Goal: Transaction & Acquisition: Purchase product/service

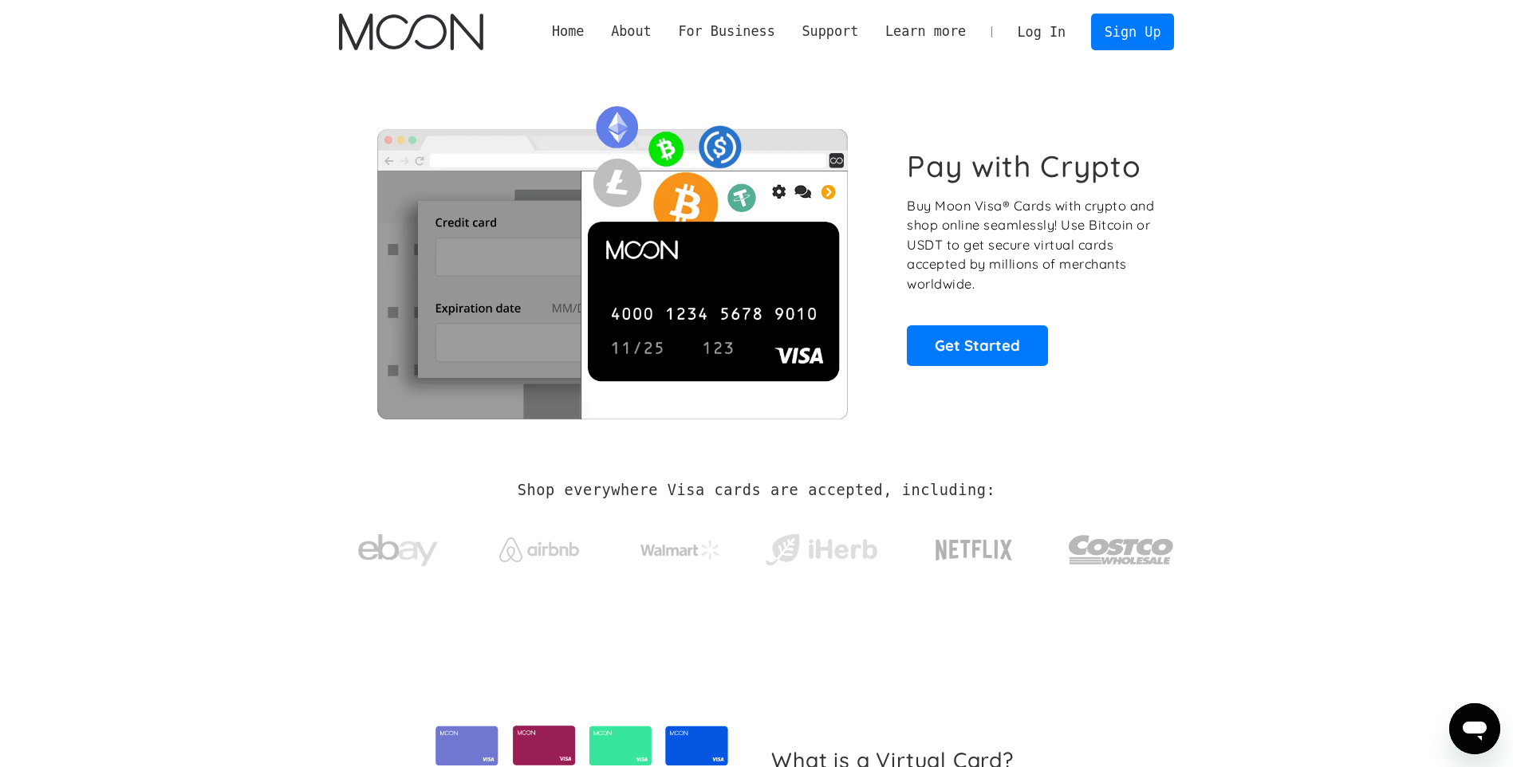
click at [1048, 32] on link "Log In" at bounding box center [1041, 31] width 75 height 35
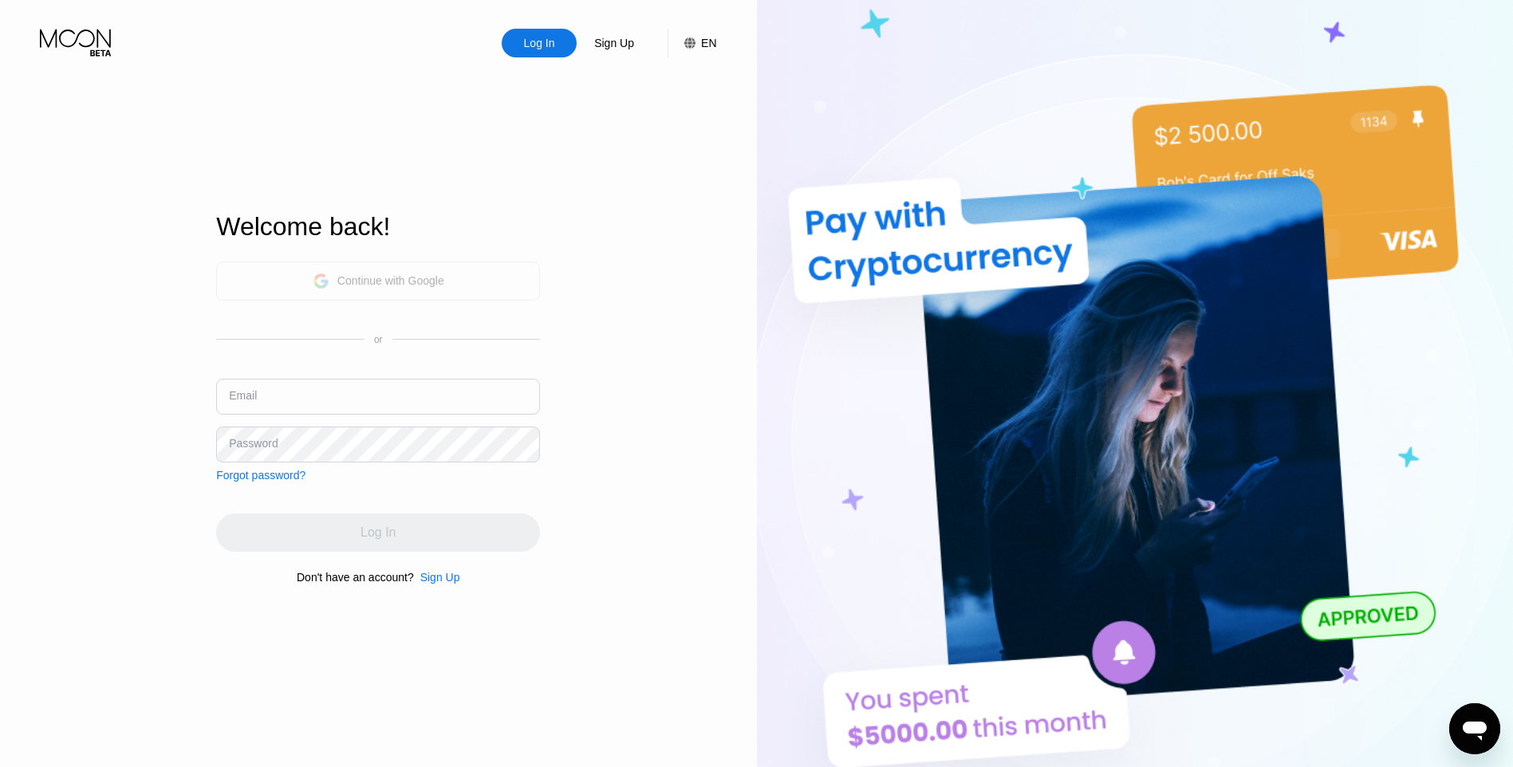
click at [400, 288] on div "Continue with Google" at bounding box center [379, 281] width 132 height 25
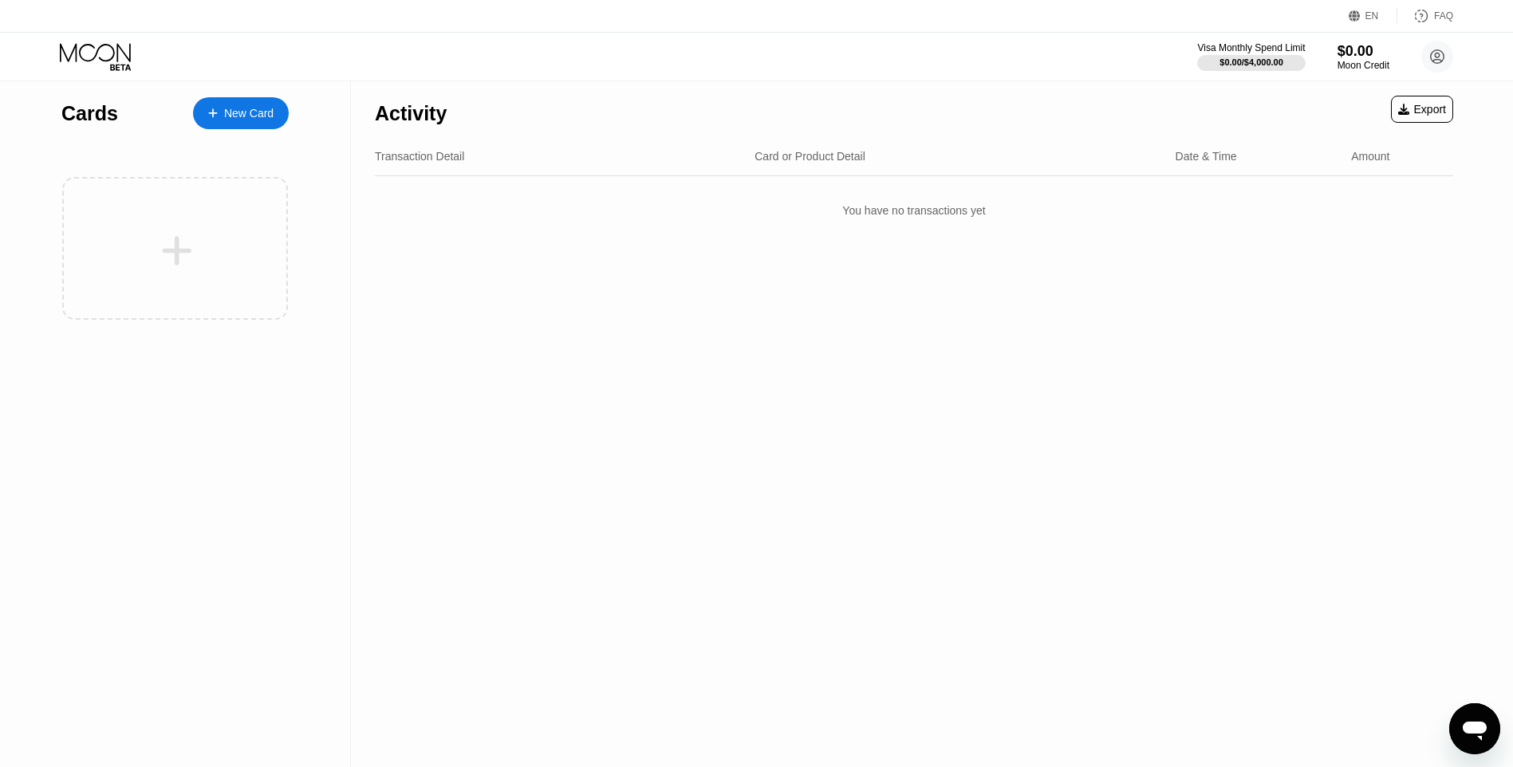
click at [239, 104] on div "New Card" at bounding box center [241, 113] width 96 height 32
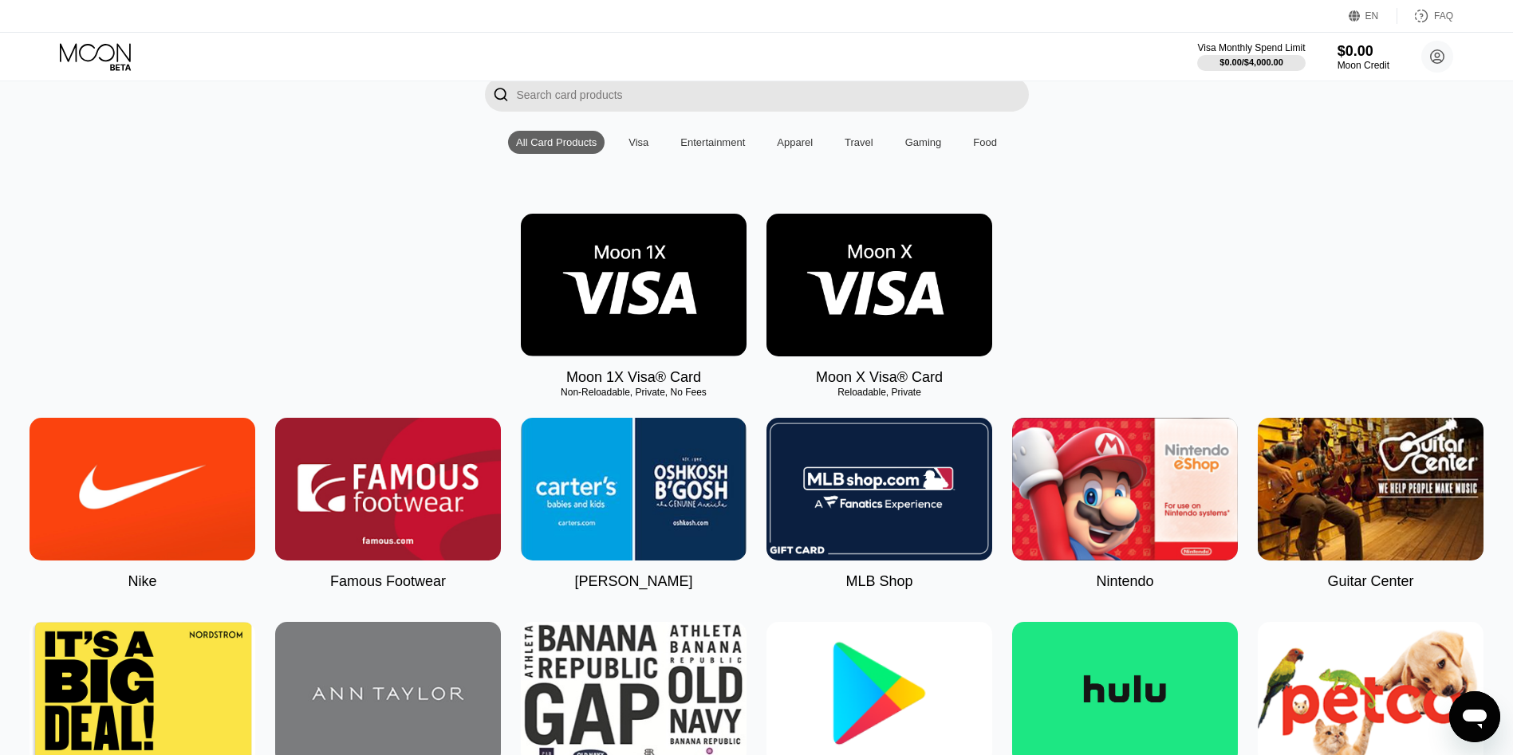
scroll to position [80, 0]
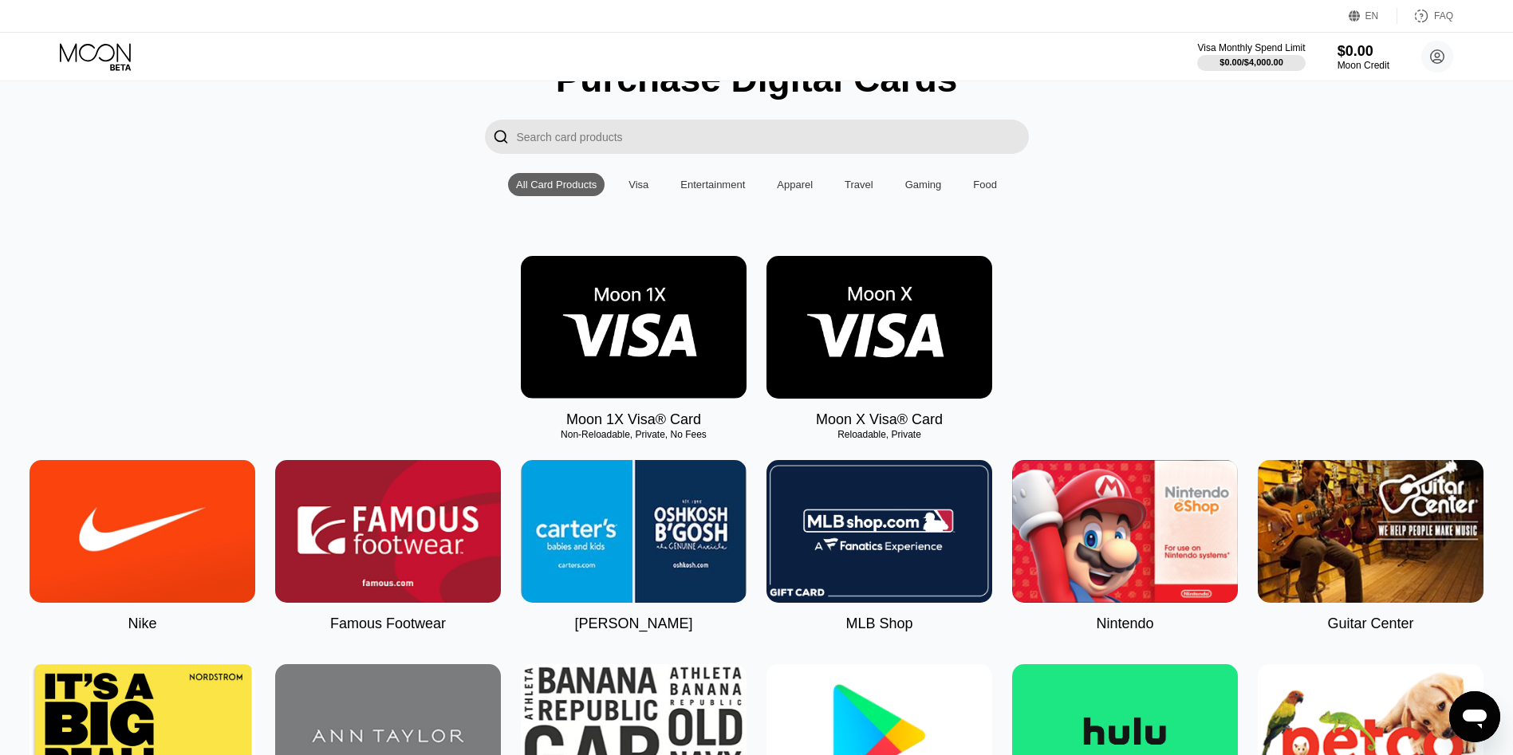
drag, startPoint x: 839, startPoint y: 447, endPoint x: 919, endPoint y: 455, distance: 80.1
click at [624, 327] on img at bounding box center [634, 327] width 226 height 143
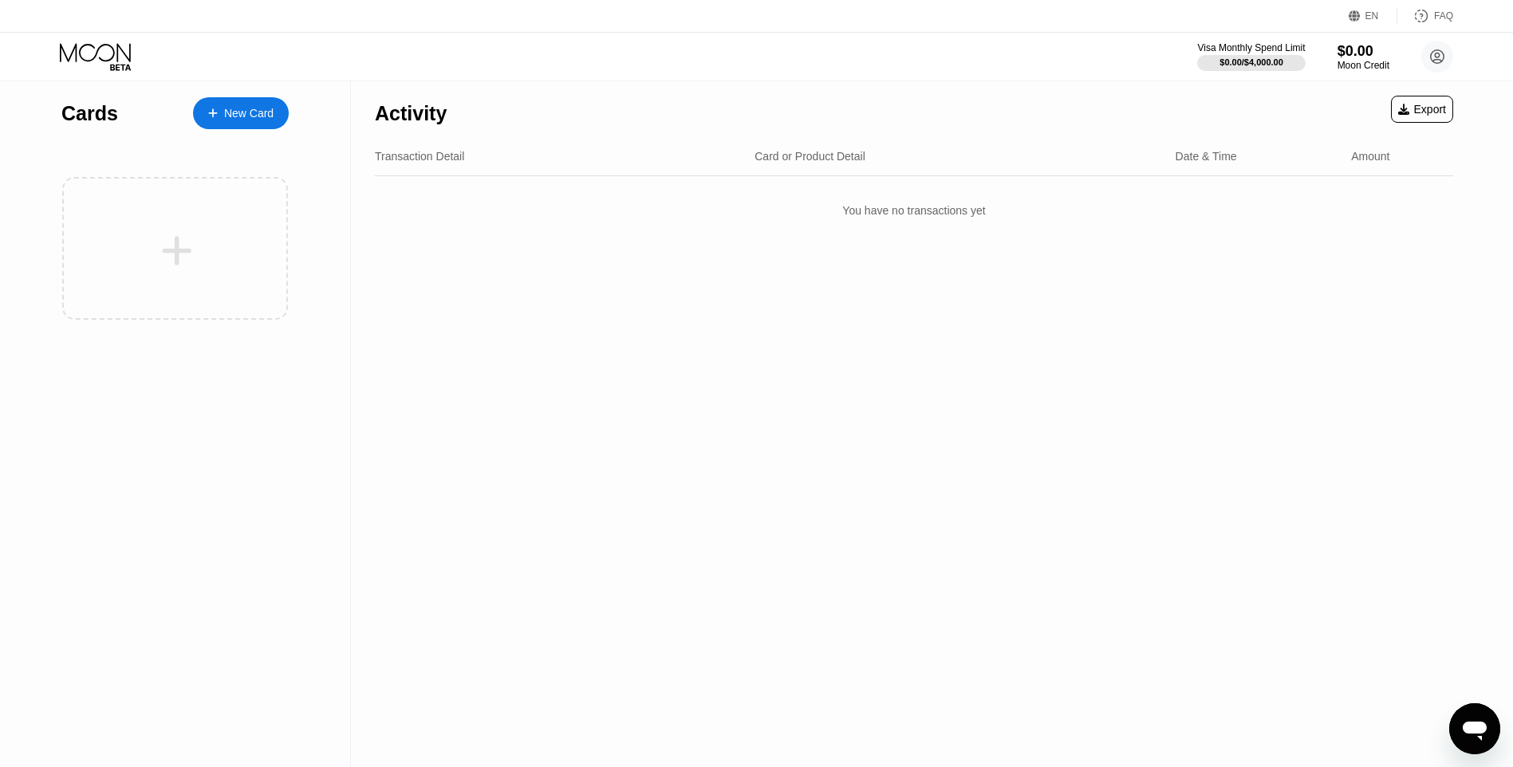
click at [252, 116] on div "New Card" at bounding box center [248, 114] width 49 height 14
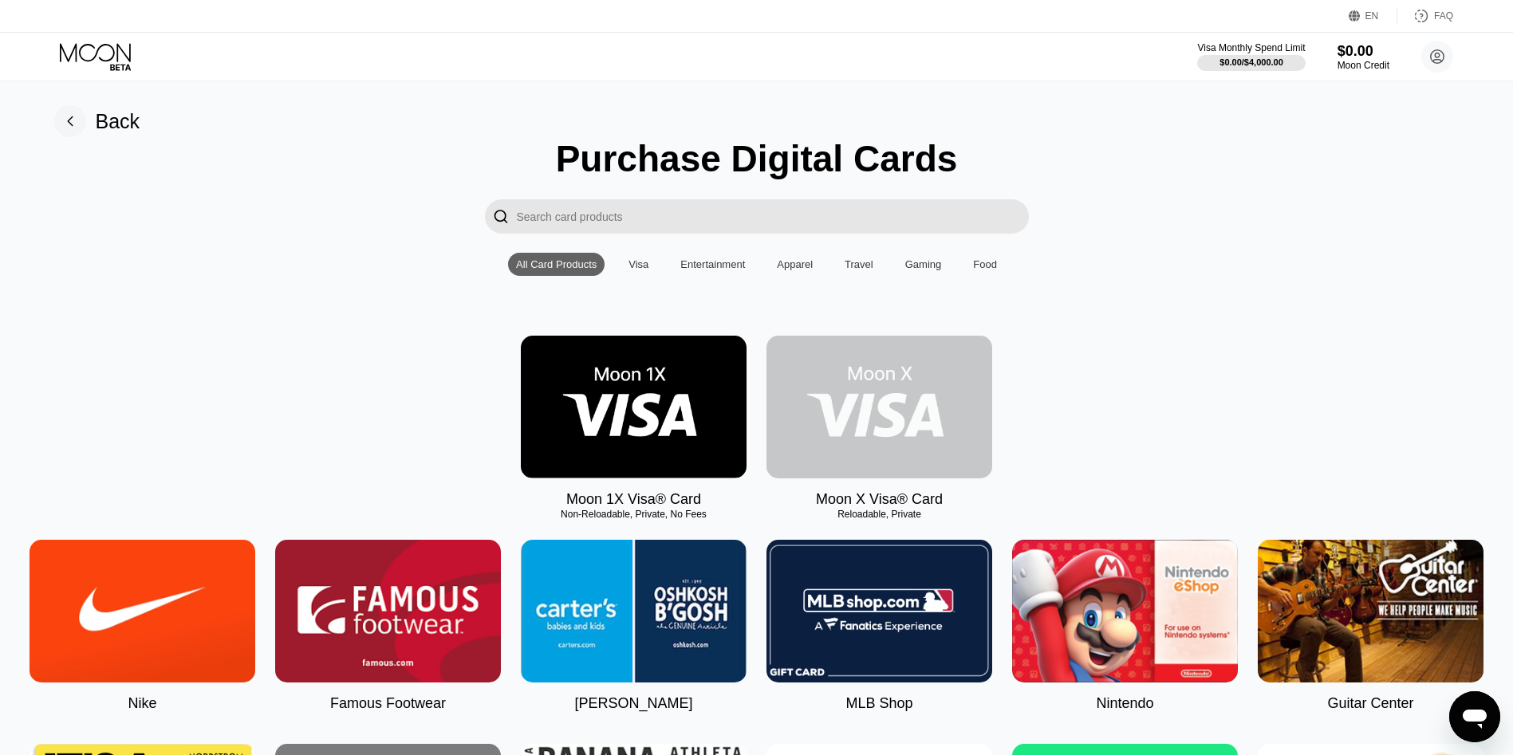
click at [891, 424] on img at bounding box center [879, 407] width 226 height 143
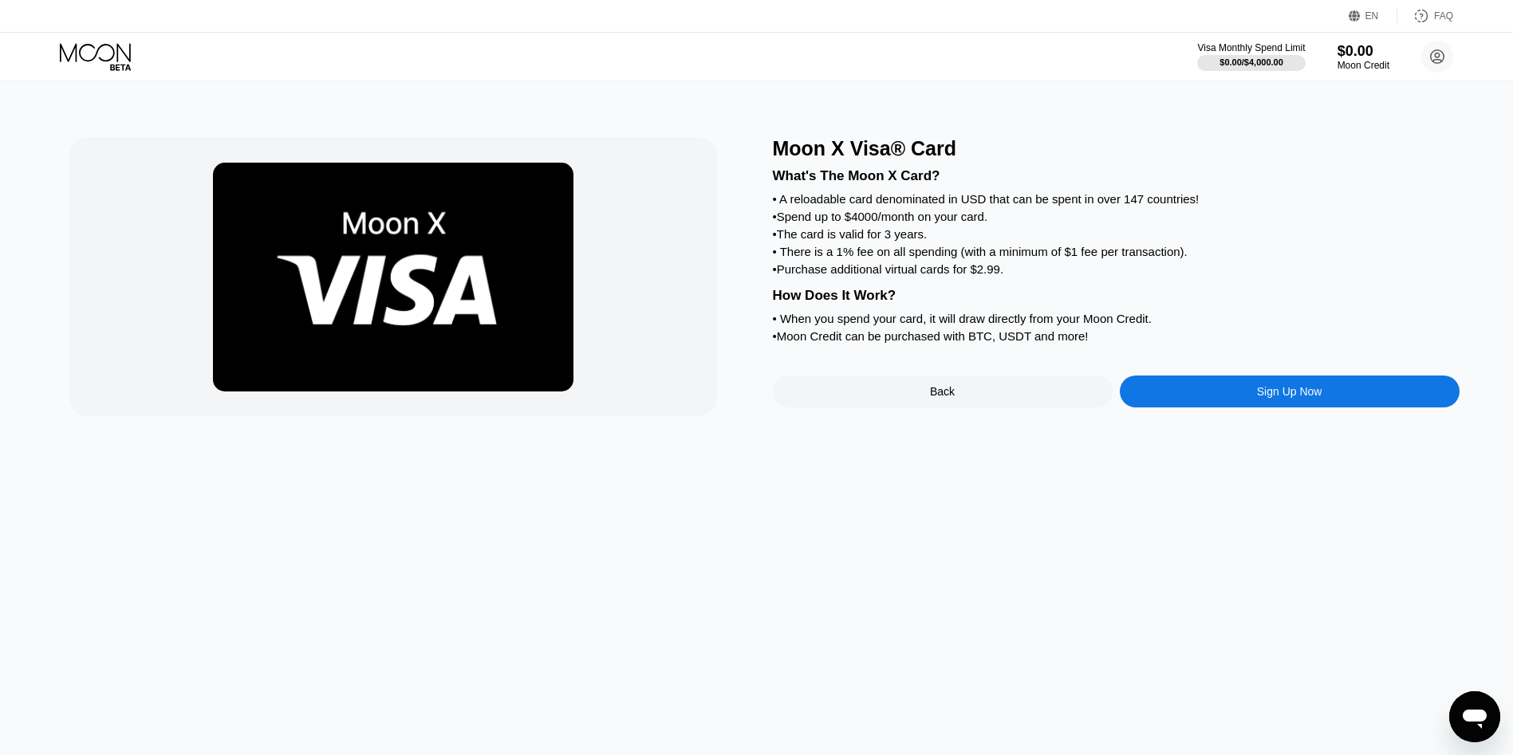
click at [93, 50] on icon at bounding box center [97, 57] width 74 height 28
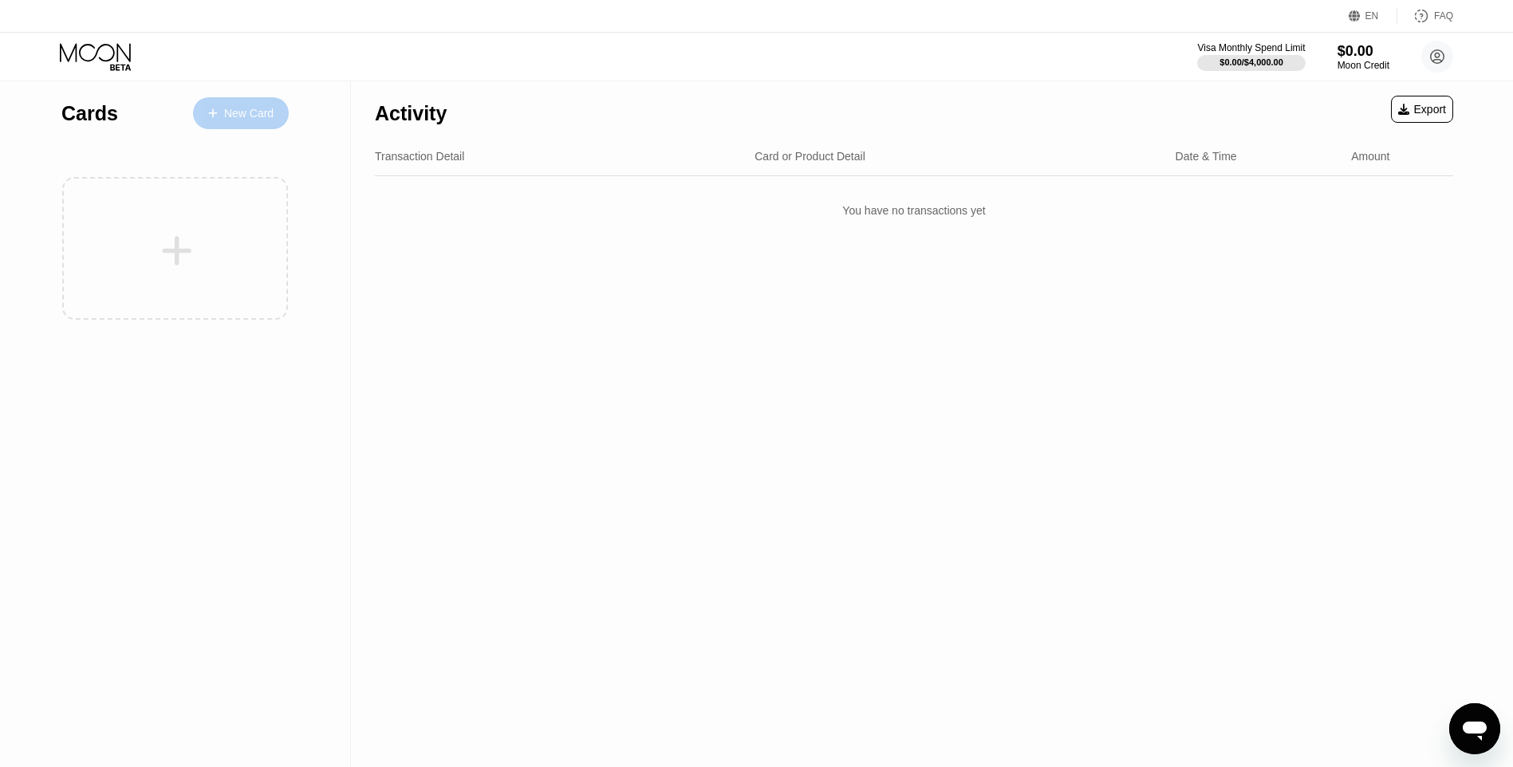
click at [244, 128] on div "New Card" at bounding box center [241, 113] width 96 height 32
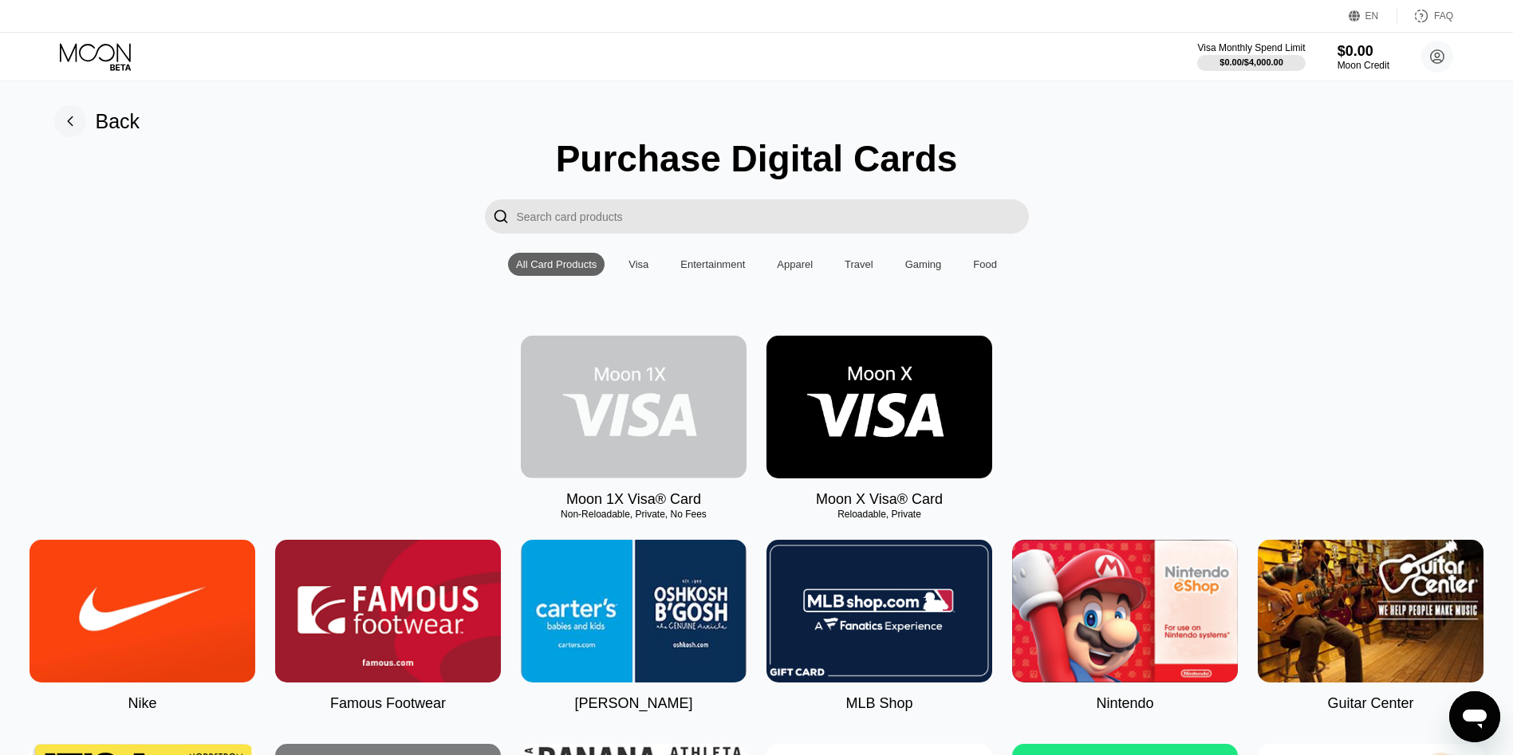
click at [687, 406] on img at bounding box center [634, 407] width 226 height 143
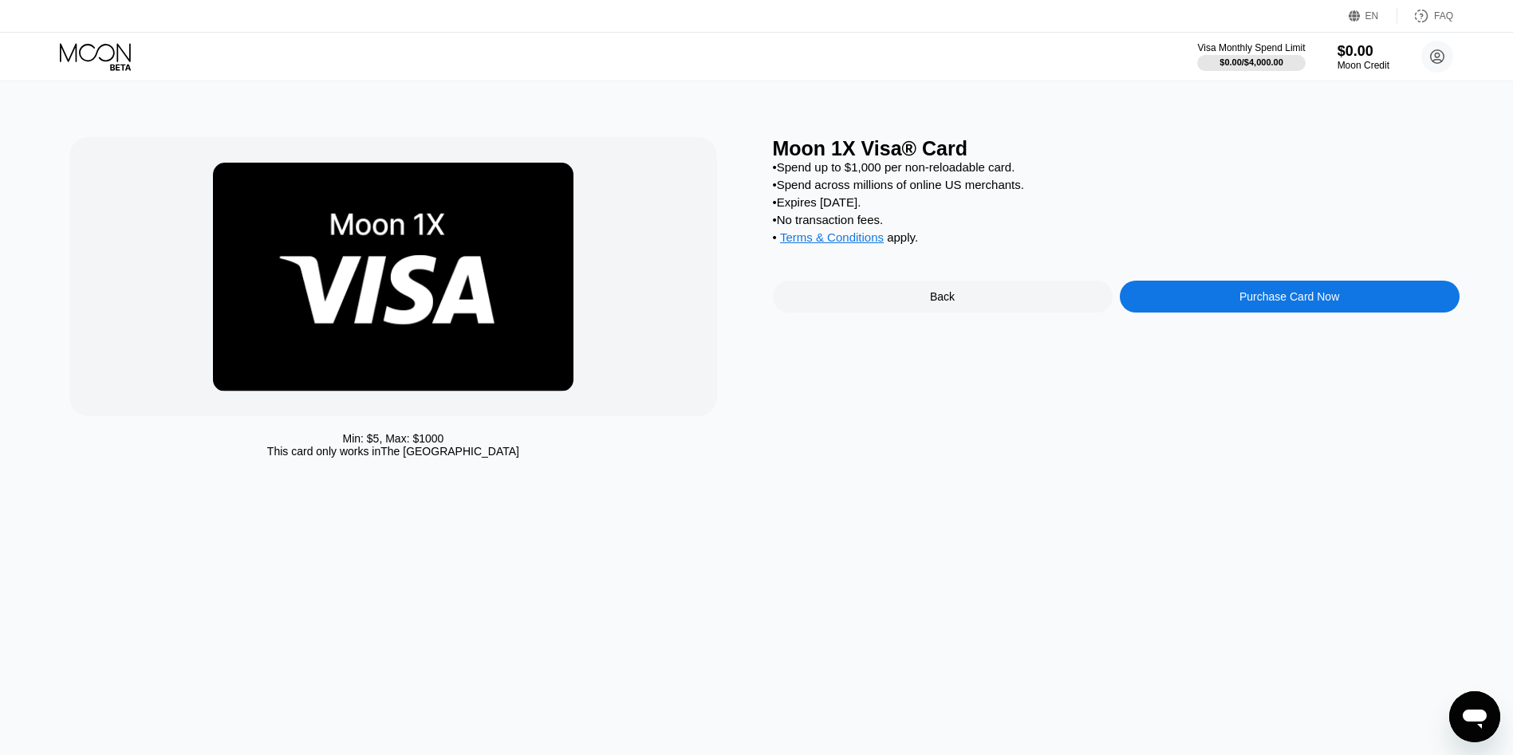
click at [1250, 303] on div "Purchase Card Now" at bounding box center [1289, 296] width 100 height 13
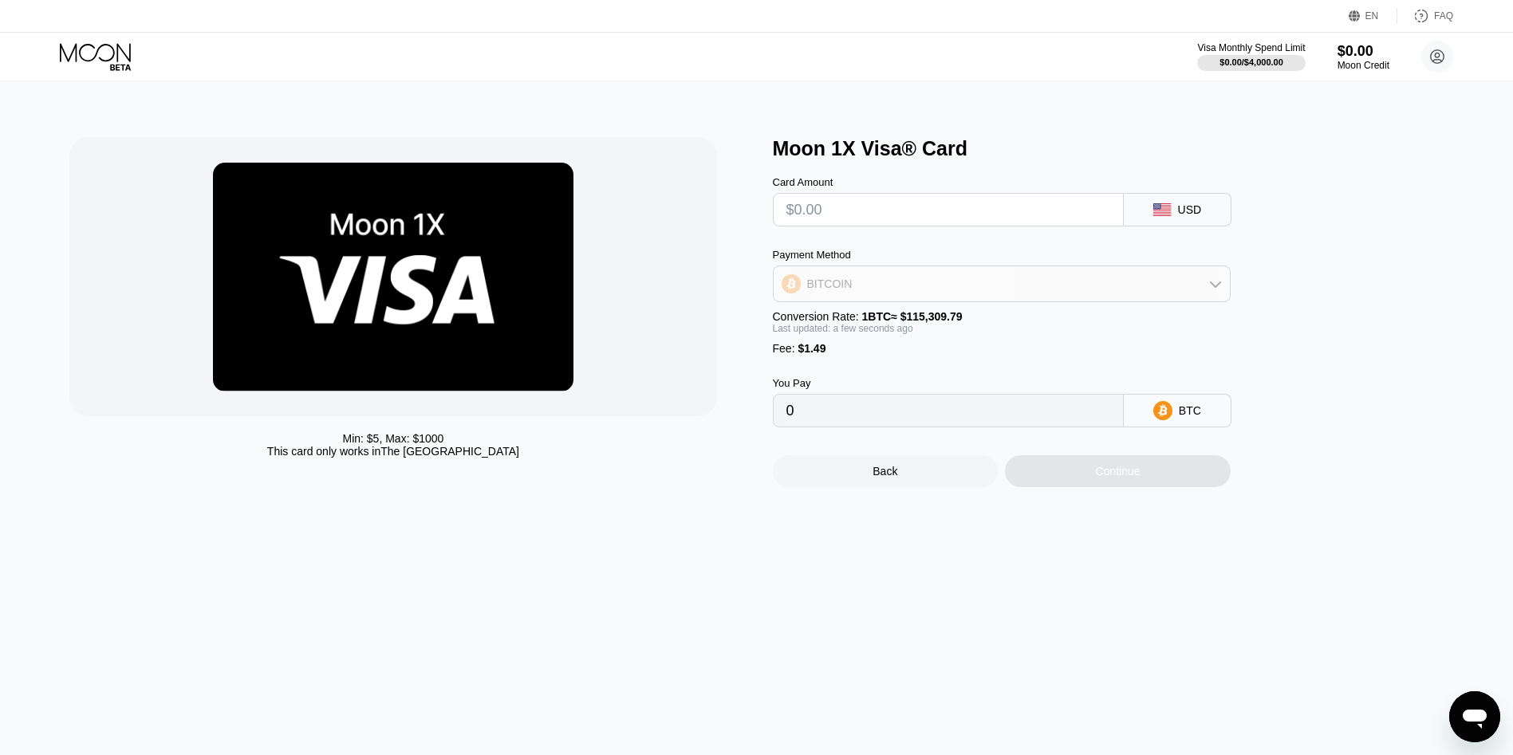
click at [999, 293] on div "BITCOIN" at bounding box center [1002, 284] width 456 height 32
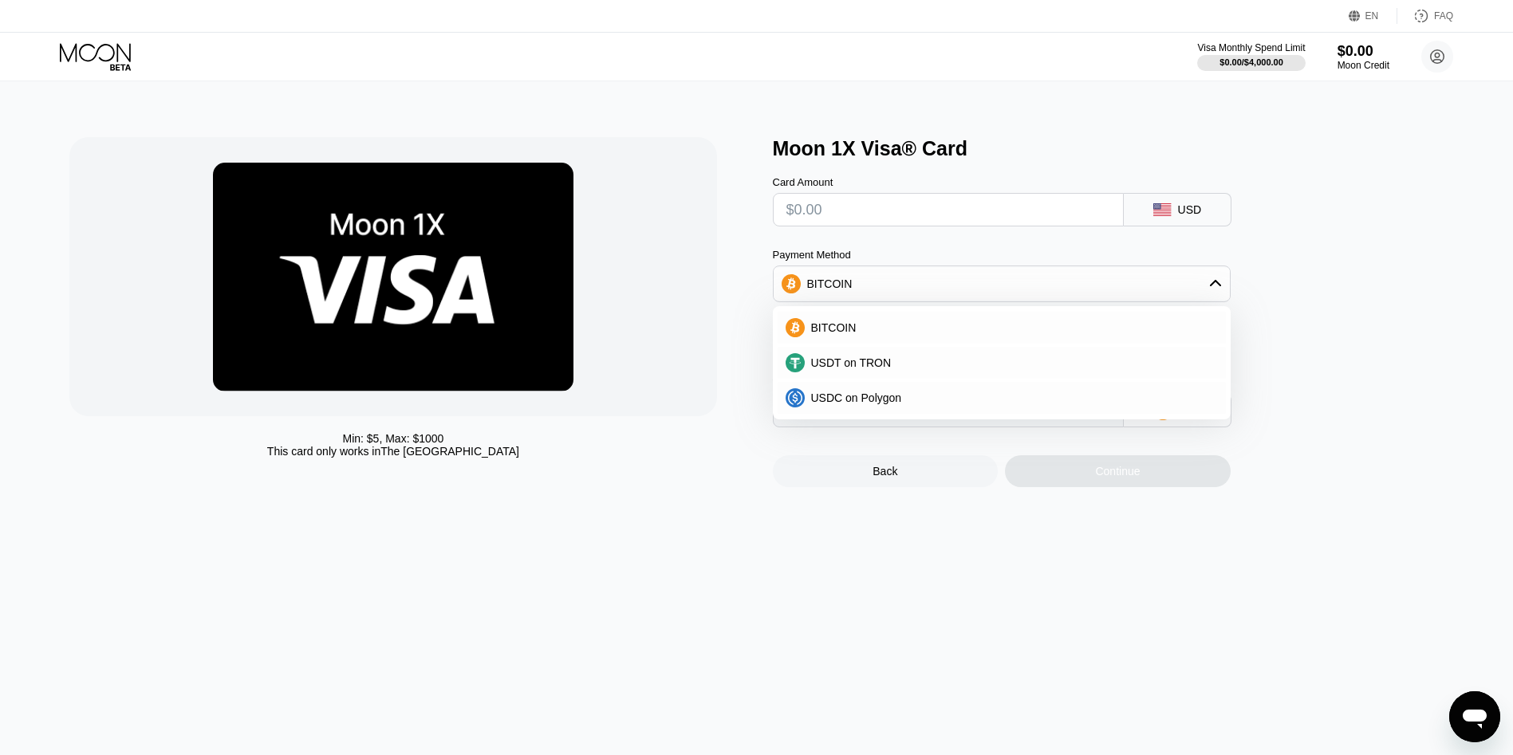
click at [728, 397] on div "Min: $ 5 , Max: $ 1000 This card only works in The United States" at bounding box center [412, 312] width 687 height 350
click at [1222, 294] on div "BITCOIN" at bounding box center [1002, 284] width 456 height 32
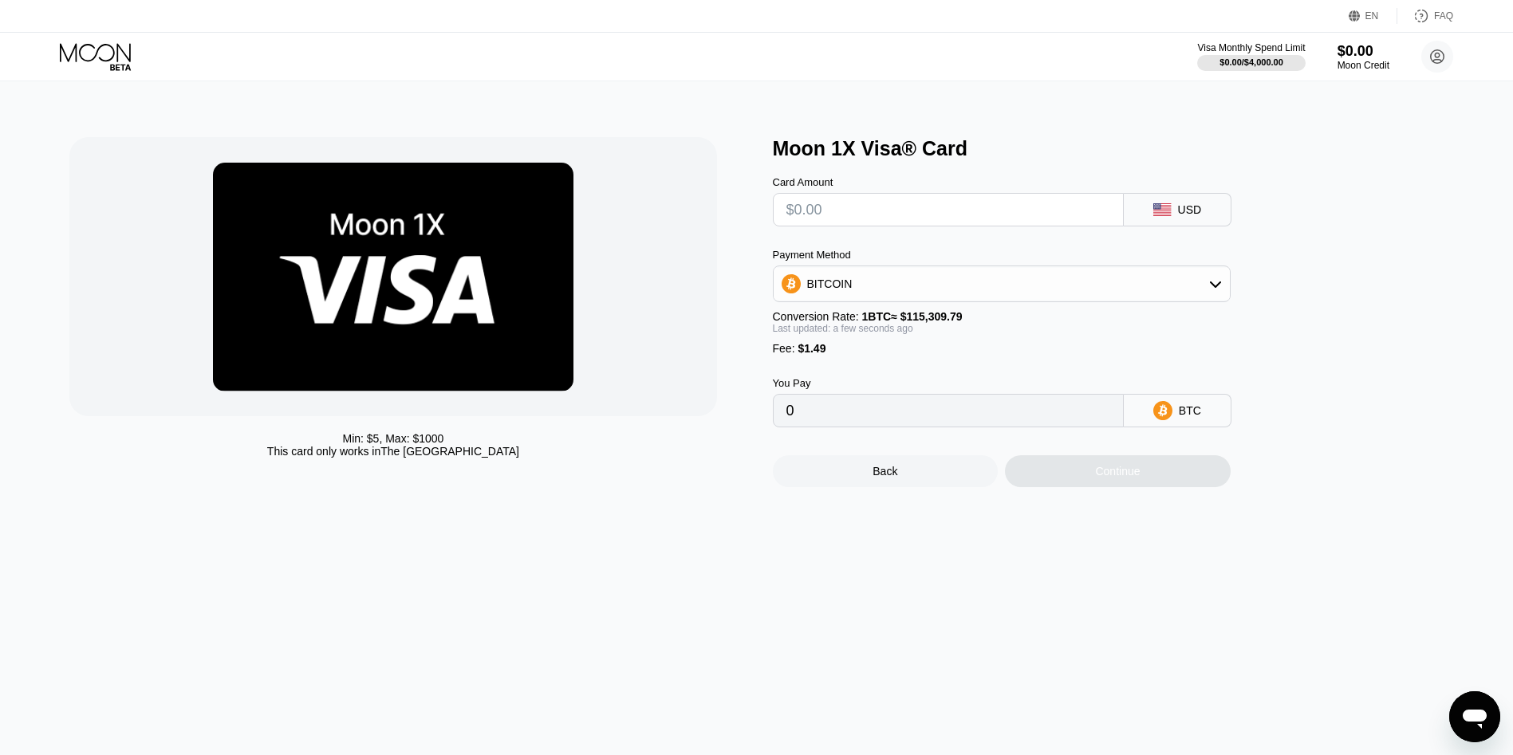
click at [993, 427] on input "0" at bounding box center [948, 411] width 324 height 32
drag, startPoint x: 799, startPoint y: 431, endPoint x: 720, endPoint y: 430, distance: 79.0
click at [720, 430] on div "Min: $ 5 , Max: $ 1000 This card only works in The United States Moon 1X Visa® …" at bounding box center [755, 312] width 1373 height 350
drag, startPoint x: 720, startPoint y: 430, endPoint x: 947, endPoint y: 384, distance: 231.8
click at [947, 384] on div "You Pay 0 BTC" at bounding box center [1028, 391] width 510 height 73
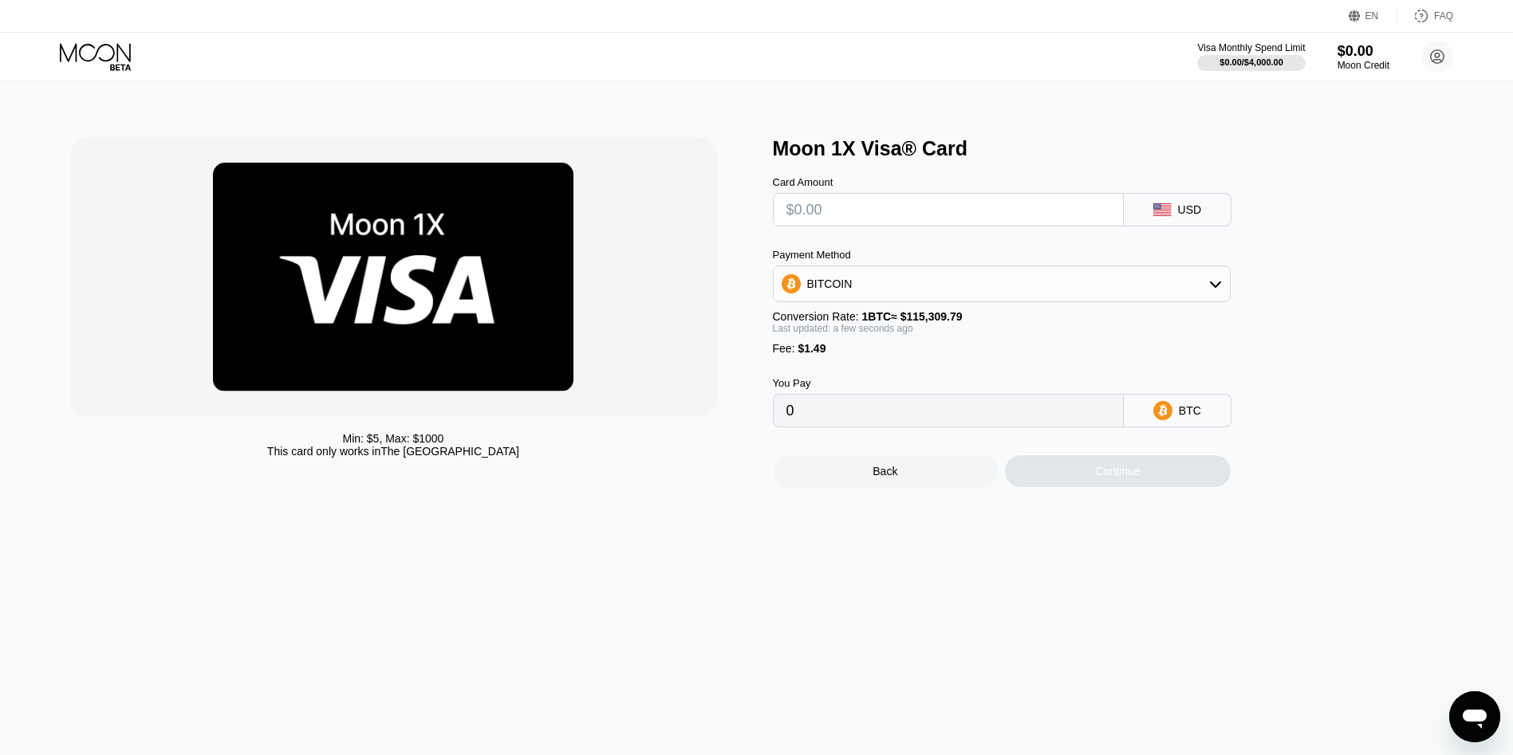
click at [901, 424] on input "0" at bounding box center [948, 411] width 324 height 32
click at [837, 215] on input "text" at bounding box center [948, 210] width 324 height 32
click at [1210, 287] on icon at bounding box center [1215, 284] width 13 height 13
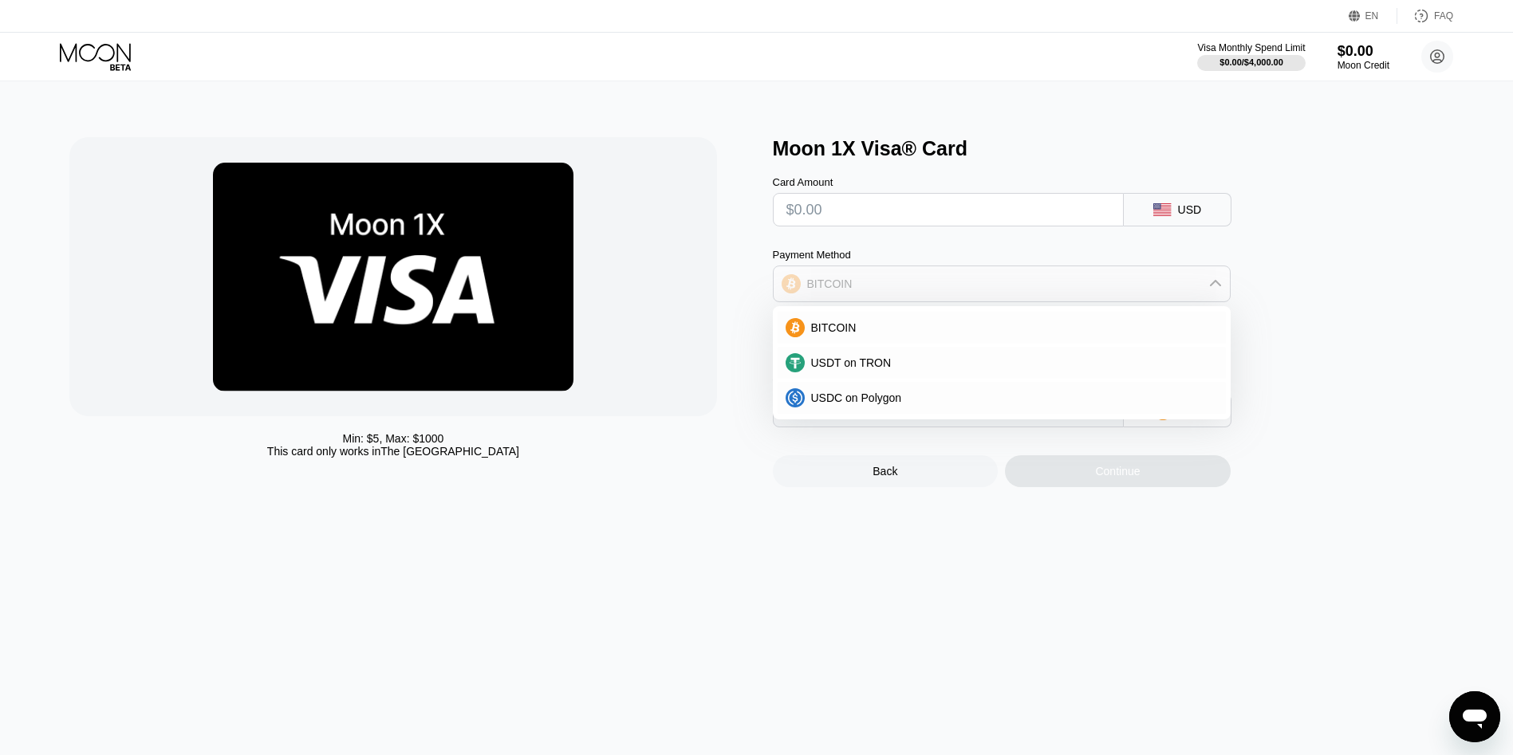
click at [1210, 287] on icon at bounding box center [1215, 284] width 13 height 13
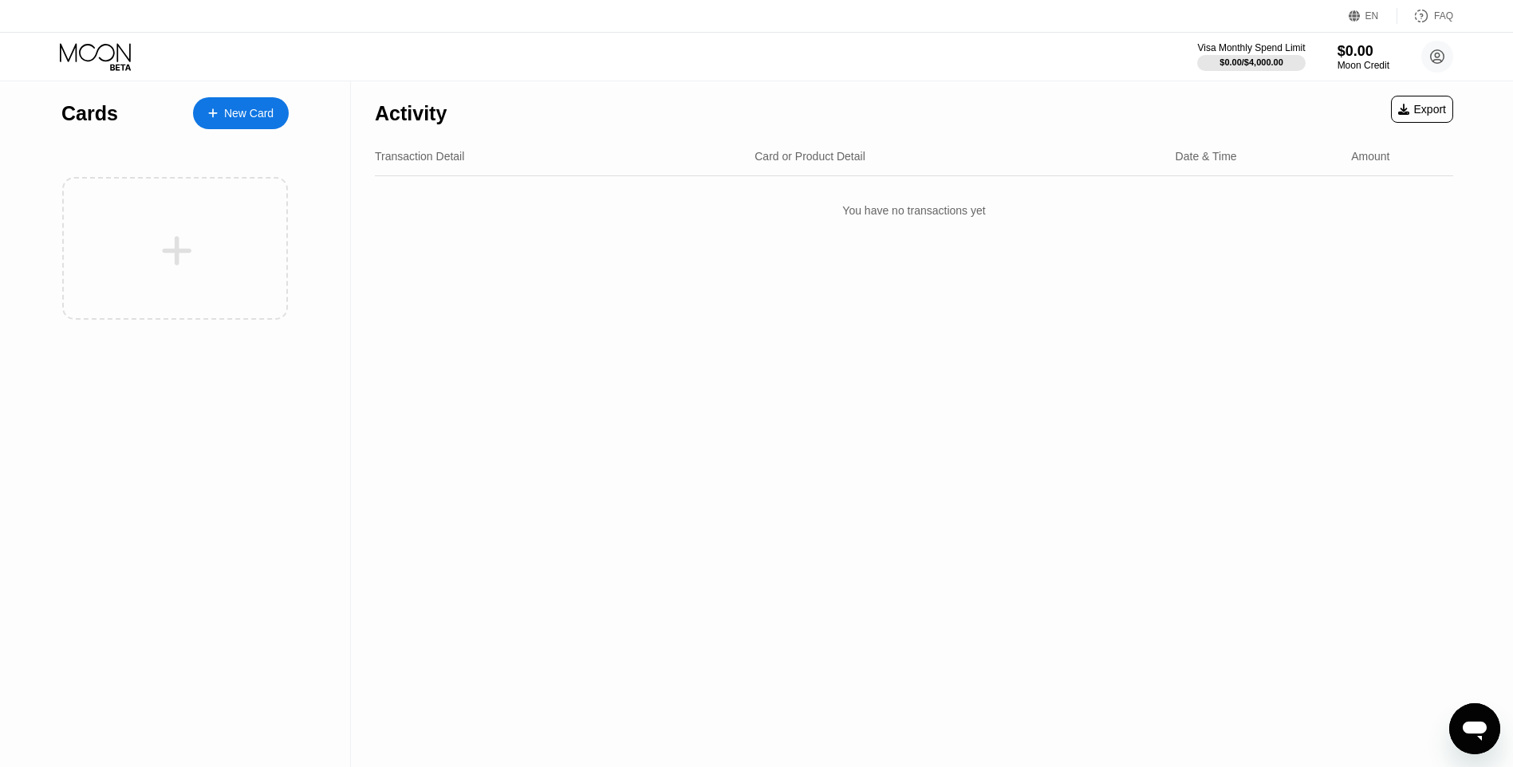
click at [254, 112] on div "New Card" at bounding box center [248, 114] width 49 height 14
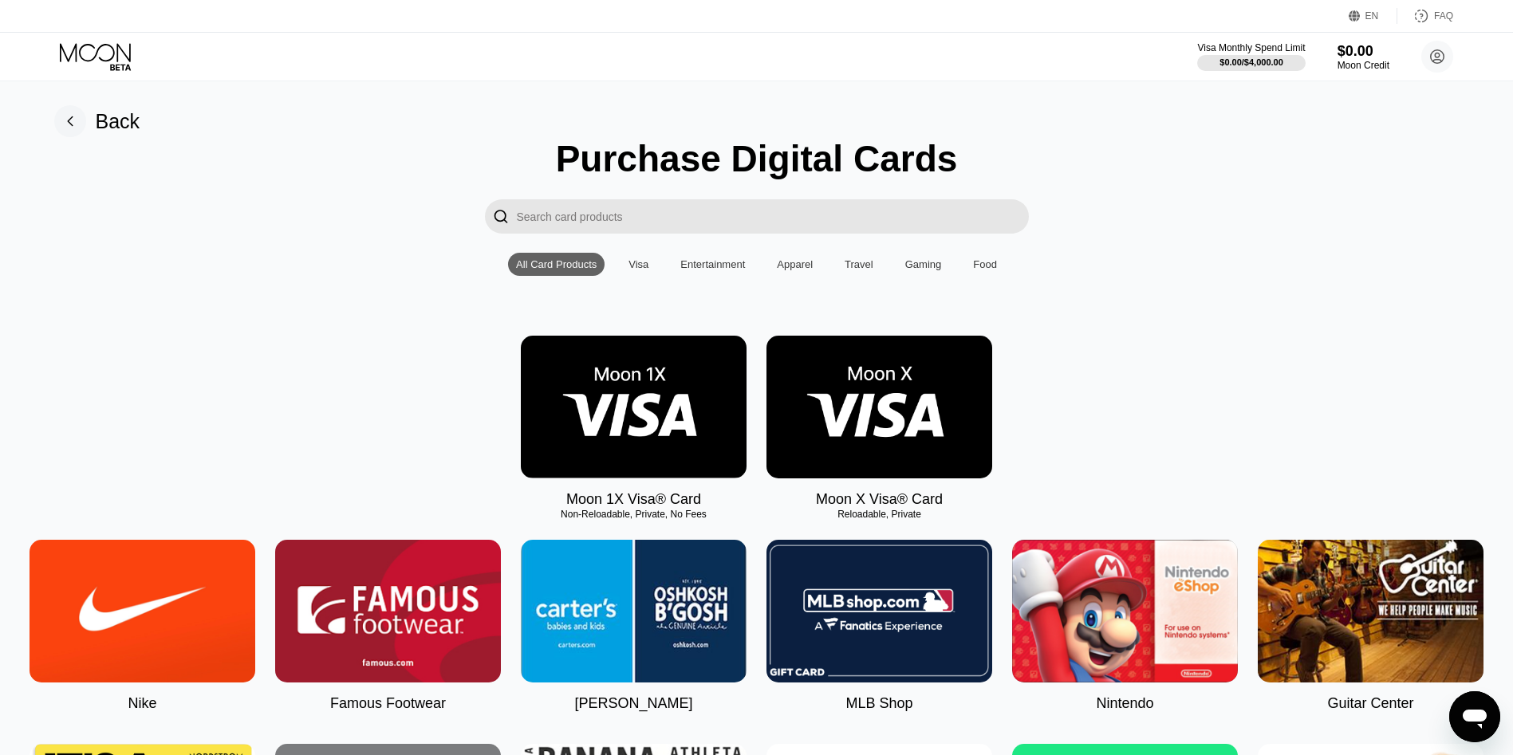
click at [891, 444] on img at bounding box center [879, 407] width 226 height 143
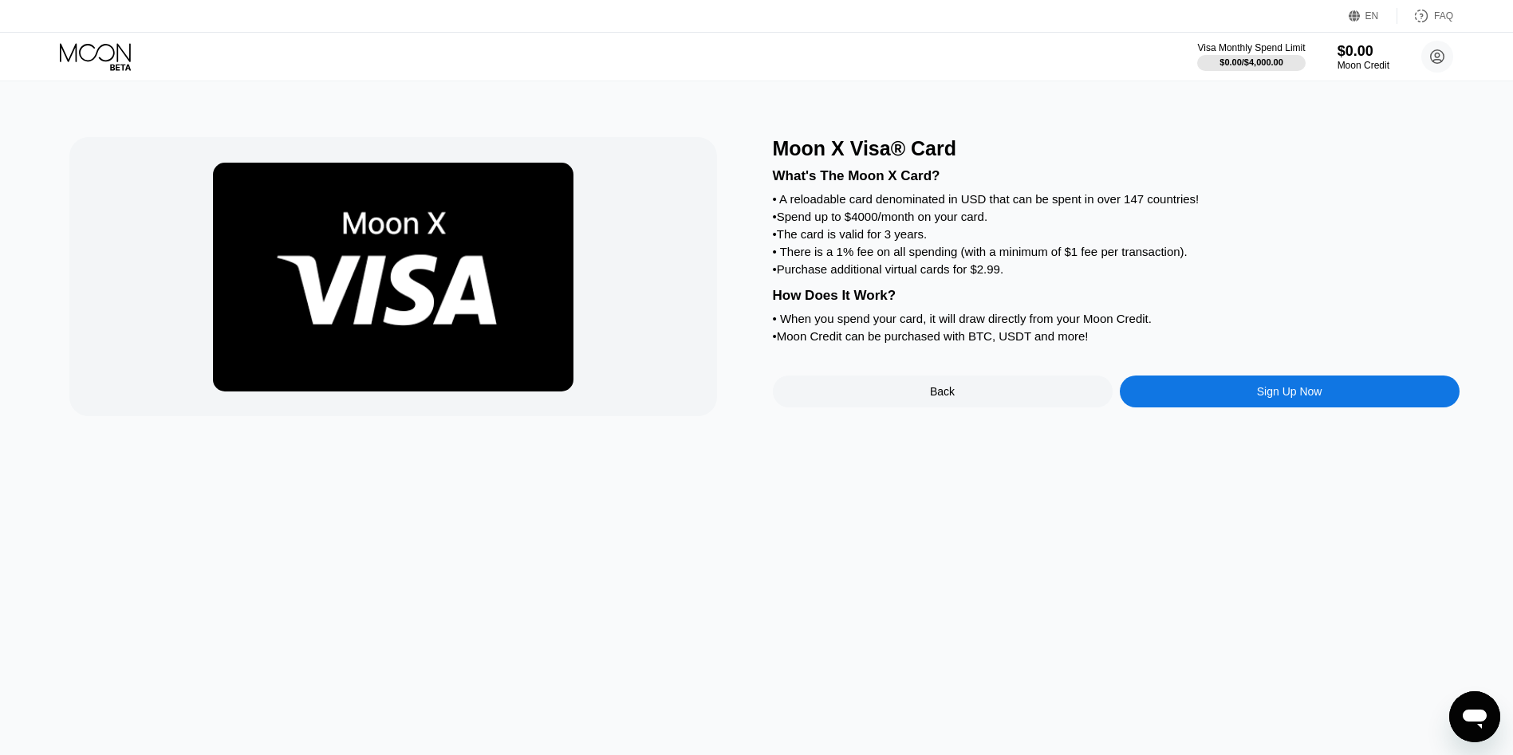
click at [1188, 408] on div "Sign Up Now" at bounding box center [1290, 392] width 340 height 32
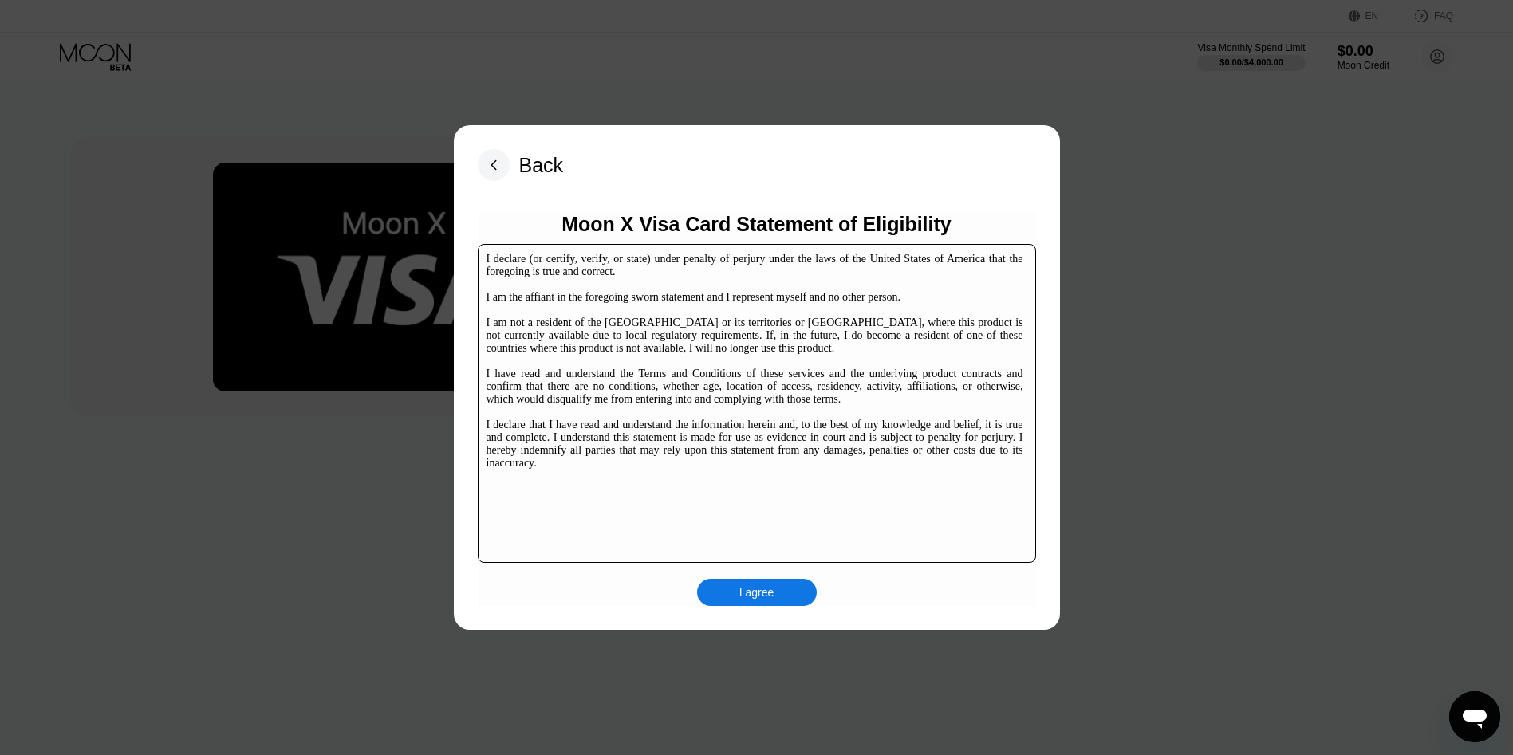
click at [731, 603] on div "I agree" at bounding box center [757, 592] width 120 height 27
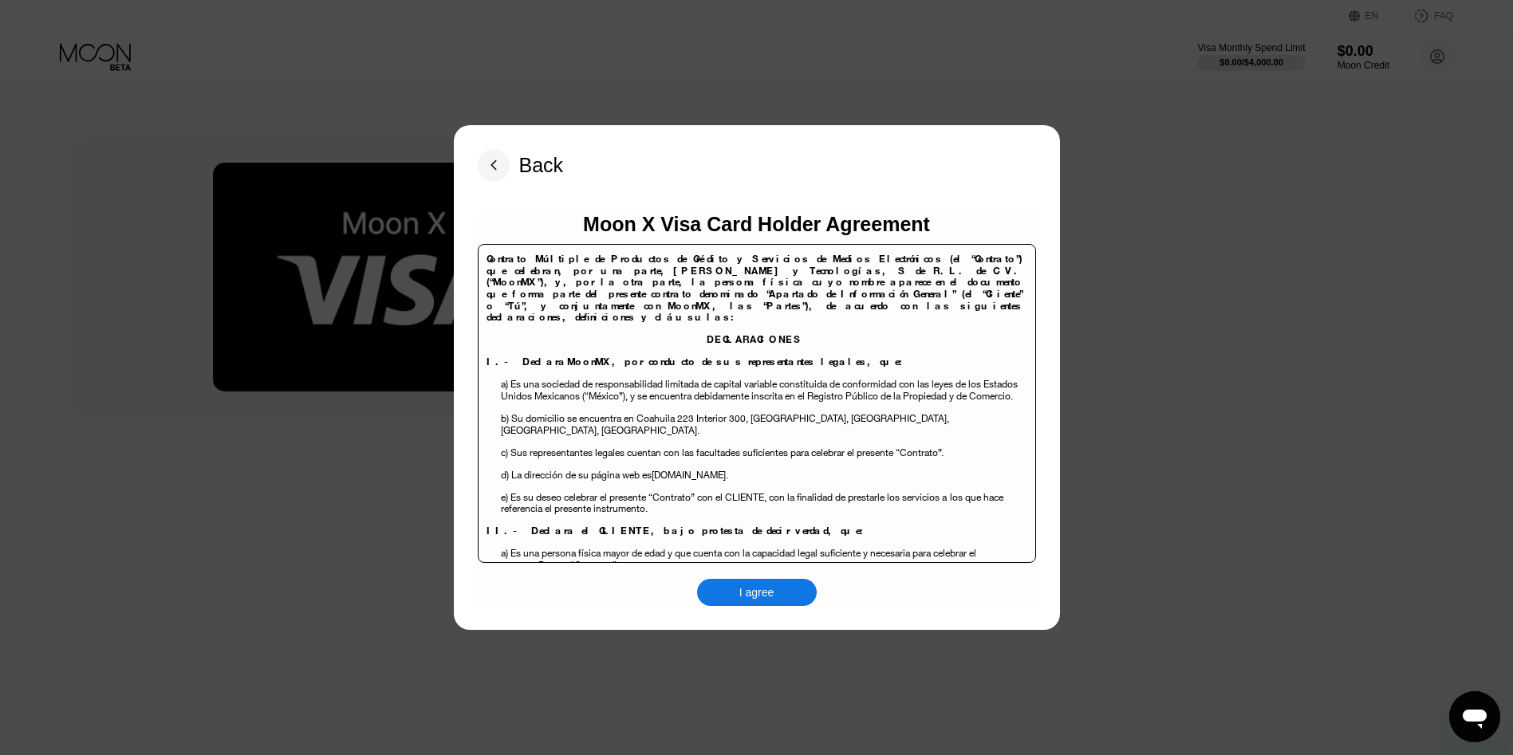
click at [496, 164] on rect at bounding box center [494, 165] width 32 height 32
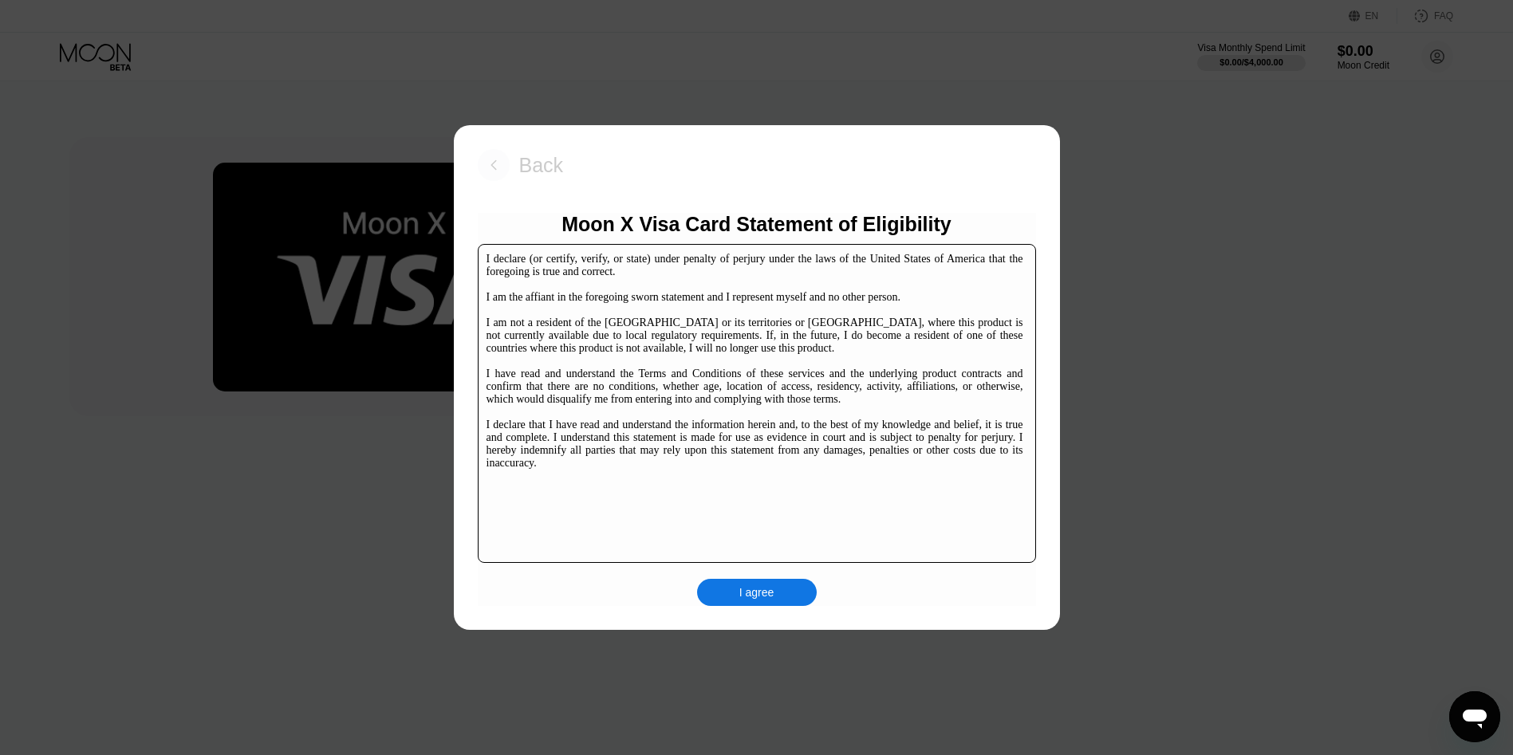
click at [506, 167] on rect at bounding box center [494, 165] width 32 height 32
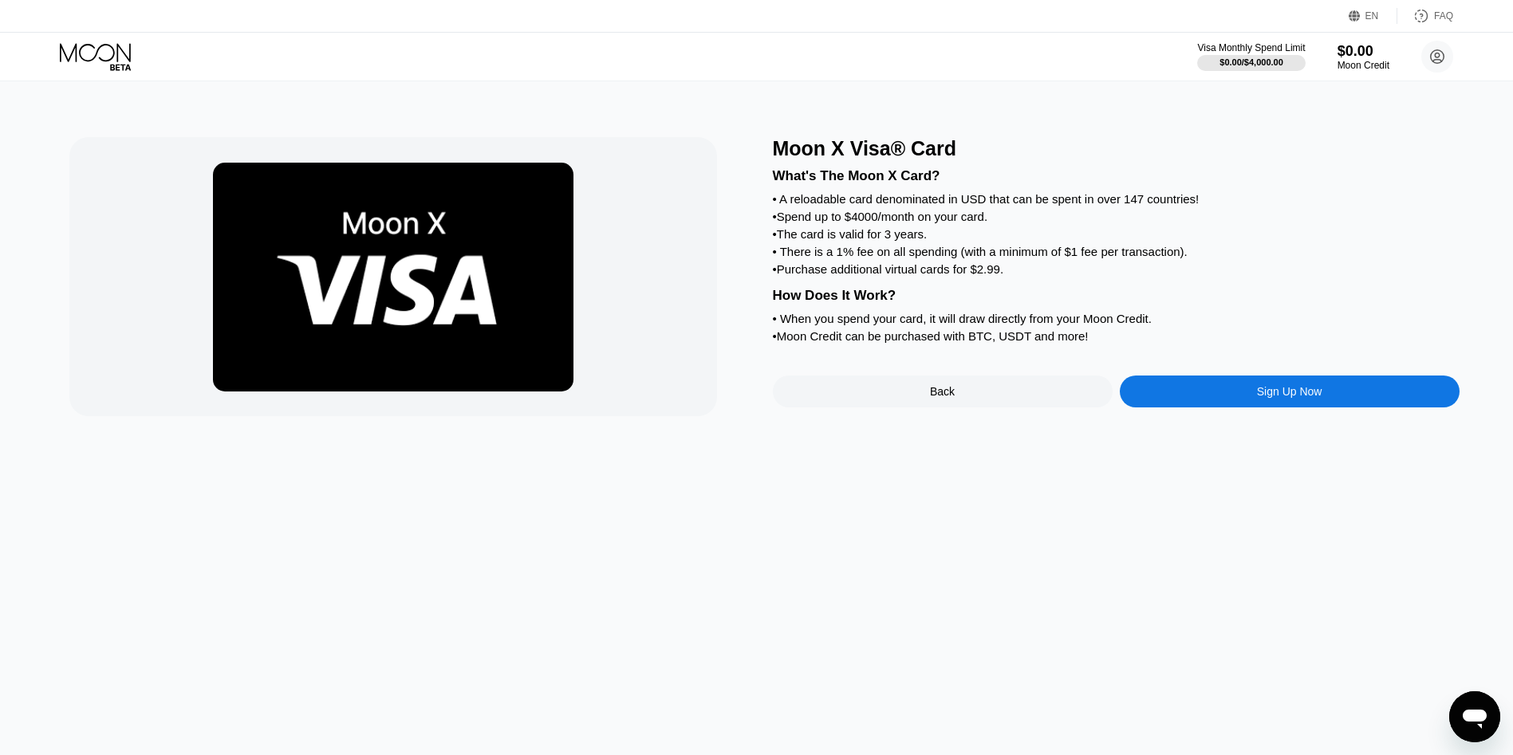
click at [754, 310] on div at bounding box center [412, 276] width 687 height 279
click at [1255, 44] on div "Visa Monthly Spend Limit" at bounding box center [1251, 47] width 110 height 11
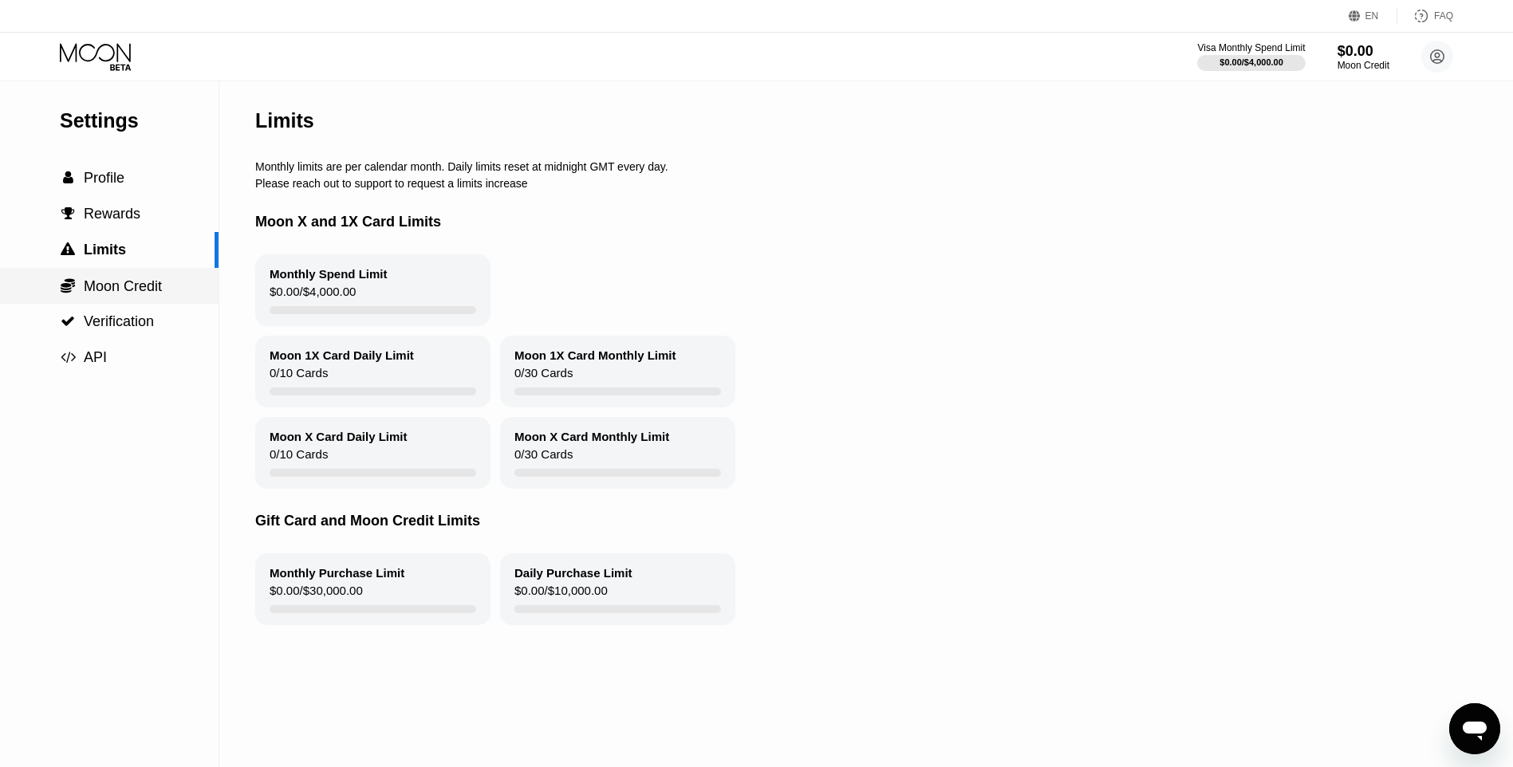
click at [148, 288] on span "Moon Credit" at bounding box center [123, 286] width 78 height 16
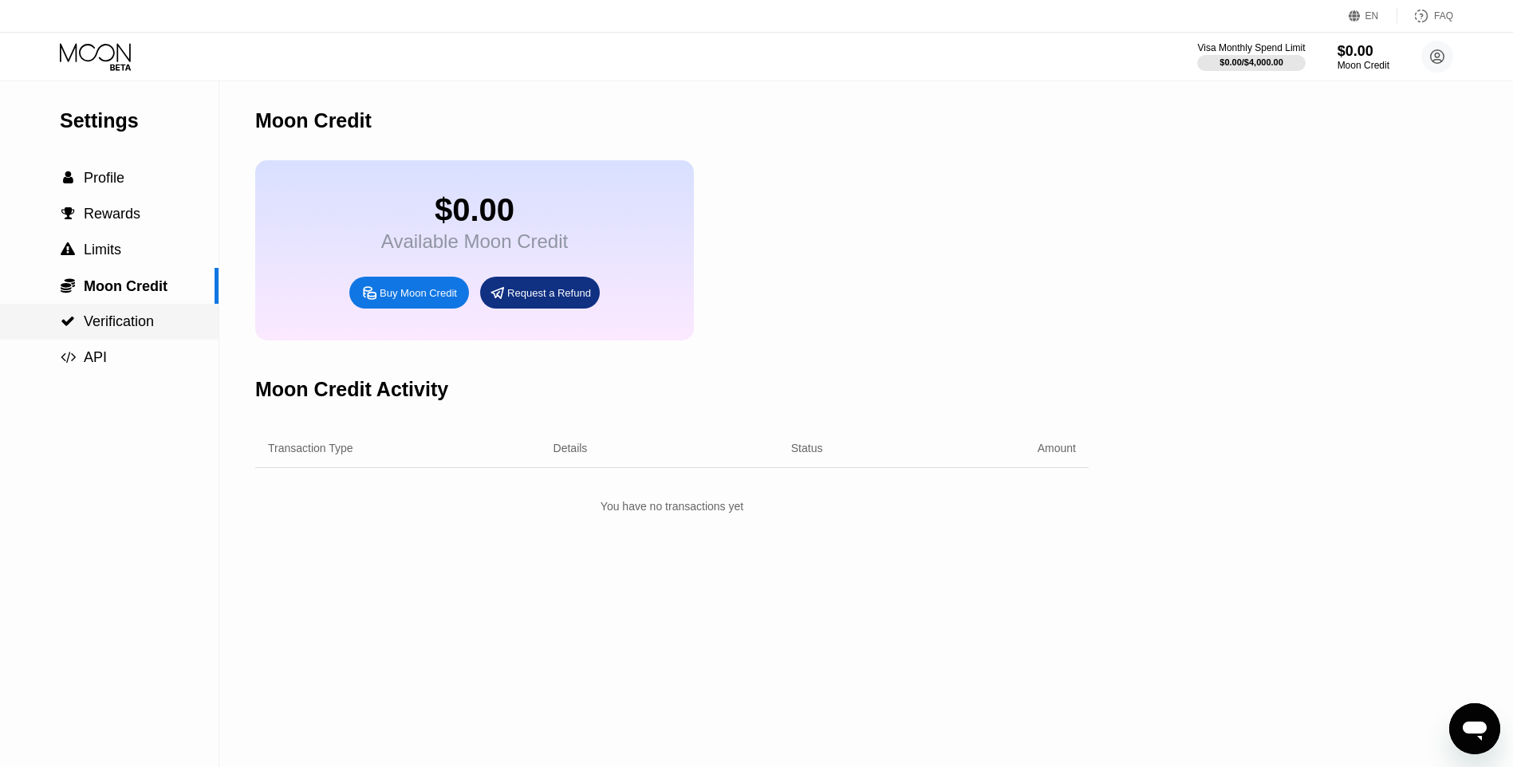
click at [108, 320] on span "Verification" at bounding box center [119, 321] width 70 height 16
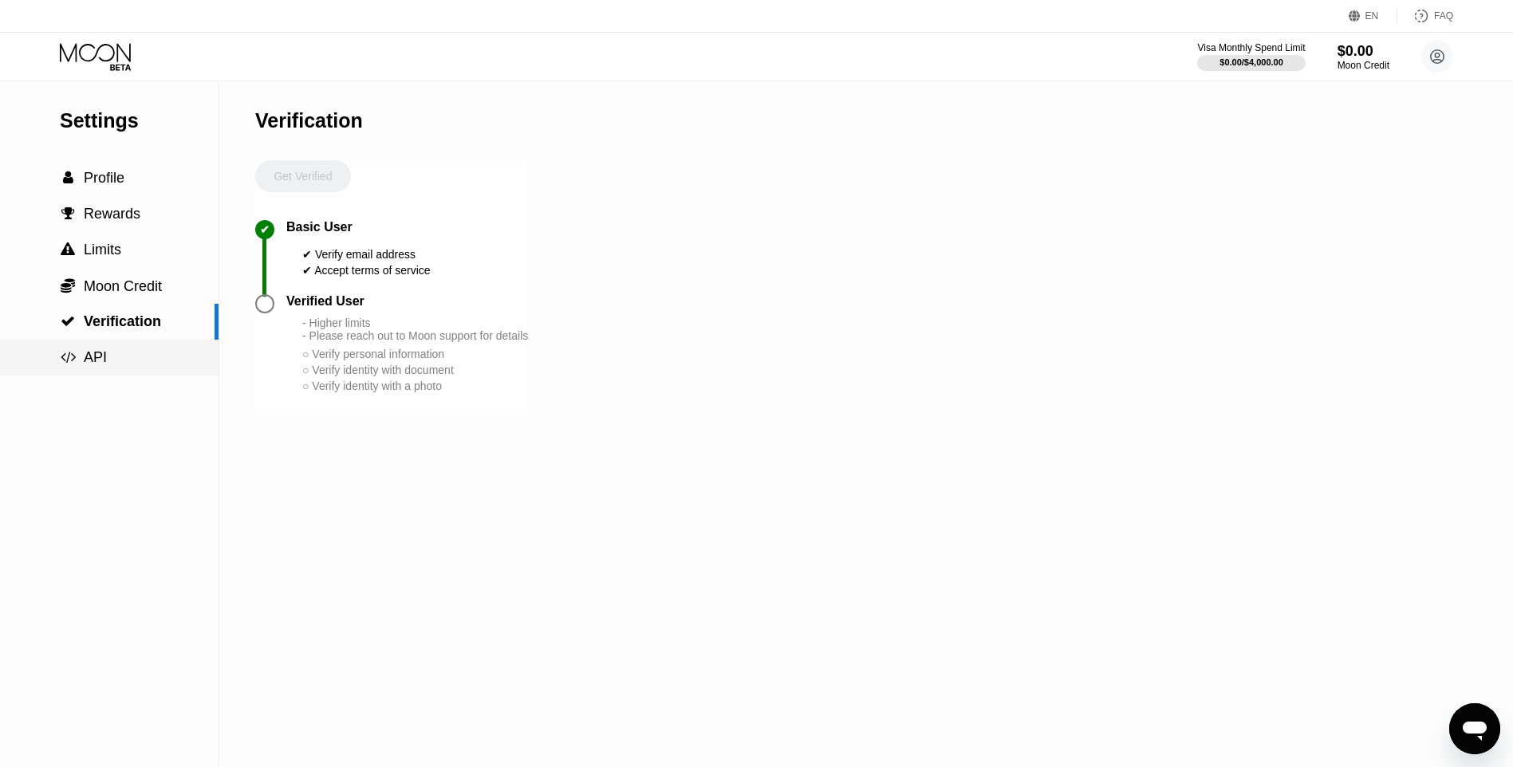
click at [135, 356] on div " API" at bounding box center [109, 357] width 219 height 17
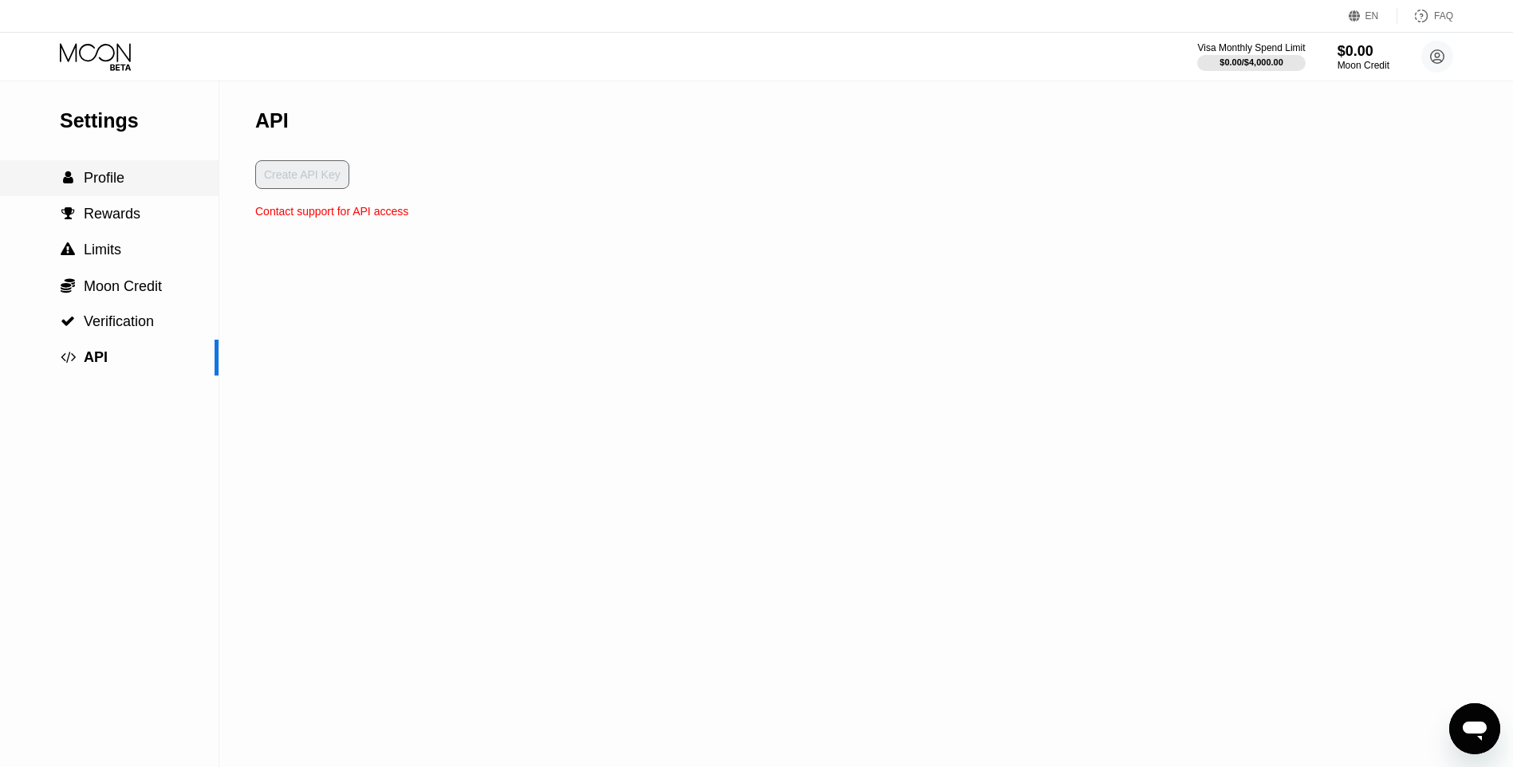
click at [115, 171] on div " Profile" at bounding box center [109, 178] width 219 height 36
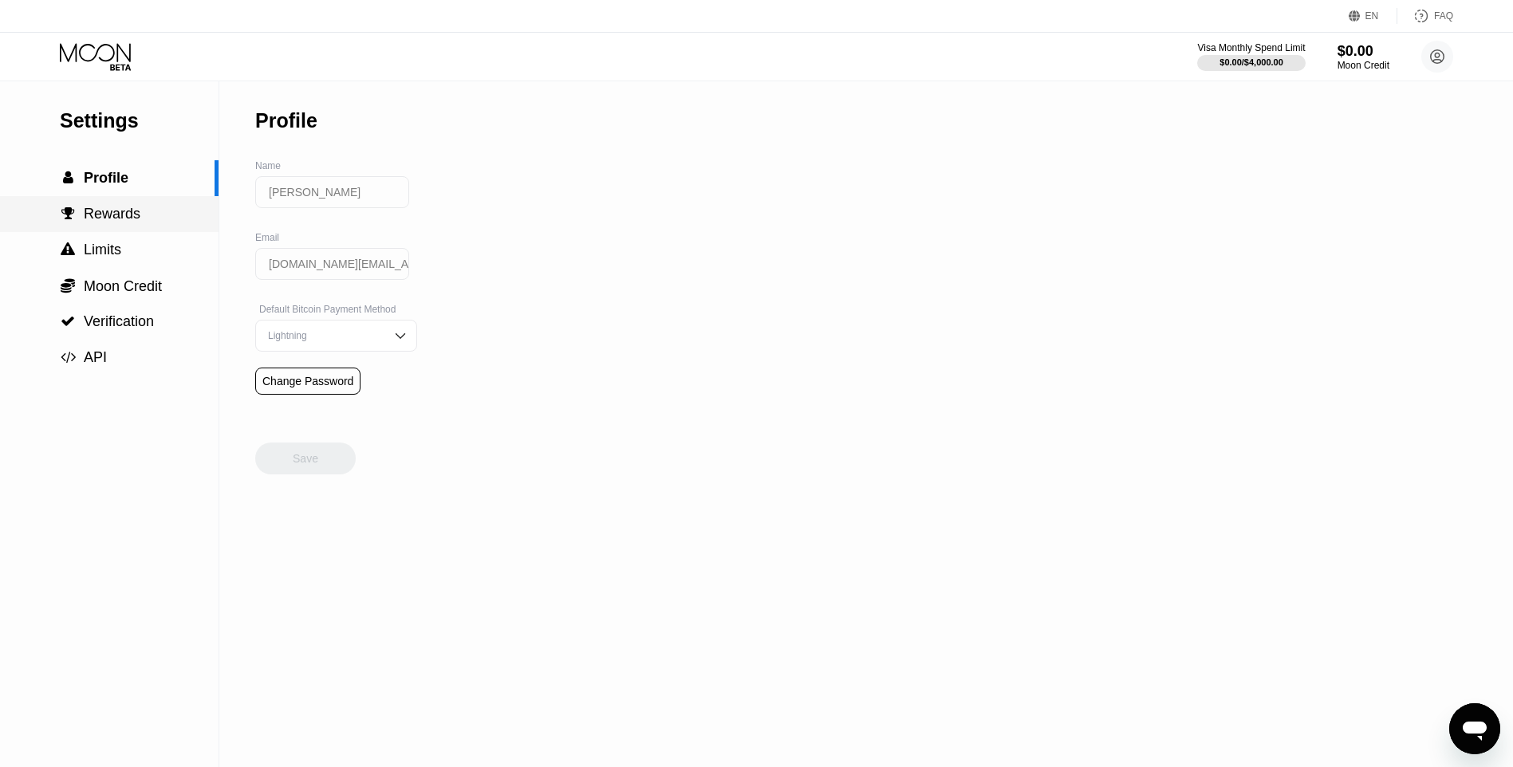
click at [129, 202] on div " Rewards" at bounding box center [109, 214] width 219 height 36
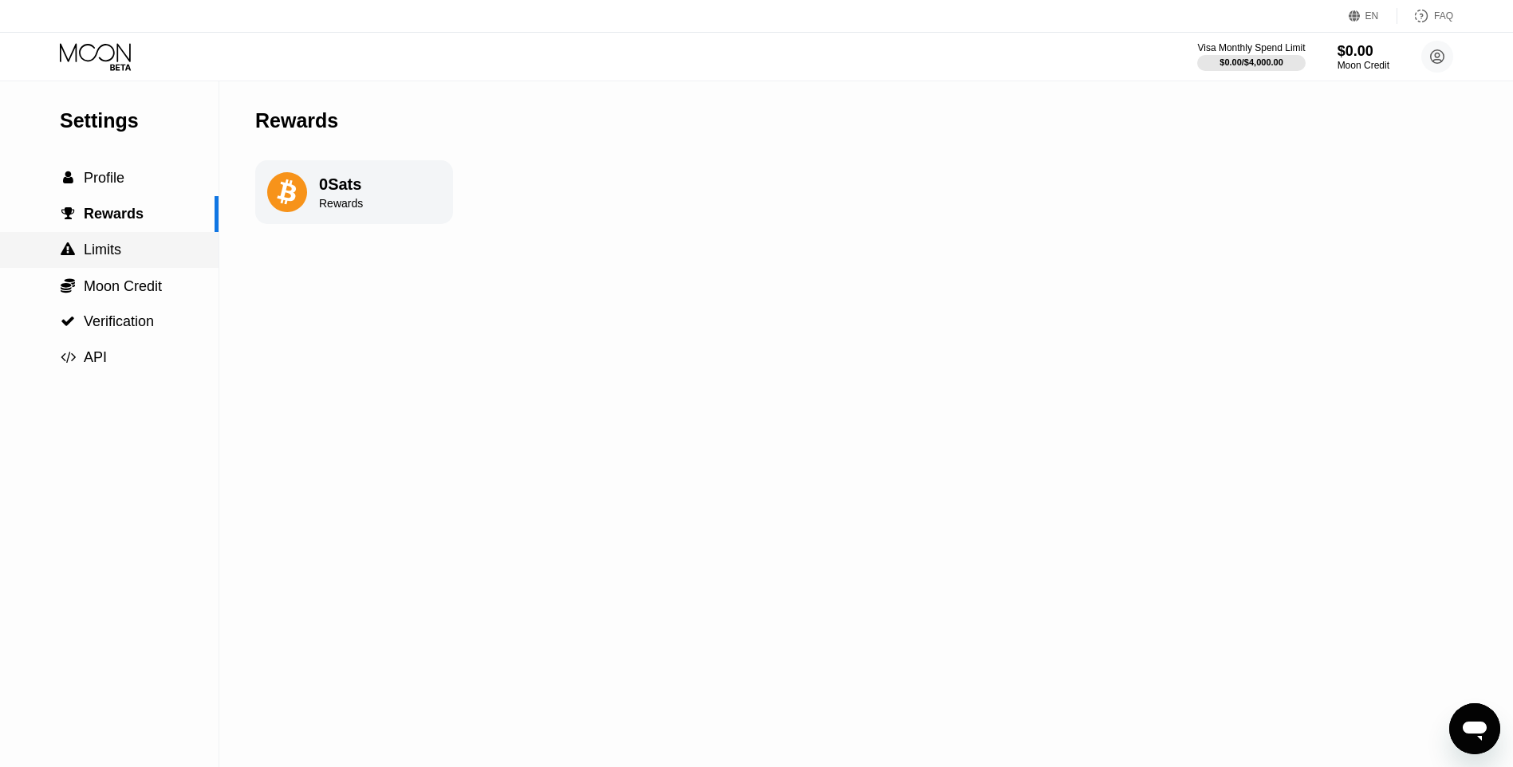
click at [137, 256] on div " Limits" at bounding box center [109, 250] width 219 height 17
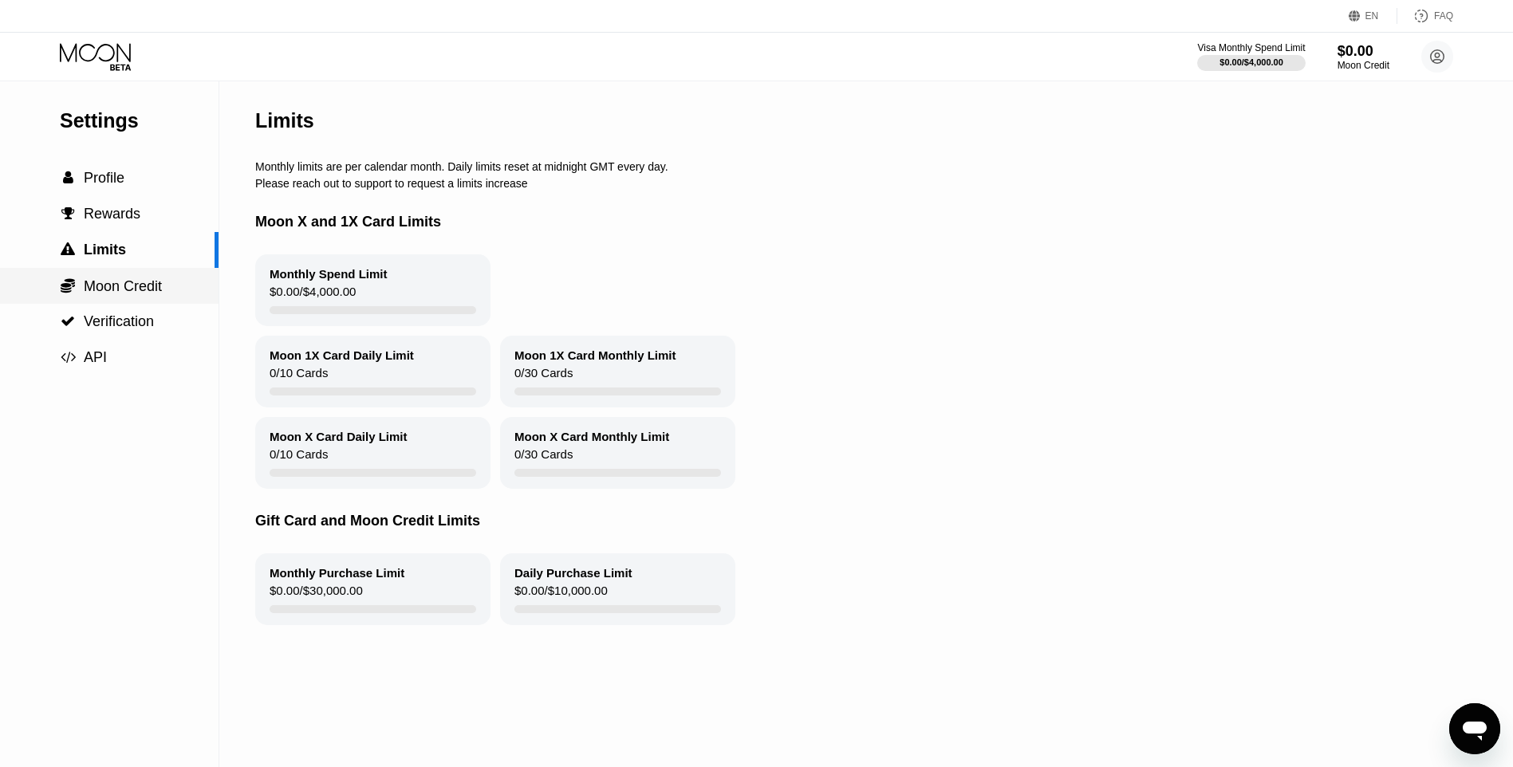
click at [134, 288] on span "Moon Credit" at bounding box center [123, 286] width 78 height 16
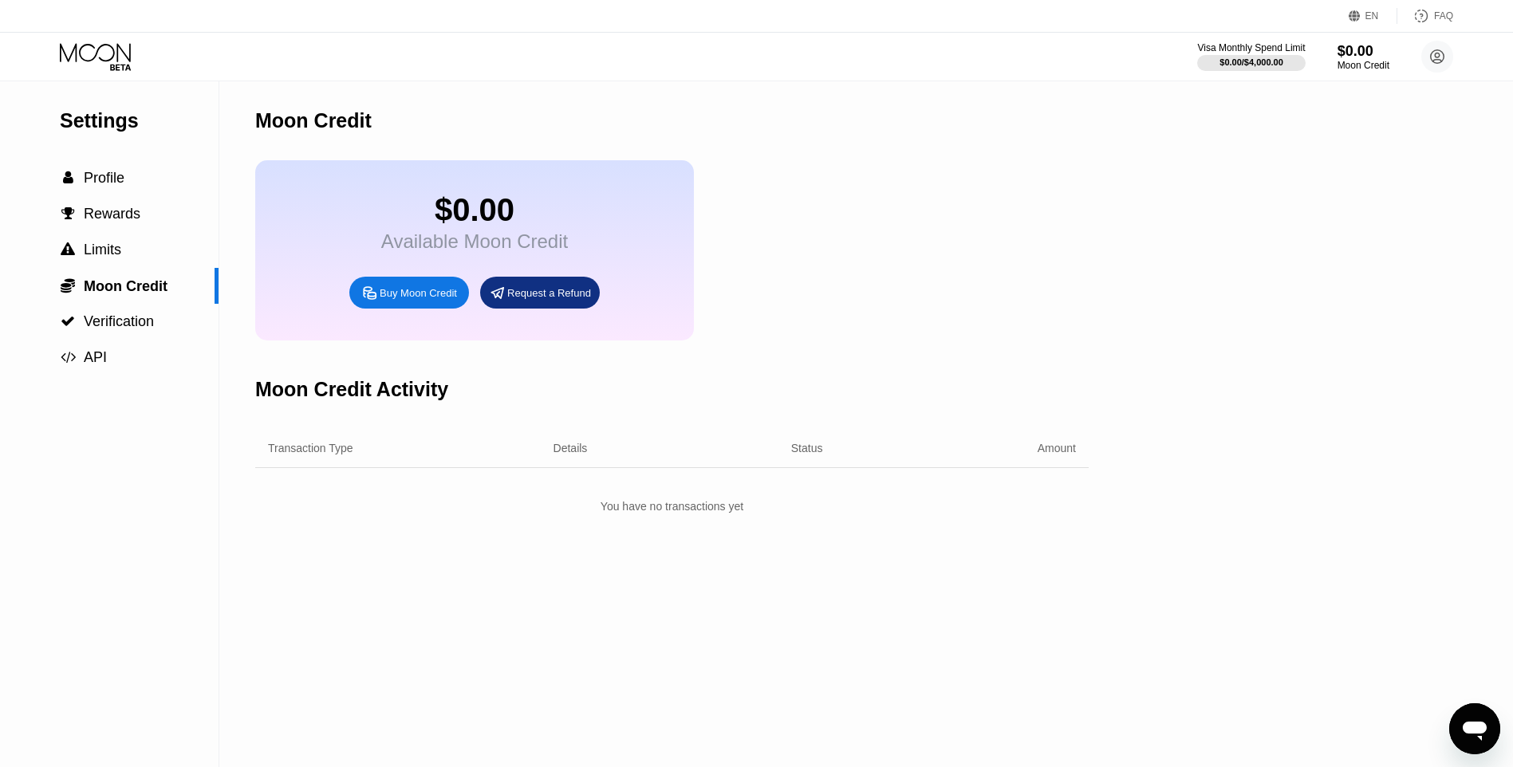
click at [94, 61] on icon at bounding box center [97, 57] width 74 height 28
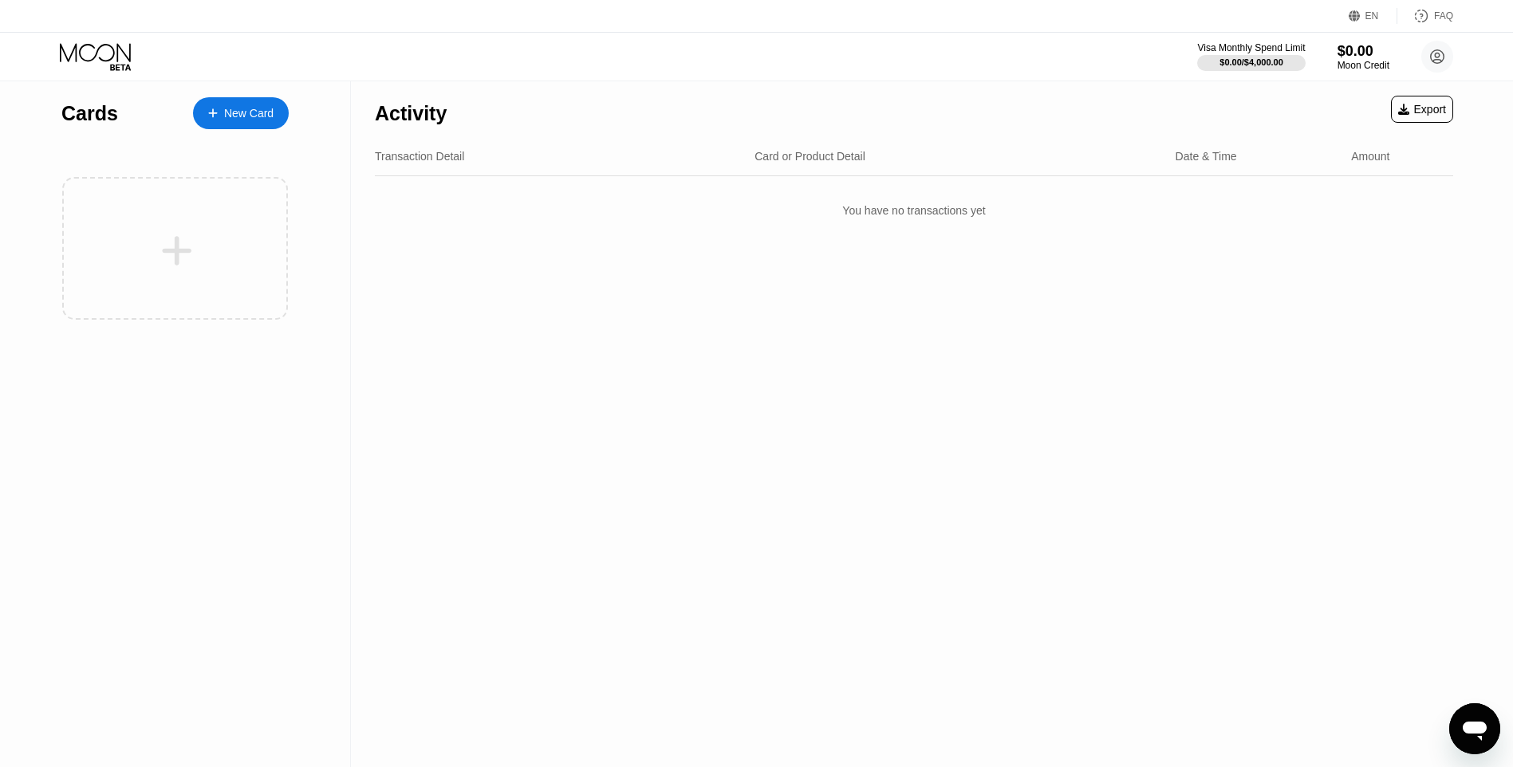
click at [258, 116] on div "New Card" at bounding box center [248, 114] width 49 height 14
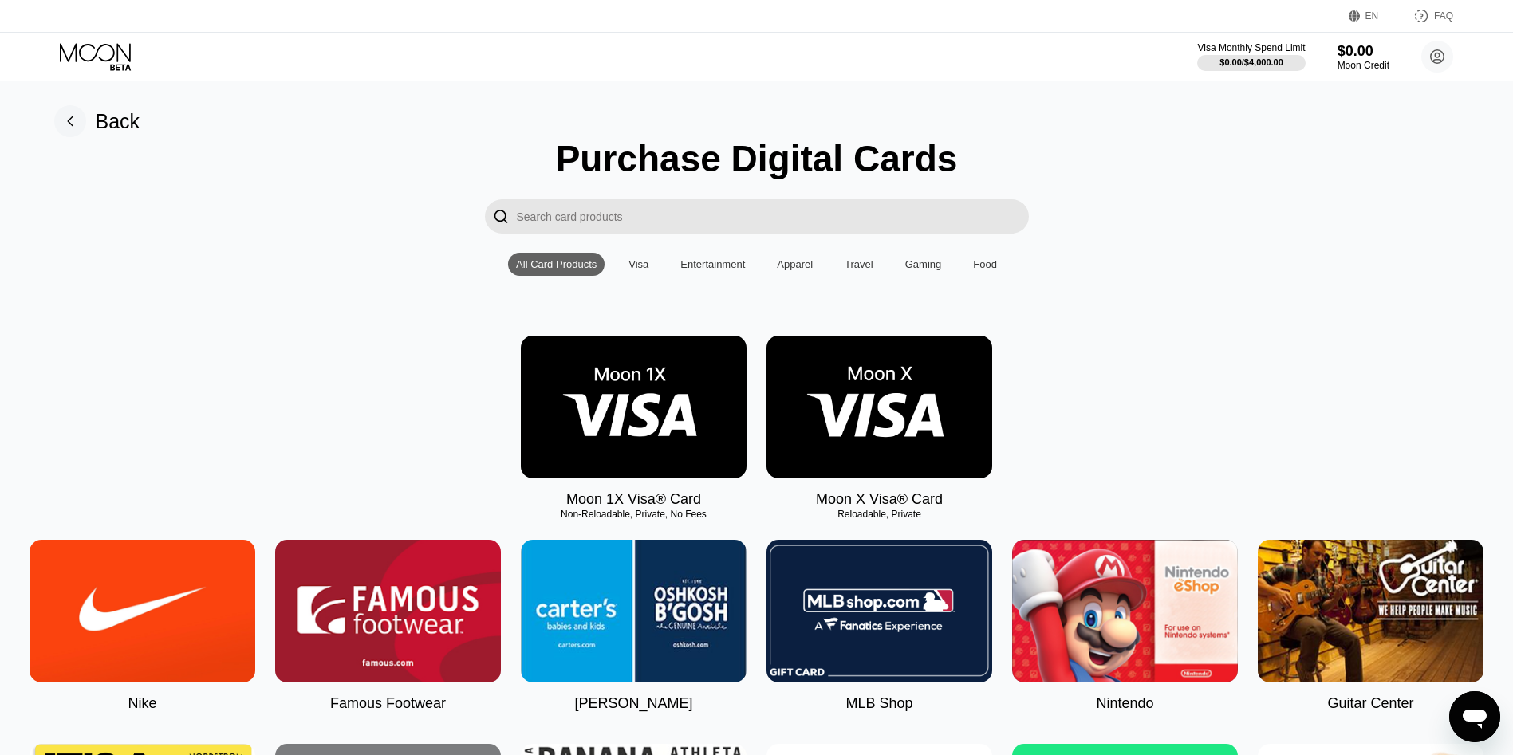
click at [669, 440] on img at bounding box center [634, 407] width 226 height 143
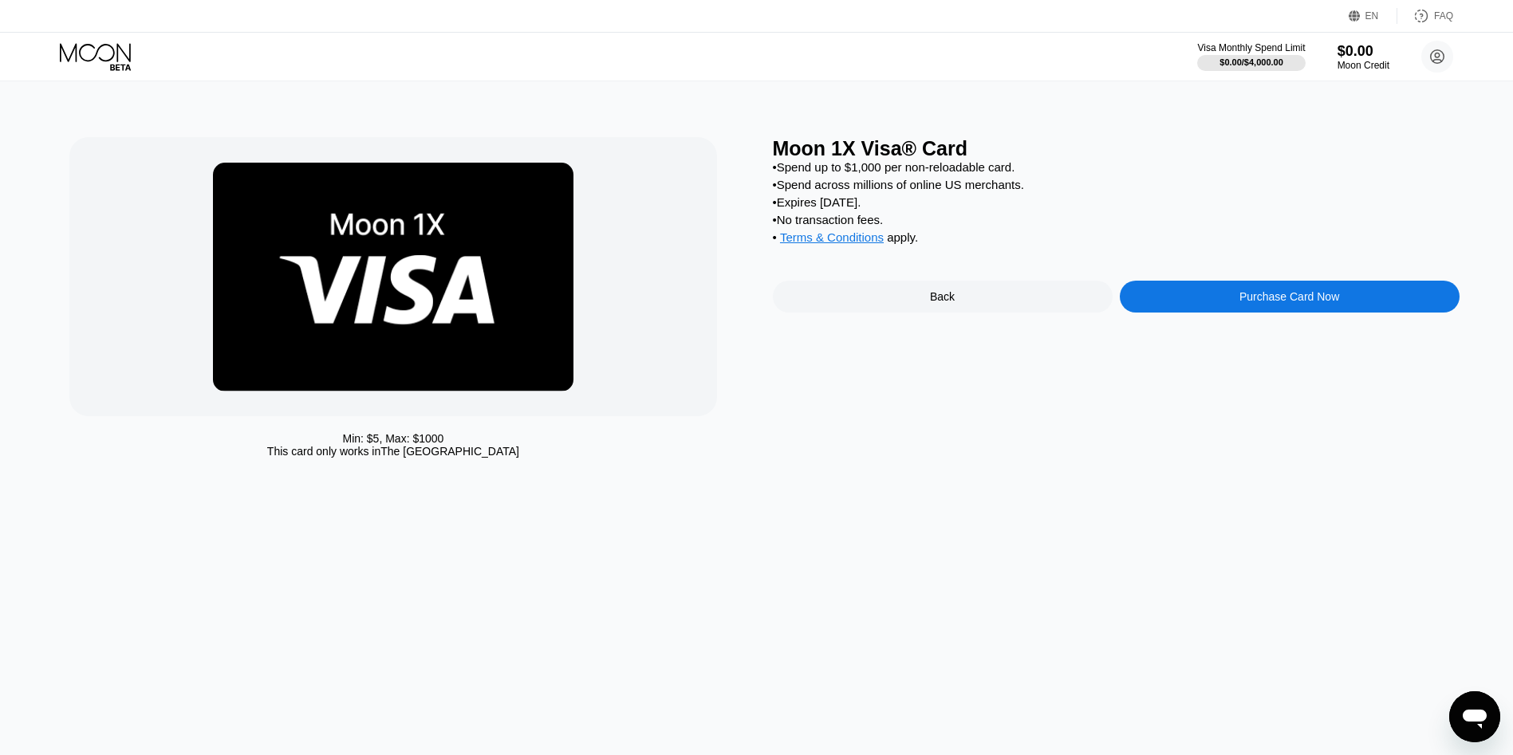
click at [846, 244] on span "Terms & Conditions" at bounding box center [832, 237] width 104 height 14
click at [1225, 45] on div "Visa Monthly Spend Limit" at bounding box center [1251, 47] width 110 height 11
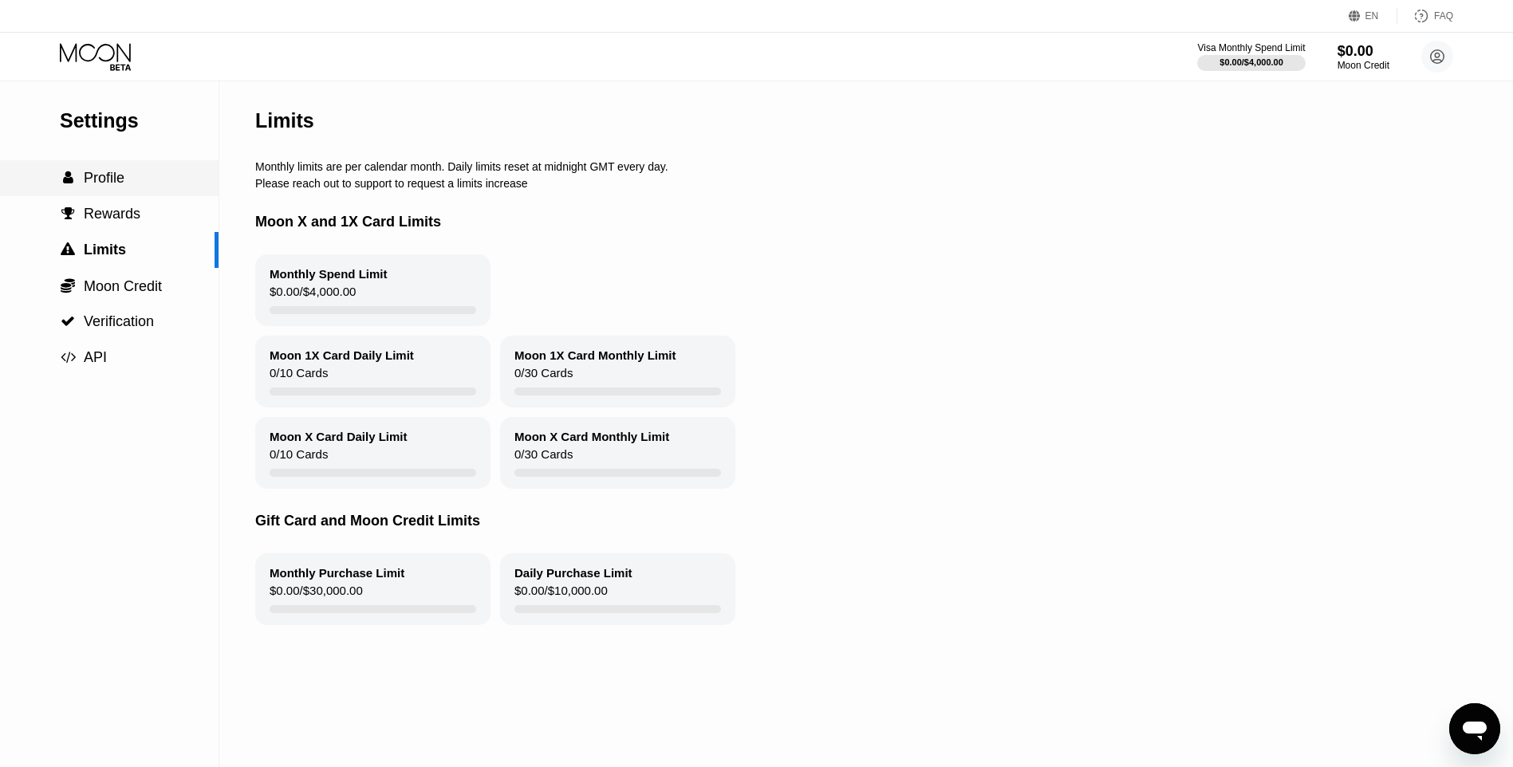
click at [83, 175] on div " Profile" at bounding box center [92, 178] width 65 height 17
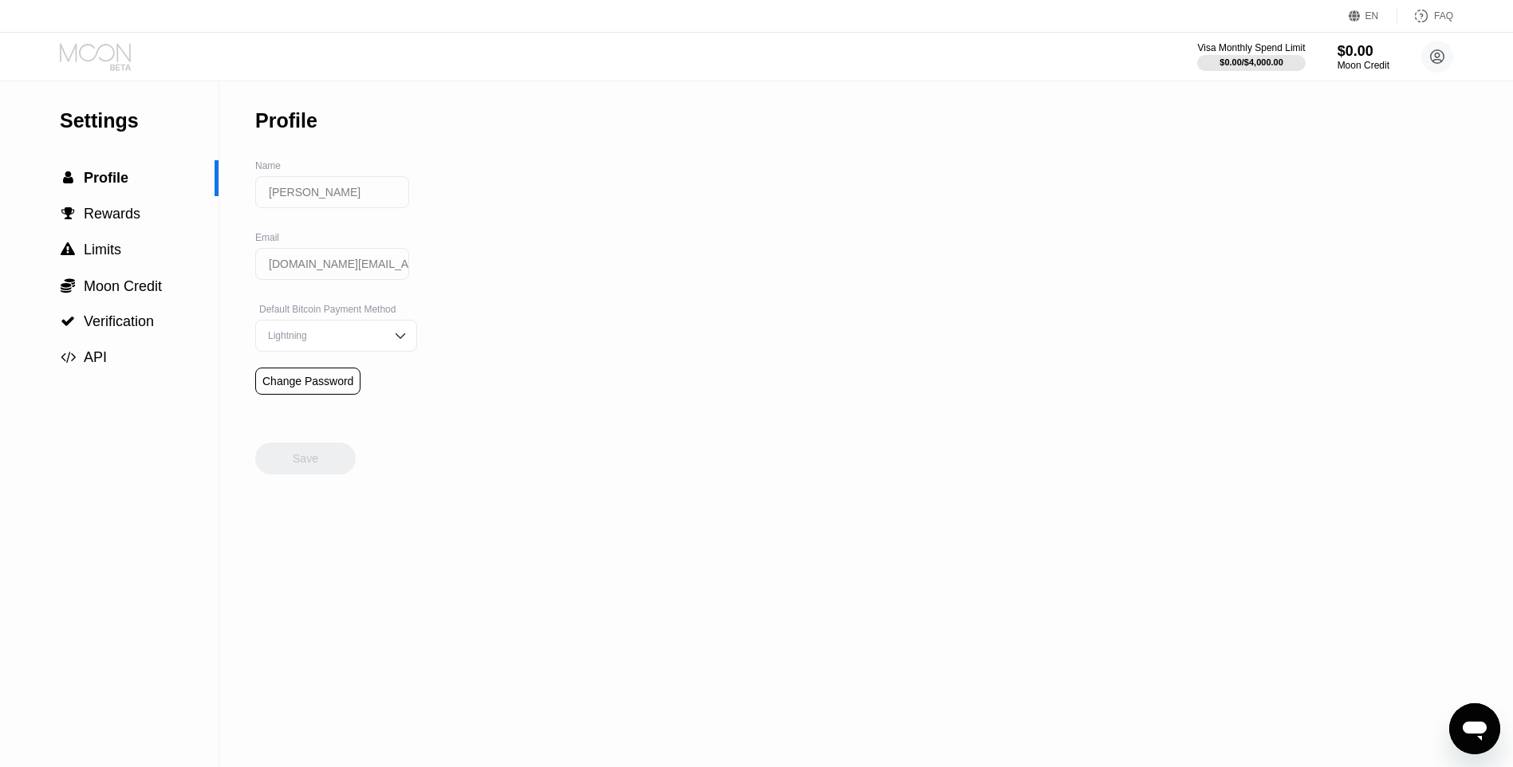
click at [89, 53] on icon at bounding box center [97, 57] width 74 height 28
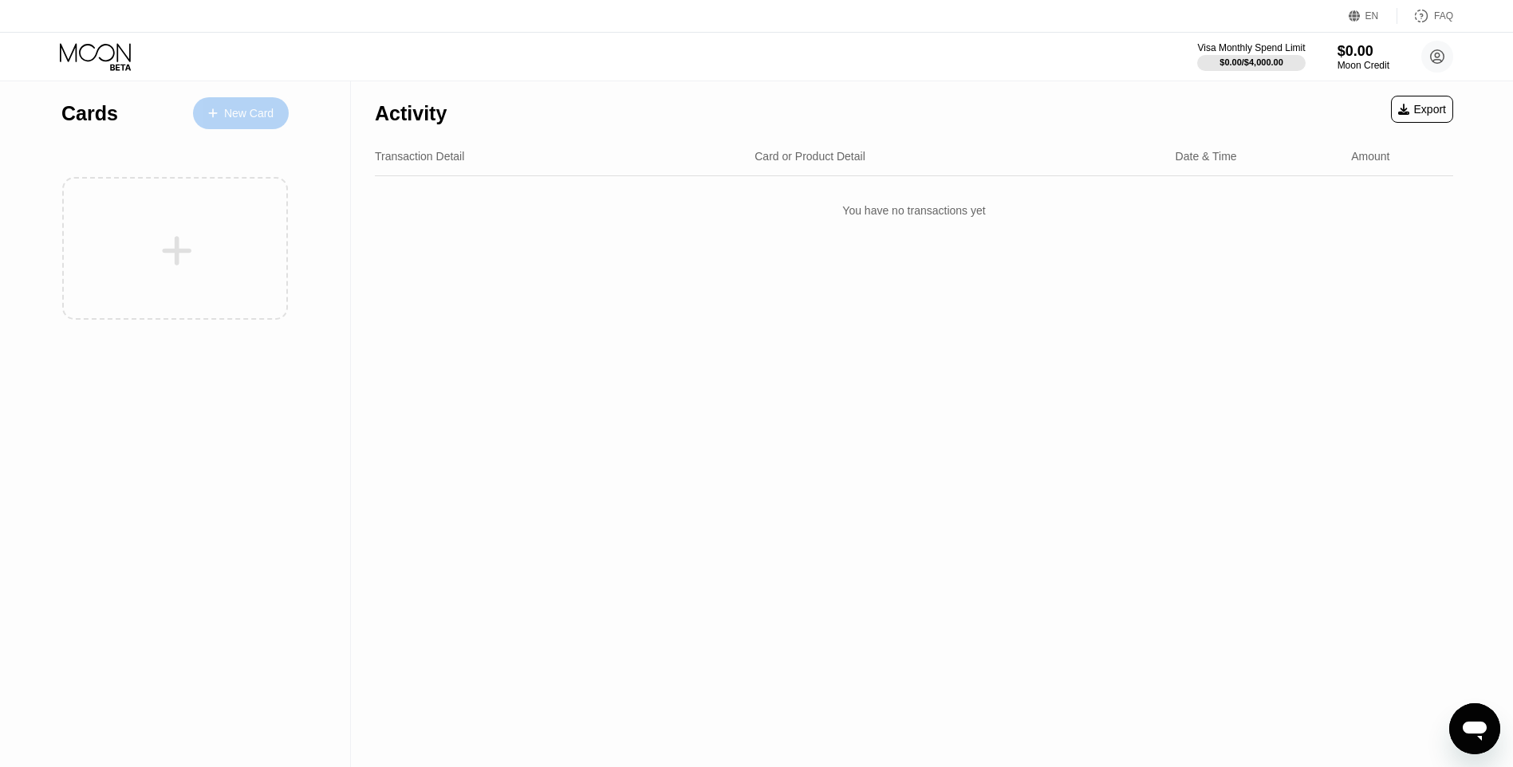
click at [237, 114] on div "New Card" at bounding box center [248, 114] width 49 height 14
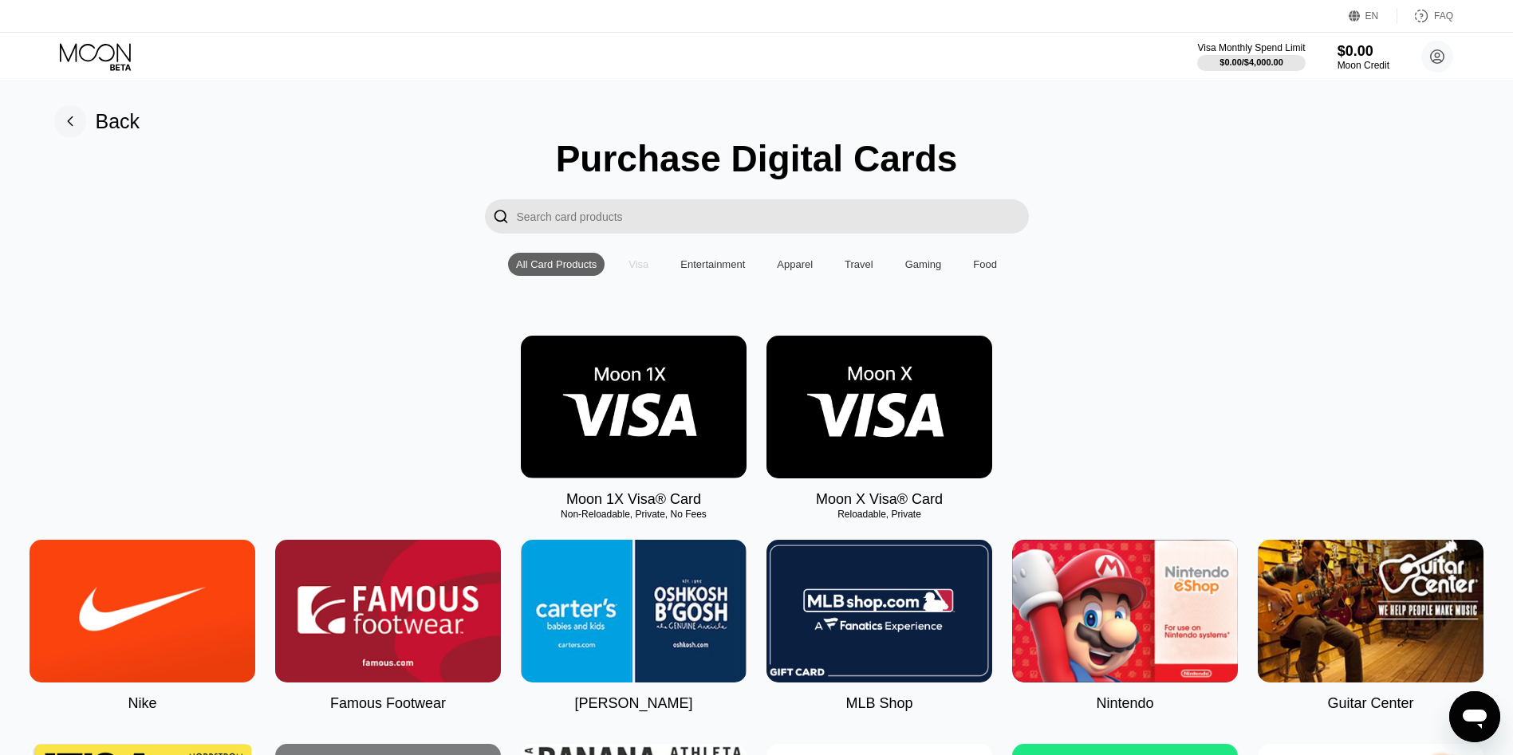
click at [631, 270] on div "Visa" at bounding box center [638, 264] width 20 height 12
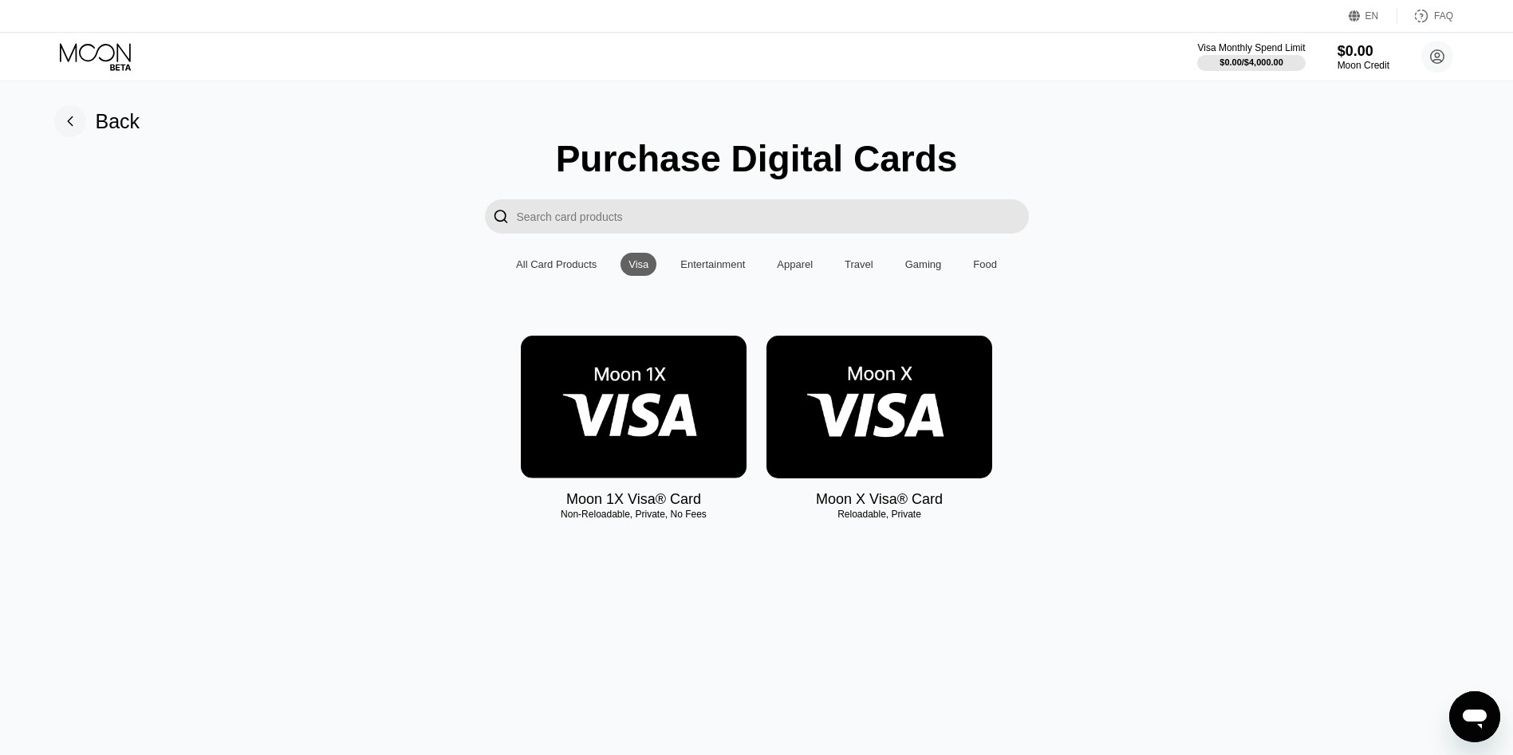
click at [585, 266] on div "All Card Products" at bounding box center [556, 264] width 81 height 12
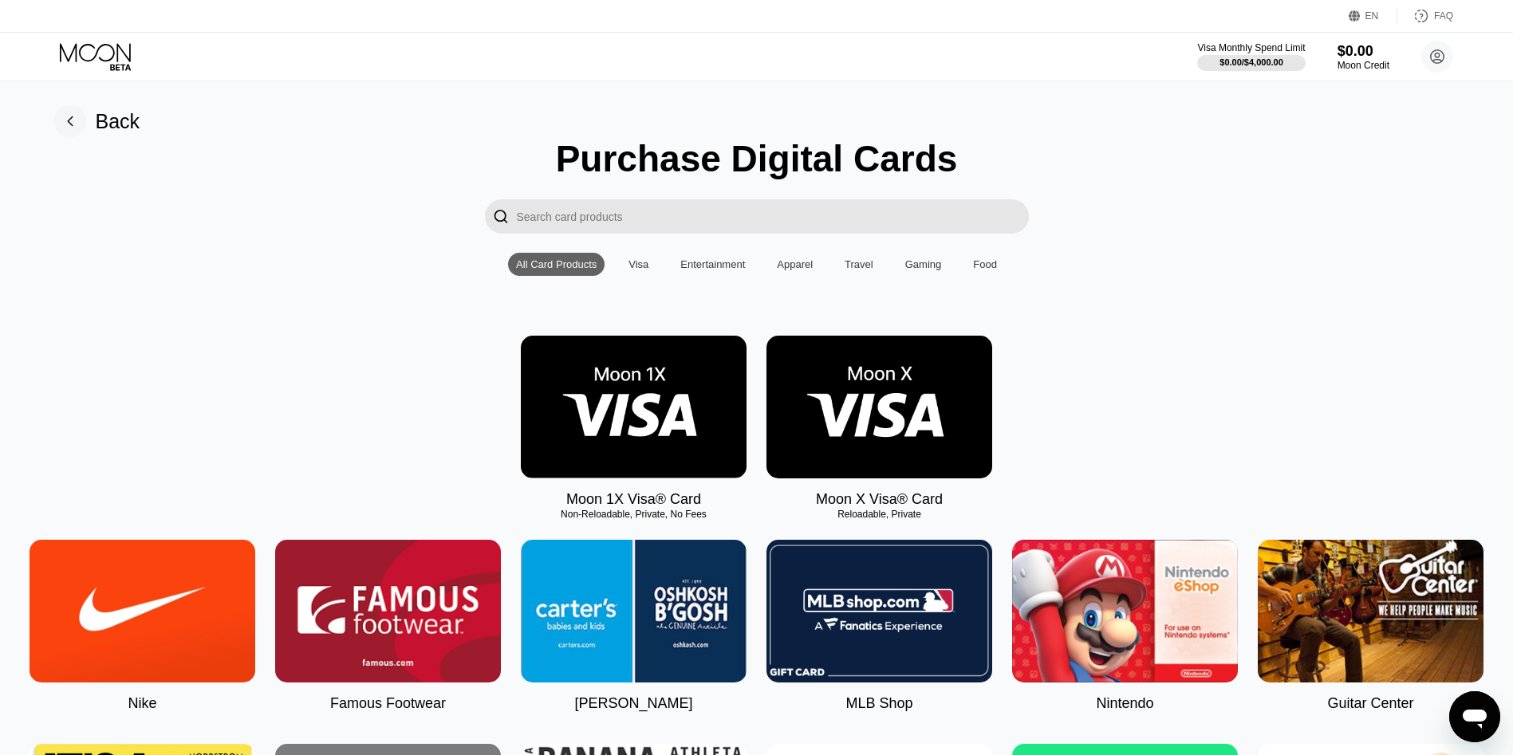
click at [585, 270] on div "All Card Products" at bounding box center [556, 264] width 81 height 12
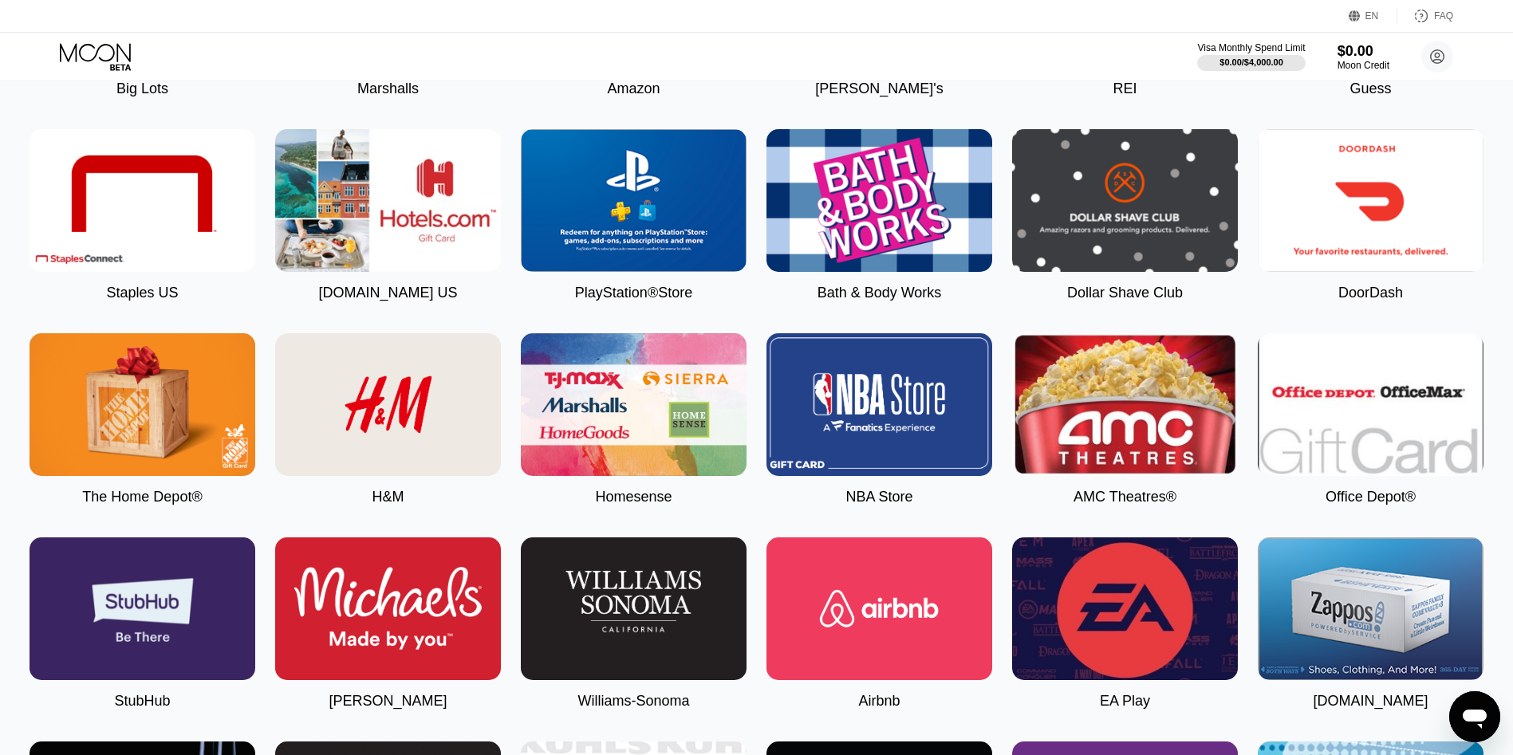
scroll to position [1975, 0]
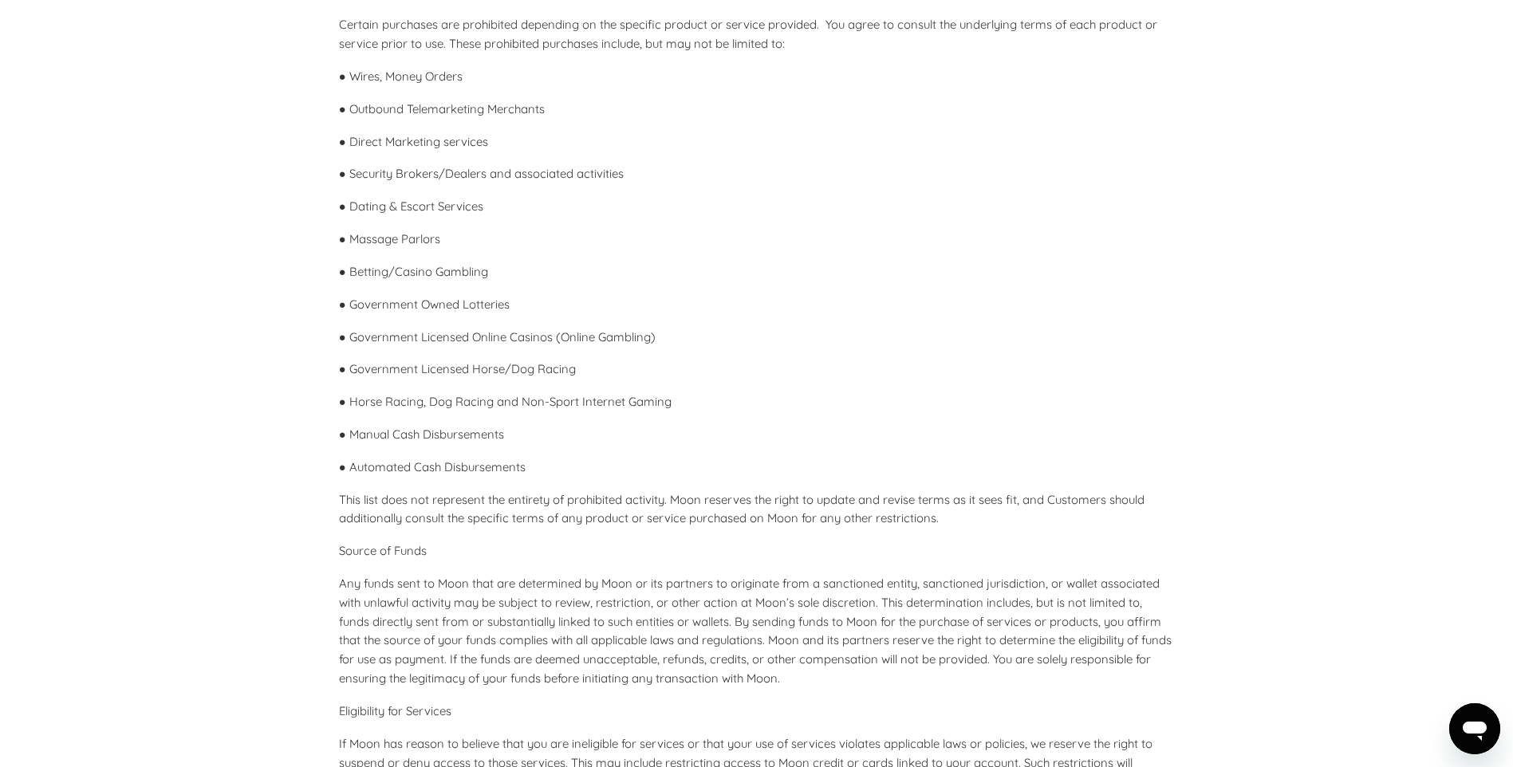
scroll to position [3110, 0]
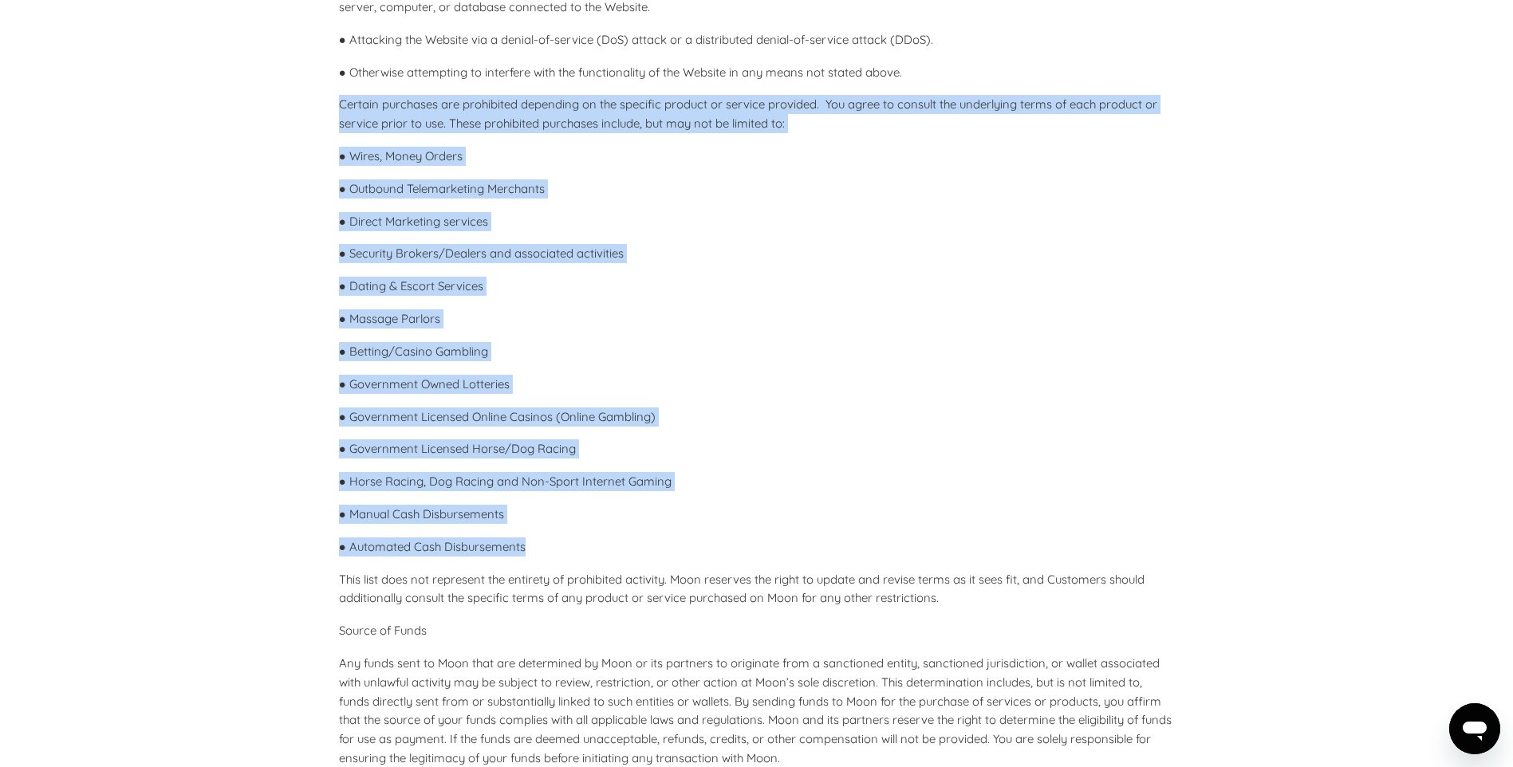
drag, startPoint x: 330, startPoint y: 120, endPoint x: 551, endPoint y: 549, distance: 482.6
click at [551, 549] on div "Terms and Conditions for Moon Important Notice : This document is a translated …" at bounding box center [756, 743] width 883 height 7578
drag, startPoint x: 551, startPoint y: 549, endPoint x: 476, endPoint y: 541, distance: 75.4
copy div "Certain purchases are prohibited depending on the specific product or service p…"
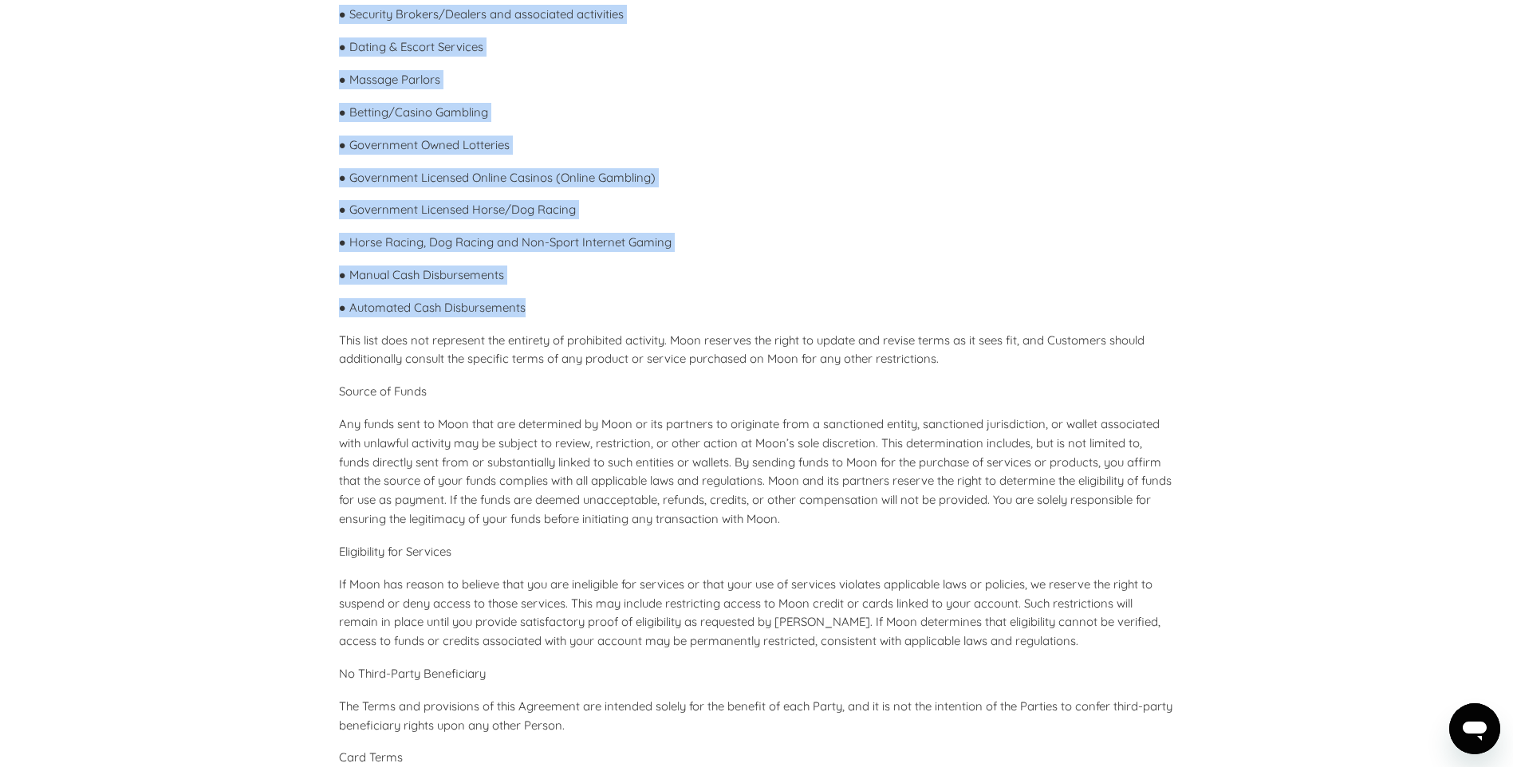
scroll to position [3429, 0]
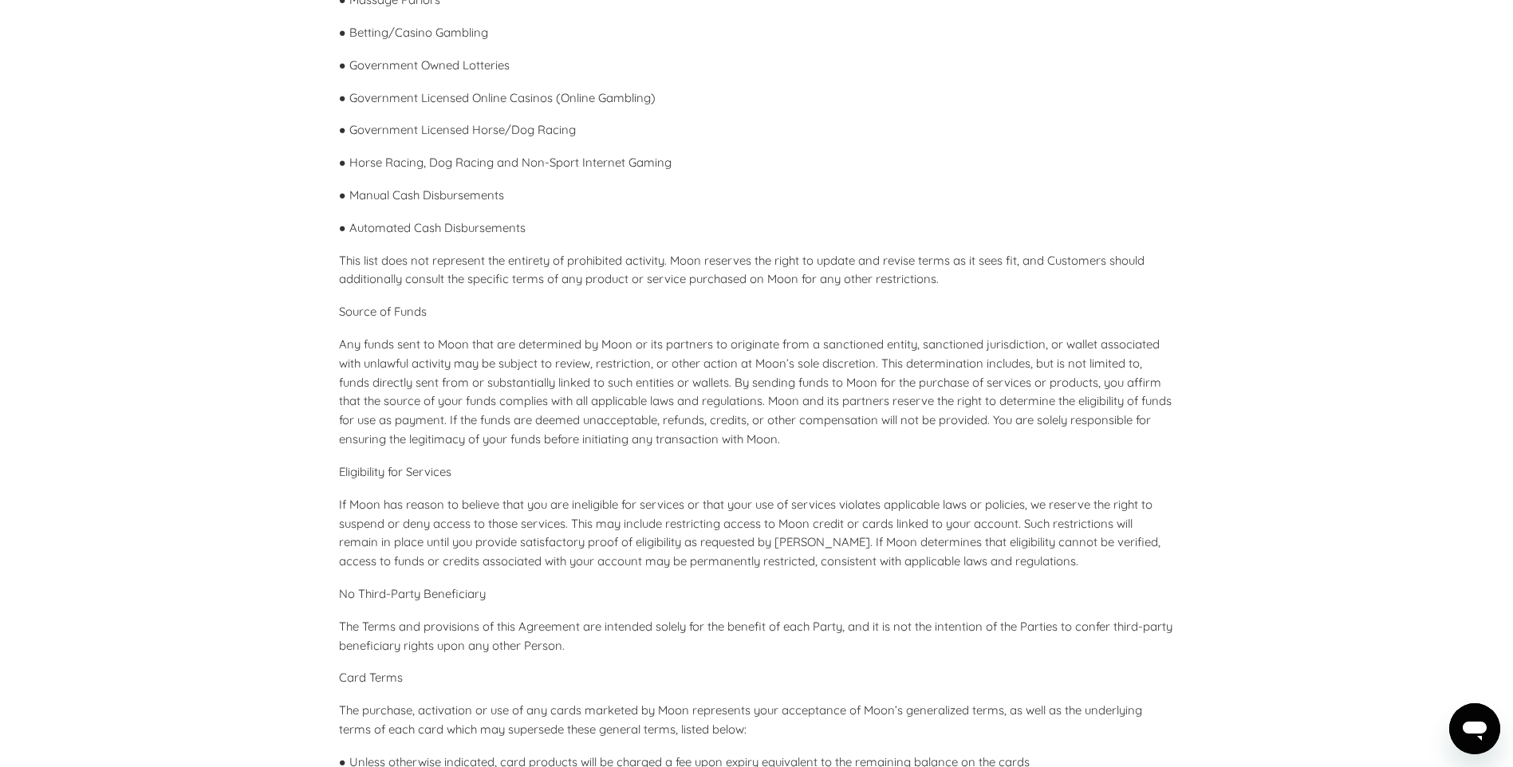
click at [682, 356] on p "Any funds sent to Moon that are determined by Moon or its partners to originate…" at bounding box center [757, 392] width 836 height 114
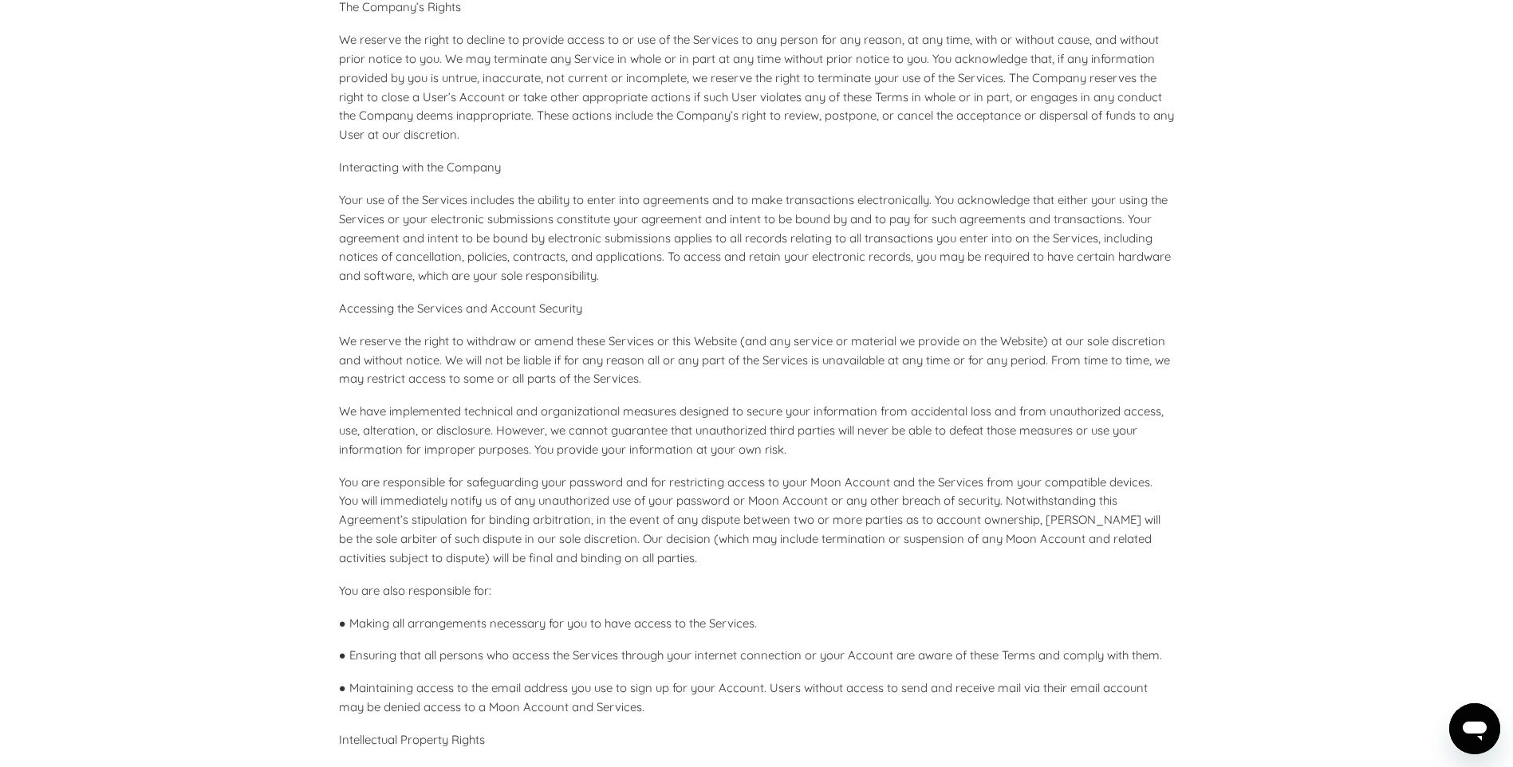
scroll to position [0, 0]
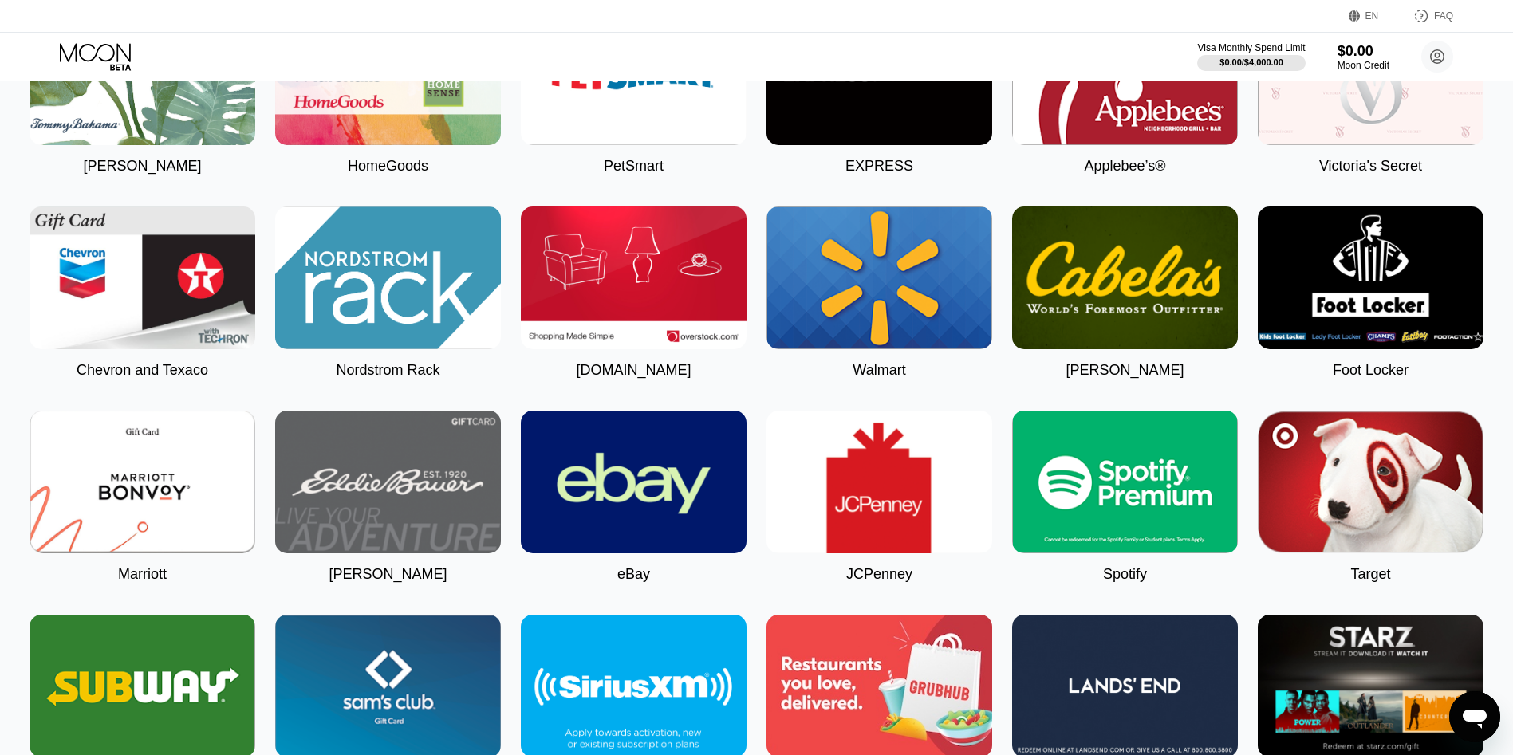
scroll to position [3001, 0]
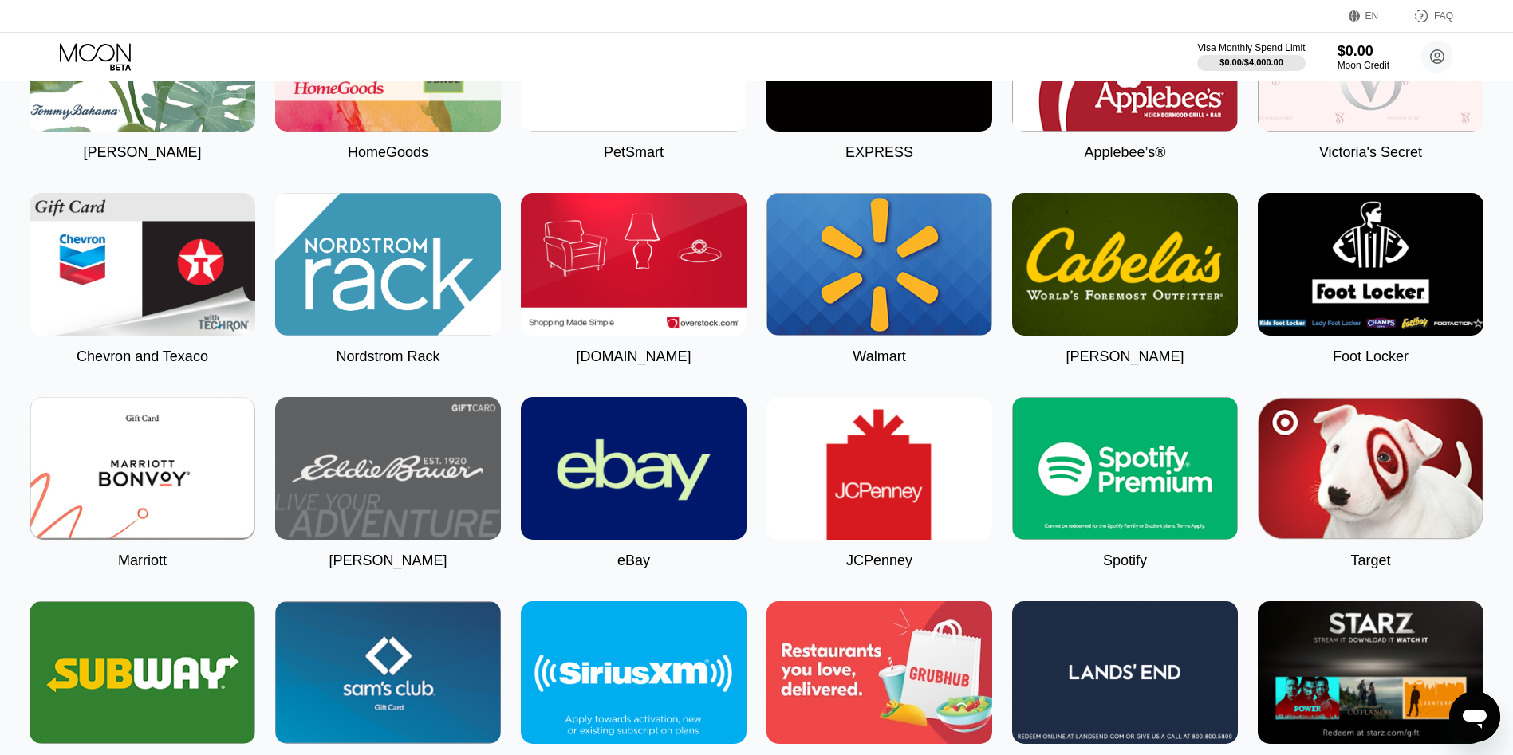
click at [1086, 503] on img at bounding box center [1125, 468] width 226 height 143
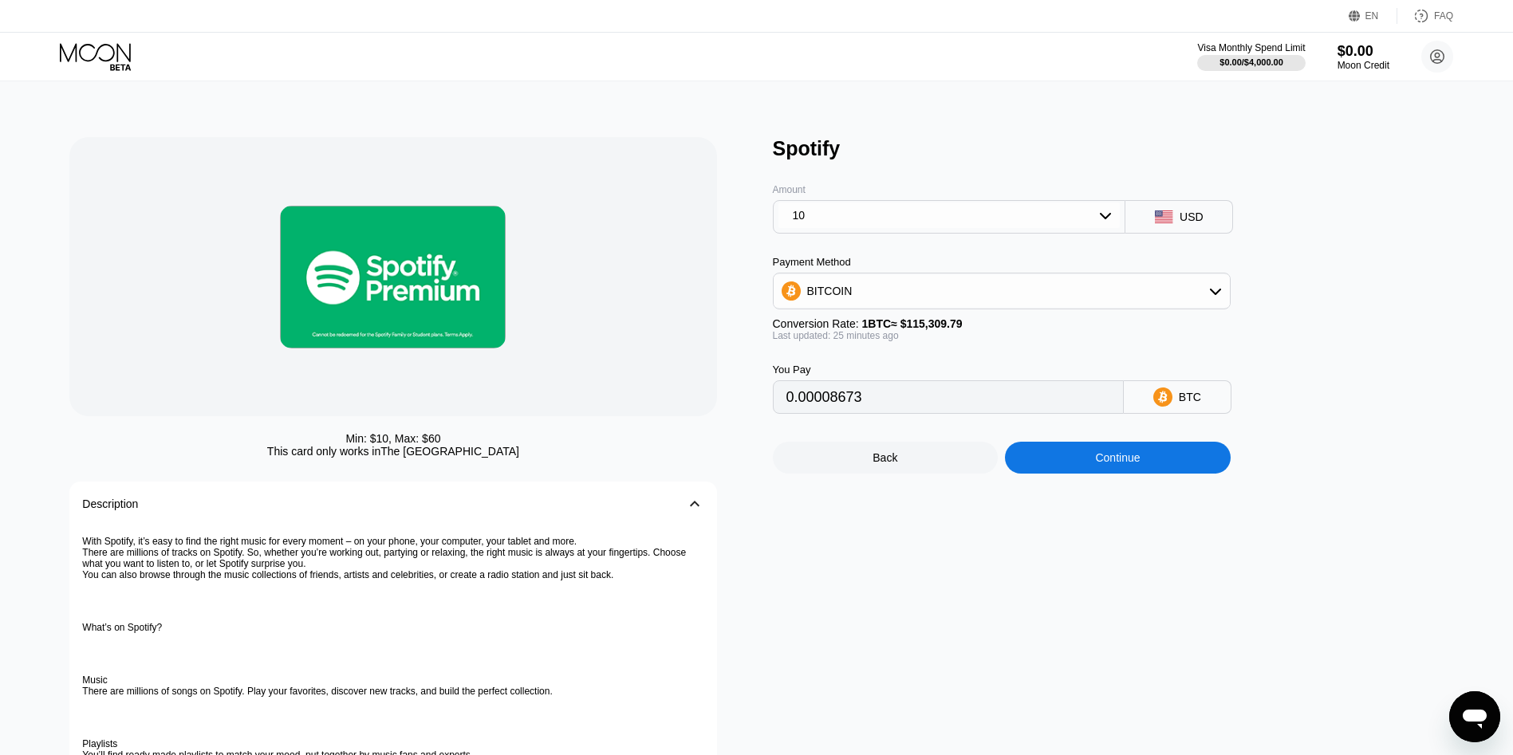
type input "0.00008664"
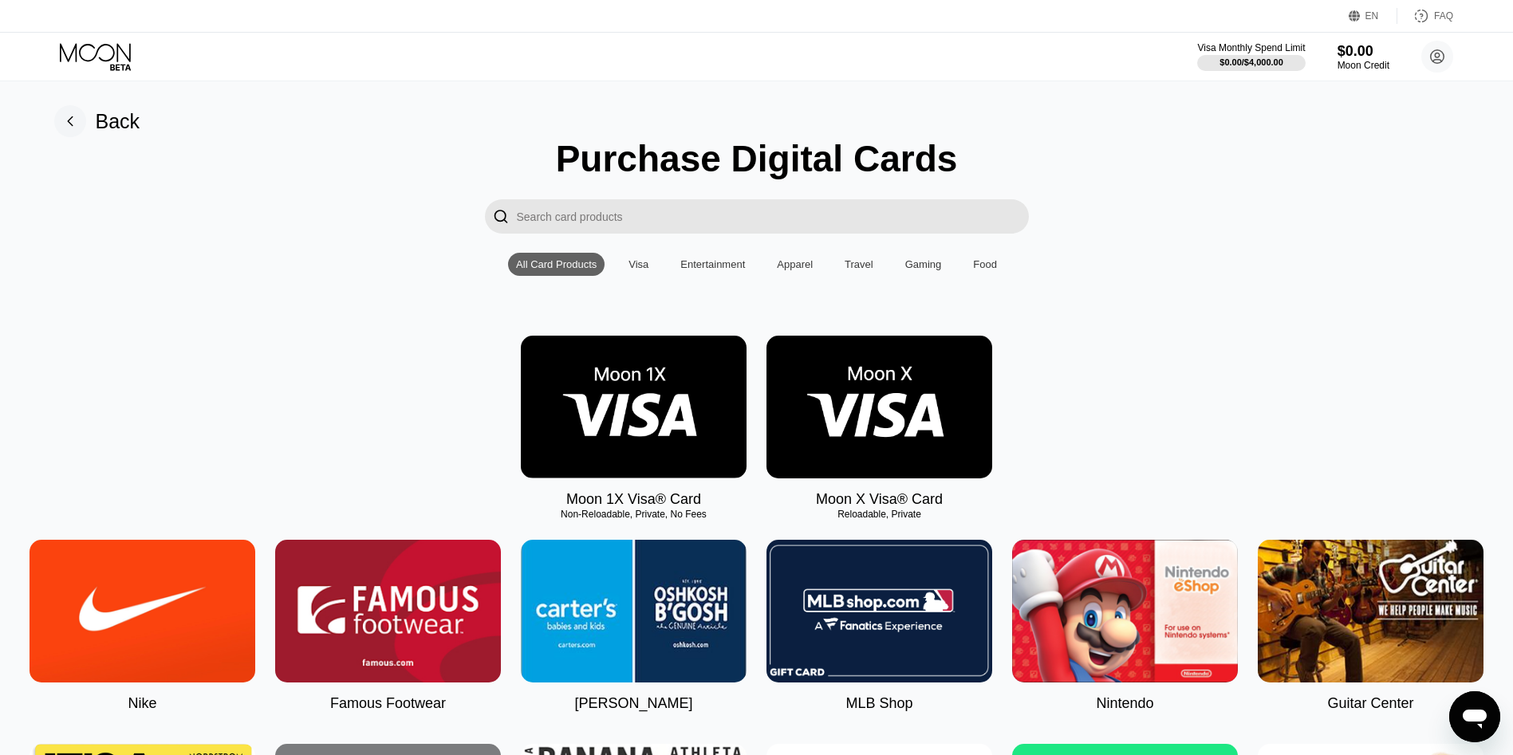
click at [857, 270] on div "Travel" at bounding box center [859, 264] width 29 height 12
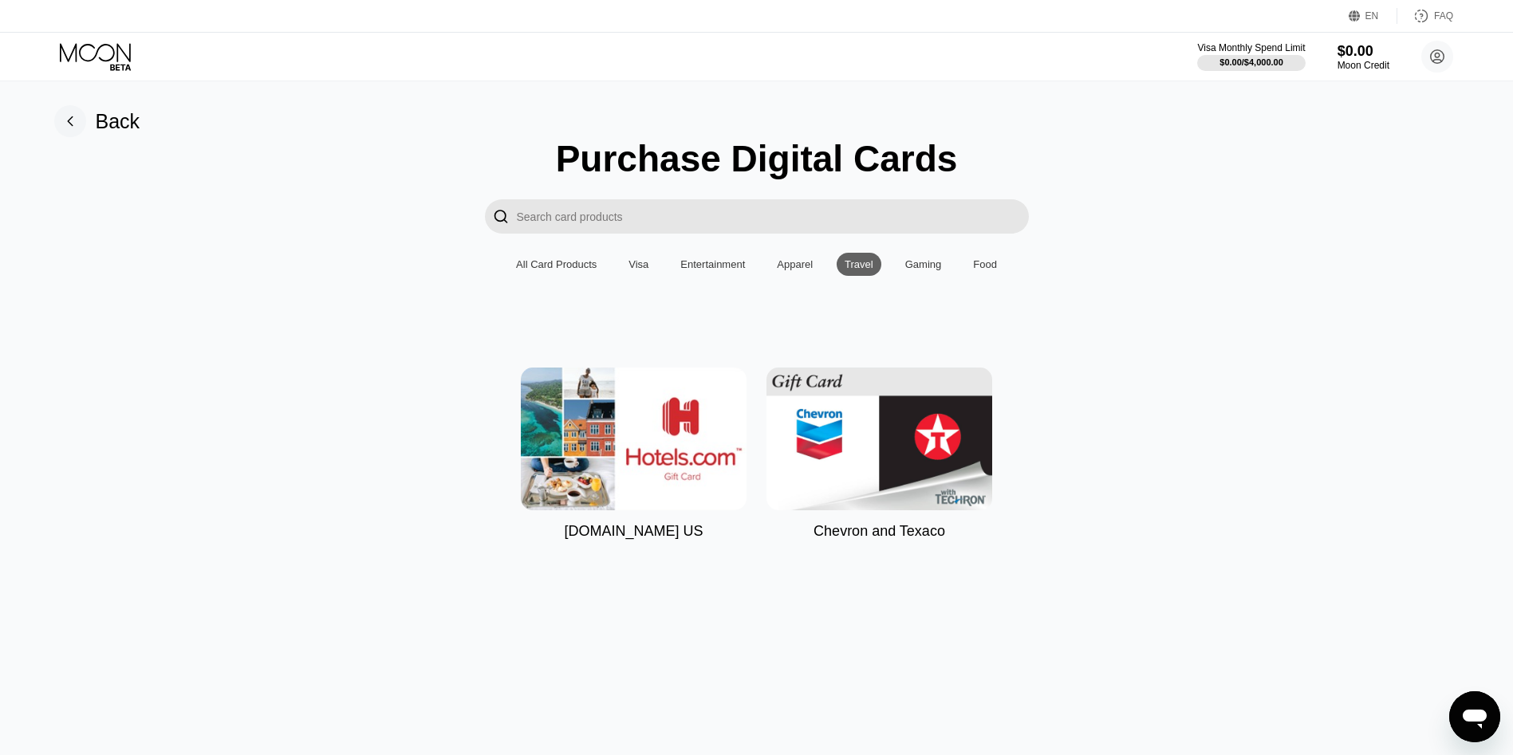
click at [640, 270] on div "Visa" at bounding box center [638, 264] width 20 height 12
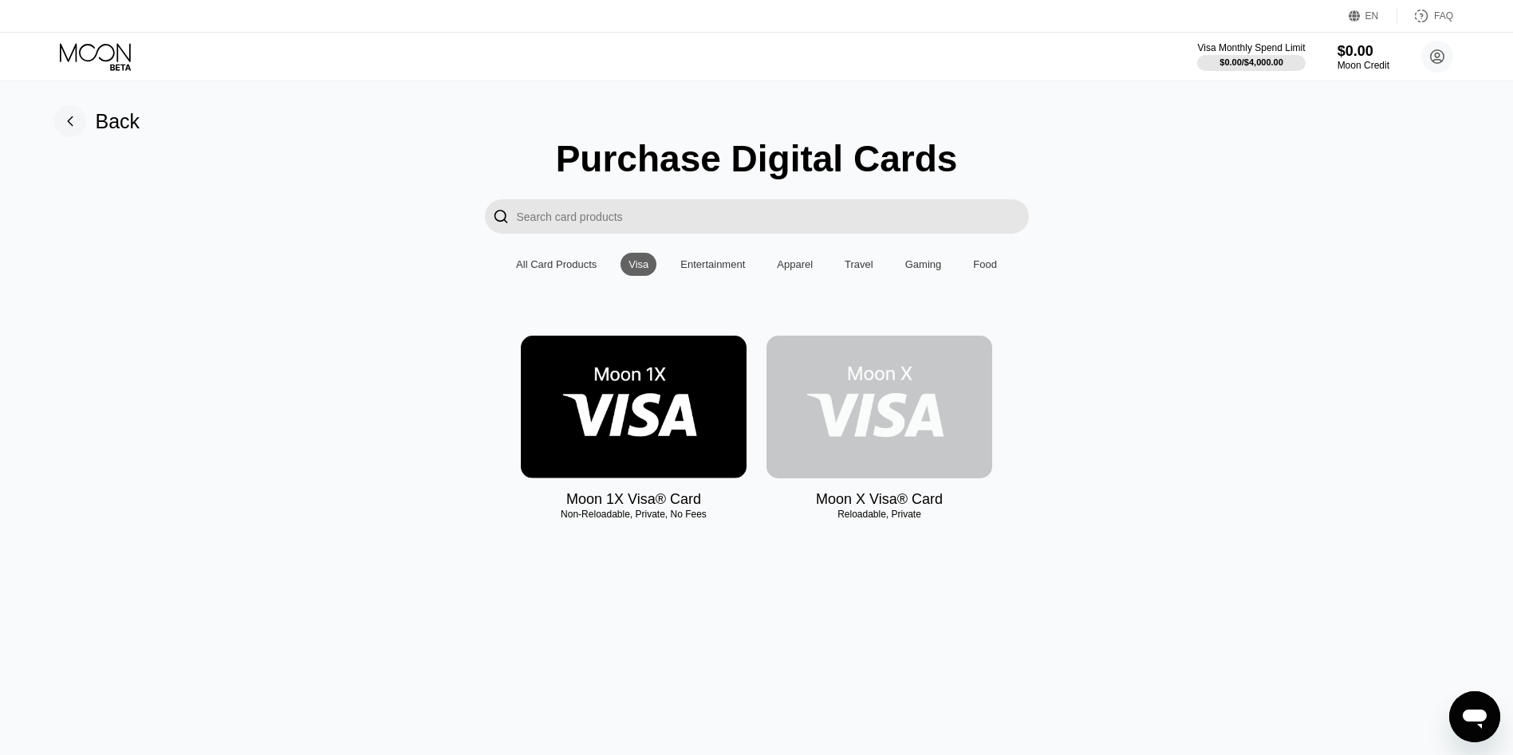
click at [890, 437] on img at bounding box center [879, 407] width 226 height 143
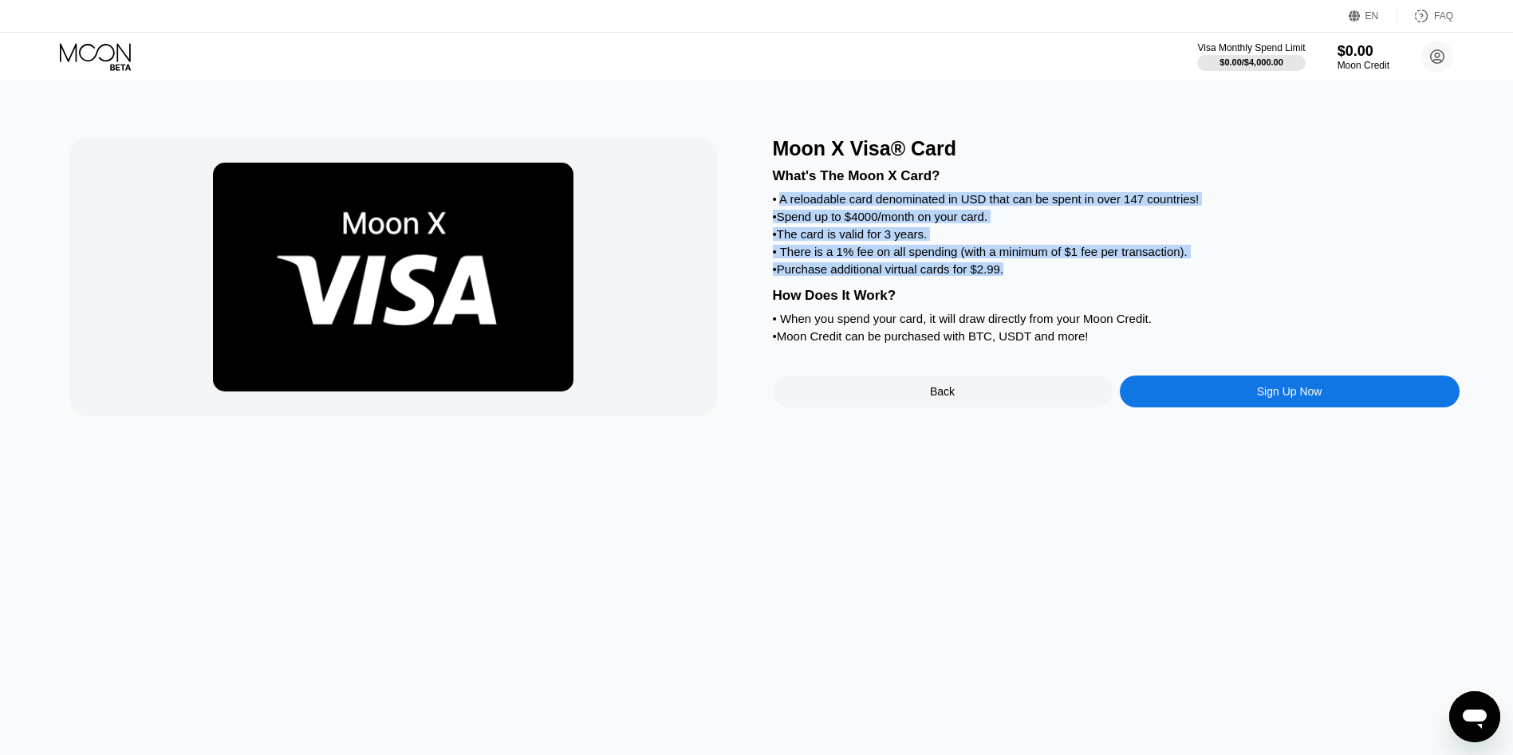
drag, startPoint x: 780, startPoint y: 210, endPoint x: 1074, endPoint y: 298, distance: 307.3
click at [1074, 298] on div "What's The Moon X Card? • A reloadable card denominated in USD that can be spen…" at bounding box center [1116, 253] width 687 height 187
copy div "A reloadable card denominated in USD that can be spent in over 147 countries! •…"
click at [1172, 408] on div "Sign Up Now" at bounding box center [1290, 392] width 340 height 32
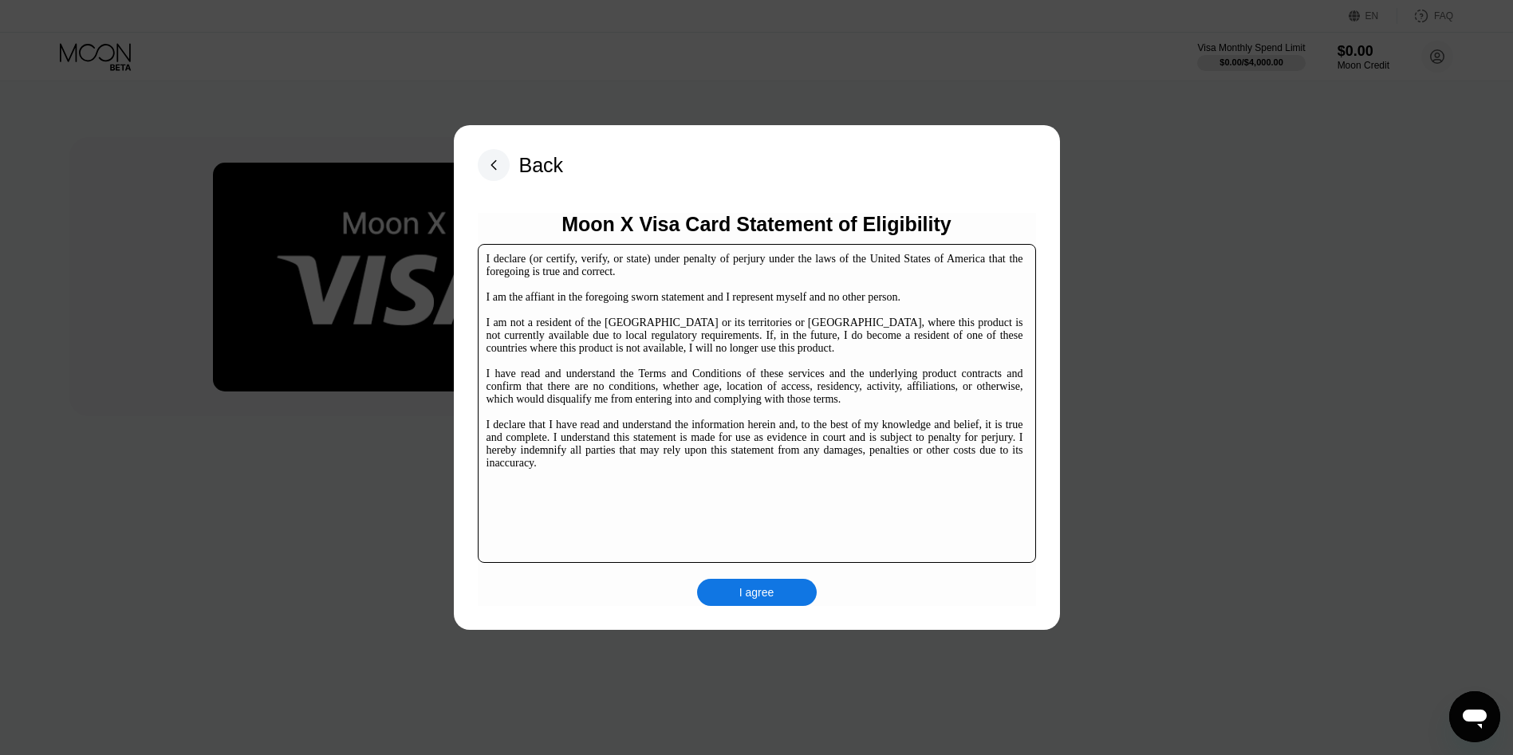
click at [765, 593] on div "I agree" at bounding box center [756, 592] width 35 height 14
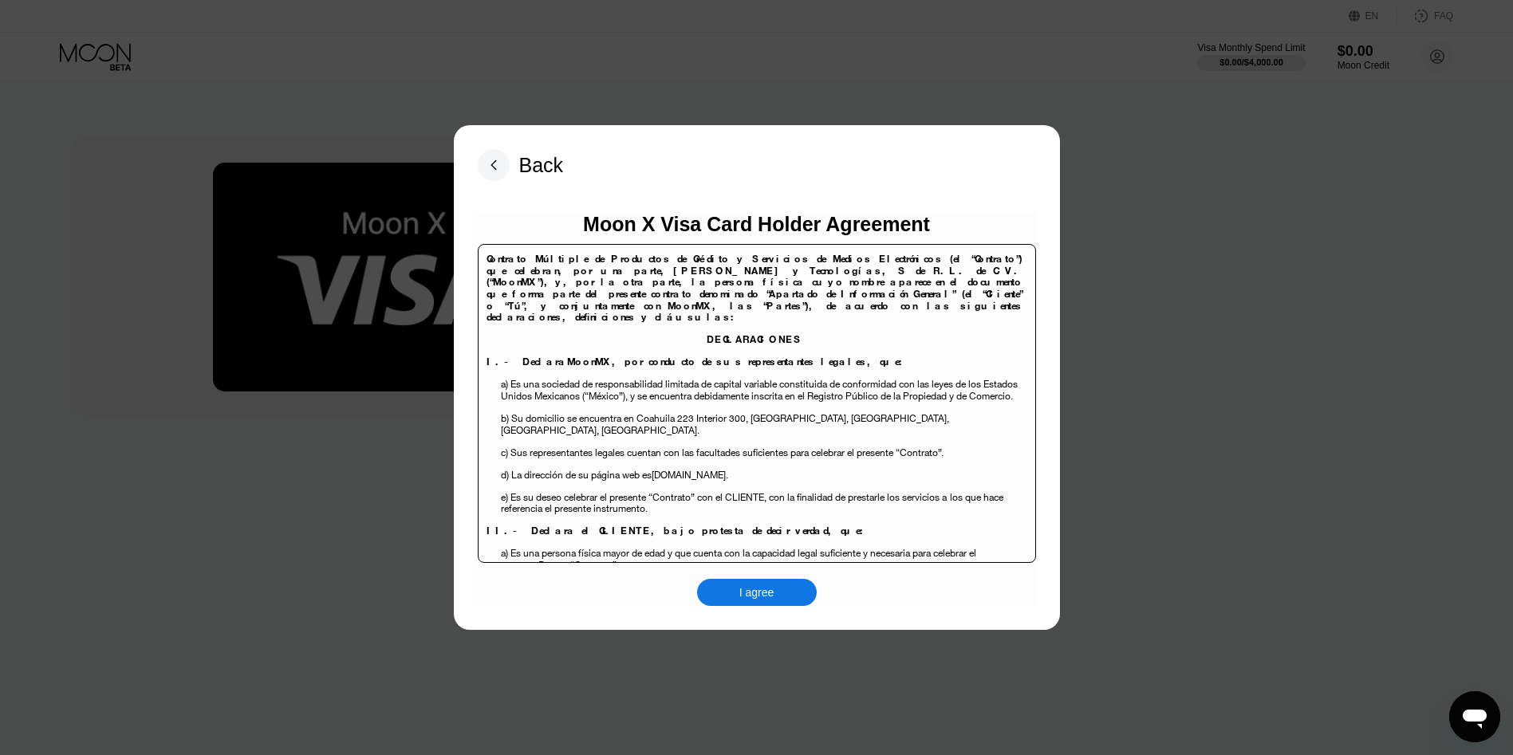
click at [762, 587] on div "I agree" at bounding box center [756, 592] width 35 height 14
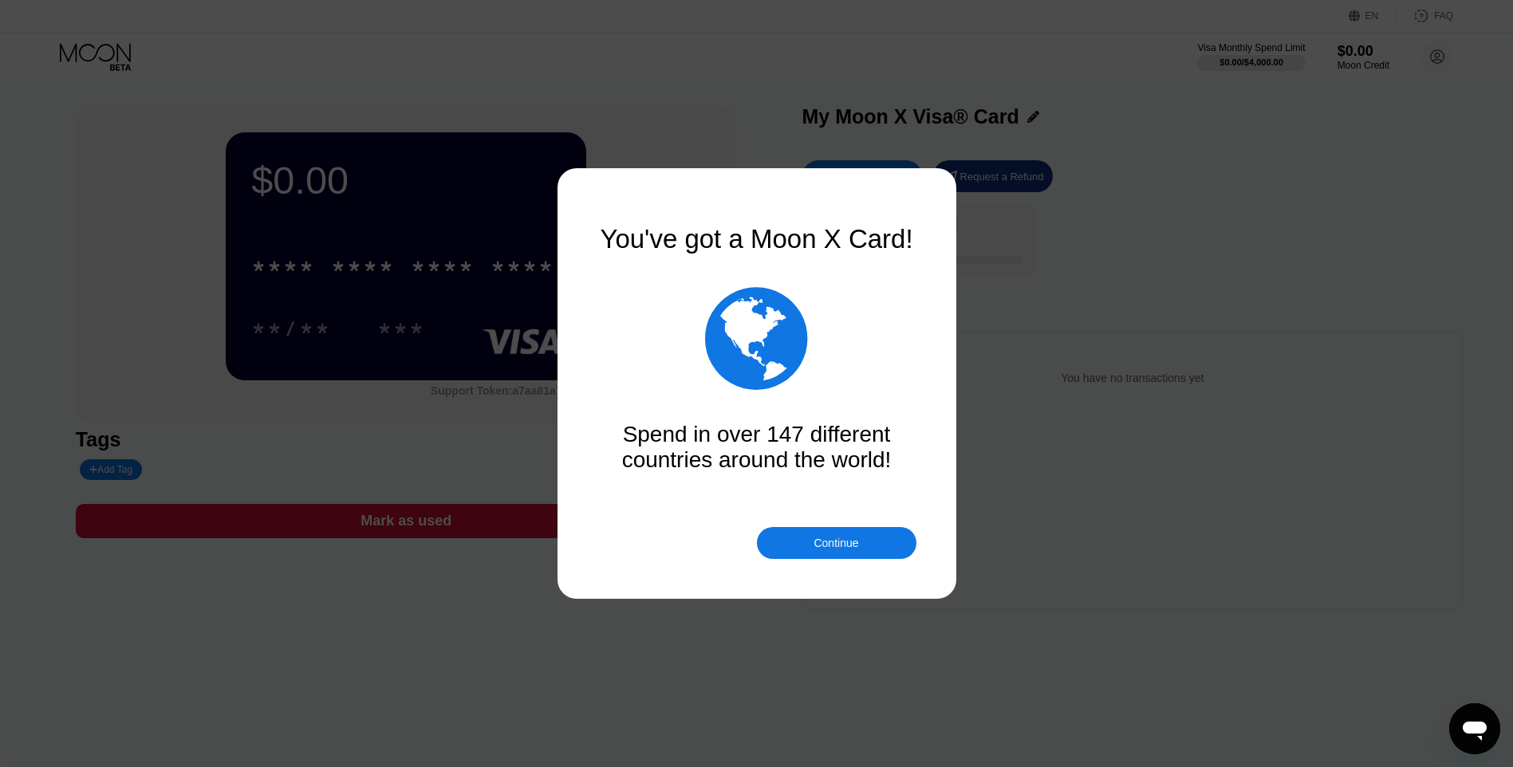
click at [810, 548] on div "Continue" at bounding box center [837, 543] width 160 height 32
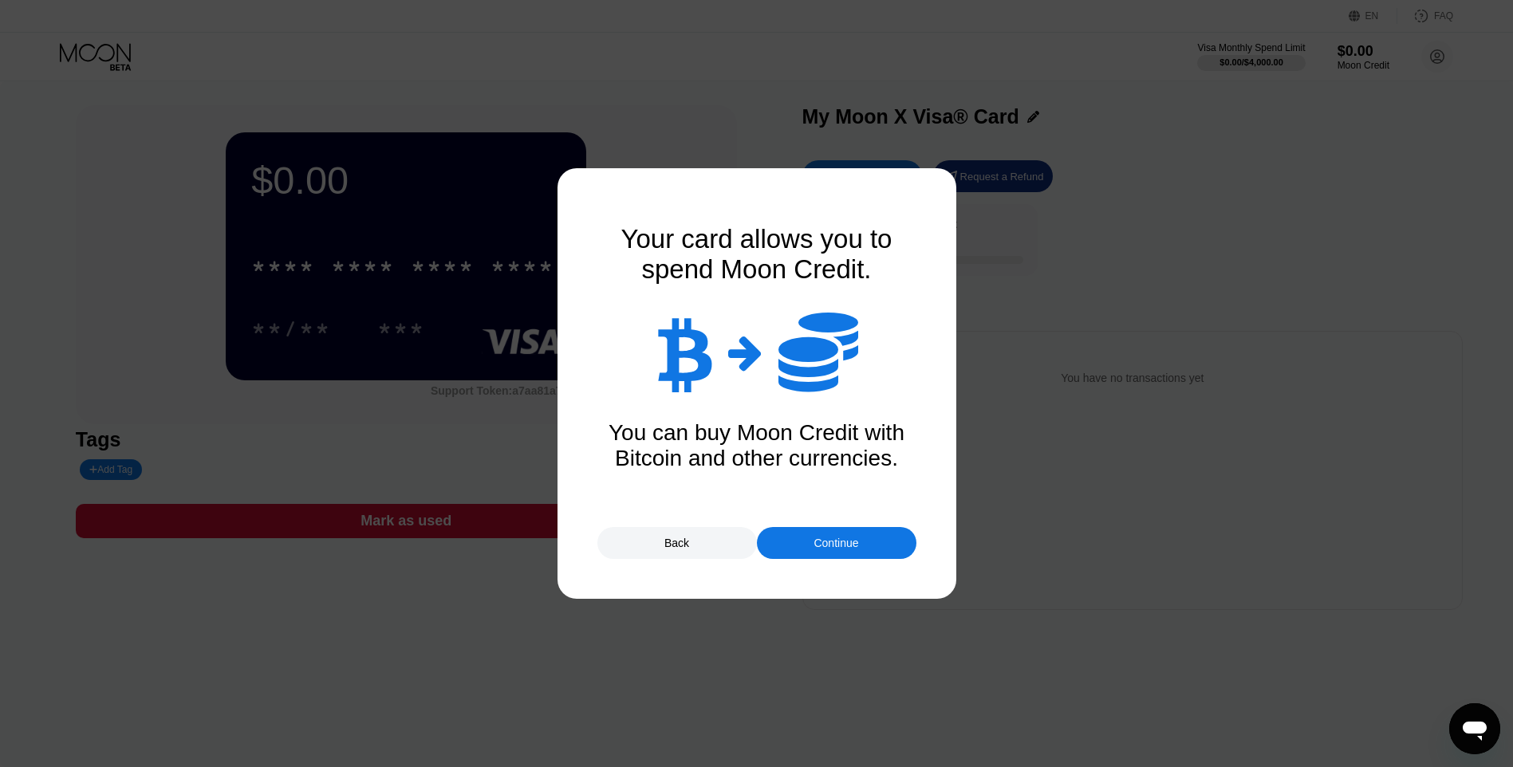
click at [807, 546] on div "Continue" at bounding box center [837, 543] width 160 height 32
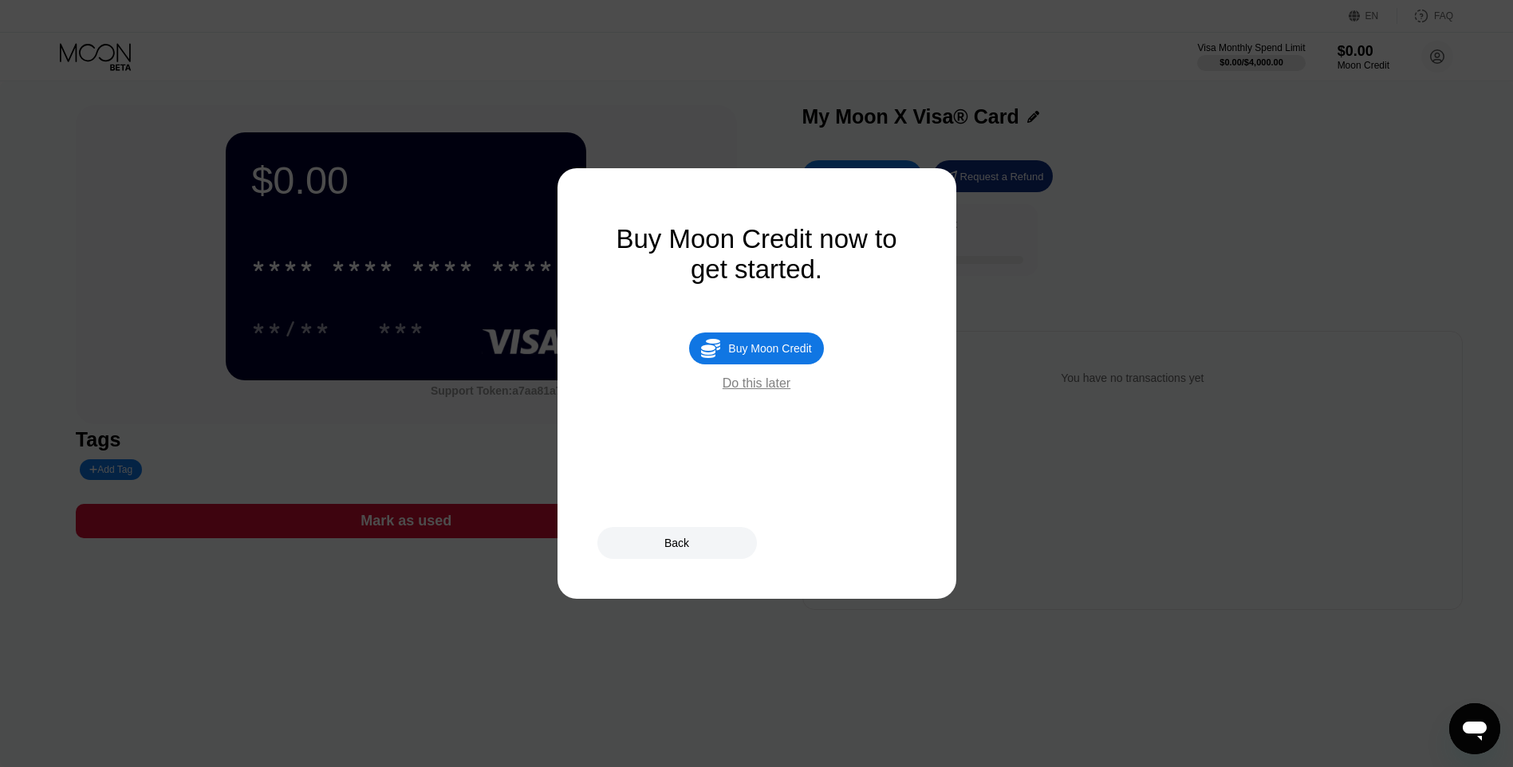
click at [748, 355] on div "Buy Moon Credit" at bounding box center [769, 348] width 83 height 13
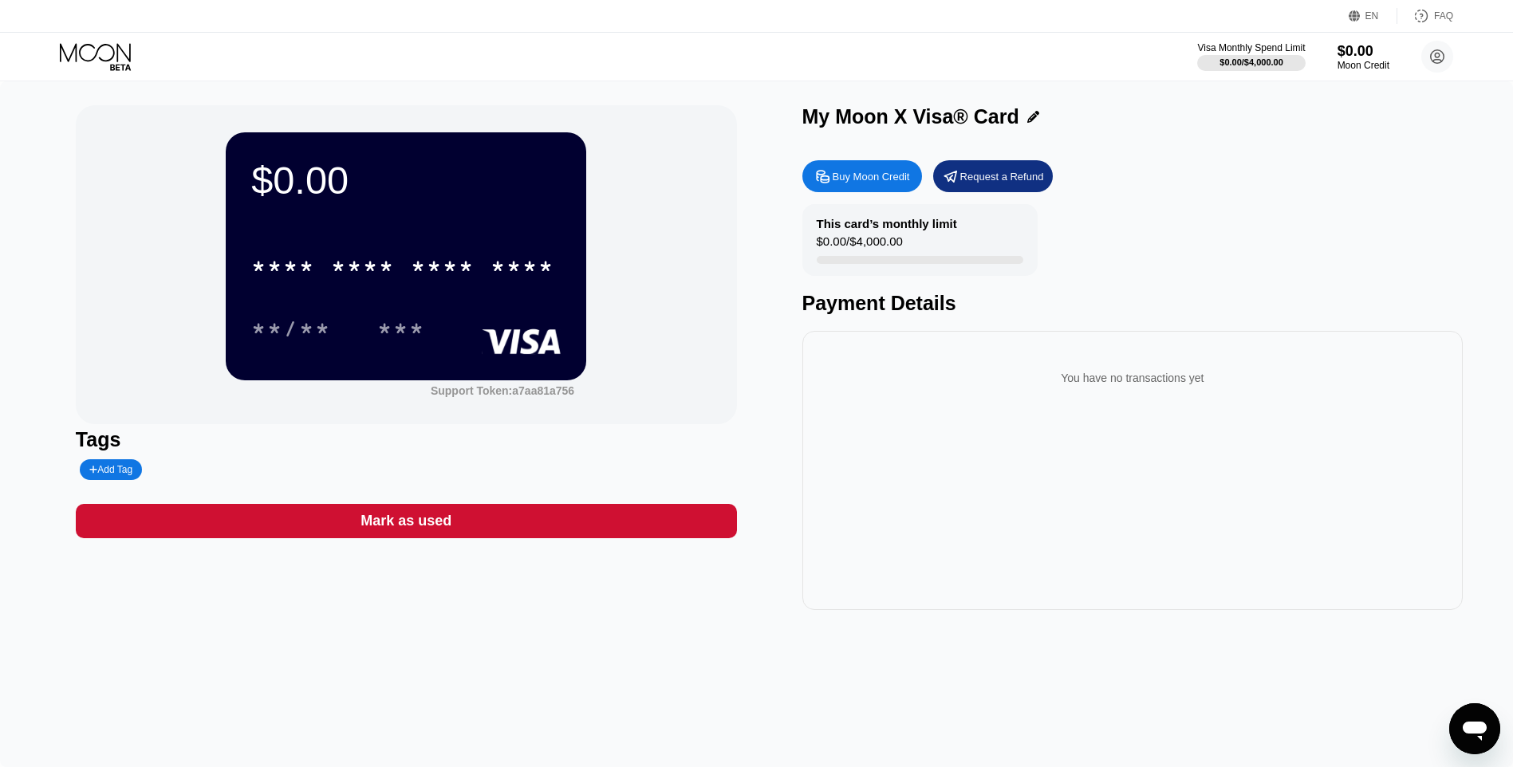
type input "0"
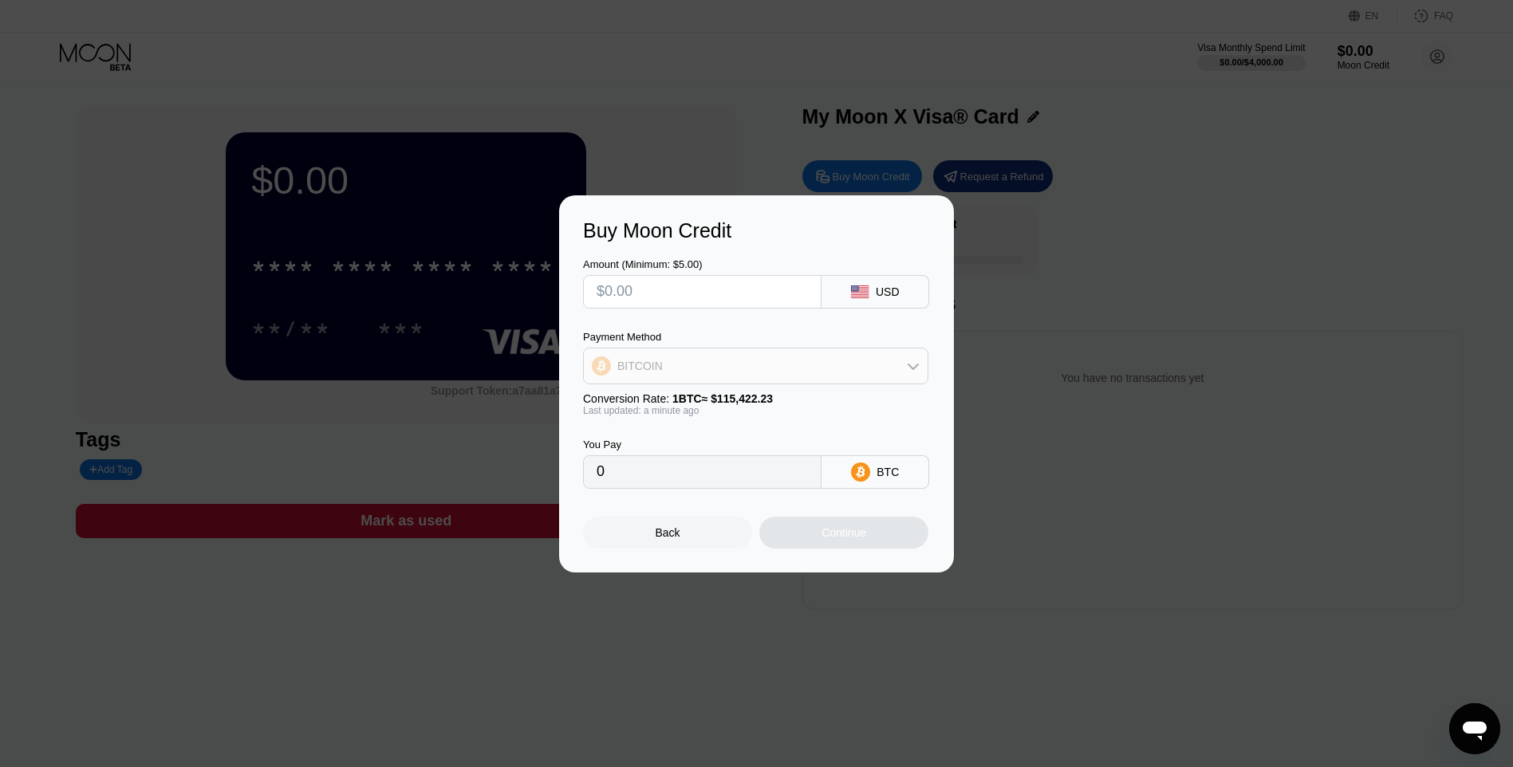
click at [890, 368] on div "BITCOIN" at bounding box center [756, 366] width 344 height 32
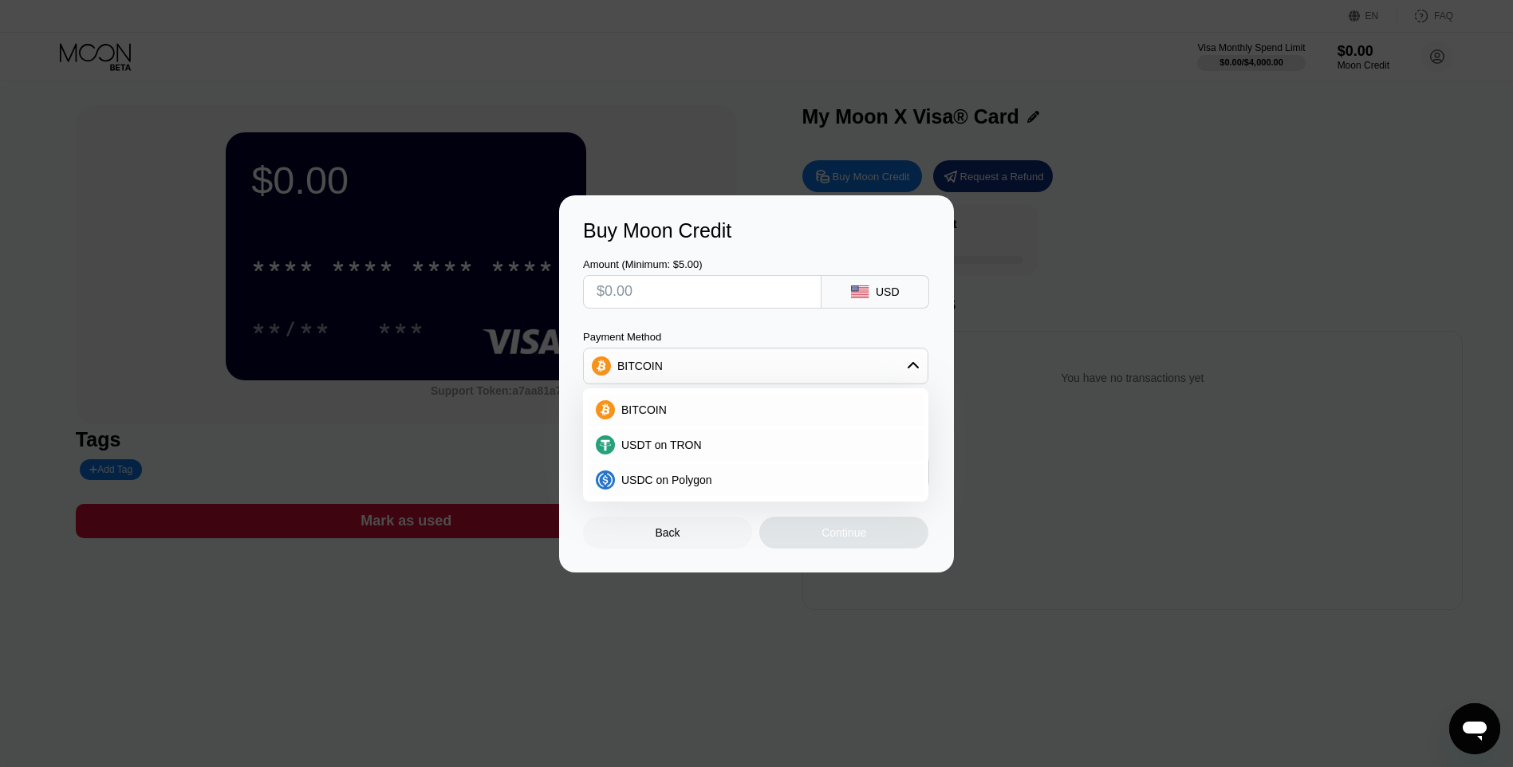
click at [1007, 372] on div "Buy Moon Credit Amount (Minimum: $5.00) USD Payment Method BITCOIN BITCOIN USDT…" at bounding box center [756, 383] width 1513 height 377
click at [915, 367] on icon at bounding box center [913, 366] width 13 height 13
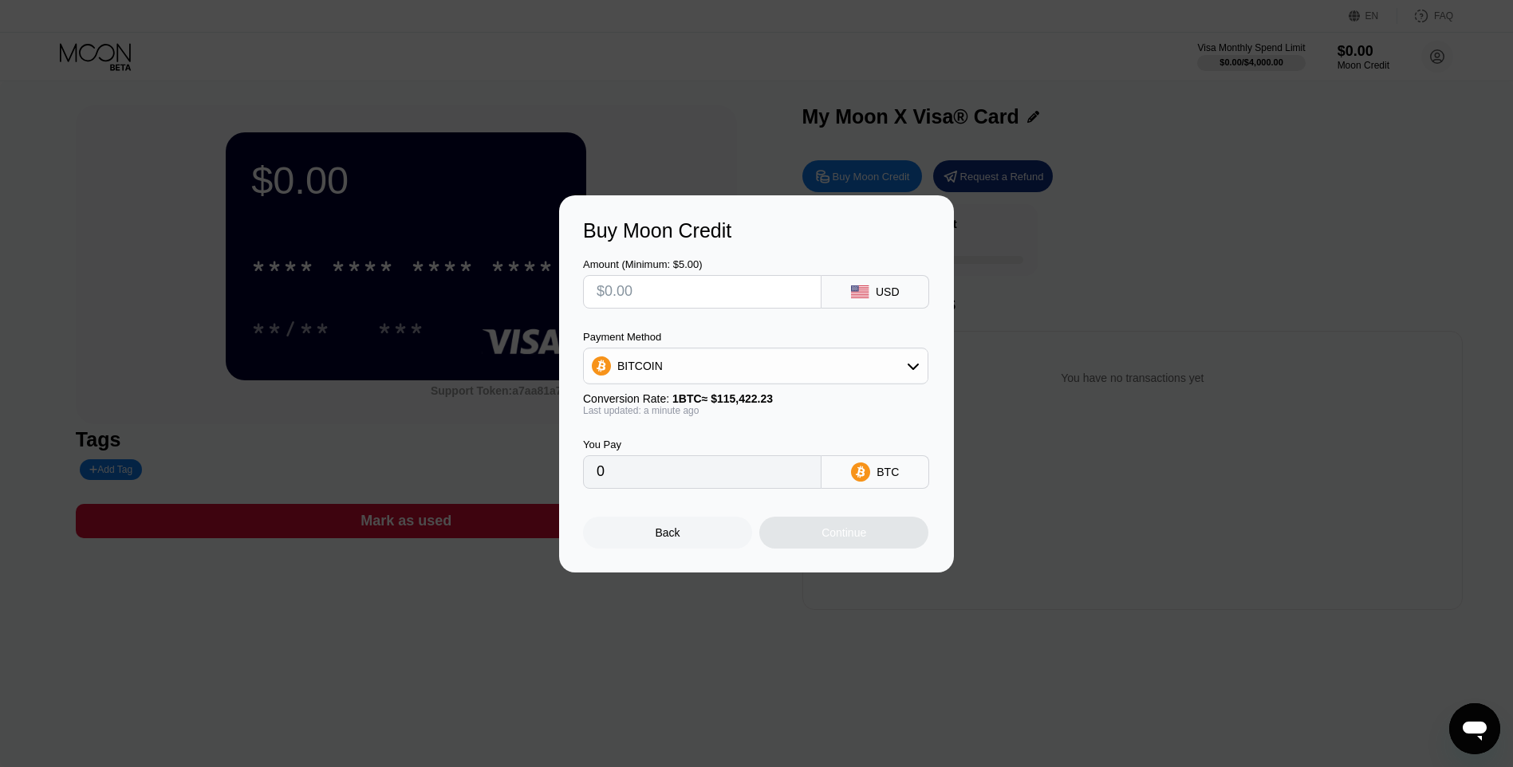
click at [1031, 309] on div "Buy Moon Credit Amount (Minimum: $5.00) USD Payment Method BITCOIN Conversion R…" at bounding box center [756, 383] width 1513 height 377
click at [703, 541] on div "Back" at bounding box center [667, 533] width 169 height 32
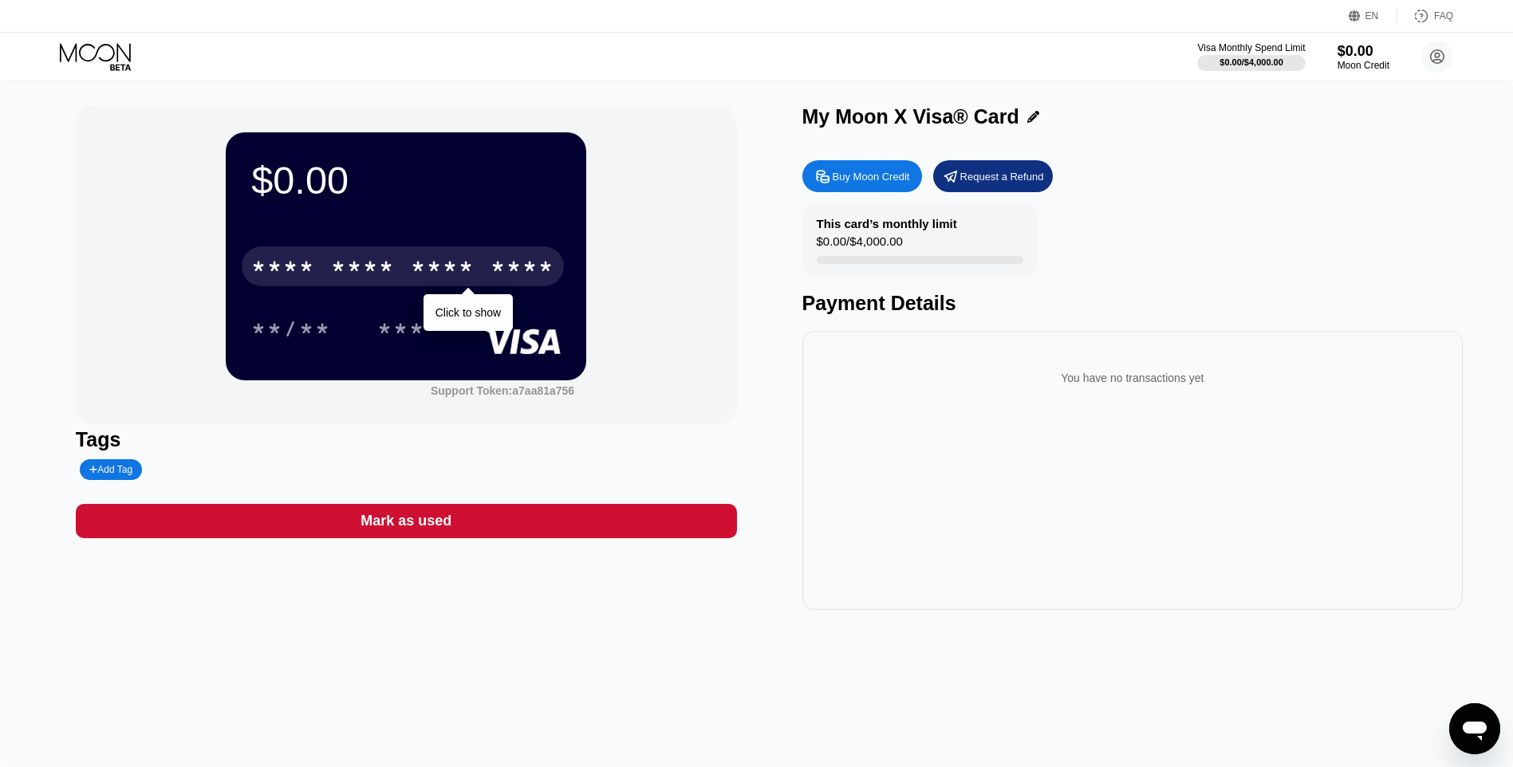
click at [388, 268] on div "* * * *" at bounding box center [363, 269] width 64 height 26
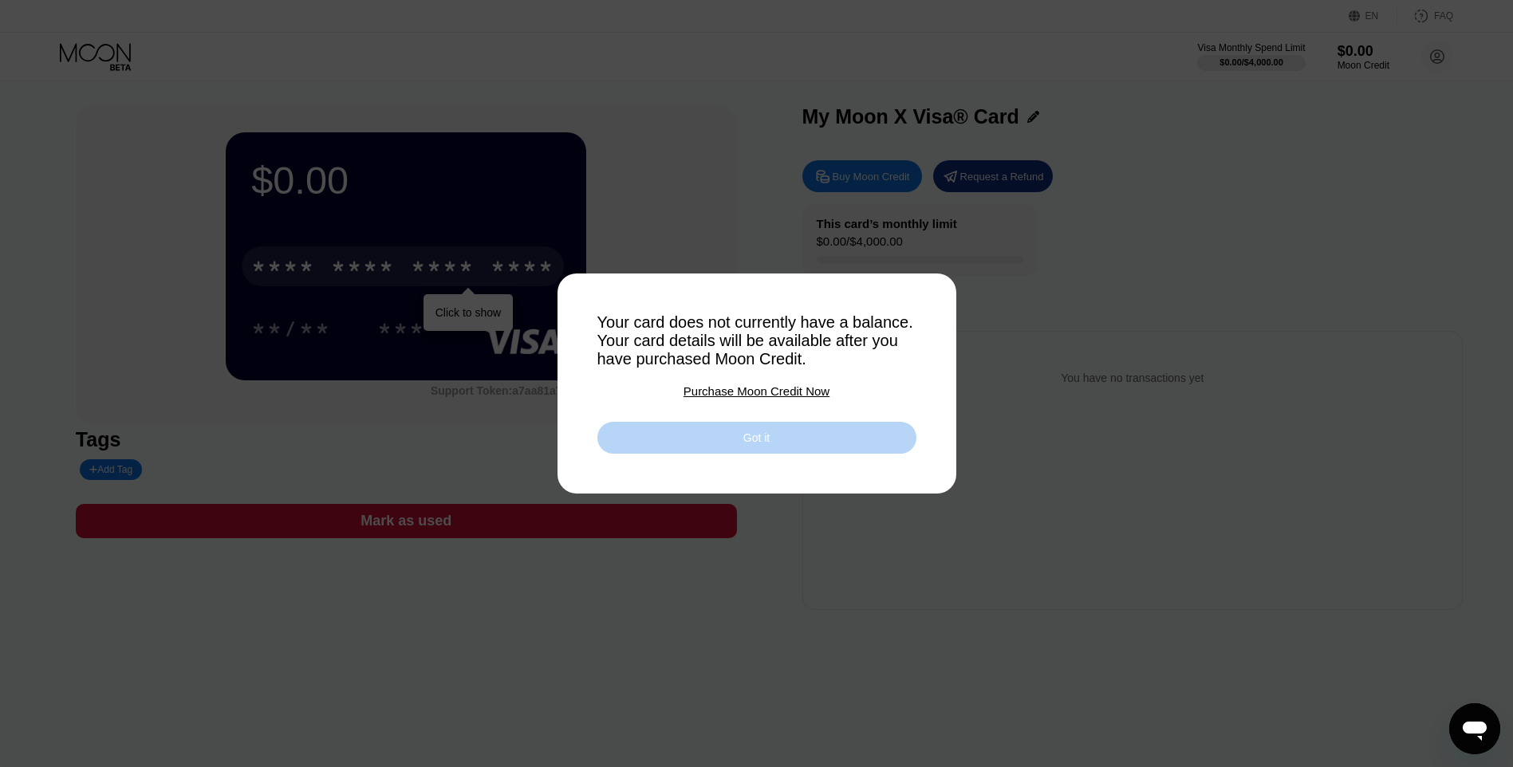
click at [793, 447] on div "Got it" at bounding box center [756, 438] width 319 height 32
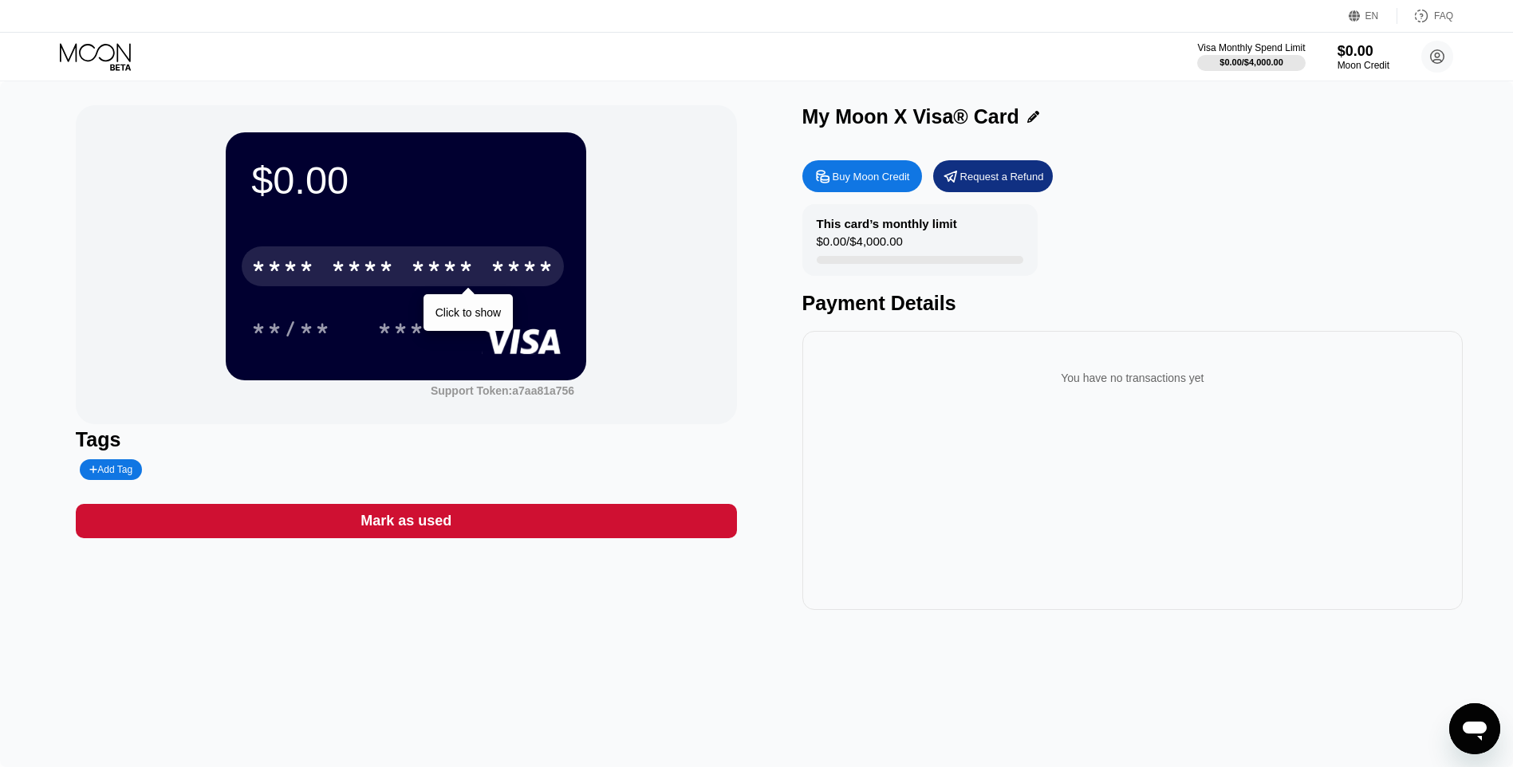
click at [843, 182] on div "Buy Moon Credit" at bounding box center [871, 177] width 77 height 14
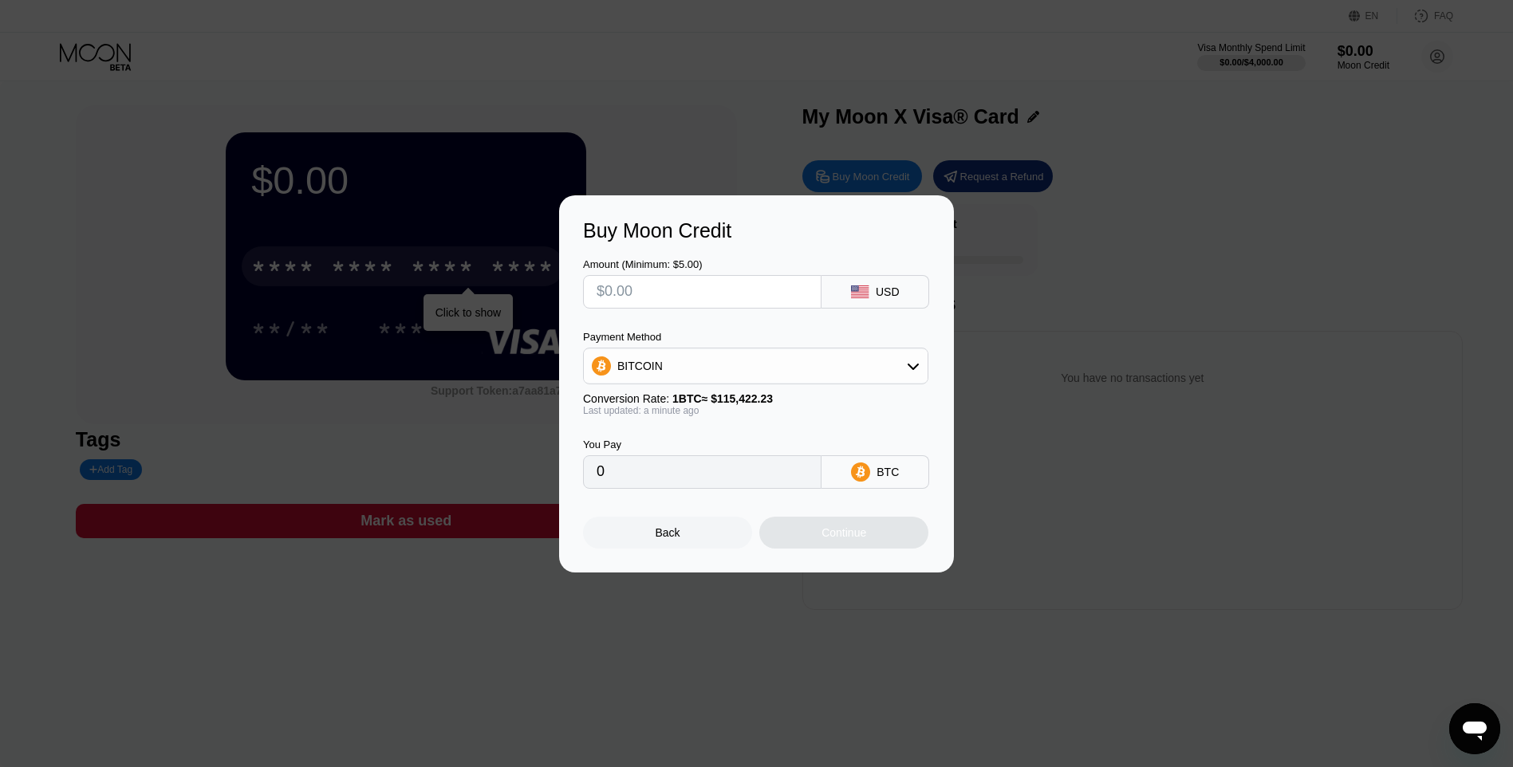
click at [656, 265] on div "Amount (Minimum: $5.00)" at bounding box center [702, 264] width 238 height 12
drag, startPoint x: 698, startPoint y: 264, endPoint x: 593, endPoint y: 250, distance: 106.1
click at [593, 250] on div "Amount (Minimum: $5.00) USD" at bounding box center [756, 275] width 347 height 66
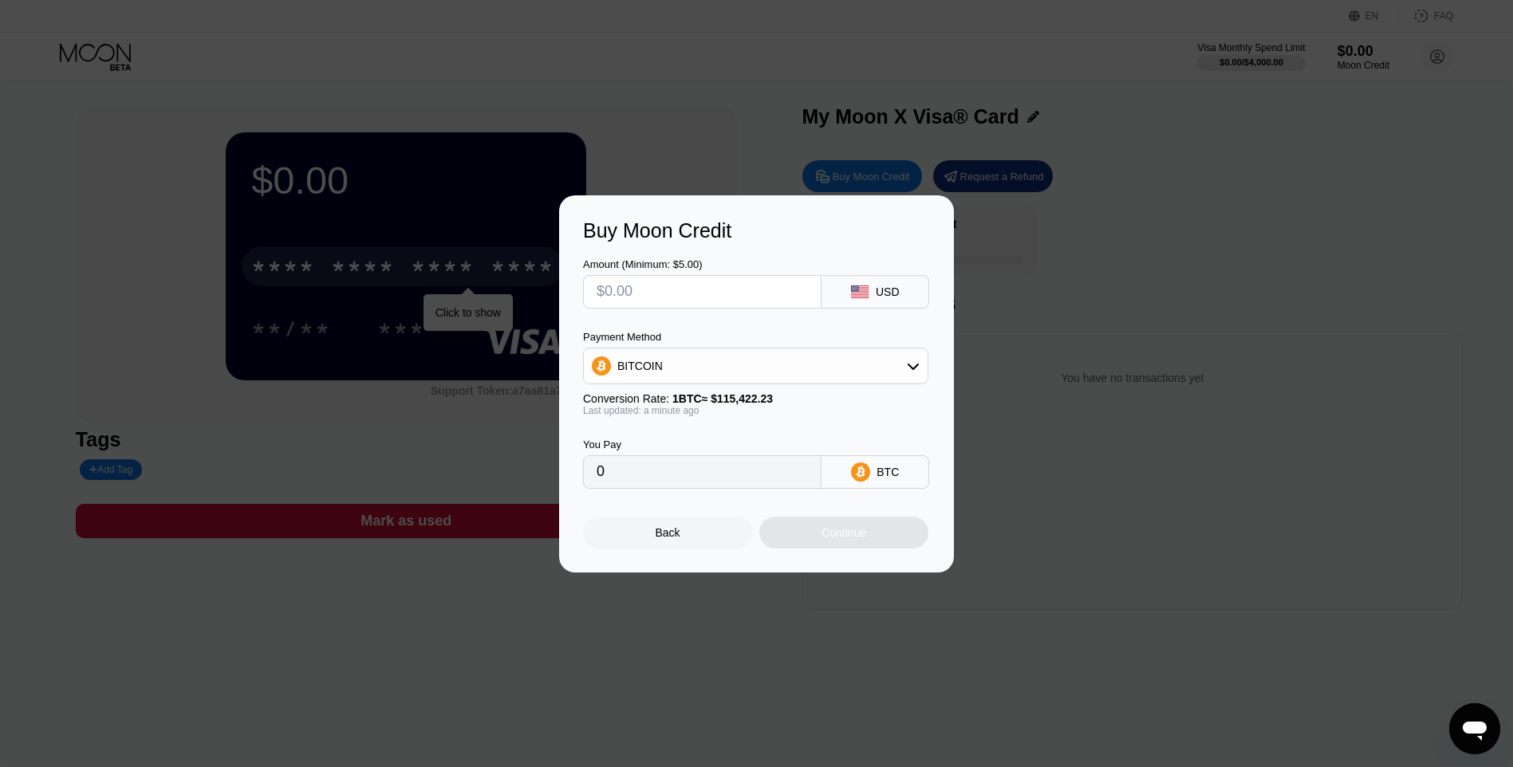
click at [620, 278] on input "text" at bounding box center [702, 292] width 211 height 32
type input "$5"
type input "0.00004332"
type input "$5"
click at [878, 373] on div "BITCOIN" at bounding box center [756, 366] width 344 height 32
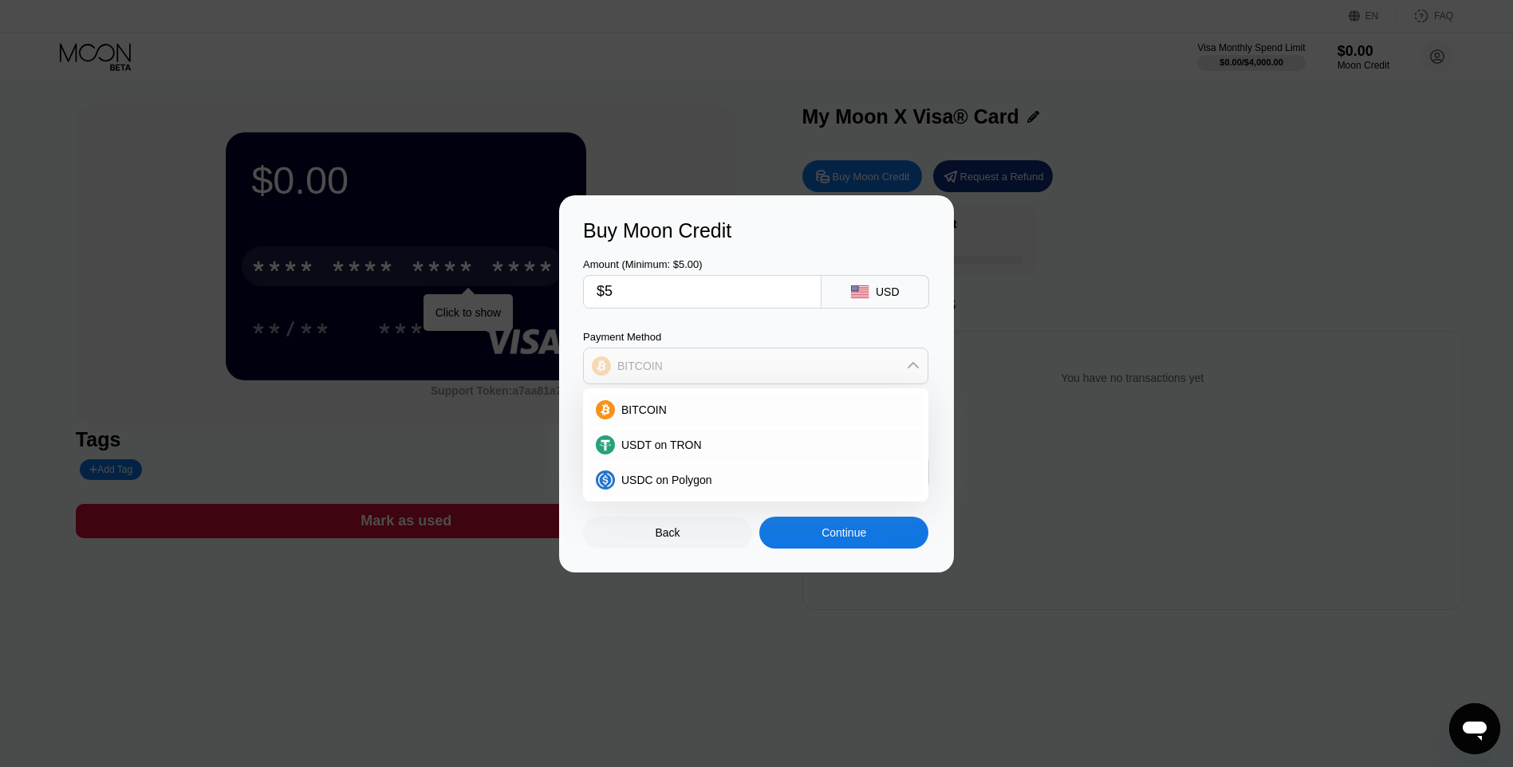
click at [878, 373] on div "BITCOIN" at bounding box center [756, 366] width 344 height 32
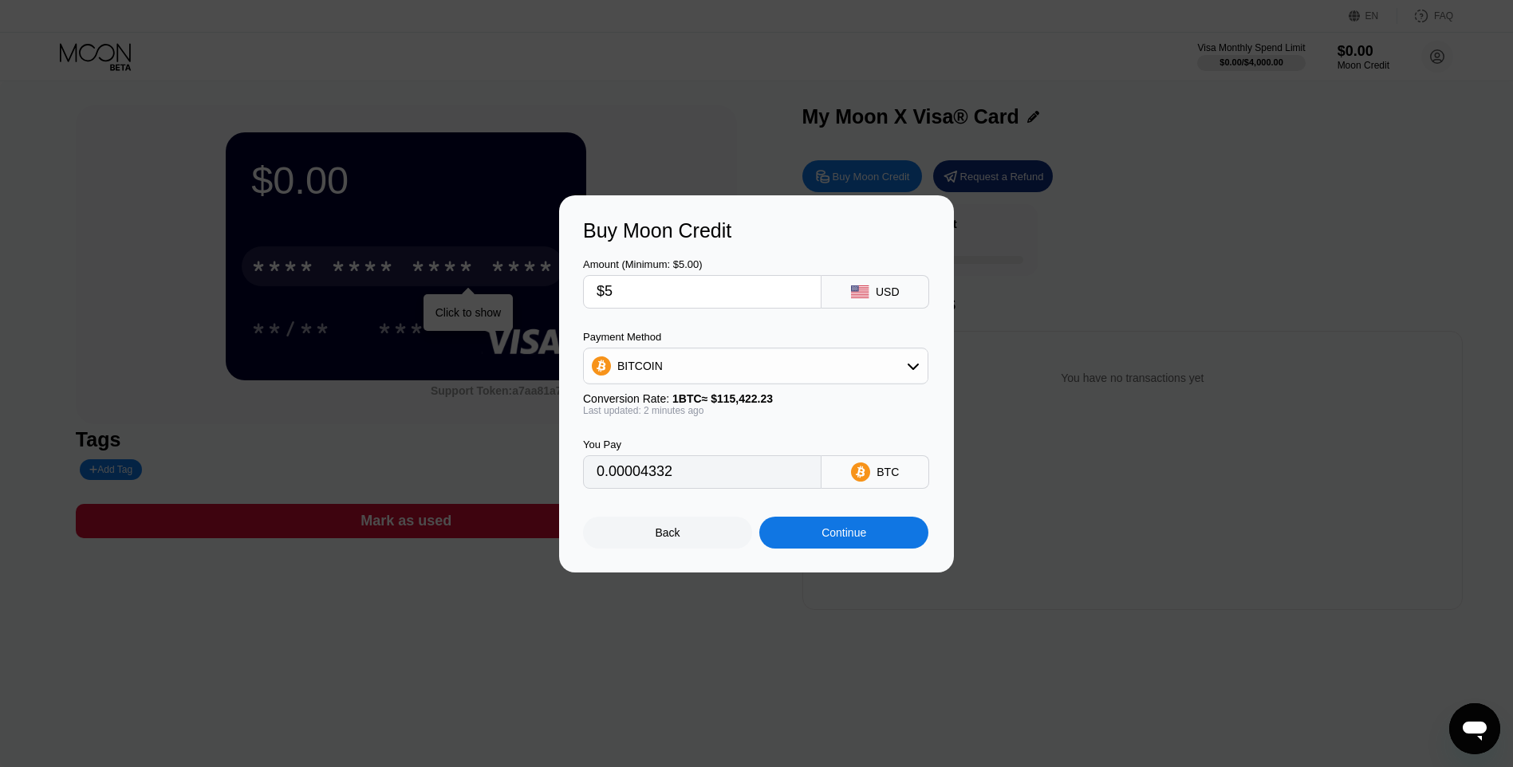
click at [878, 373] on div "BITCOIN" at bounding box center [756, 366] width 344 height 32
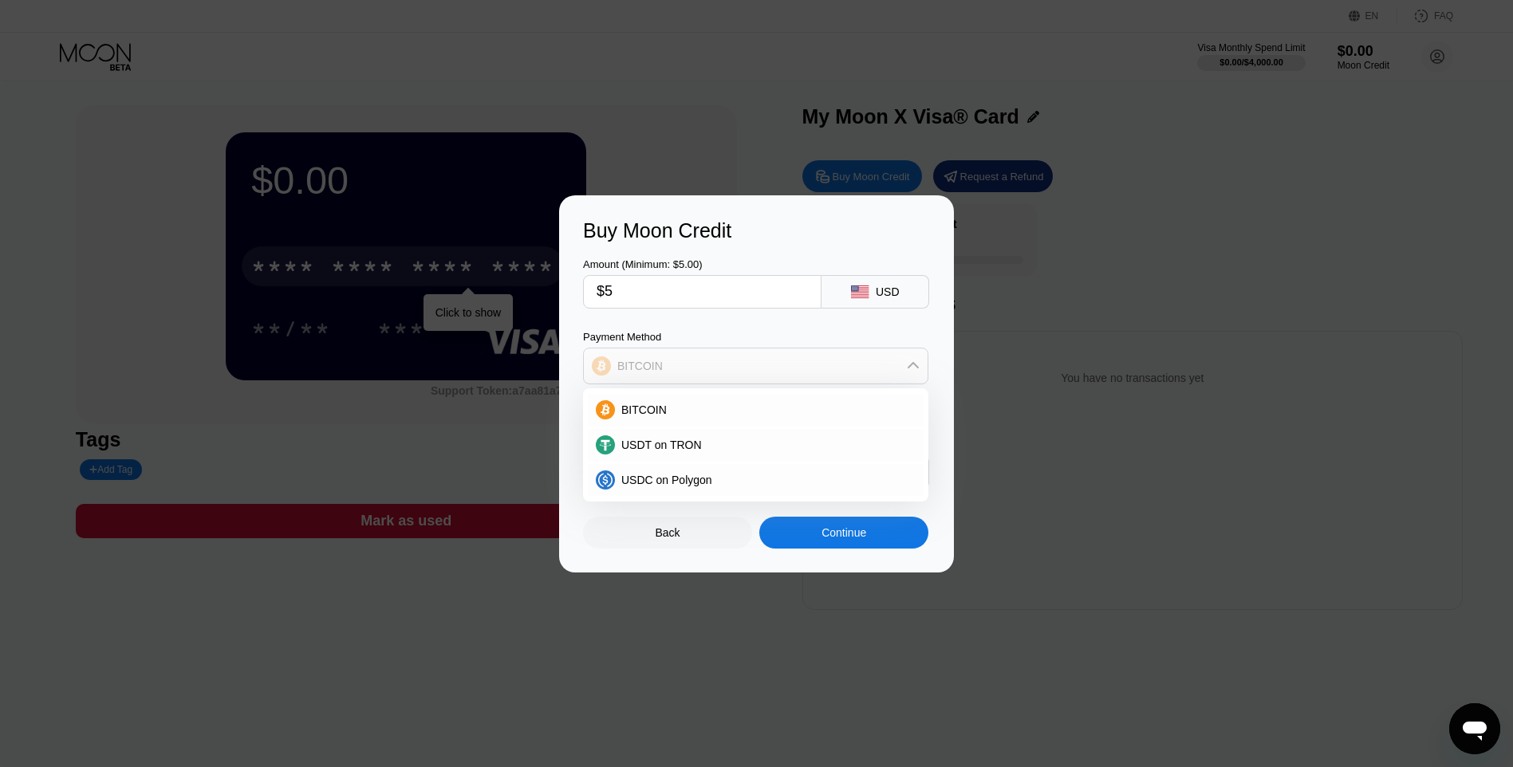
click at [735, 372] on div "BITCOIN" at bounding box center [756, 366] width 344 height 32
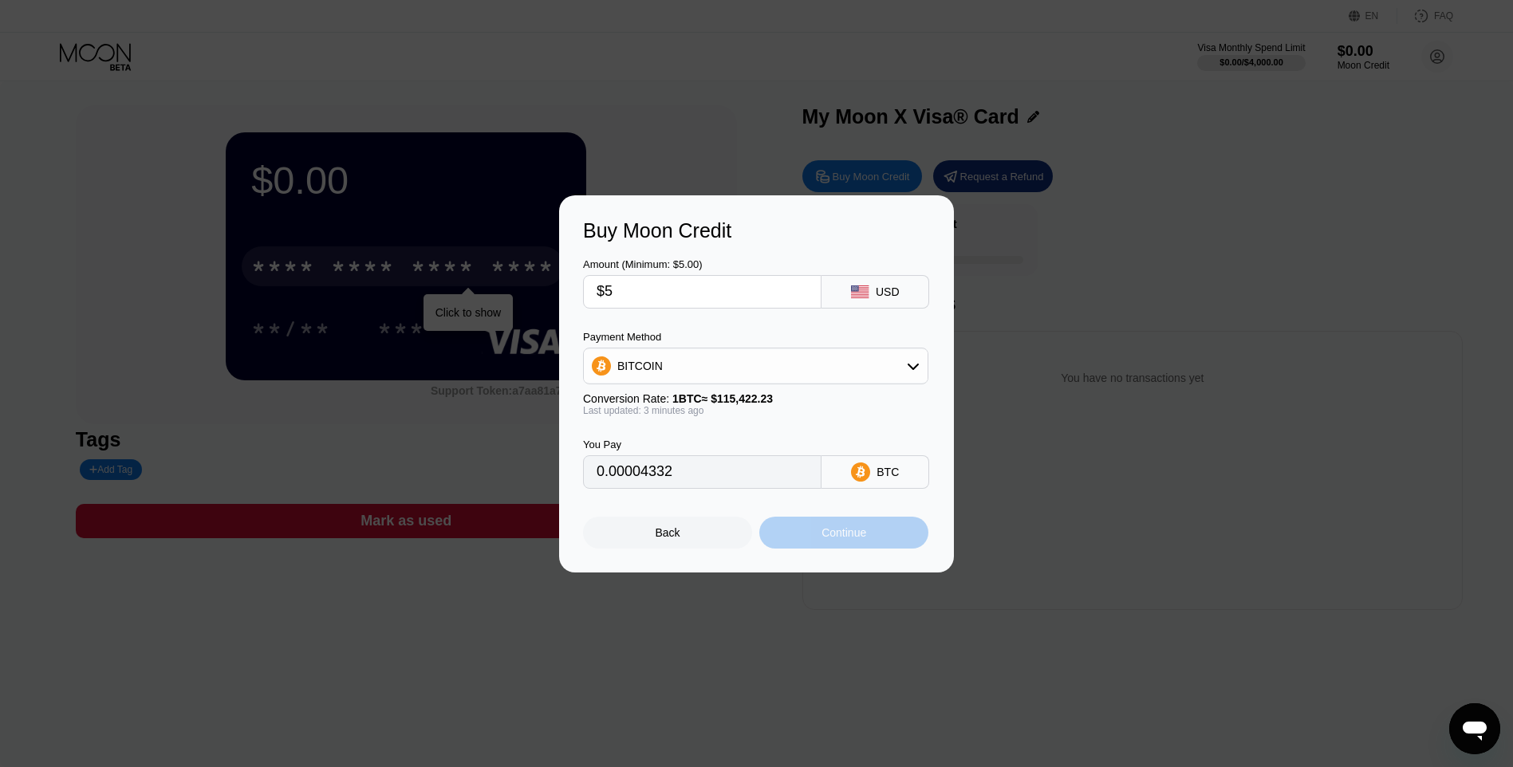
click at [825, 538] on div "Continue" at bounding box center [843, 532] width 45 height 13
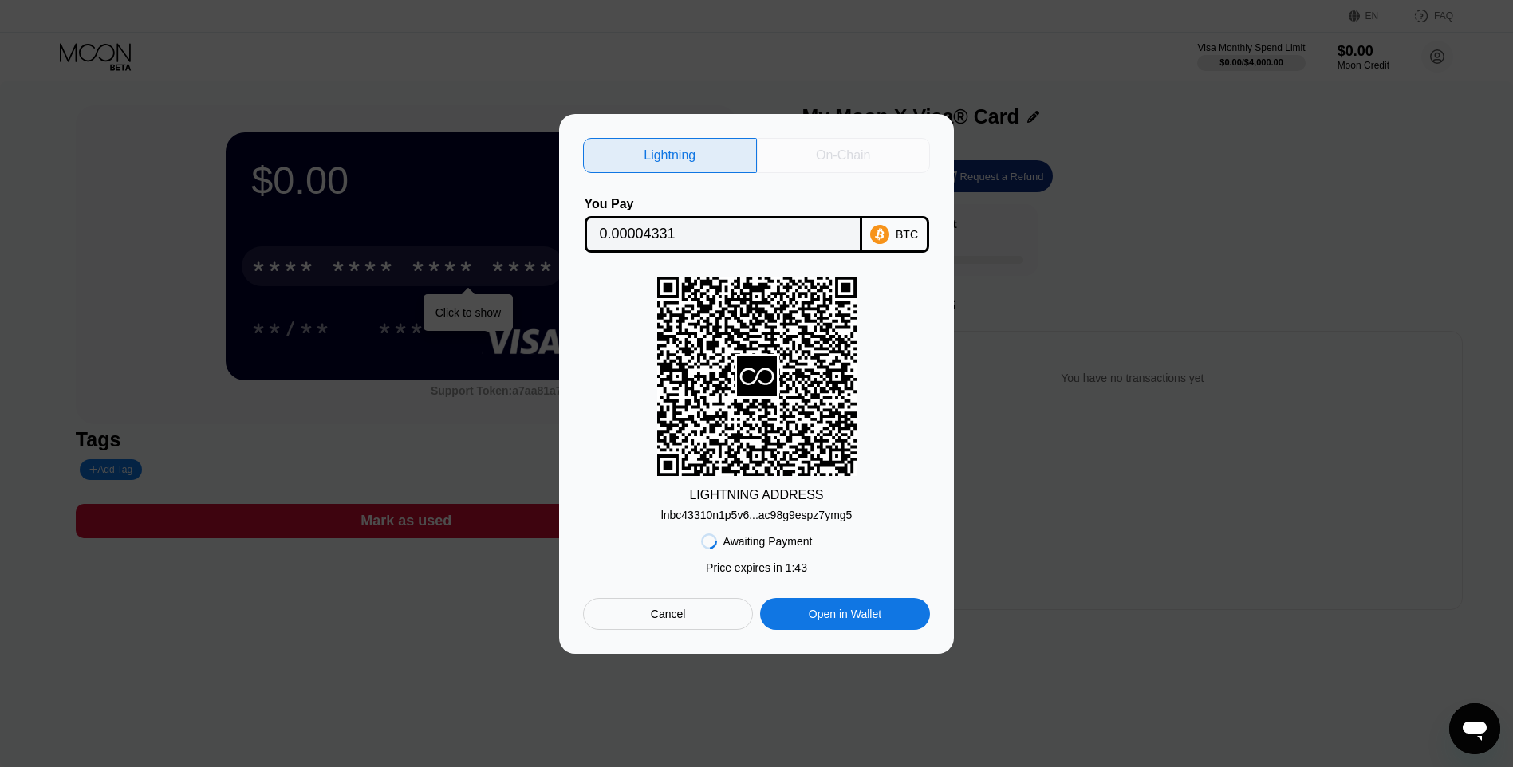
click at [828, 164] on div "On-Chain" at bounding box center [844, 155] width 174 height 35
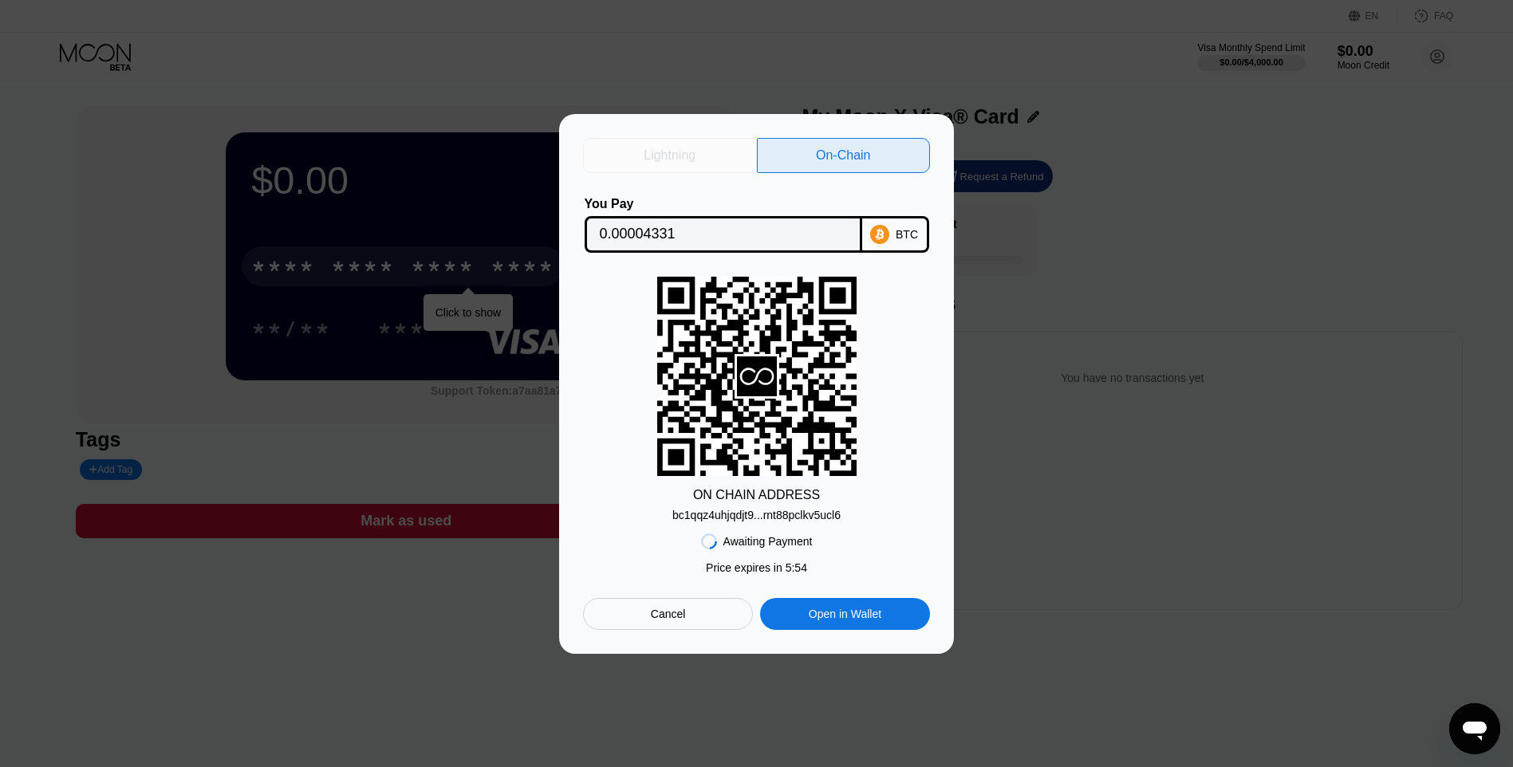
click at [678, 156] on div "Lightning" at bounding box center [670, 156] width 52 height 16
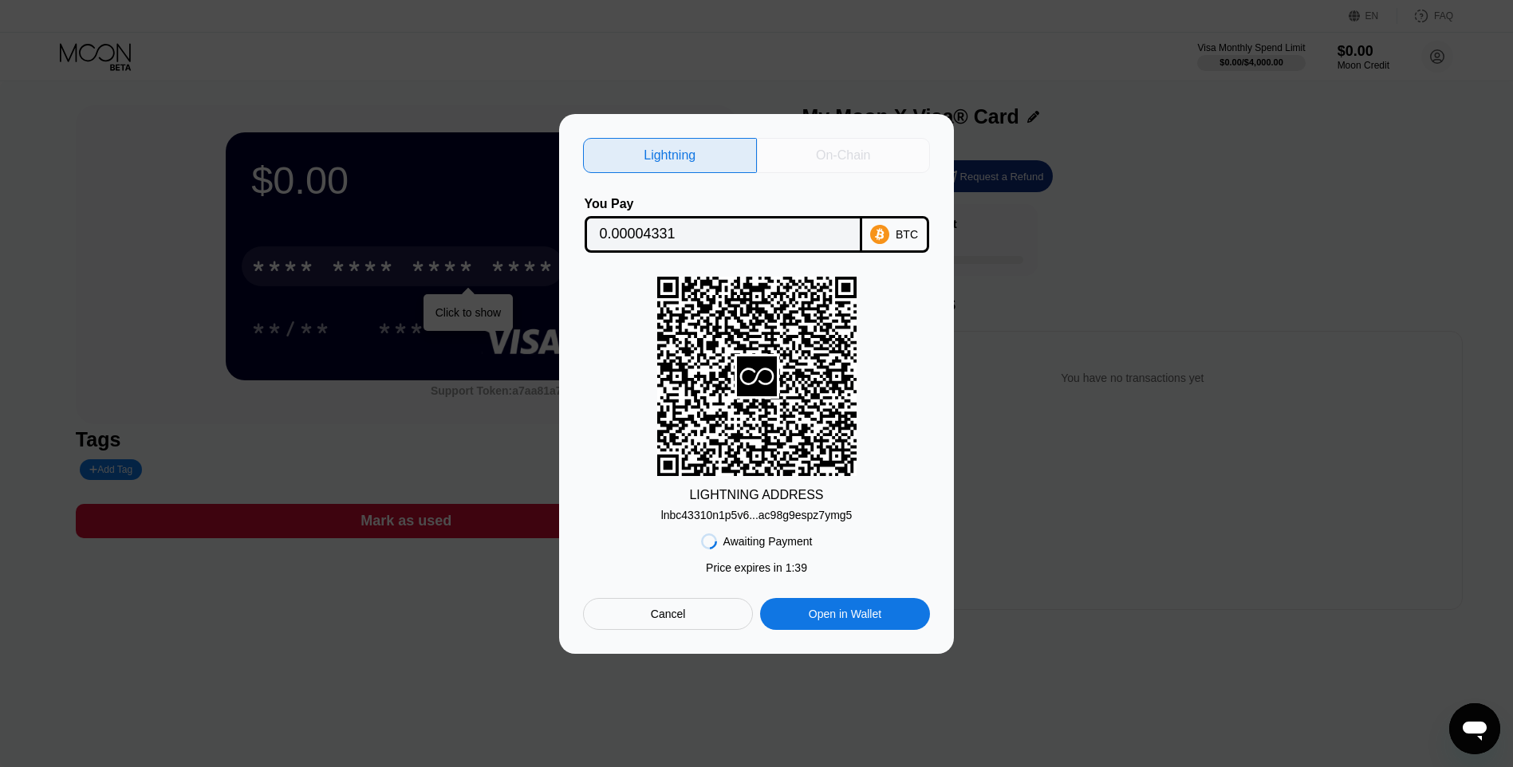
click at [796, 145] on div "On-Chain" at bounding box center [844, 155] width 174 height 35
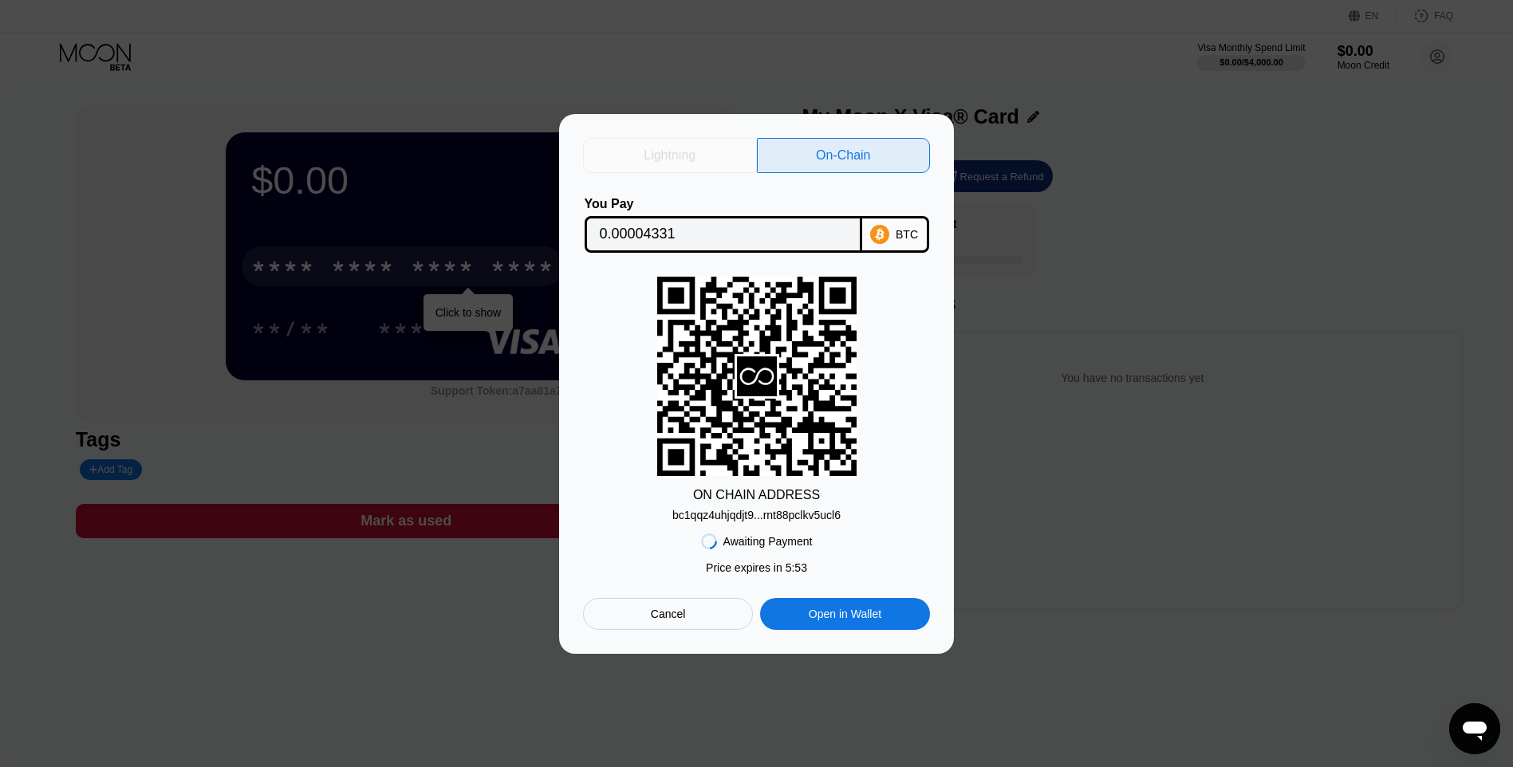
click at [701, 148] on div "Lightning" at bounding box center [670, 155] width 174 height 35
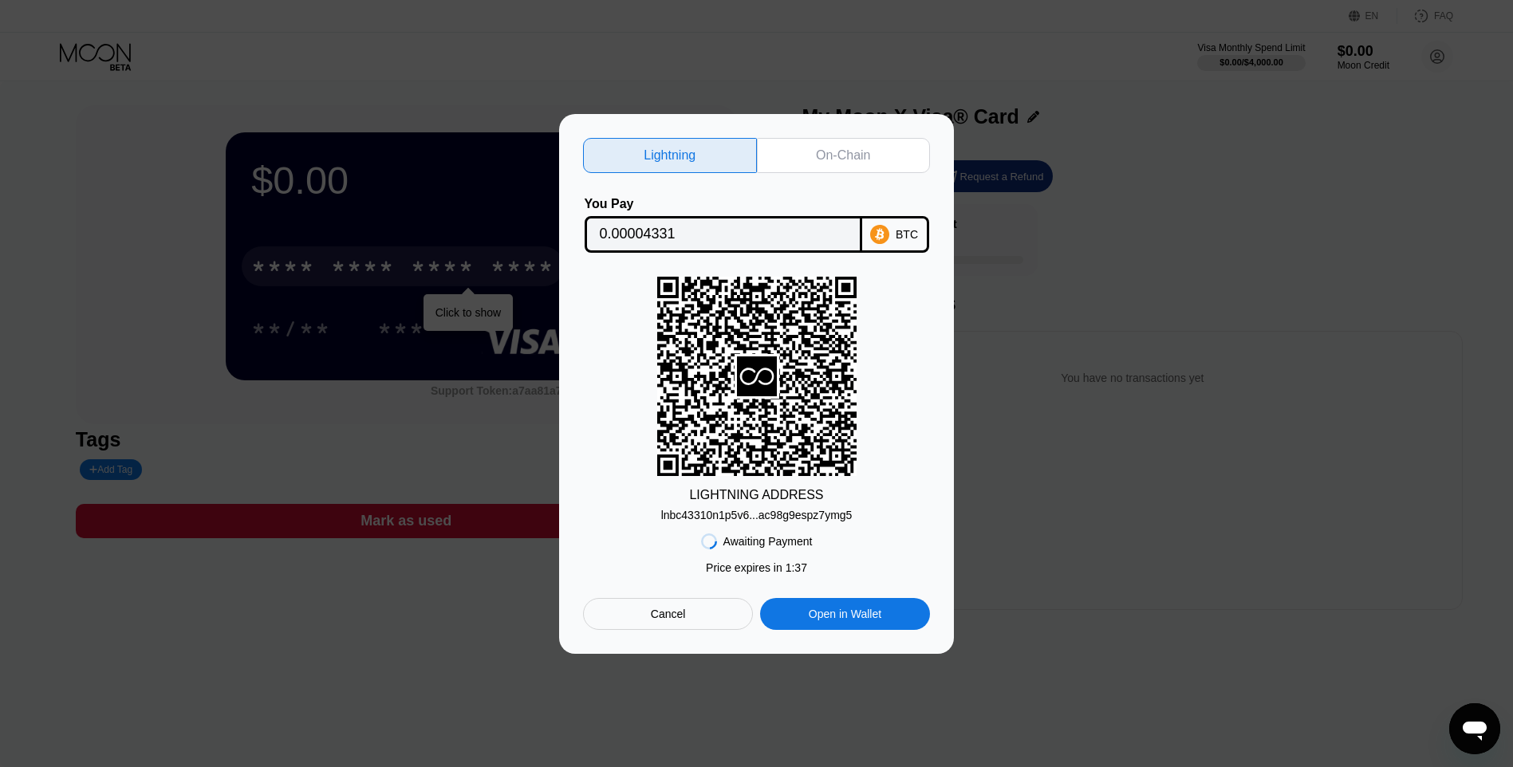
click at [820, 148] on div "On-Chain" at bounding box center [843, 156] width 54 height 16
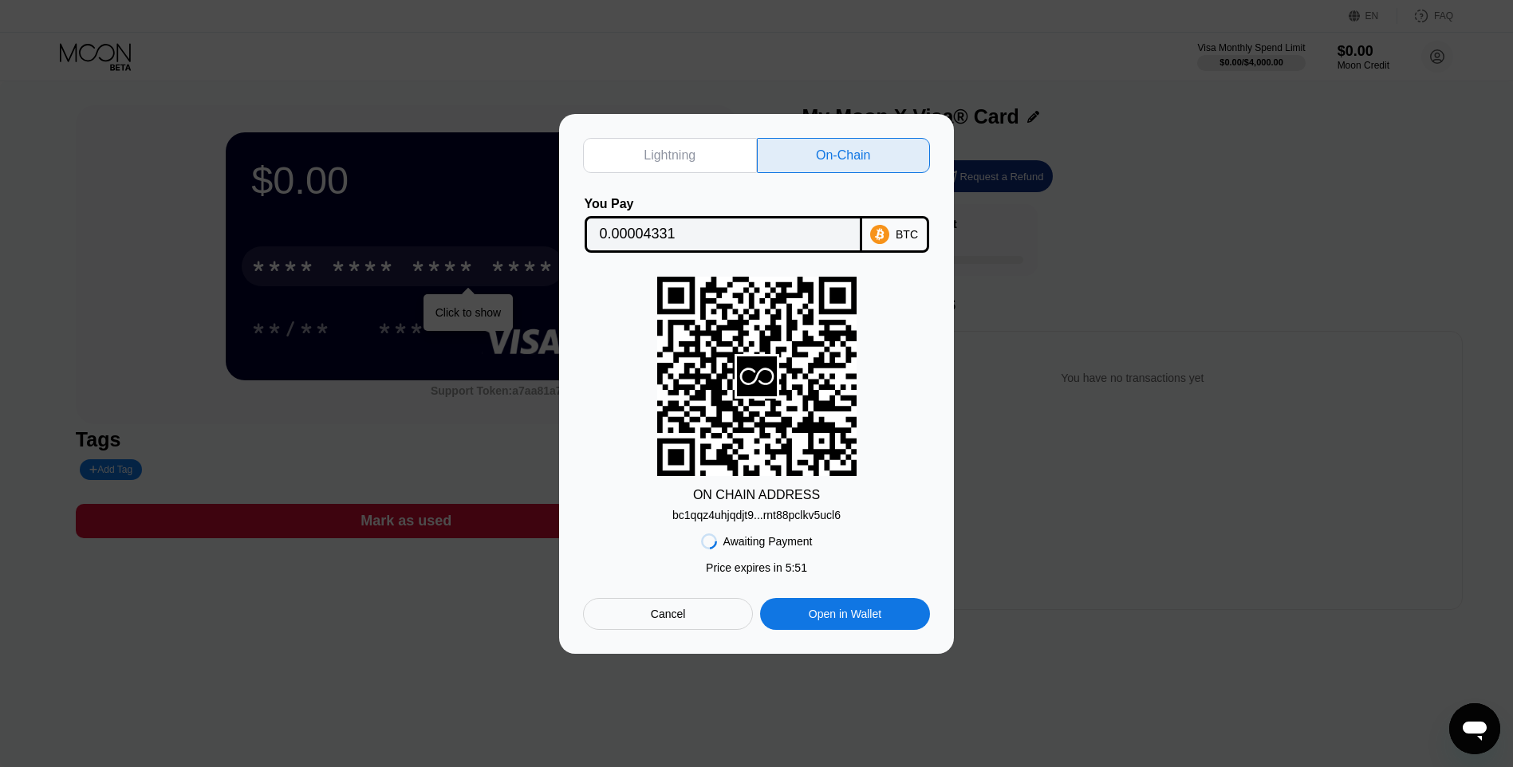
click at [725, 148] on div "Lightning" at bounding box center [670, 155] width 174 height 35
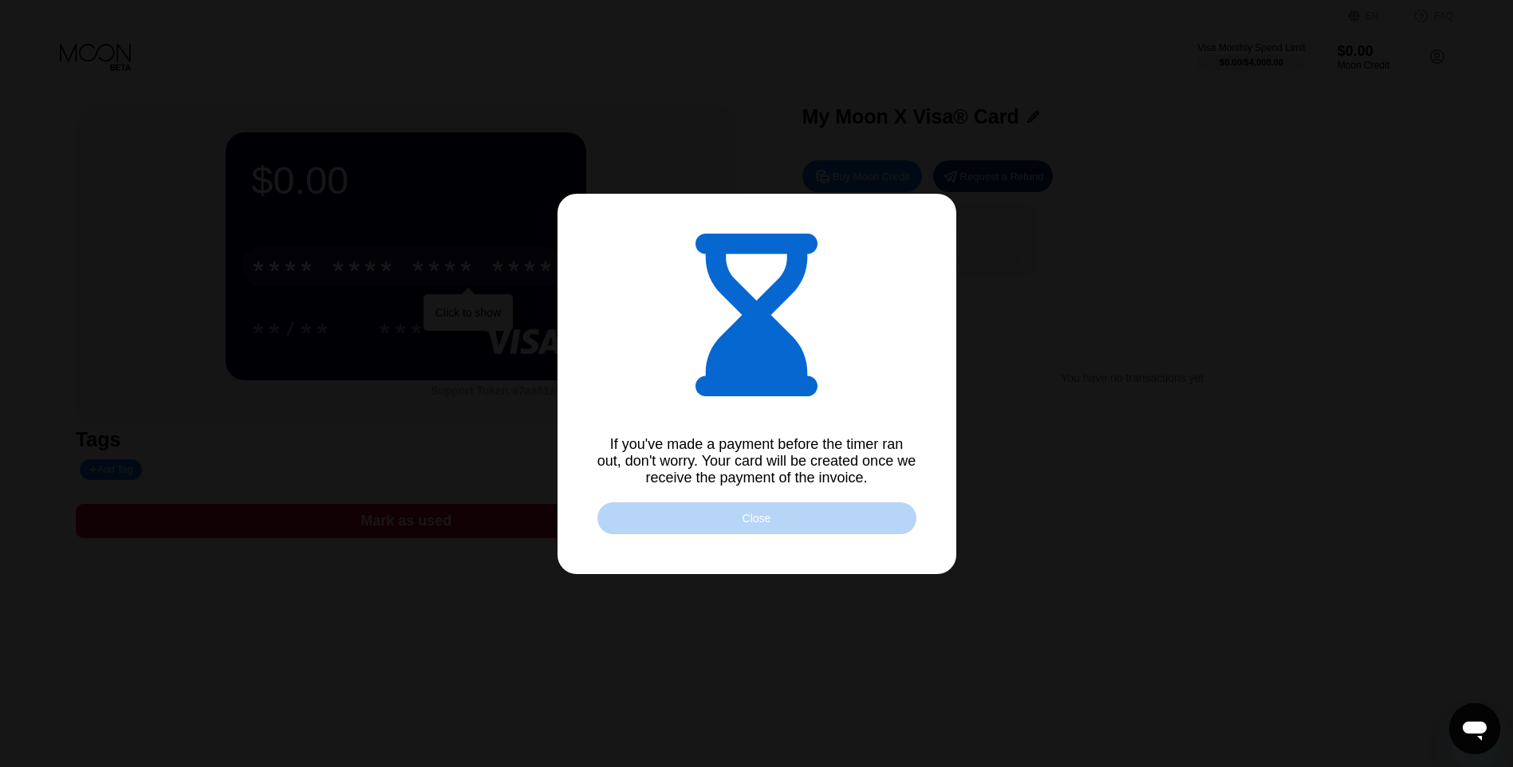
click at [747, 523] on div "Close" at bounding box center [756, 518] width 29 height 13
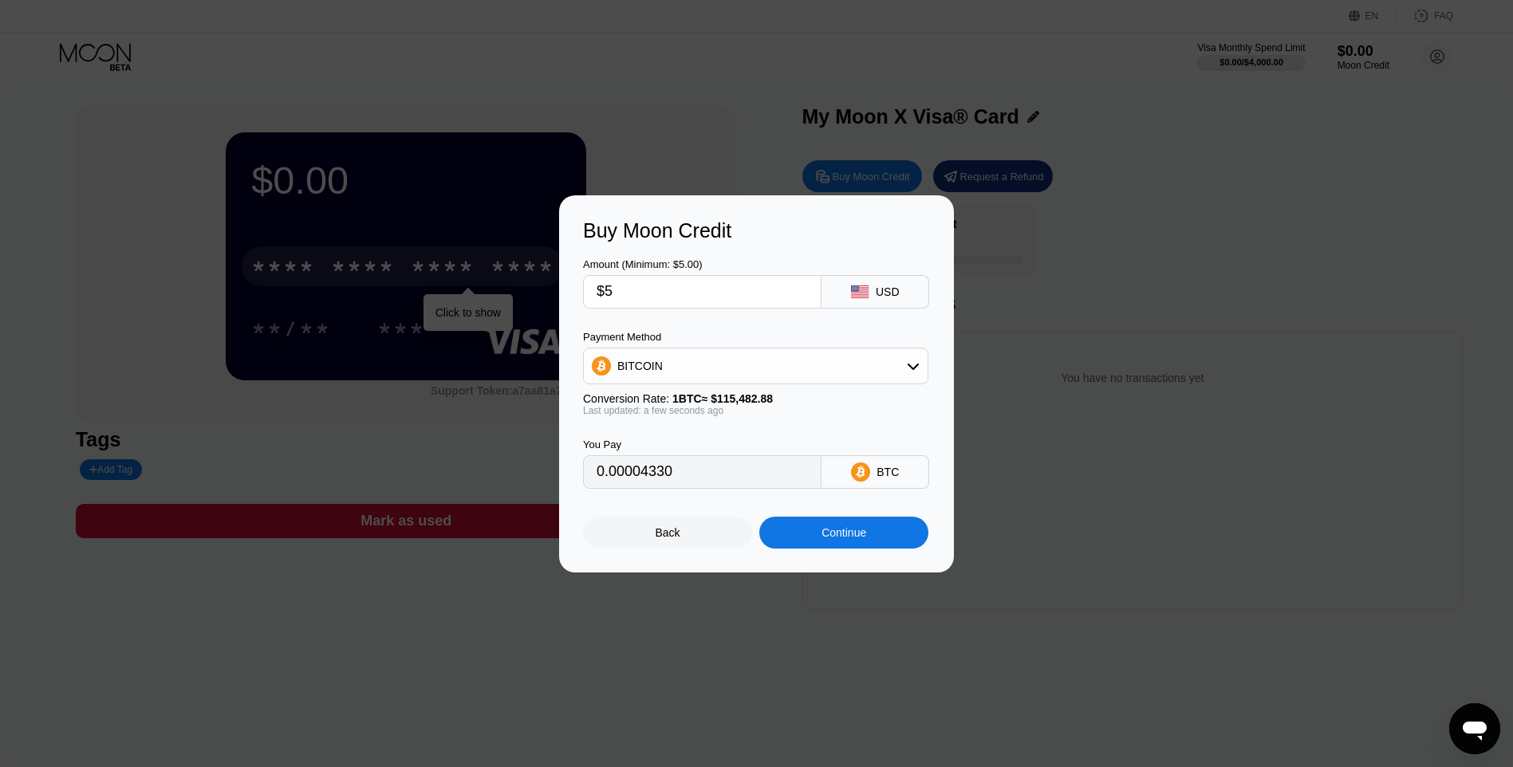
click at [856, 471] on icon at bounding box center [860, 471] width 19 height 19
click at [875, 369] on div "BITCOIN" at bounding box center [756, 366] width 344 height 32
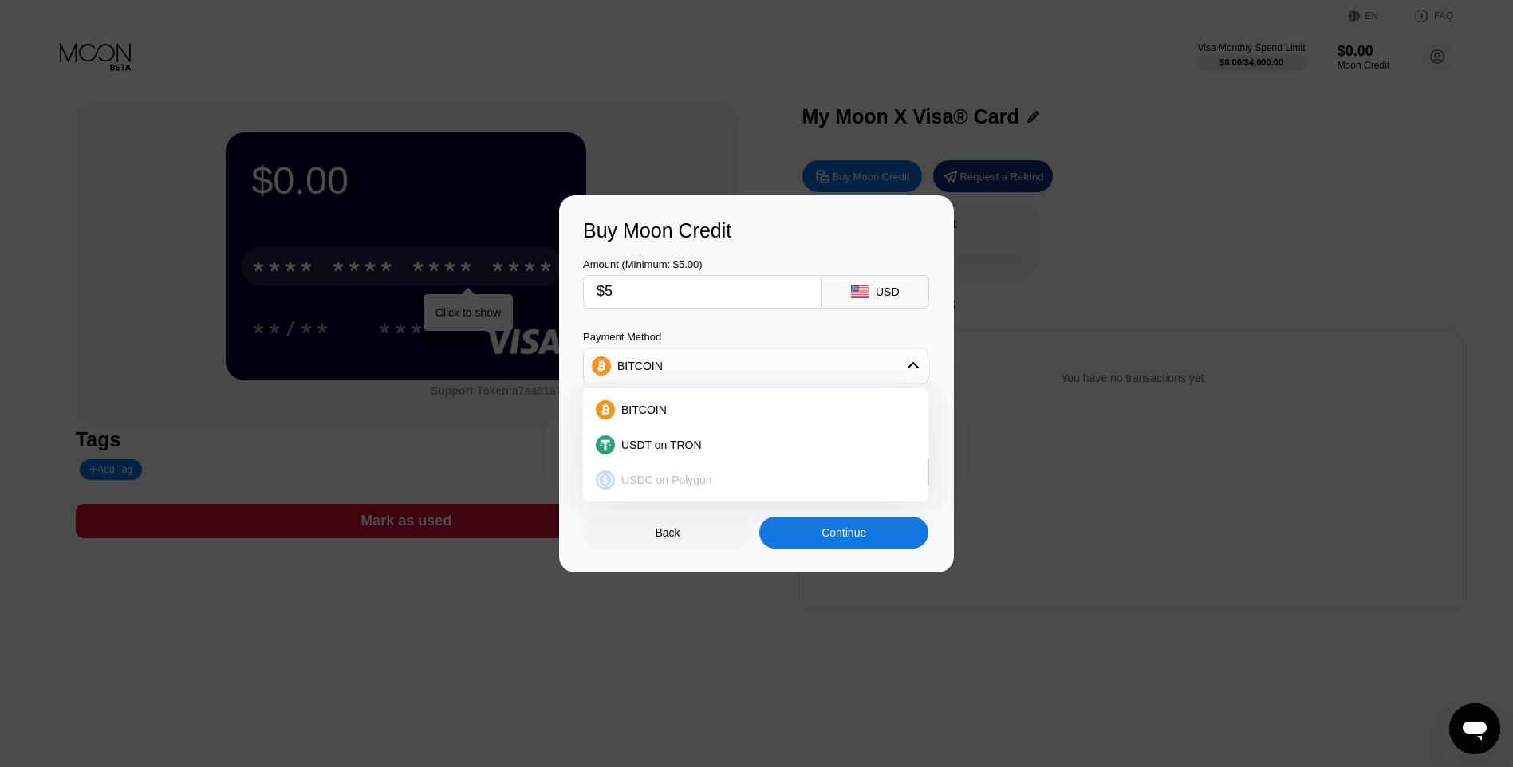
click at [620, 481] on div "USDC on Polygon" at bounding box center [663, 480] width 97 height 13
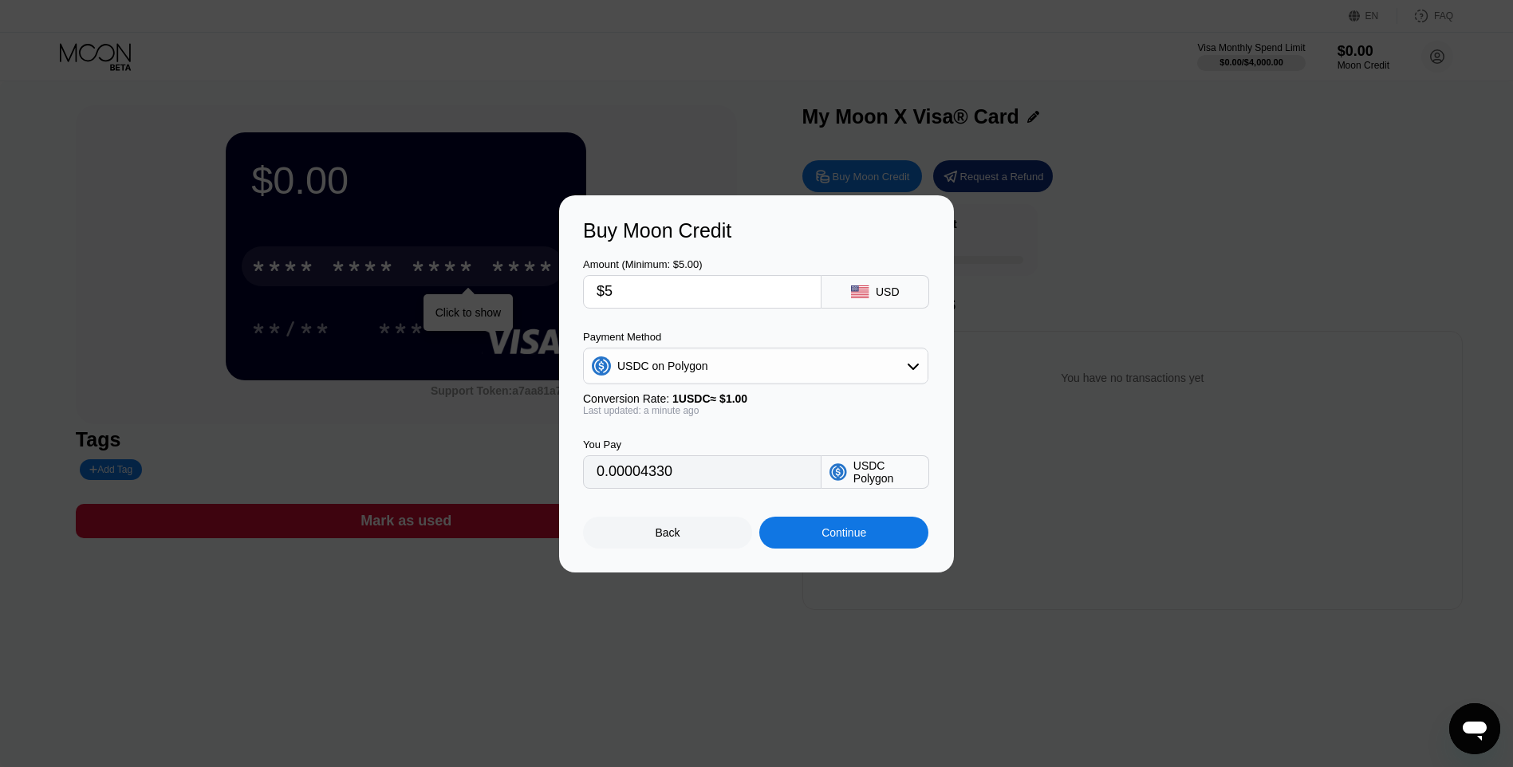
type input "5.00000000"
click at [771, 377] on div "USDC on Polygon" at bounding box center [756, 366] width 344 height 32
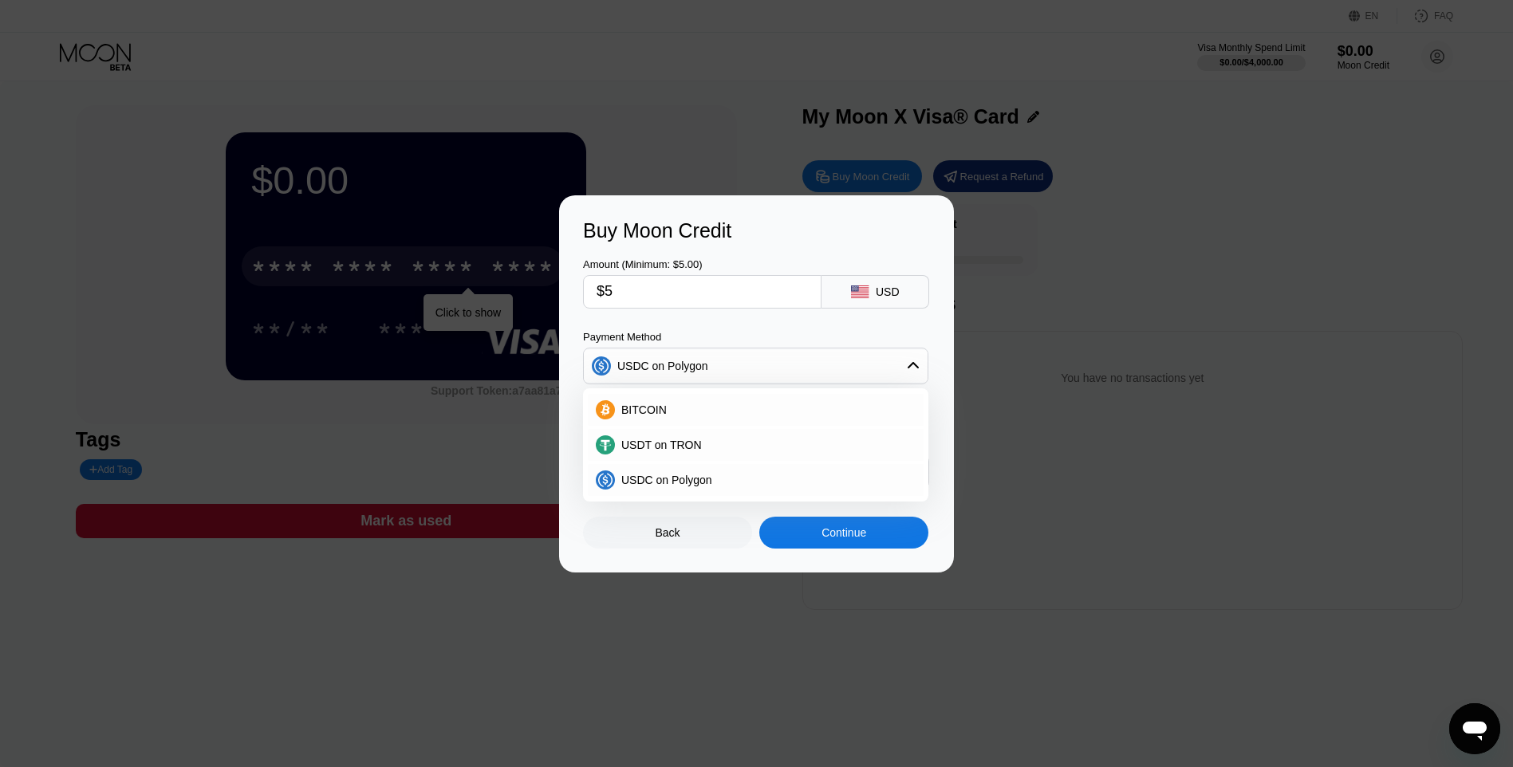
click at [799, 329] on div "Amount (Minimum: $5.00) $5 USD Payment Method USDC on Polygon BITCOIN USDT on T…" at bounding box center [756, 365] width 347 height 246
click at [924, 368] on div "USDC on Polygon" at bounding box center [756, 366] width 344 height 32
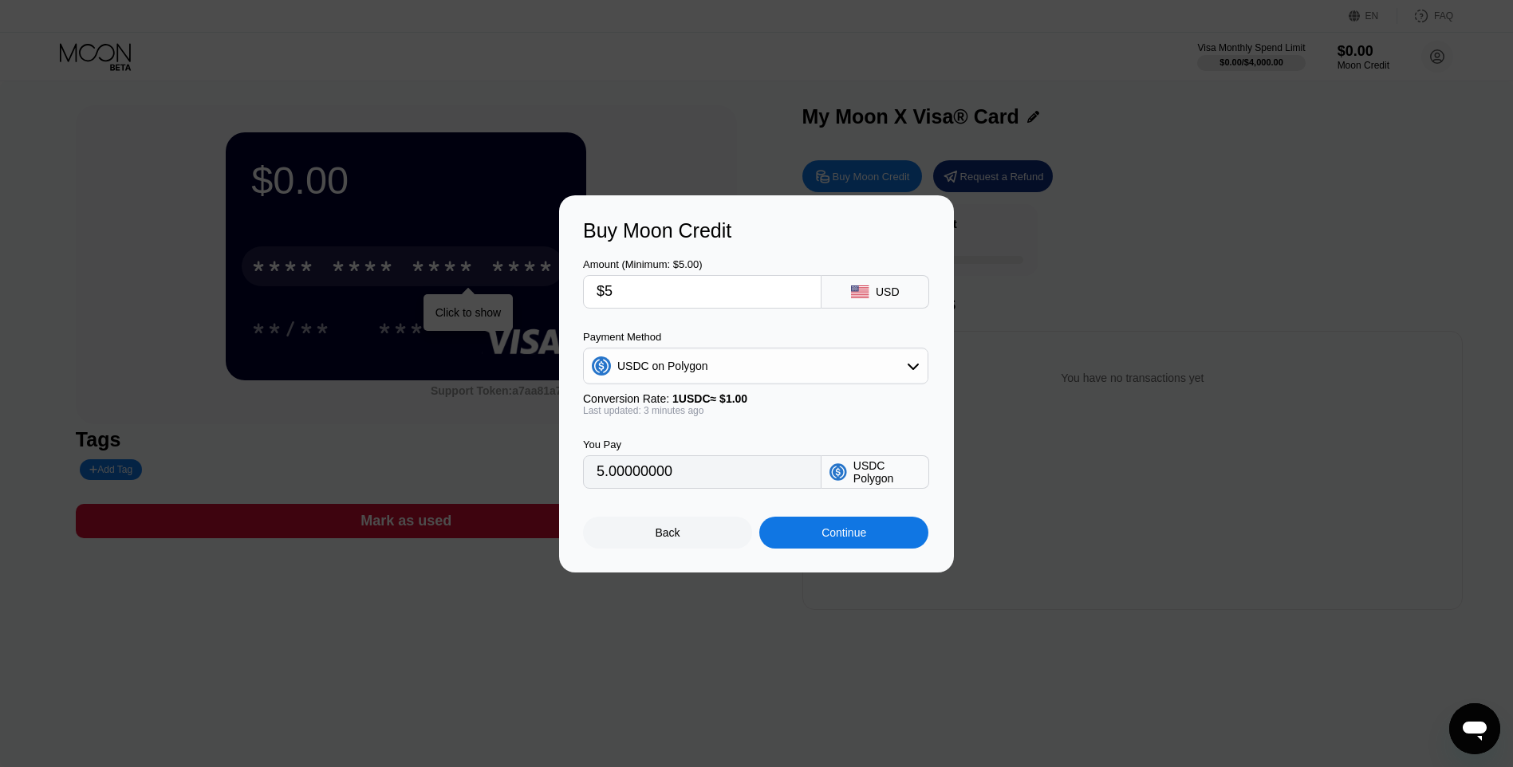
click at [809, 364] on div "USDC on Polygon" at bounding box center [756, 366] width 344 height 32
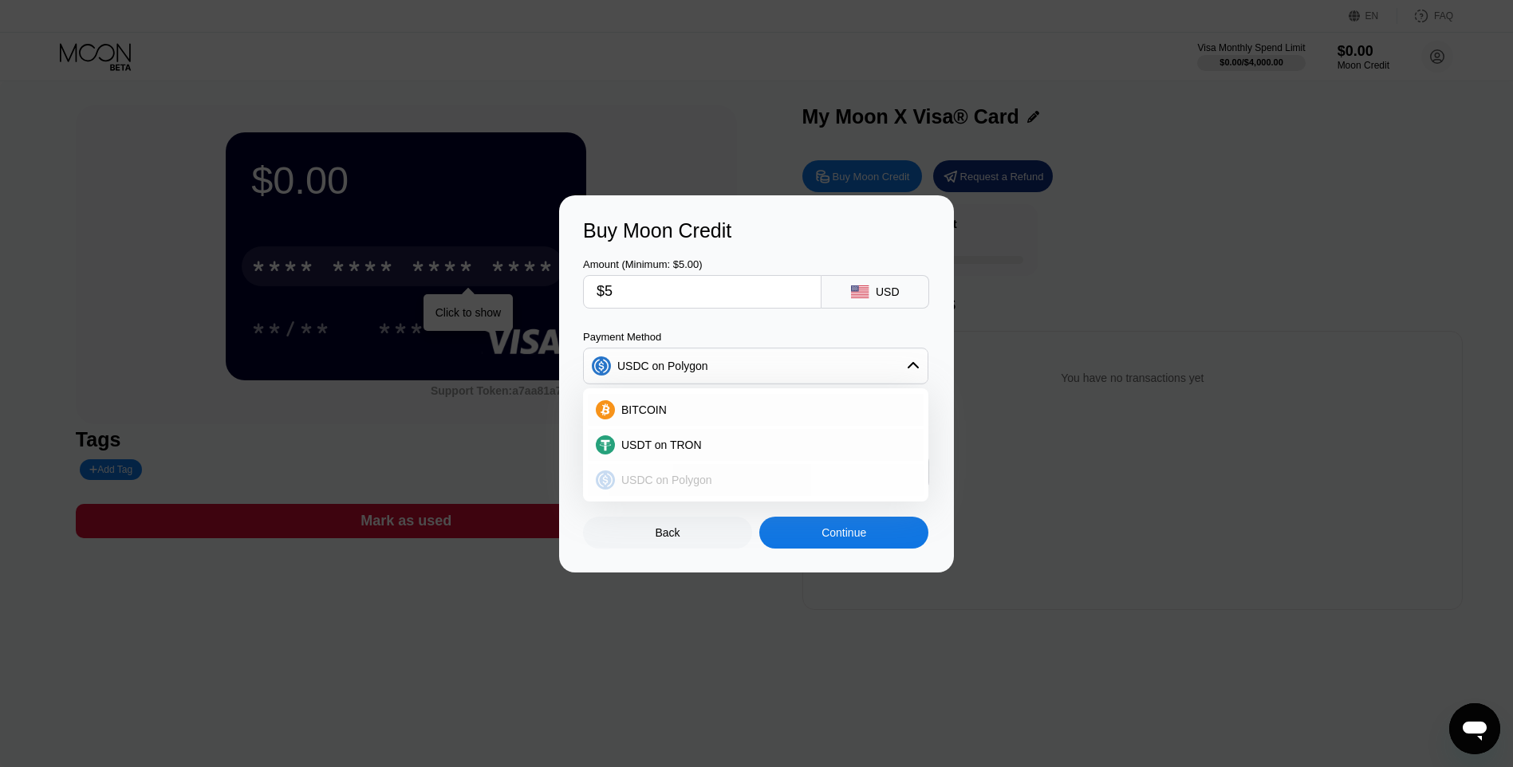
click at [730, 474] on div "USDC on Polygon" at bounding box center [765, 480] width 301 height 13
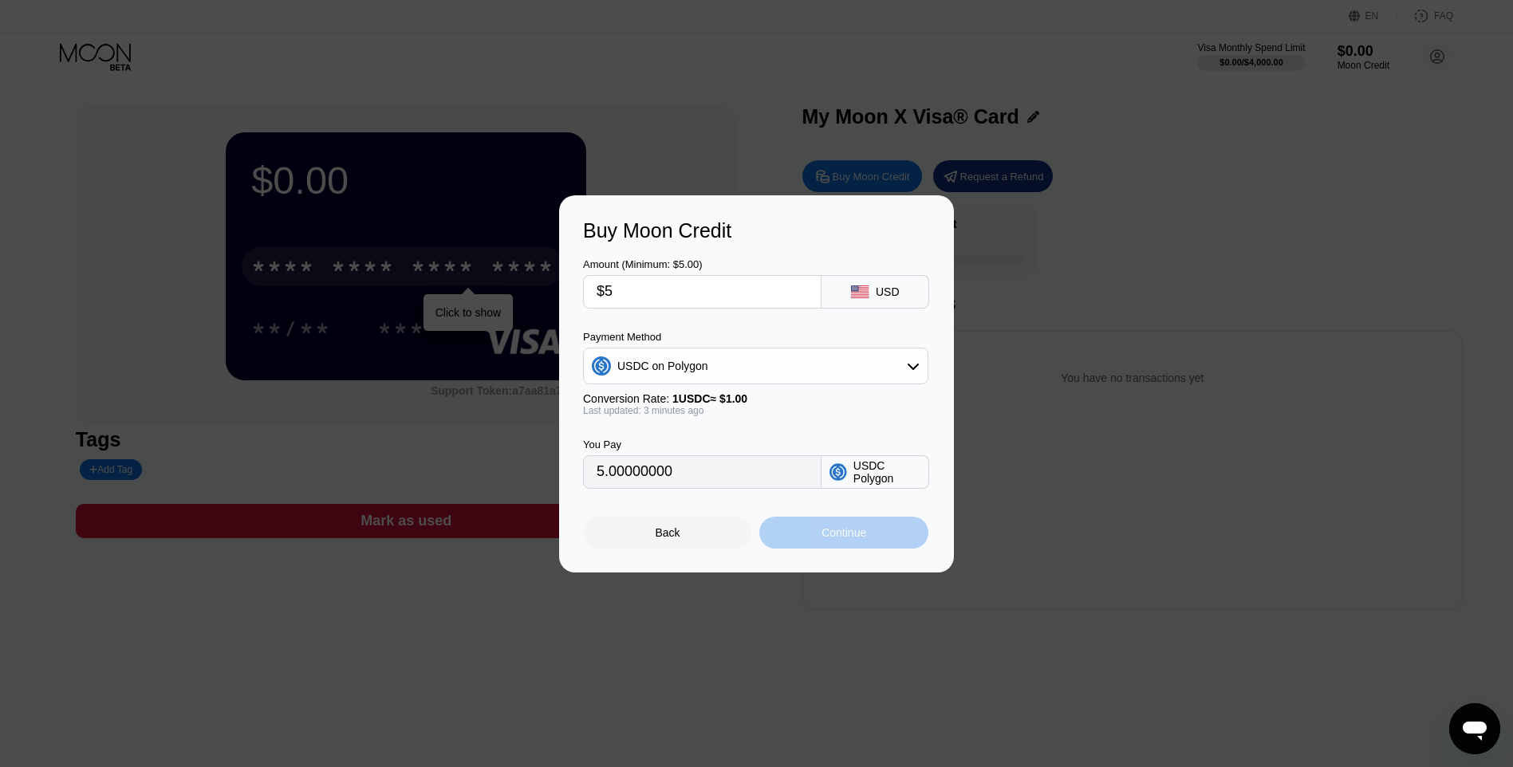
click at [854, 538] on div "Continue" at bounding box center [843, 532] width 45 height 13
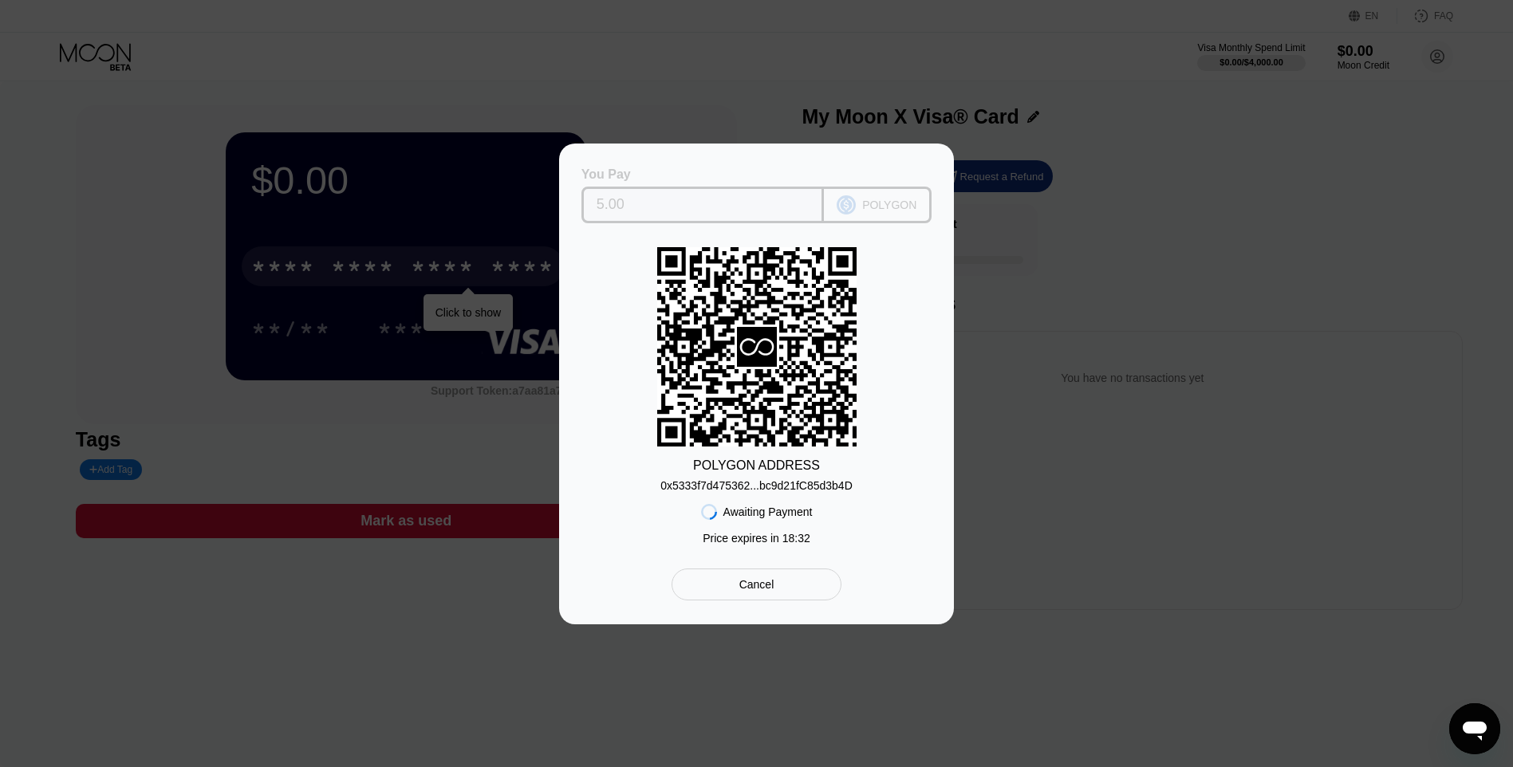
drag, startPoint x: 671, startPoint y: 214, endPoint x: 585, endPoint y: 207, distance: 86.4
click at [585, 207] on div "5.00" at bounding box center [702, 205] width 243 height 37
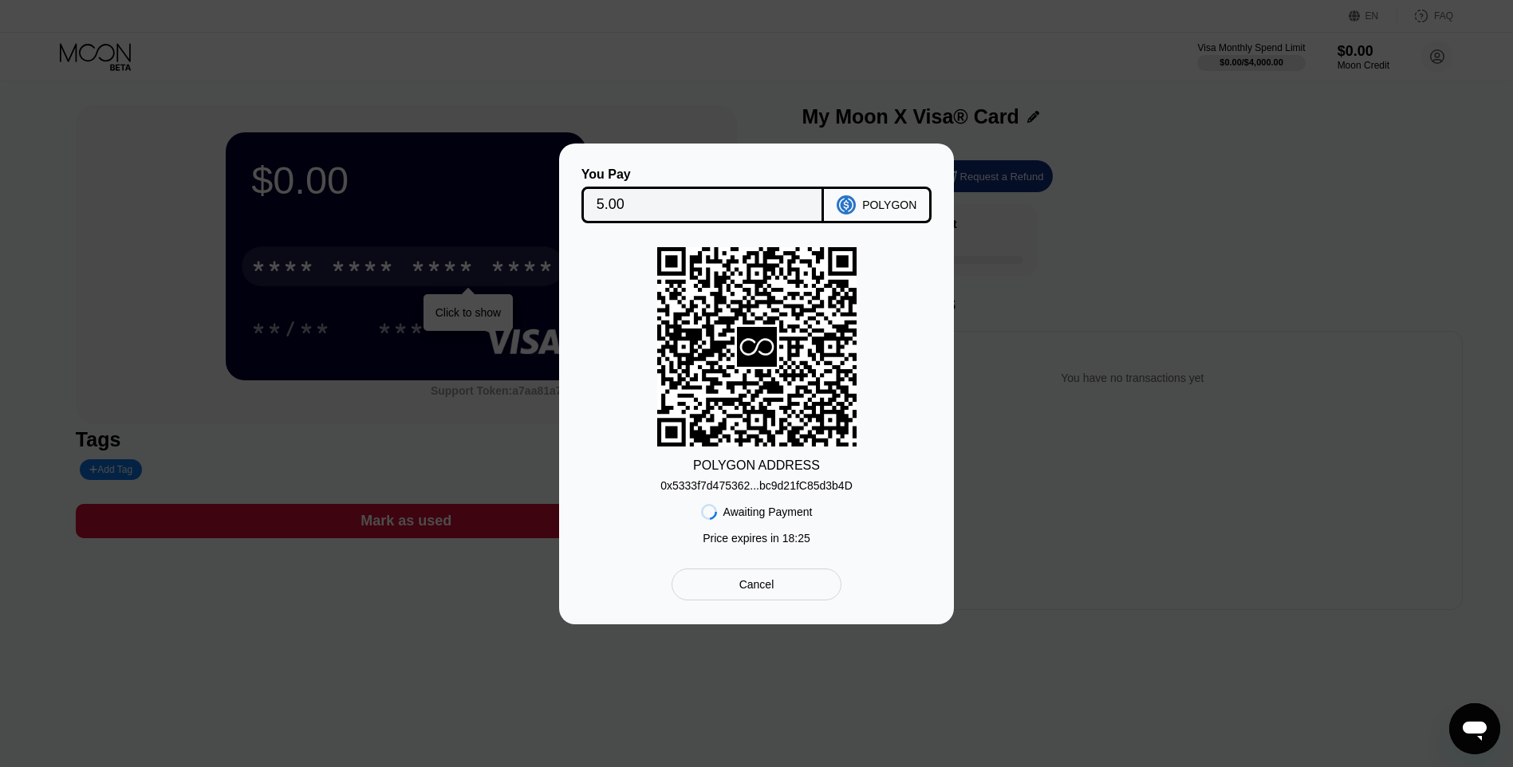
drag, startPoint x: 585, startPoint y: 207, endPoint x: 660, endPoint y: 230, distance: 78.7
click at [660, 230] on div "You Pay 5.00 POLYGON POLYGON ADDRESS 0x5333f7d475362...bc9d21fC85d3b4D Awaiting…" at bounding box center [756, 383] width 347 height 433
click at [633, 198] on input "5.00" at bounding box center [703, 205] width 213 height 32
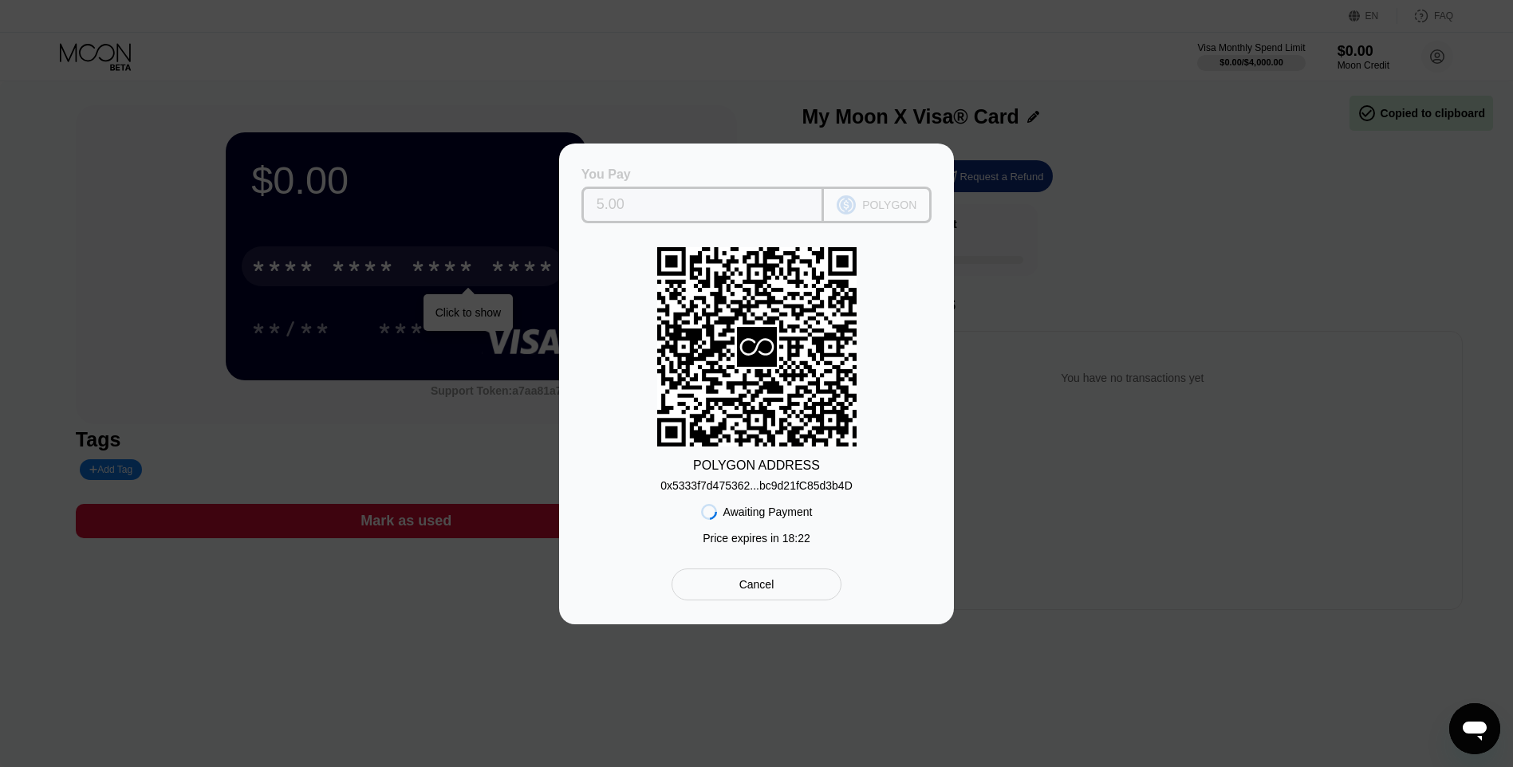
drag, startPoint x: 633, startPoint y: 198, endPoint x: 590, endPoint y: 200, distance: 43.1
click at [590, 200] on div "5.00" at bounding box center [702, 205] width 243 height 37
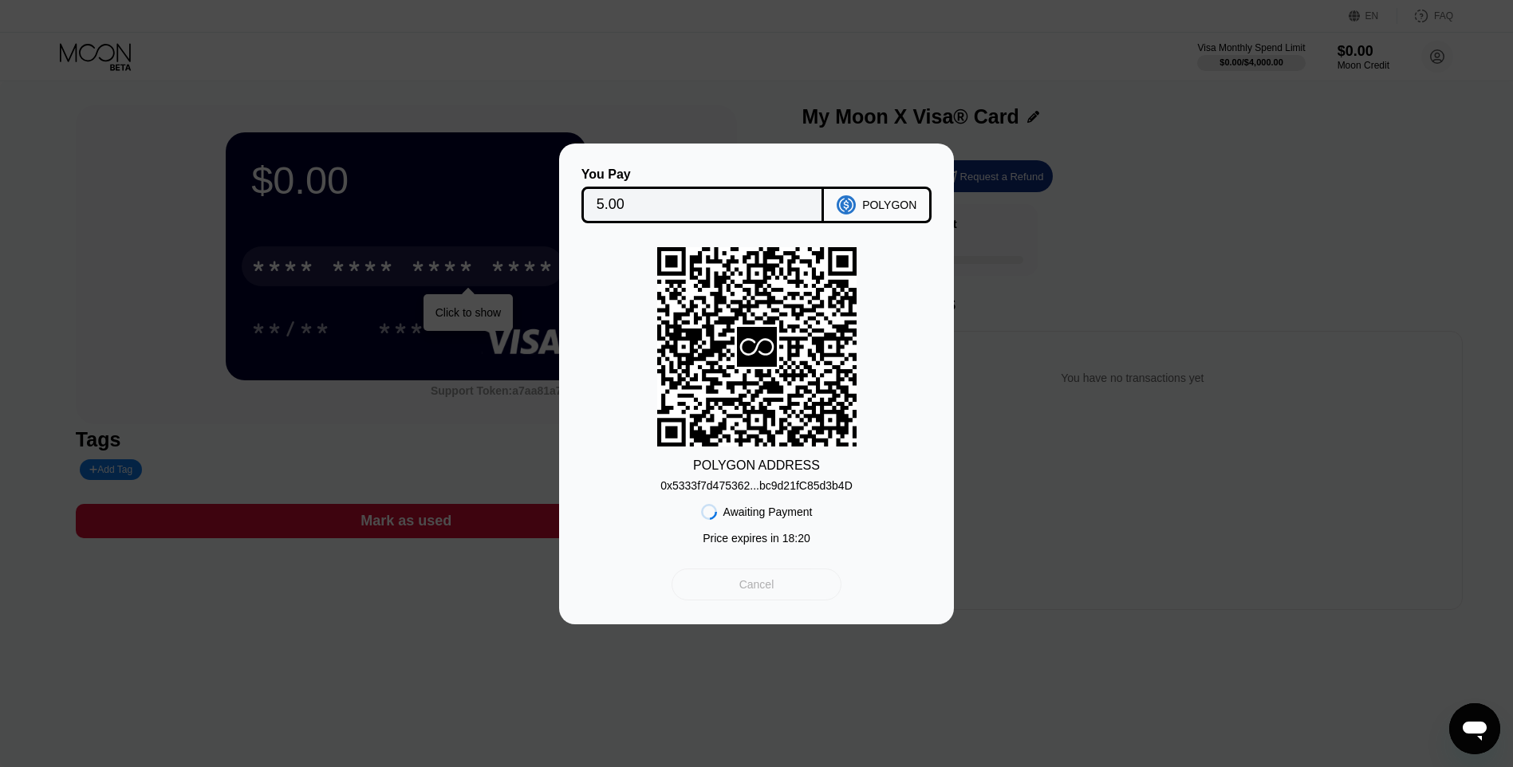
click at [747, 592] on div "Cancel" at bounding box center [756, 584] width 35 height 14
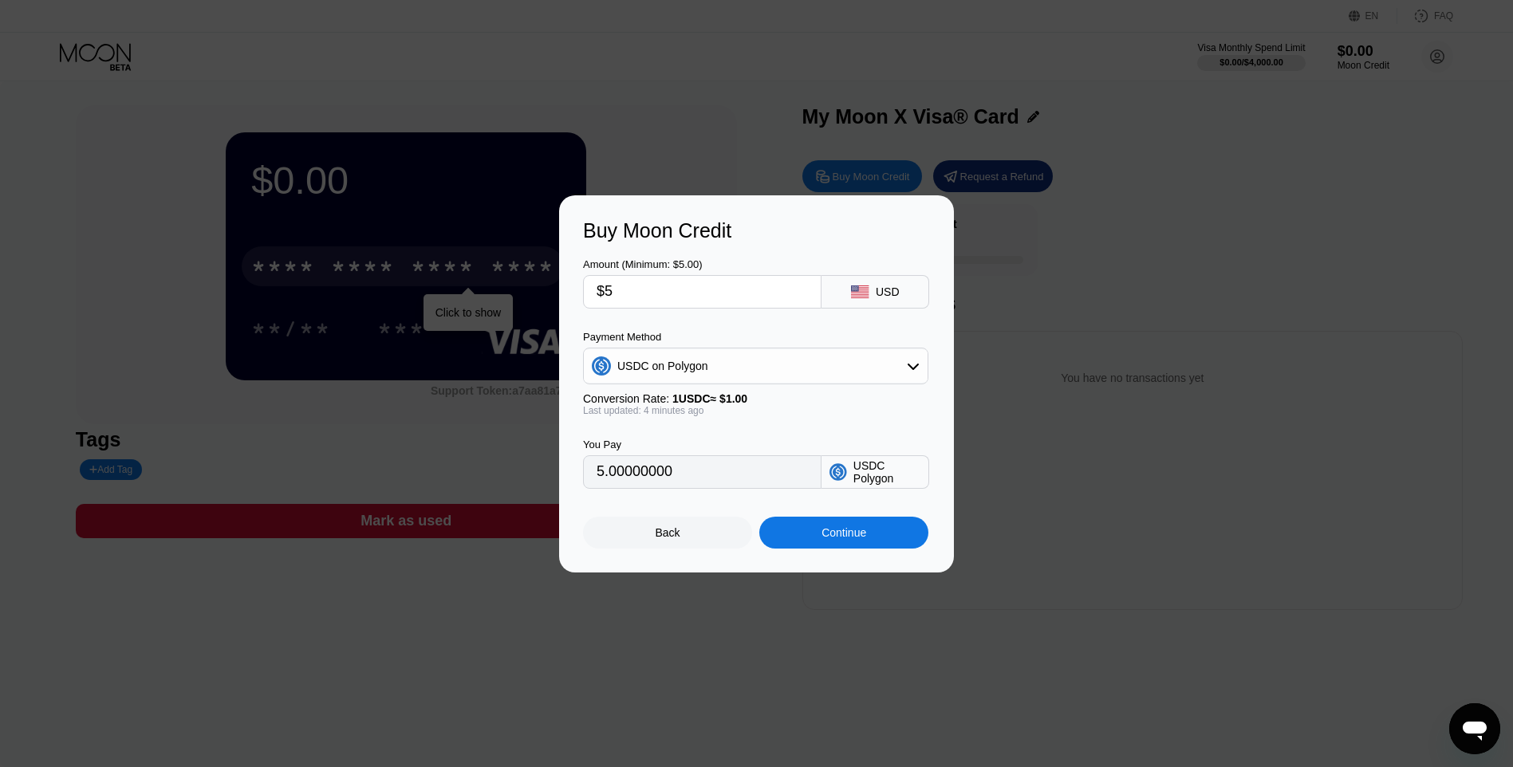
click at [648, 293] on input "$5" at bounding box center [702, 292] width 211 height 32
click at [703, 363] on div "USDC on Polygon" at bounding box center [662, 366] width 91 height 13
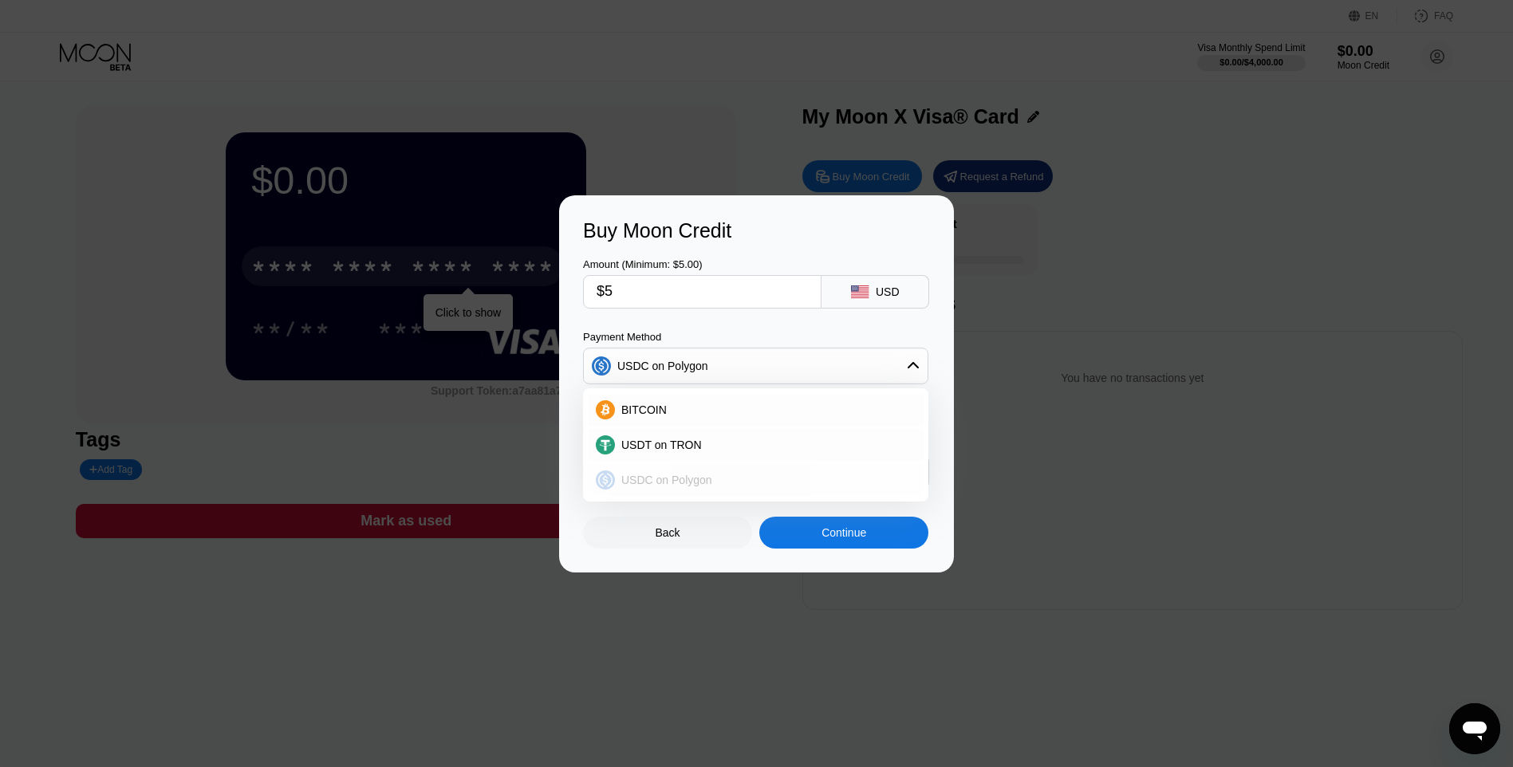
click at [675, 475] on span "USDC on Polygon" at bounding box center [666, 480] width 91 height 13
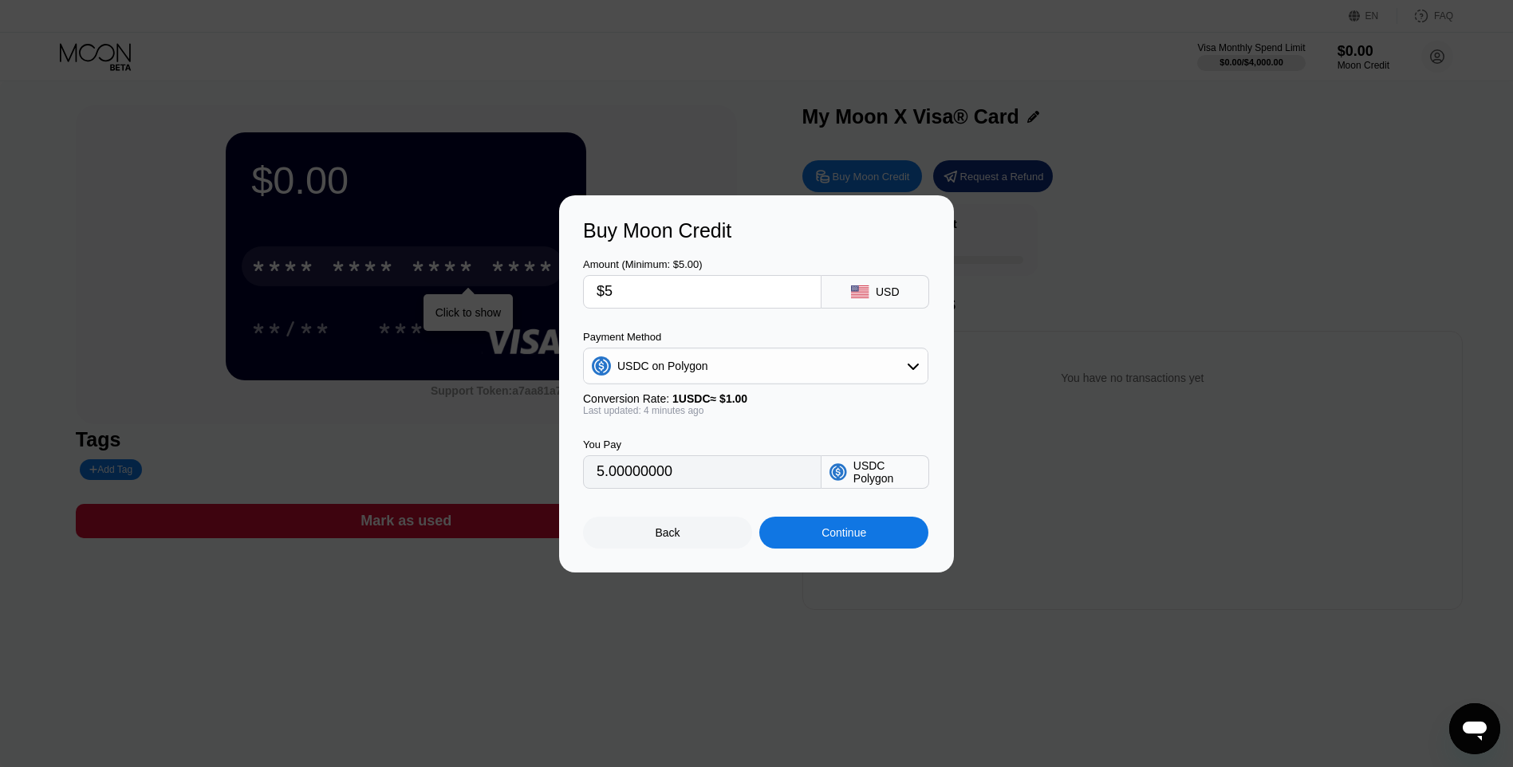
drag, startPoint x: 619, startPoint y: 475, endPoint x: 568, endPoint y: 475, distance: 51.0
click at [568, 475] on div "Buy Moon Credit Amount (Minimum: $5.00) $5 USD Payment Method USDC on Polygon C…" at bounding box center [756, 383] width 395 height 377
click at [813, 439] on div "You Pay 5.00000000 USDC Polygon" at bounding box center [756, 452] width 347 height 73
click at [825, 539] on div "Continue" at bounding box center [843, 532] width 45 height 13
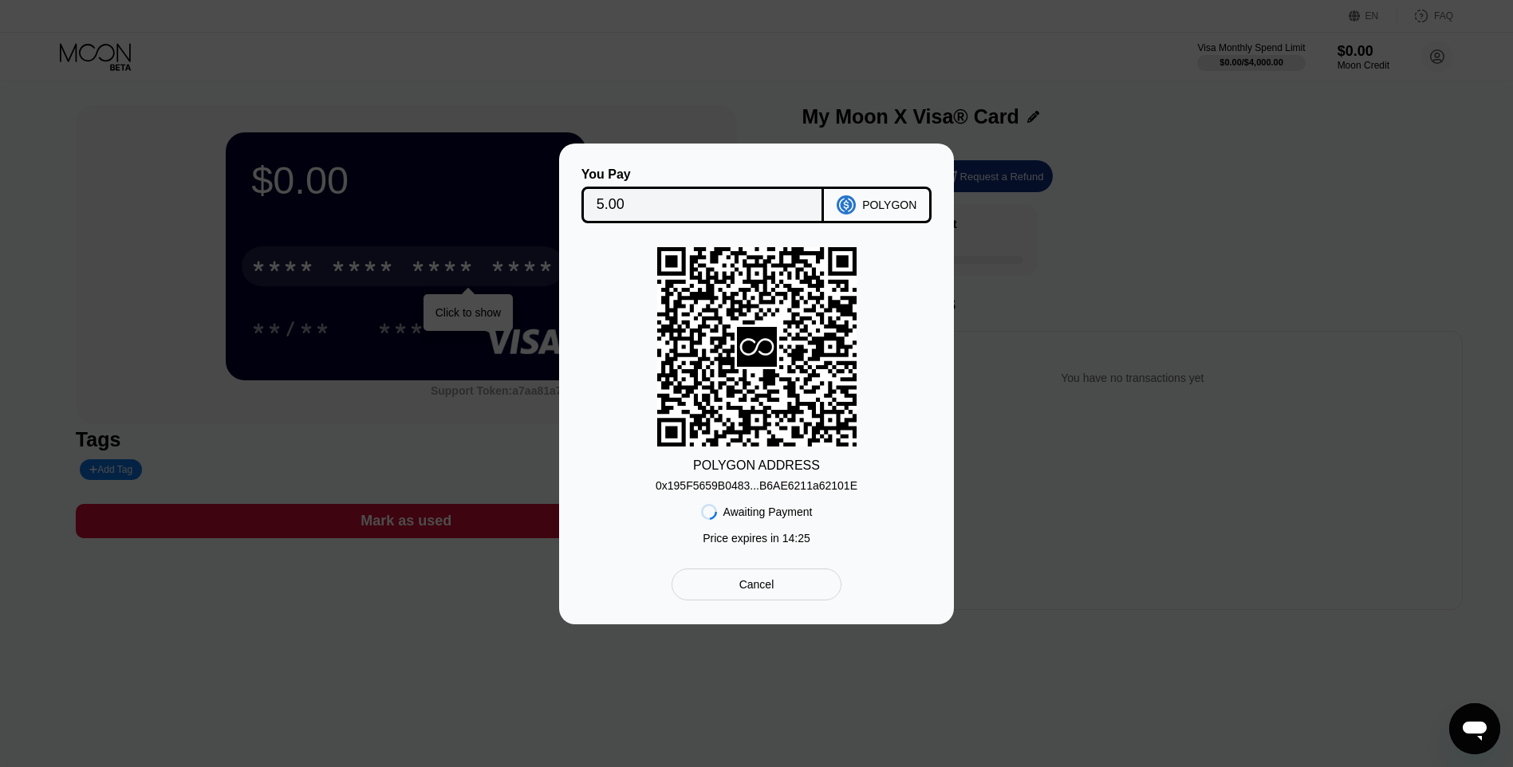
click at [777, 598] on div "Cancel" at bounding box center [757, 585] width 170 height 32
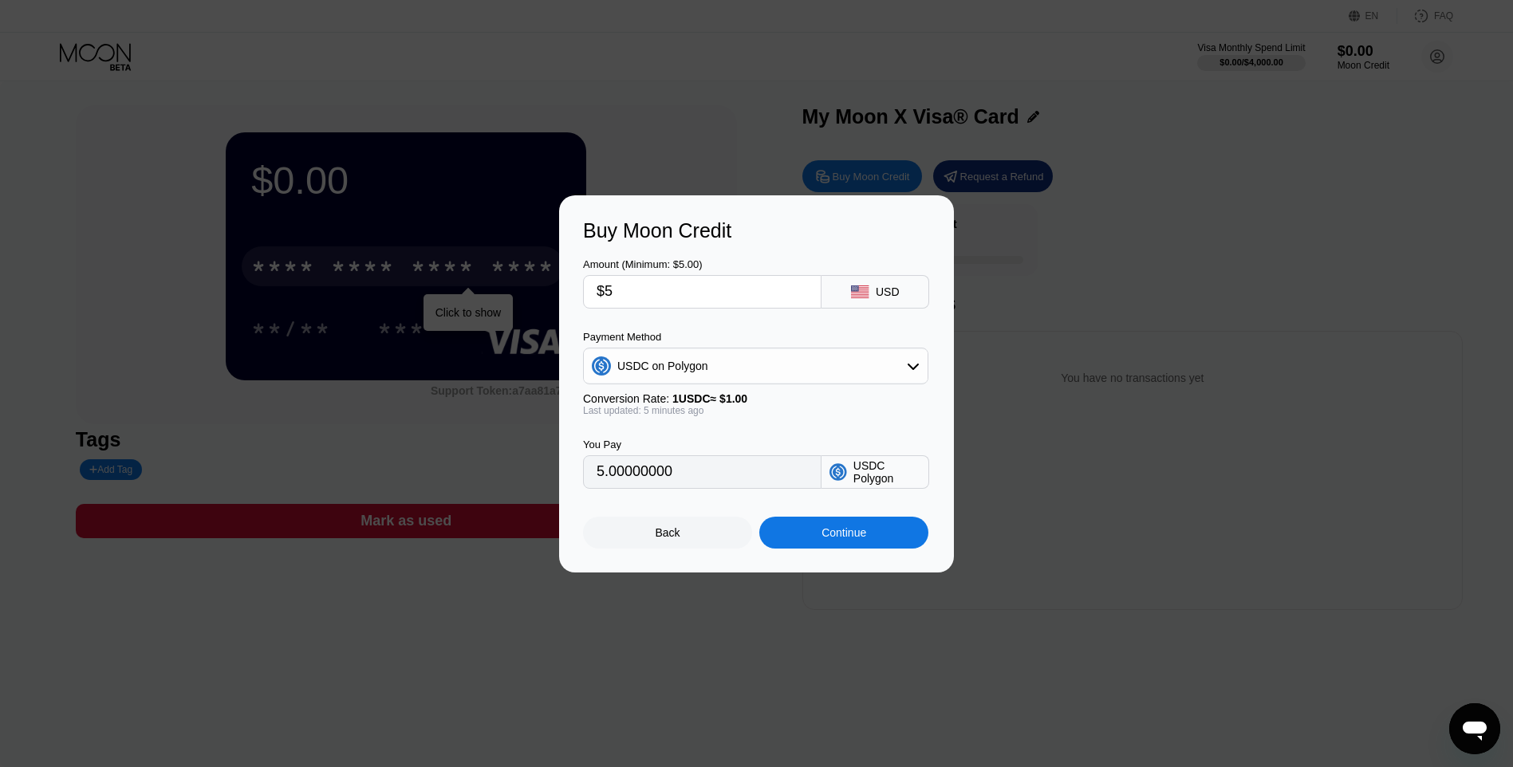
click at [693, 541] on div "Back" at bounding box center [667, 533] width 169 height 32
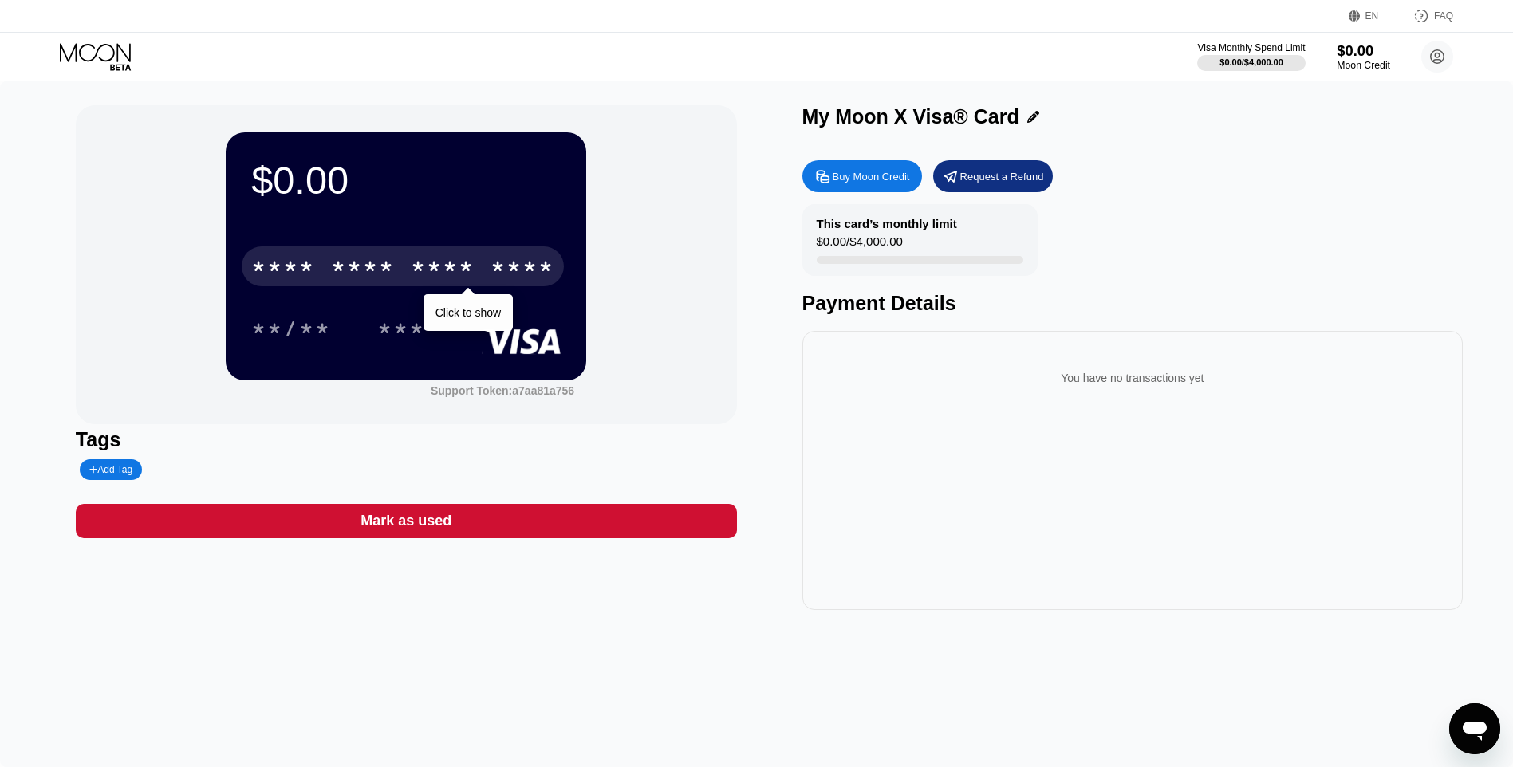
click at [1355, 54] on div "$0.00" at bounding box center [1363, 50] width 53 height 17
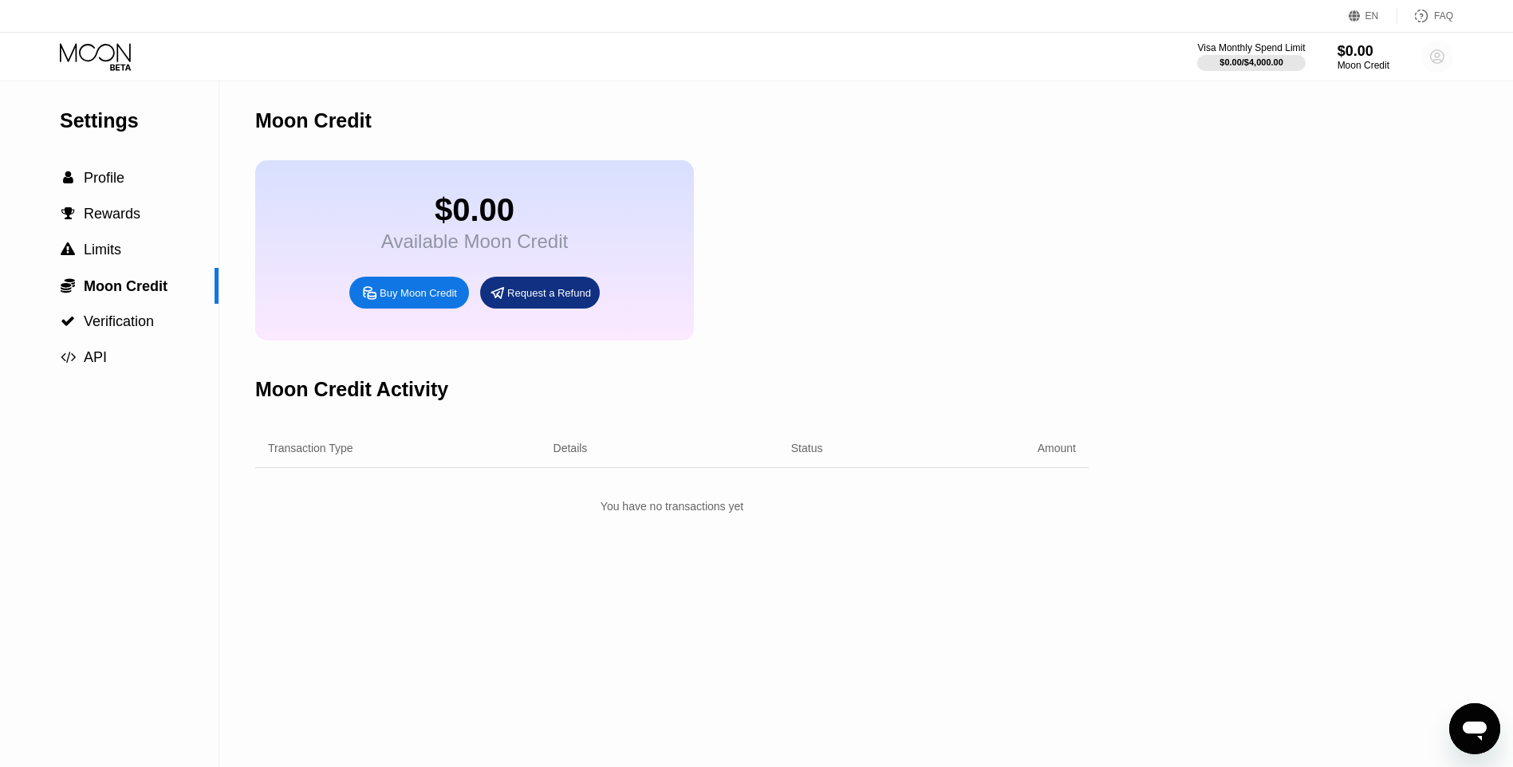
click at [1440, 52] on circle at bounding box center [1437, 57] width 32 height 32
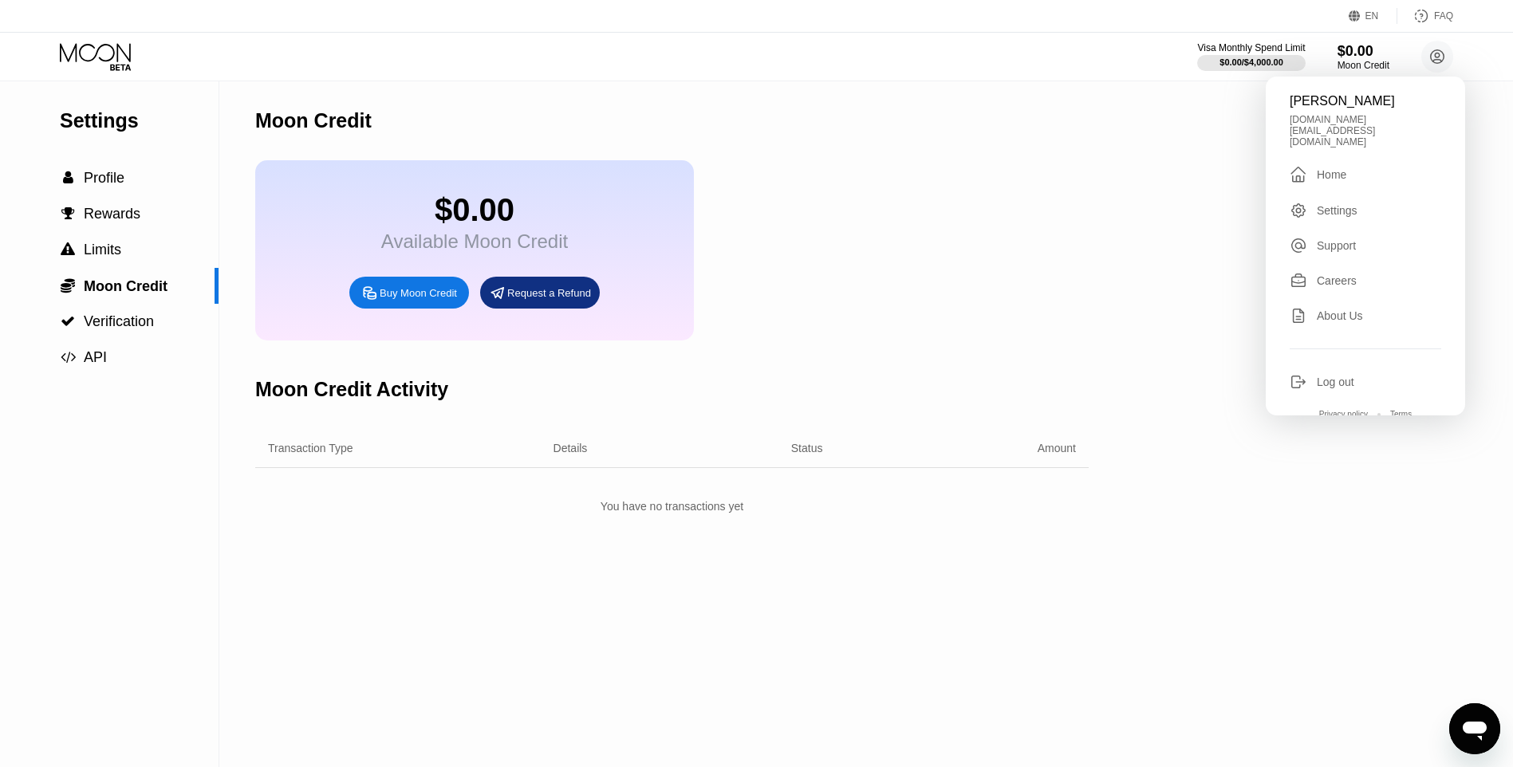
click at [1336, 168] on div "Home" at bounding box center [1332, 174] width 30 height 13
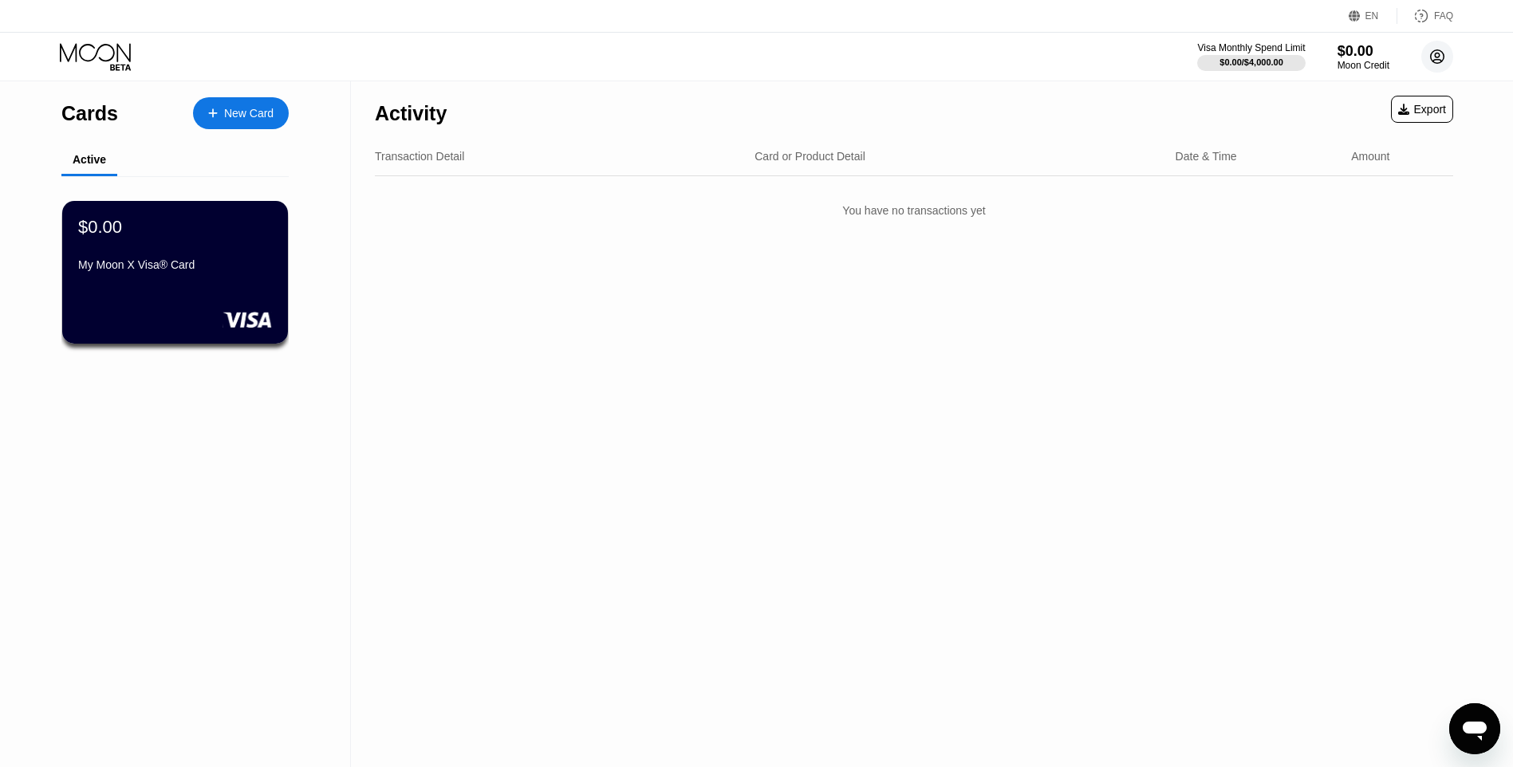
click at [1434, 61] on icon at bounding box center [1437, 57] width 9 height 9
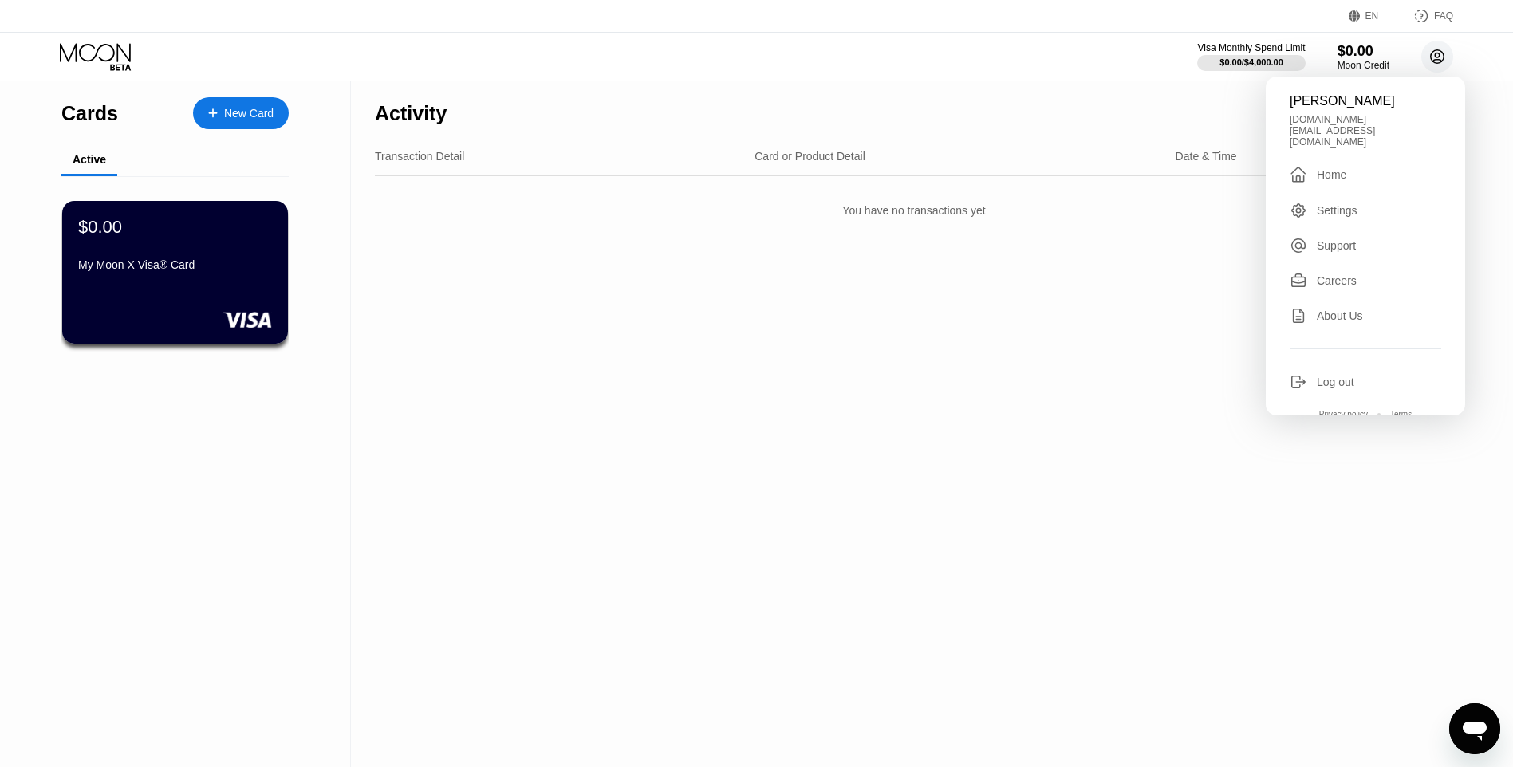
click at [1434, 61] on icon at bounding box center [1437, 57] width 9 height 9
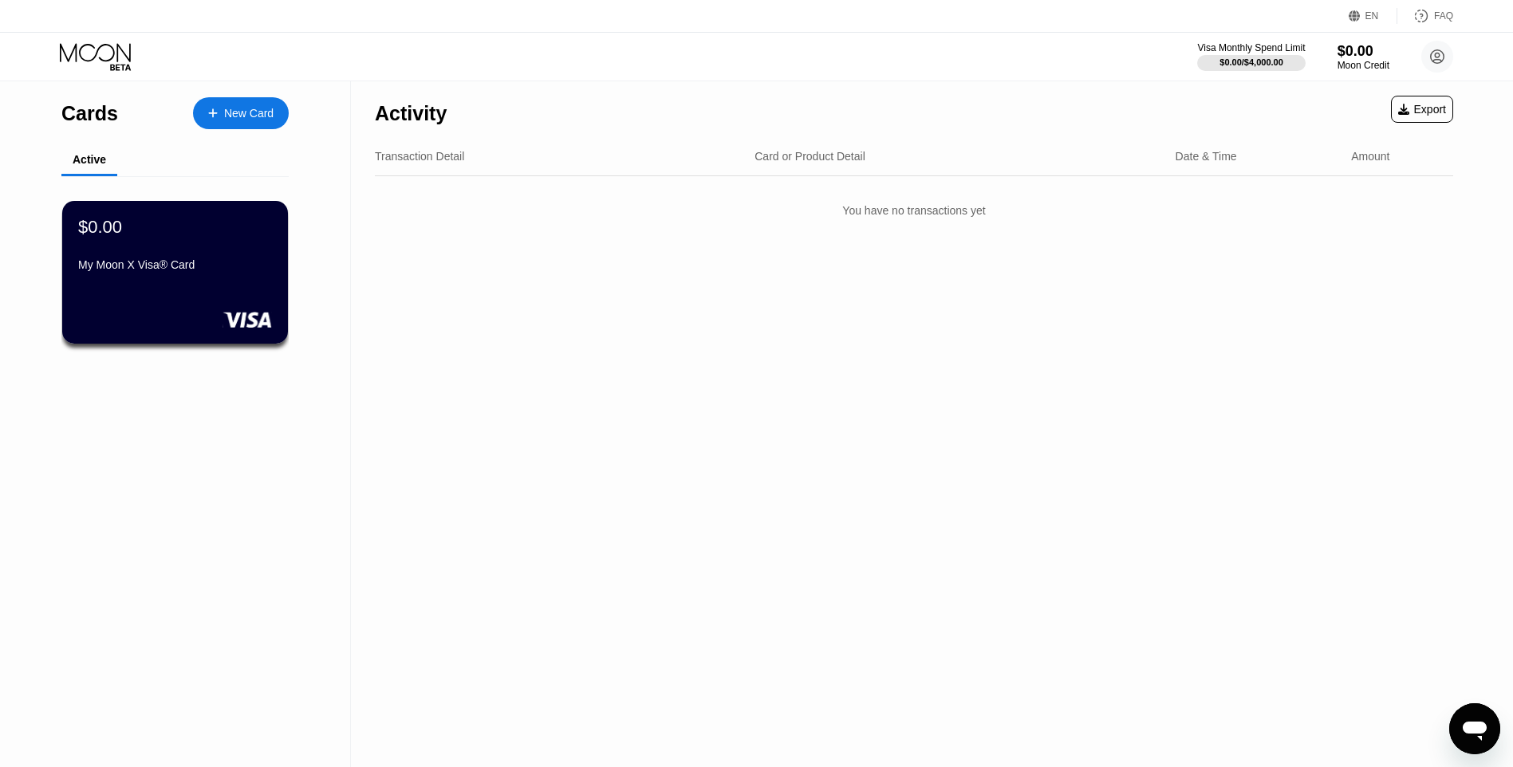
click at [920, 198] on div "You have no transactions yet" at bounding box center [914, 210] width 1078 height 45
click at [824, 156] on div "Card or Product Detail" at bounding box center [809, 156] width 111 height 13
click at [543, 261] on div "Activity Export Transaction Detail Card or Product Detail Date & Time Amount Yo…" at bounding box center [914, 424] width 1126 height 686
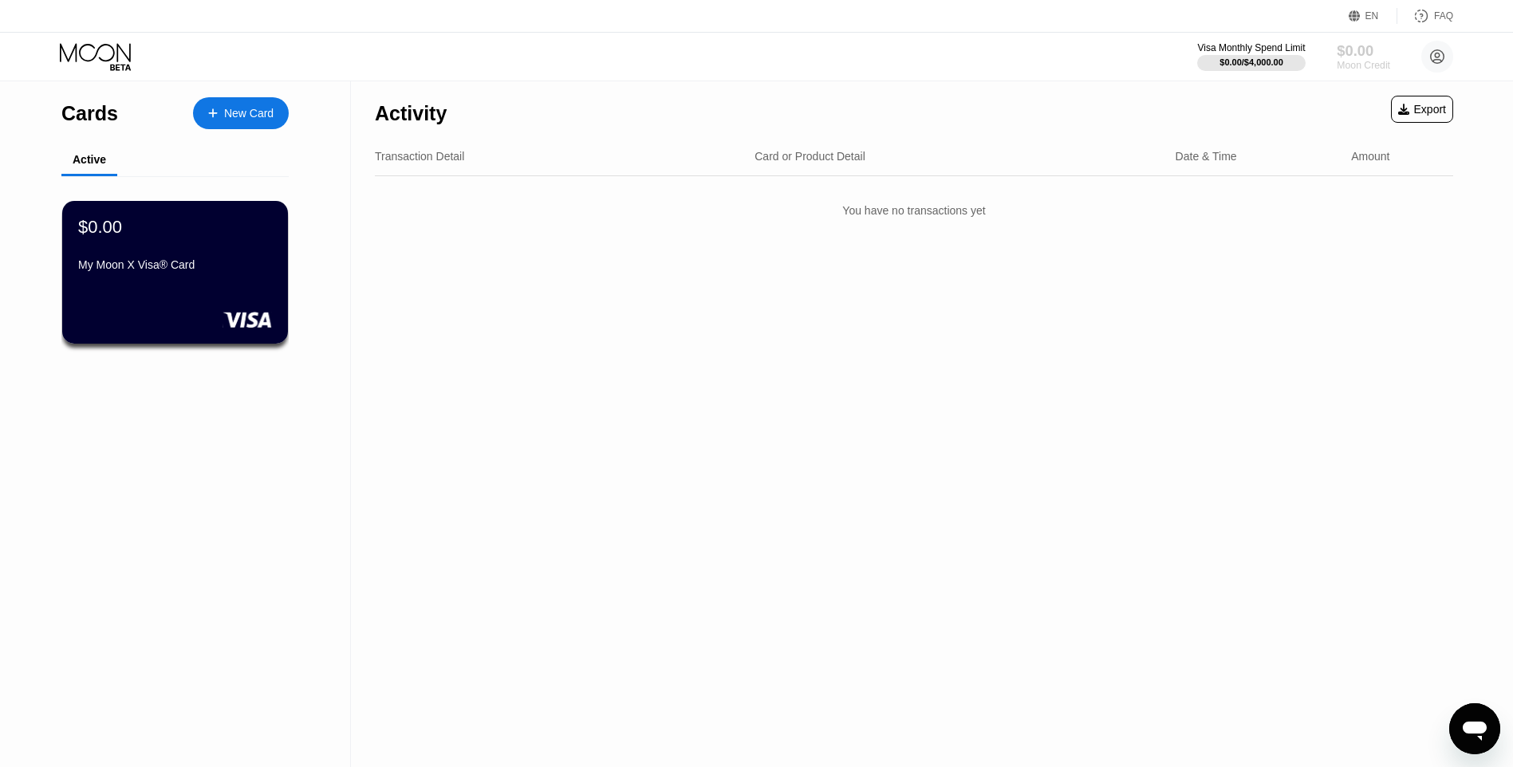
click at [1377, 64] on div "Moon Credit" at bounding box center [1363, 65] width 53 height 11
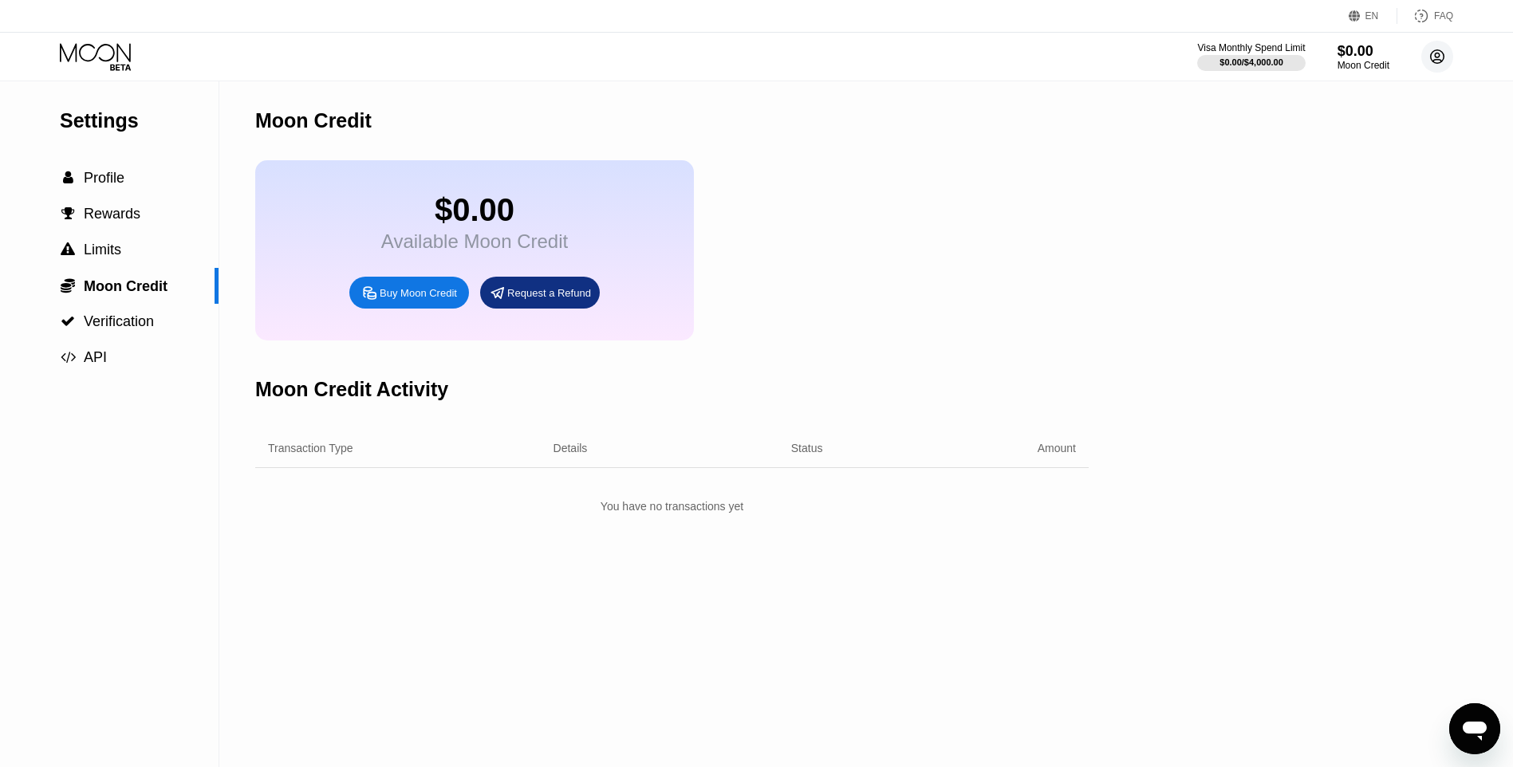
click at [1442, 52] on icon at bounding box center [1438, 57] width 14 height 14
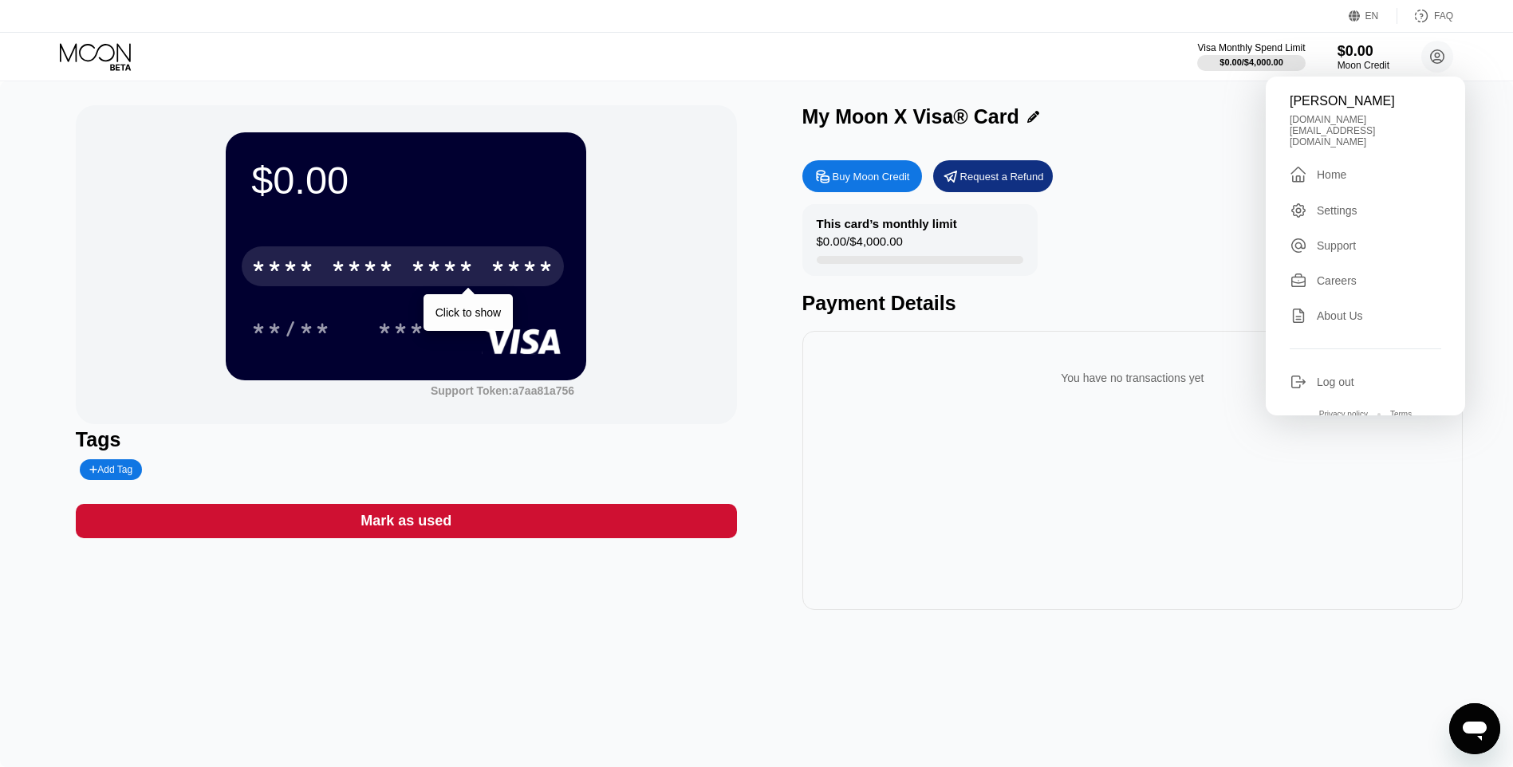
click at [848, 223] on div "This card’s monthly limit" at bounding box center [887, 224] width 140 height 14
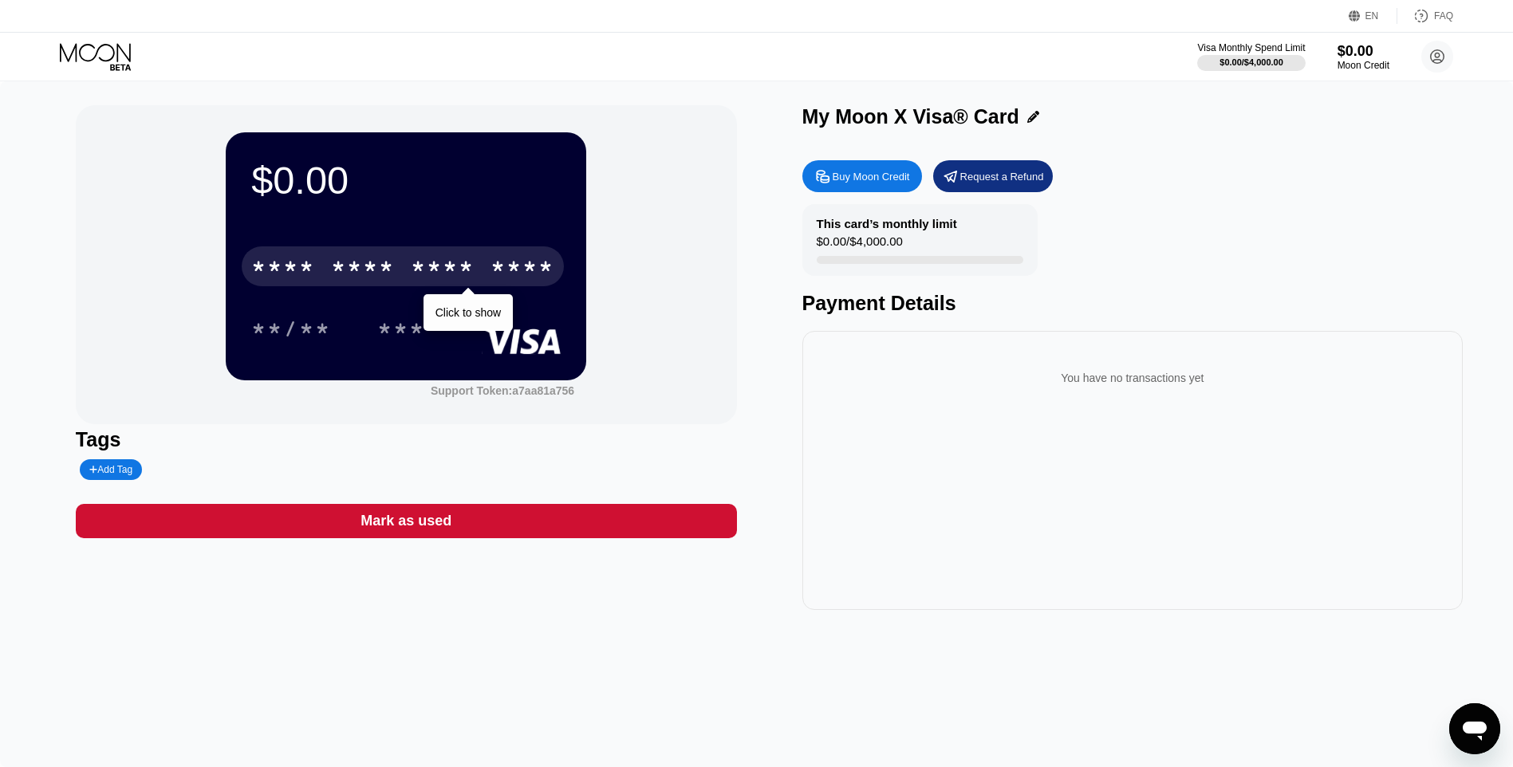
click at [390, 262] on div "* * * *" at bounding box center [363, 269] width 64 height 26
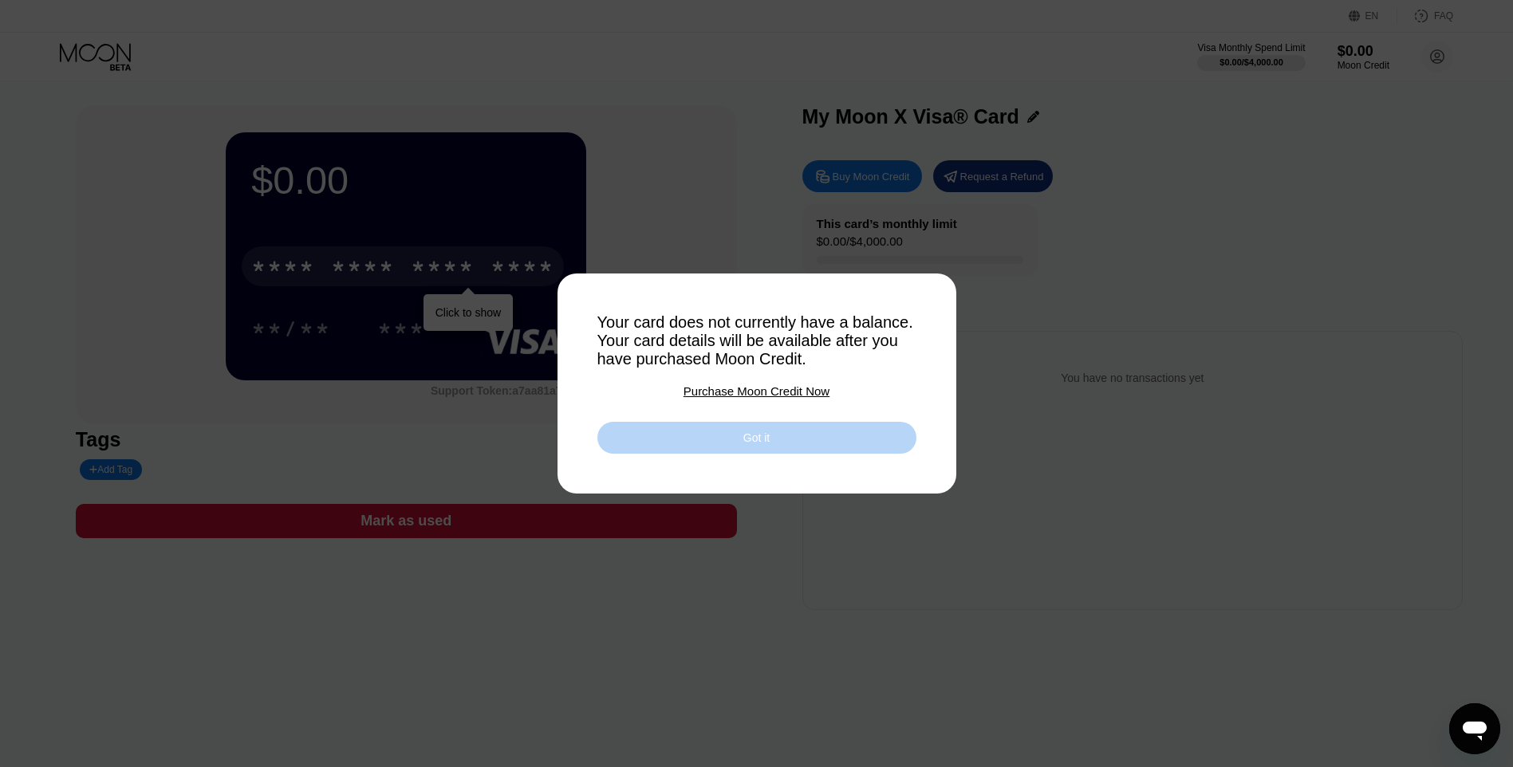
click at [791, 444] on div "Got it" at bounding box center [756, 438] width 319 height 32
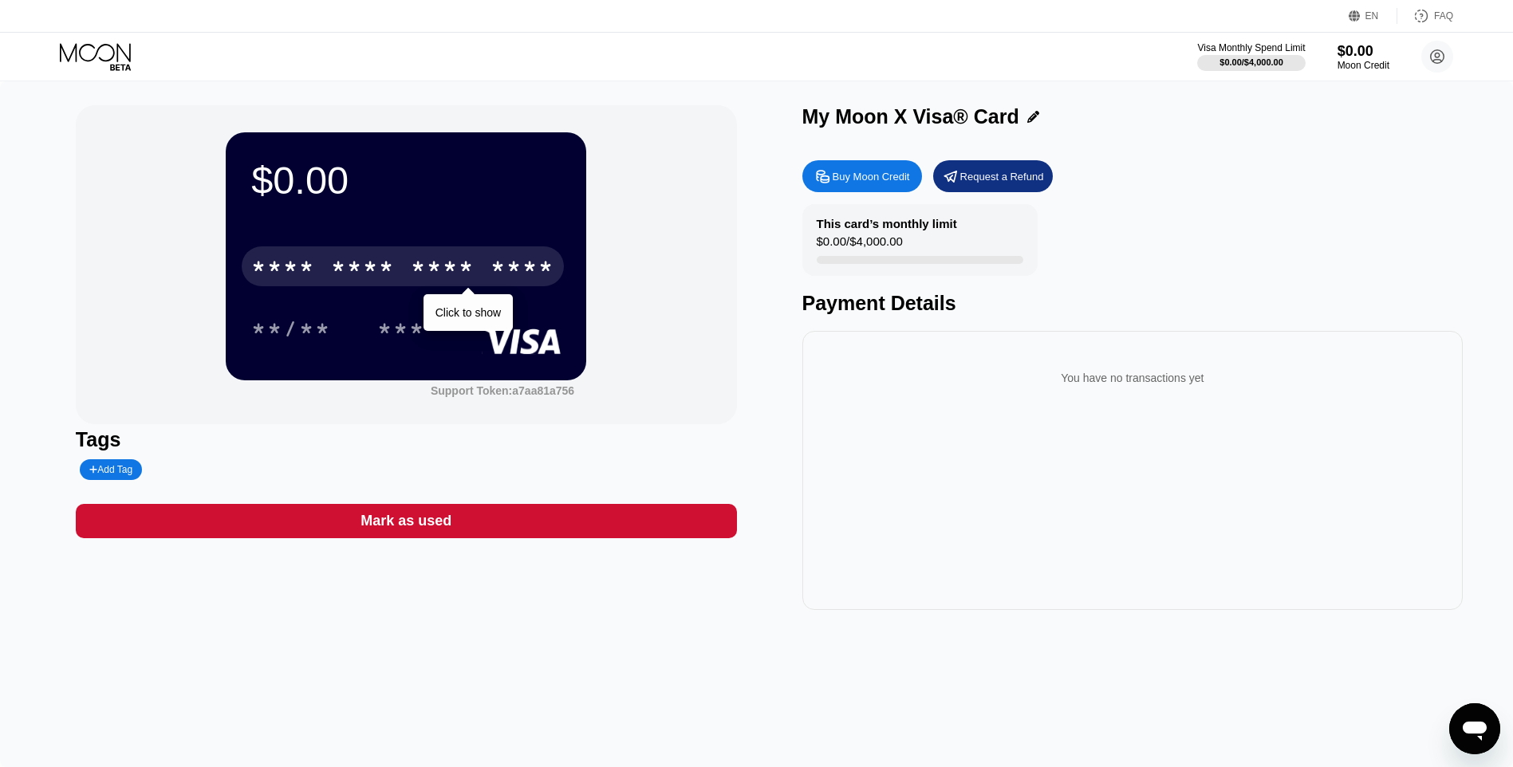
click at [856, 188] on div "Buy Moon Credit" at bounding box center [862, 176] width 120 height 32
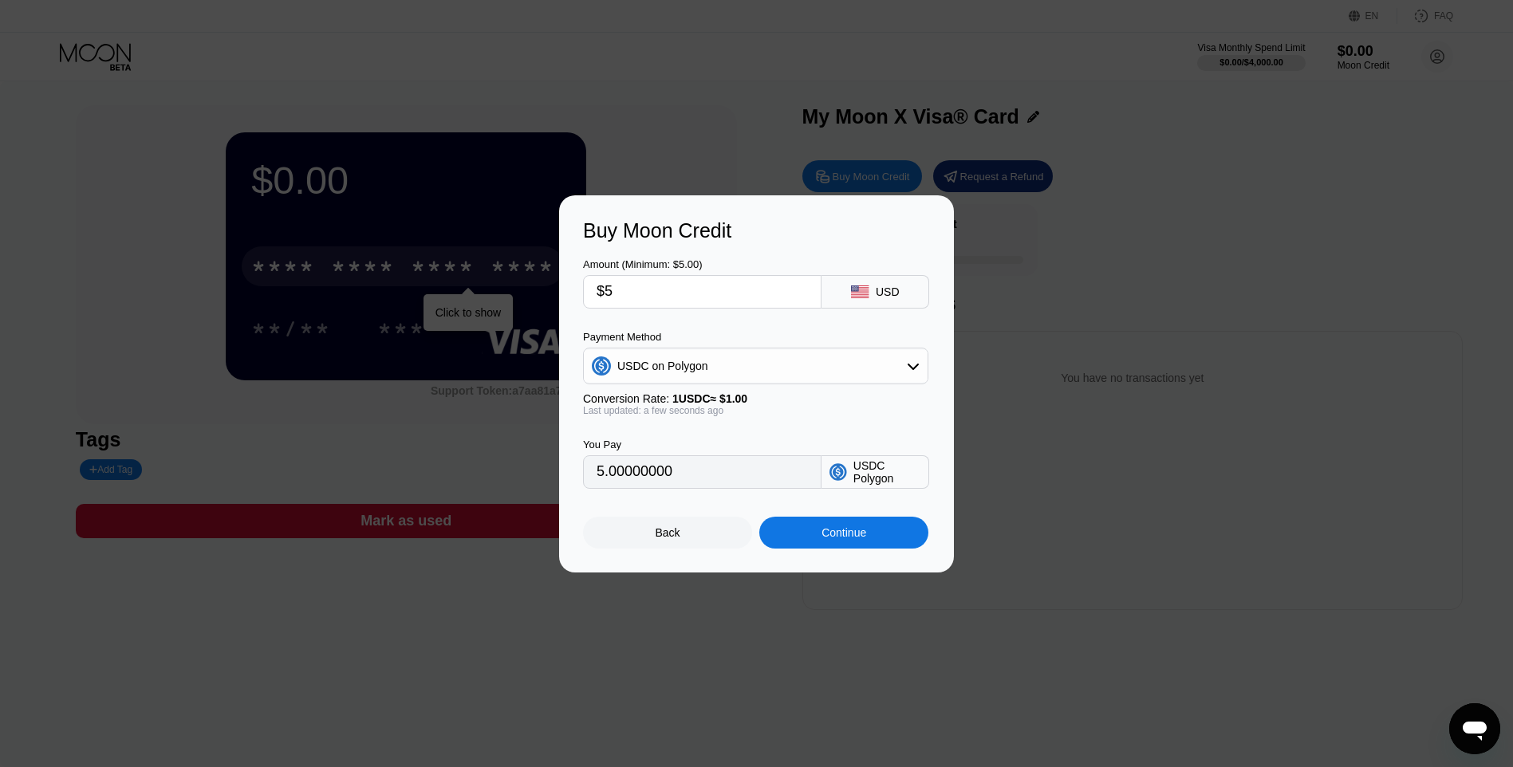
click at [872, 289] on div "USD" at bounding box center [875, 291] width 108 height 33
click at [656, 528] on div "Back" at bounding box center [667, 533] width 169 height 32
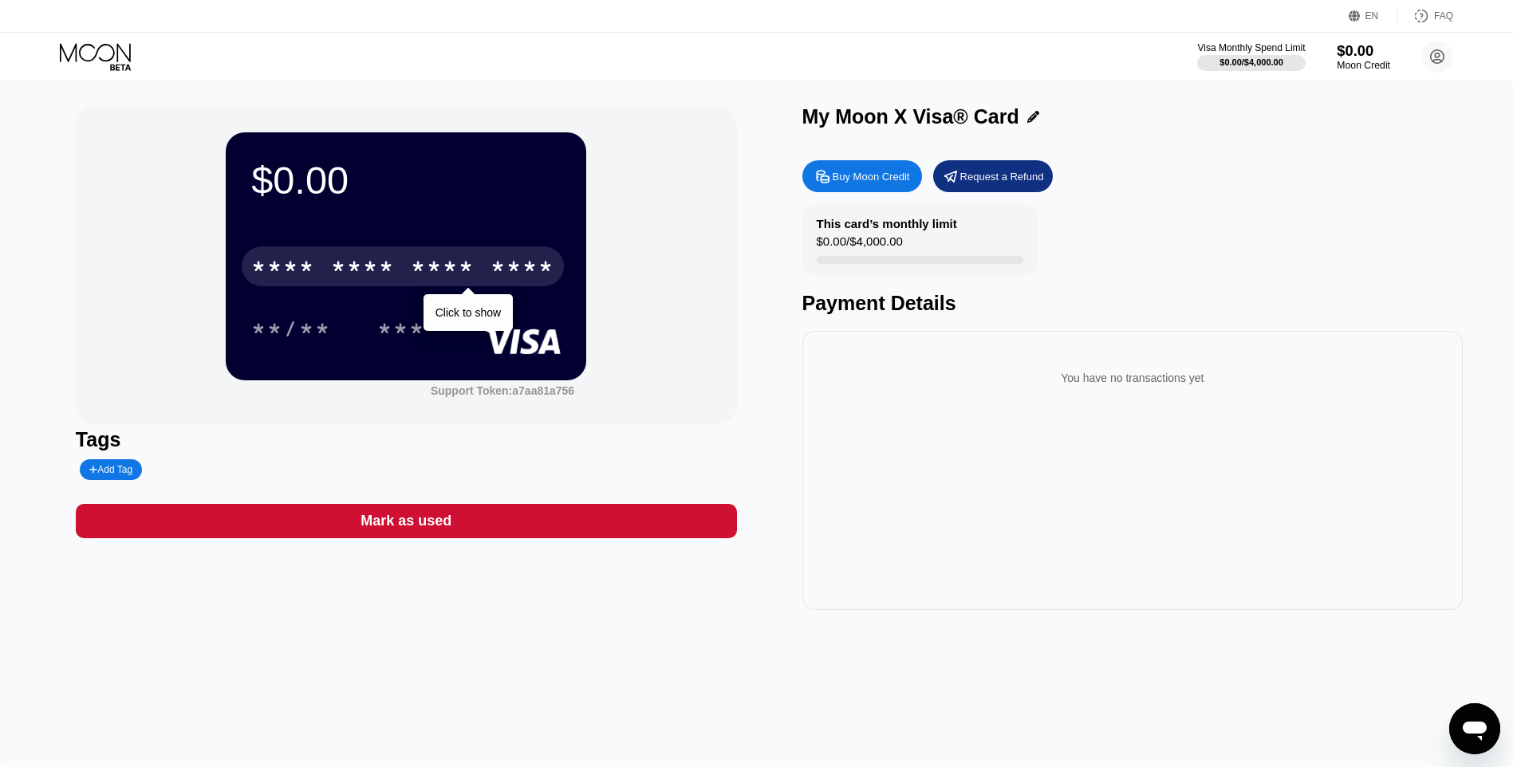
click at [1357, 38] on div "Visa Monthly Spend Limit $0.00 / $4,000.00 $0.00 Moon Credit Владислав Мельнико…" at bounding box center [756, 57] width 1513 height 48
click at [1354, 53] on div "$0.00" at bounding box center [1363, 50] width 53 height 17
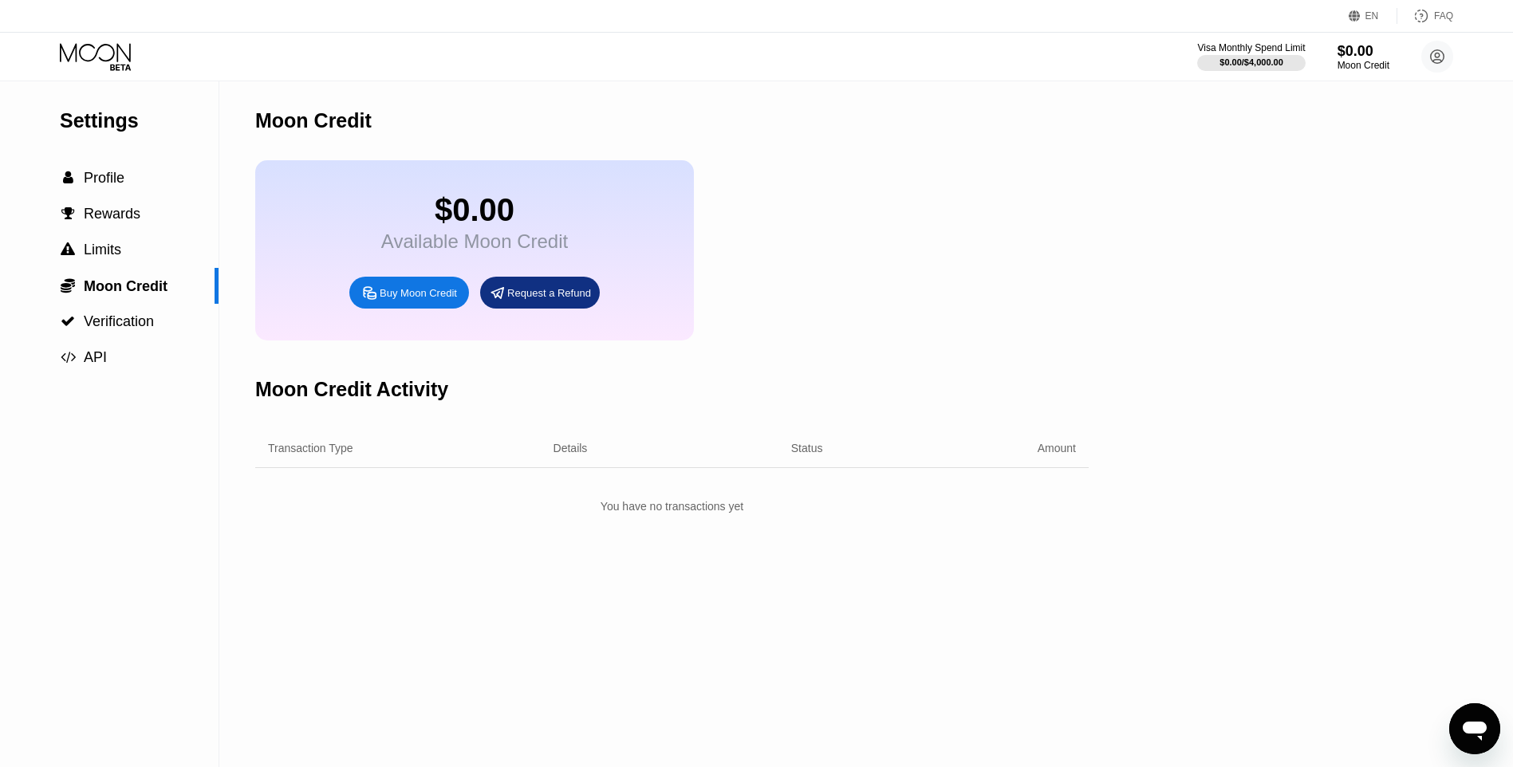
click at [1362, 18] on div "EN" at bounding box center [1357, 16] width 16 height 16
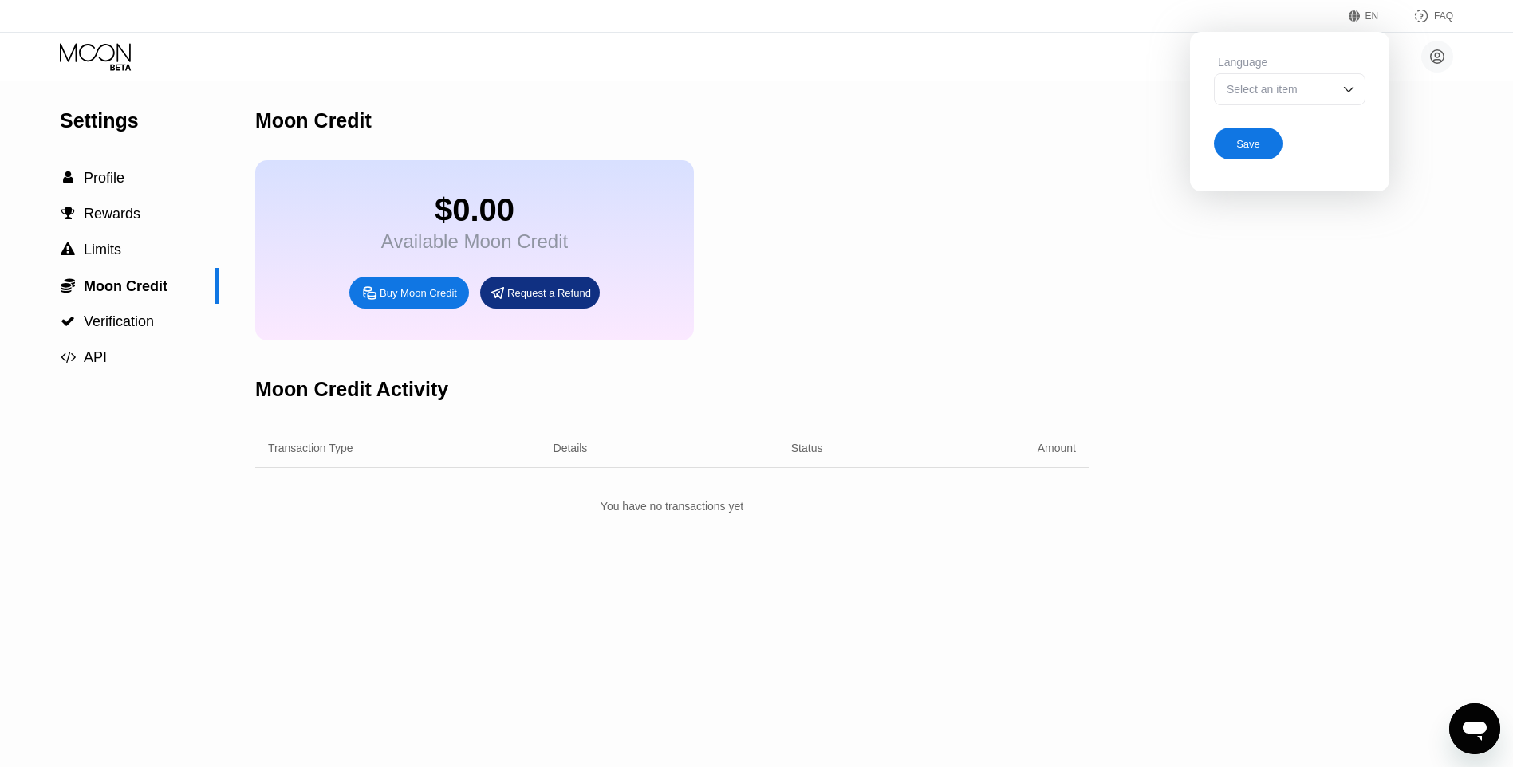
click at [1337, 69] on div "Language" at bounding box center [1290, 62] width 152 height 13
click at [1333, 89] on div "Select an item" at bounding box center [1290, 89] width 152 height 32
click at [1306, 85] on div "Select an item" at bounding box center [1278, 89] width 110 height 13
click at [1298, 89] on div "Select an item" at bounding box center [1278, 89] width 110 height 13
click at [1203, 278] on div "Settings  Profile  Rewards  Limits  Moon Credit  Verification  API Moon C…" at bounding box center [756, 424] width 1513 height 686
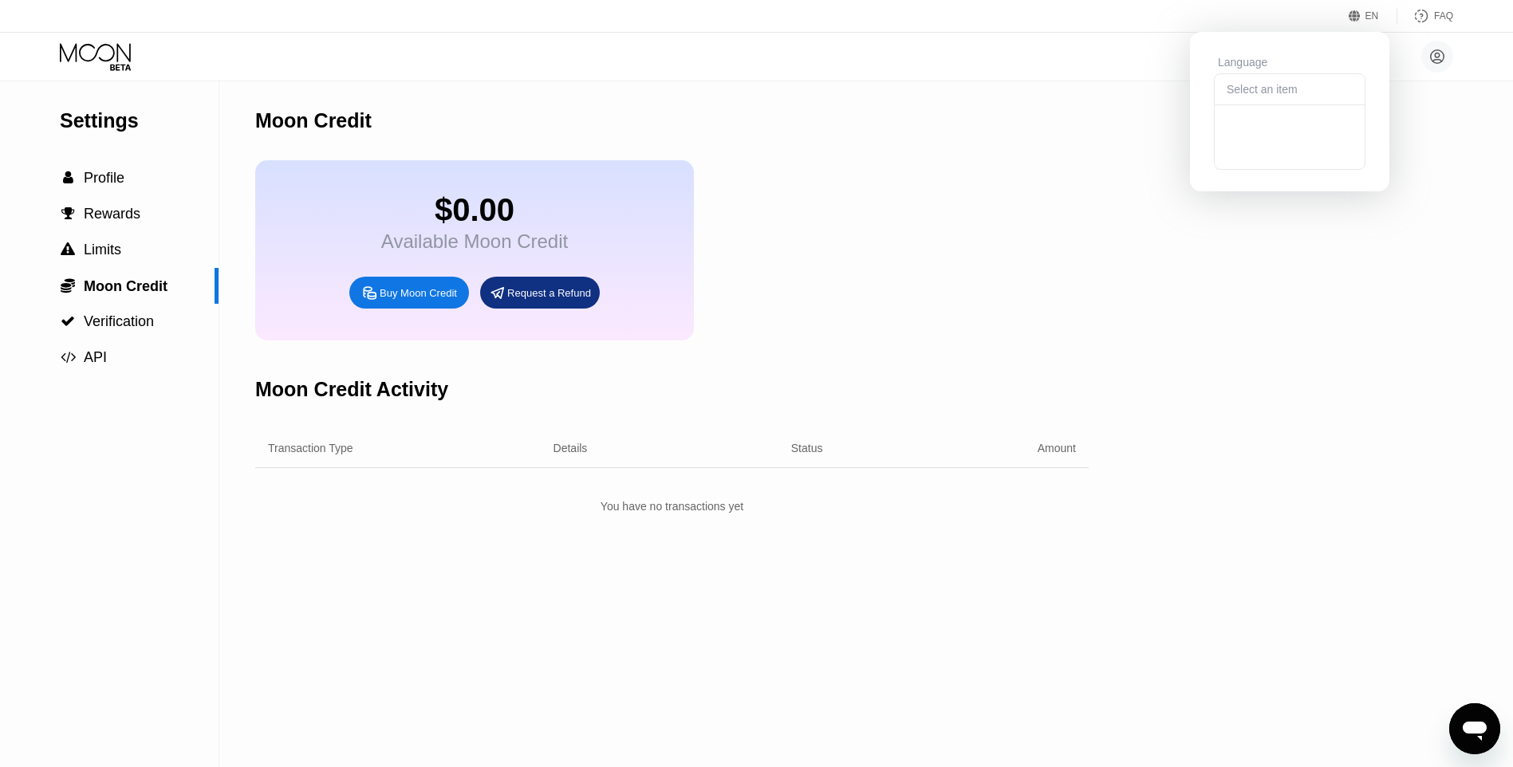
drag, startPoint x: 908, startPoint y: 265, endPoint x: 921, endPoint y: 262, distance: 13.9
click at [908, 265] on div "$0.00 Available Moon Credit Buy Moon Credit Request a Refund" at bounding box center [671, 250] width 833 height 180
click at [1356, 25] on div "EN Language Select an item Save FAQ" at bounding box center [756, 16] width 1513 height 33
click at [1363, 18] on div "EN" at bounding box center [1357, 16] width 16 height 16
click at [1124, 98] on div "Settings  Profile  Rewards  Limits  Moon Credit  Verification  API Moon C…" at bounding box center [756, 424] width 1513 height 686
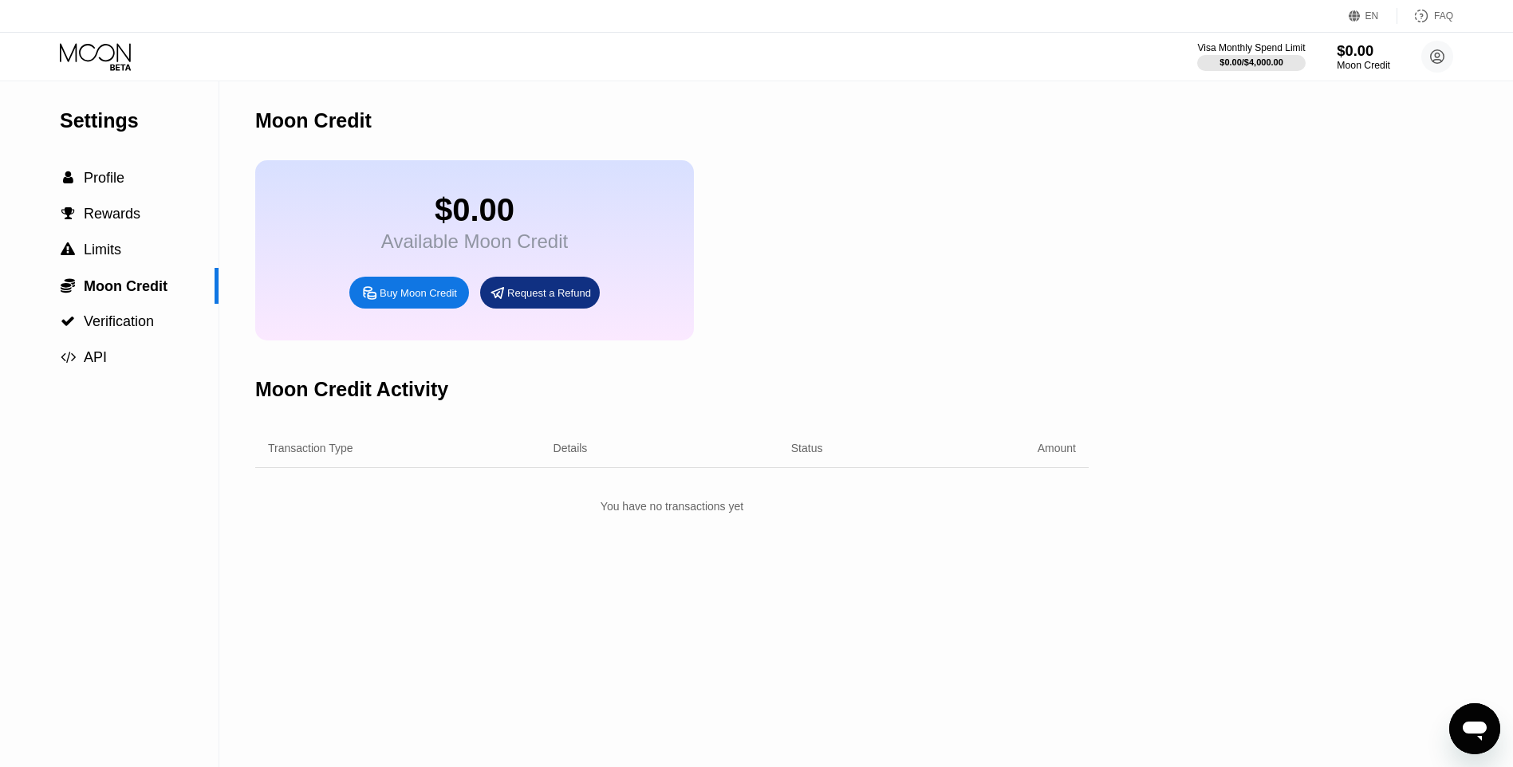
click at [1355, 46] on div "$0.00" at bounding box center [1363, 50] width 53 height 17
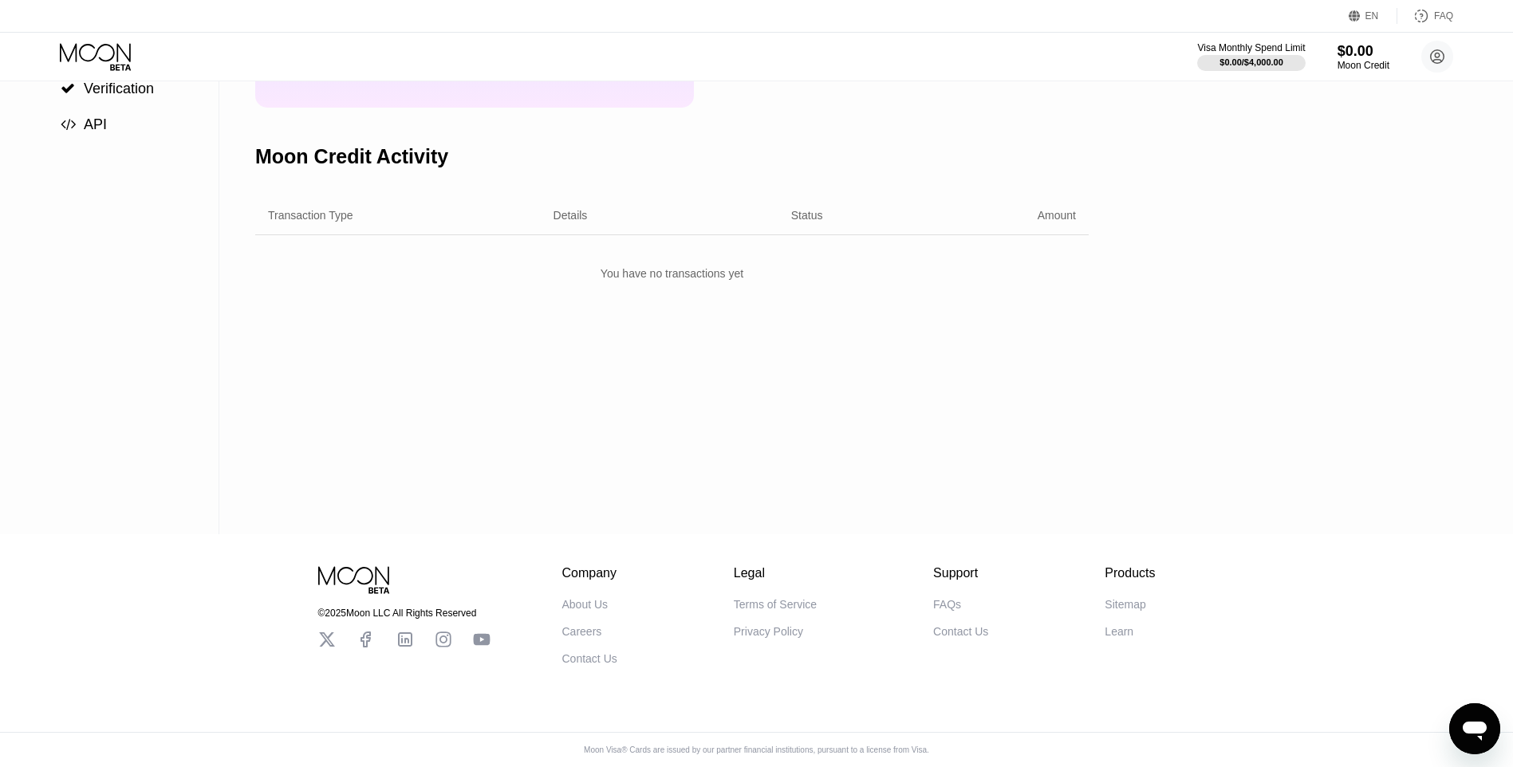
scroll to position [245, 0]
click at [1360, 61] on div "Moon Credit" at bounding box center [1363, 65] width 53 height 11
click at [1351, 49] on div "$0.00" at bounding box center [1363, 50] width 53 height 17
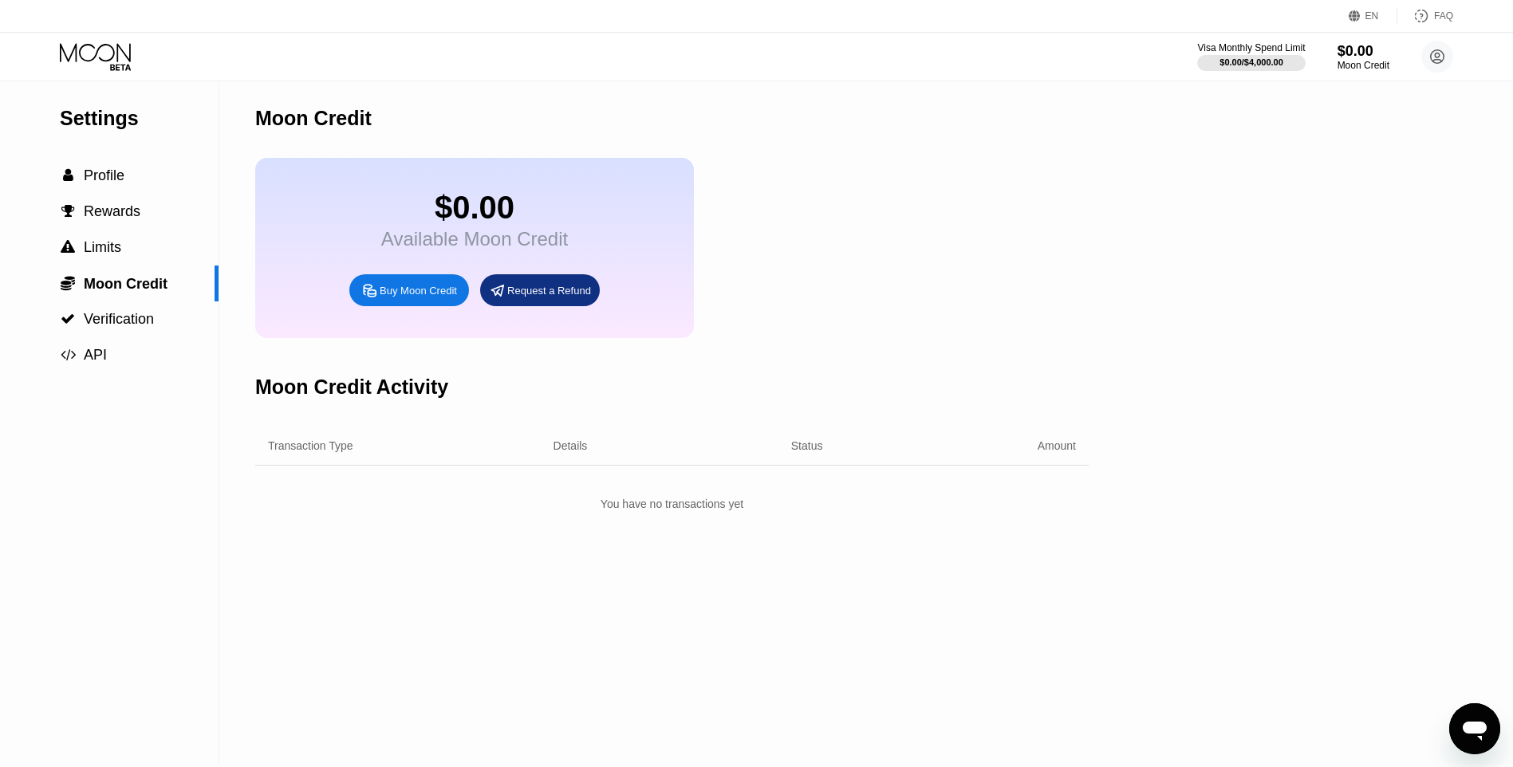
scroll to position [0, 0]
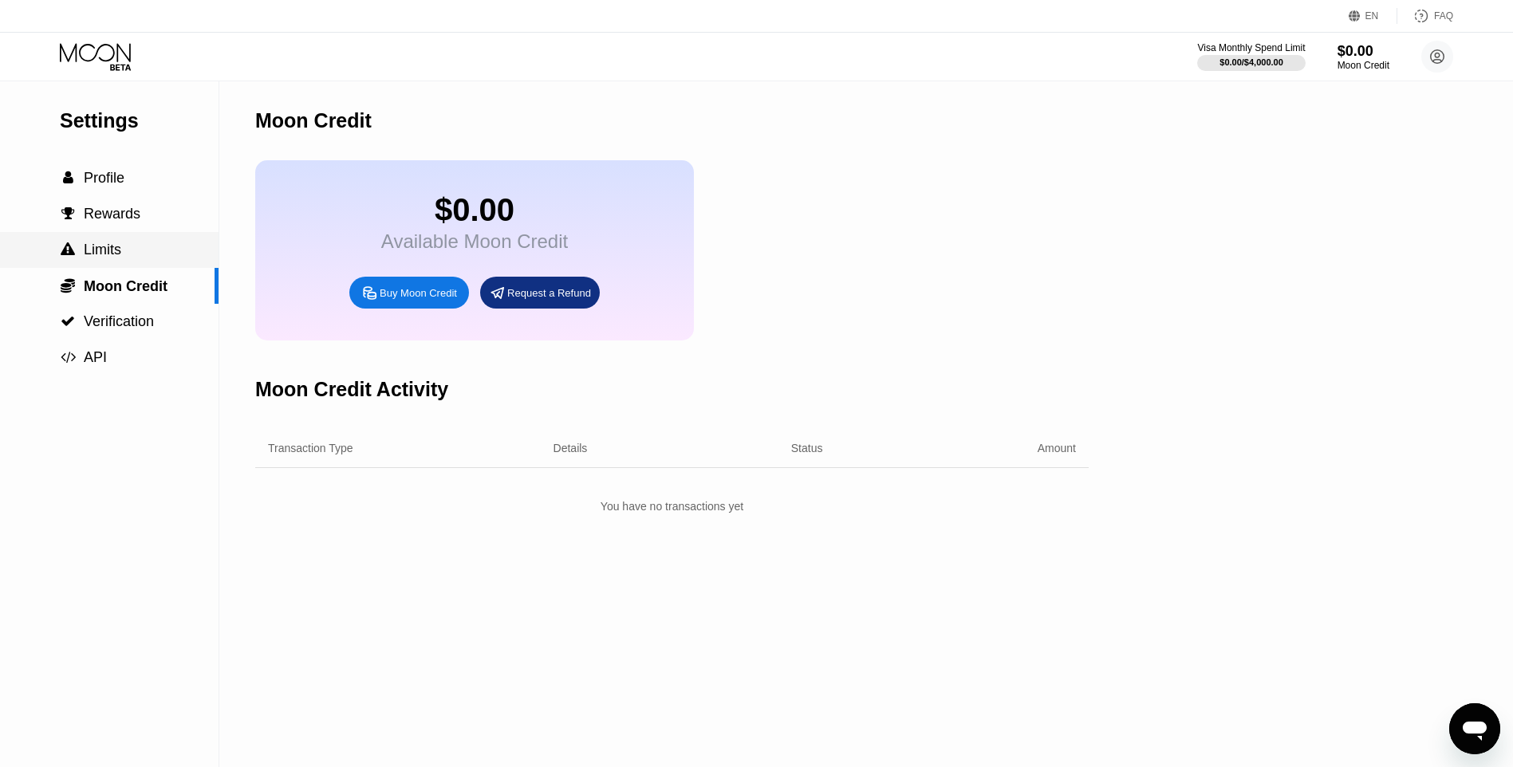
click at [111, 257] on span "Limits" at bounding box center [102, 250] width 37 height 16
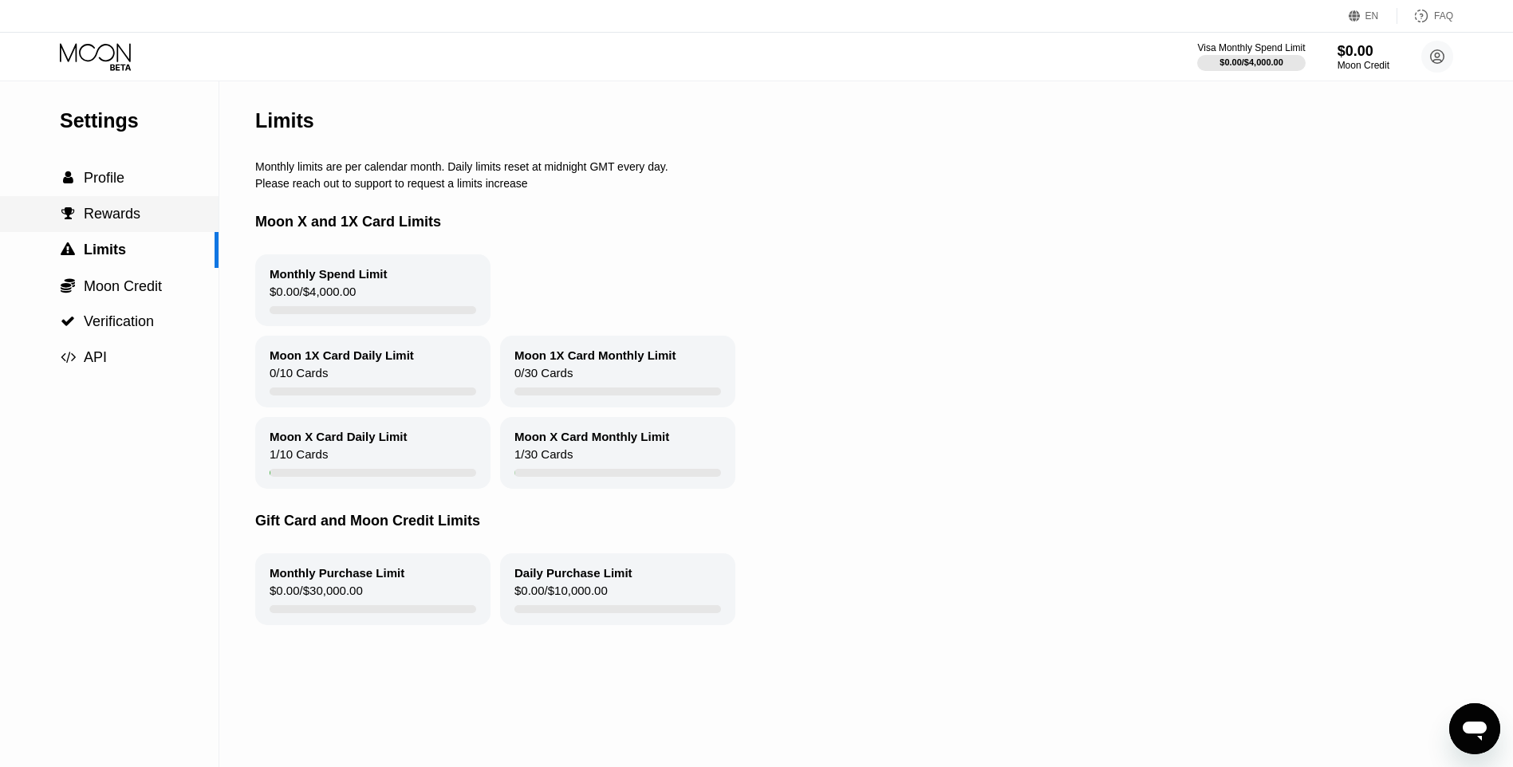
click at [113, 230] on div " Rewards" at bounding box center [109, 214] width 219 height 36
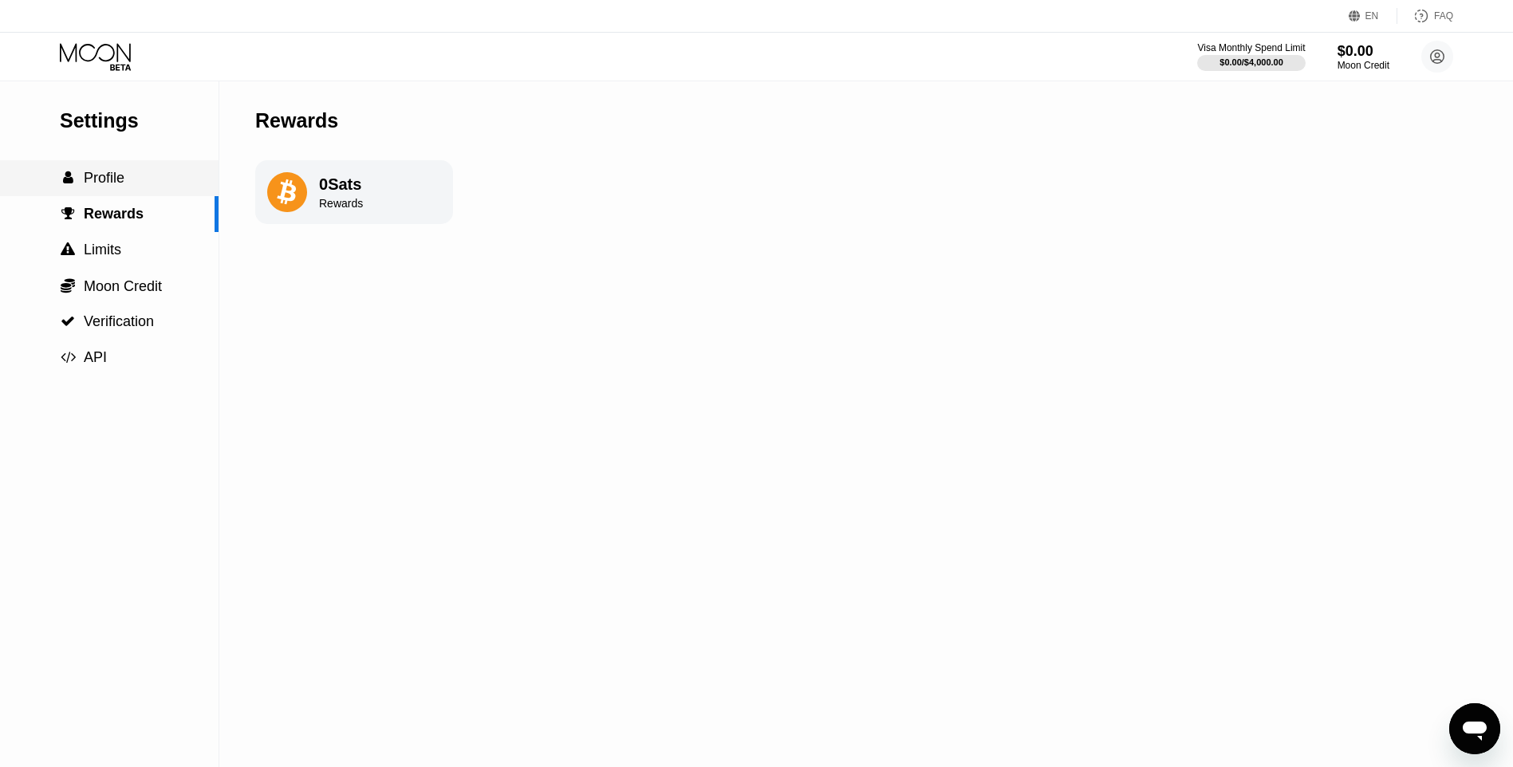
click at [108, 183] on span "Profile" at bounding box center [104, 178] width 41 height 16
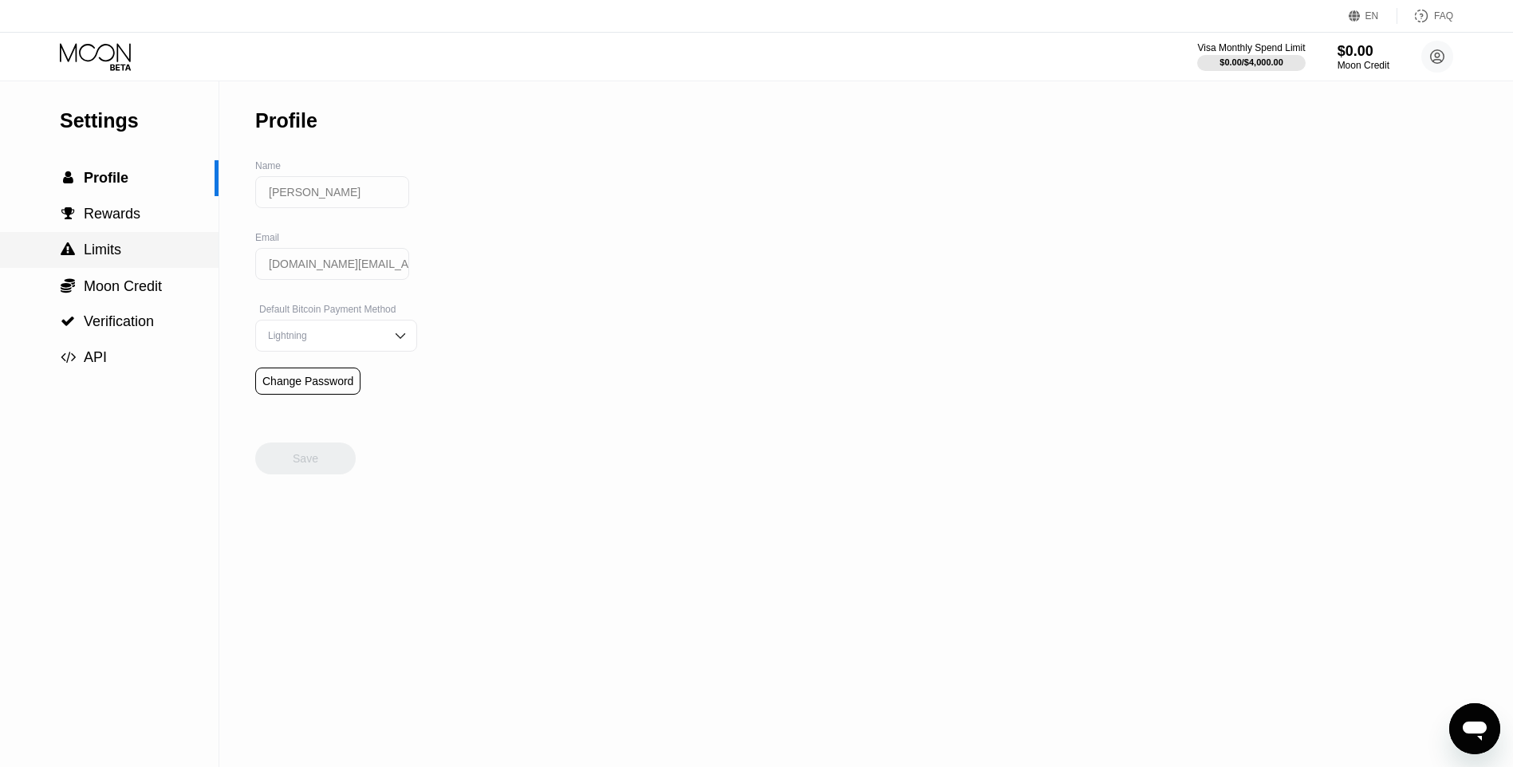
click at [104, 266] on div " Limits" at bounding box center [109, 250] width 219 height 36
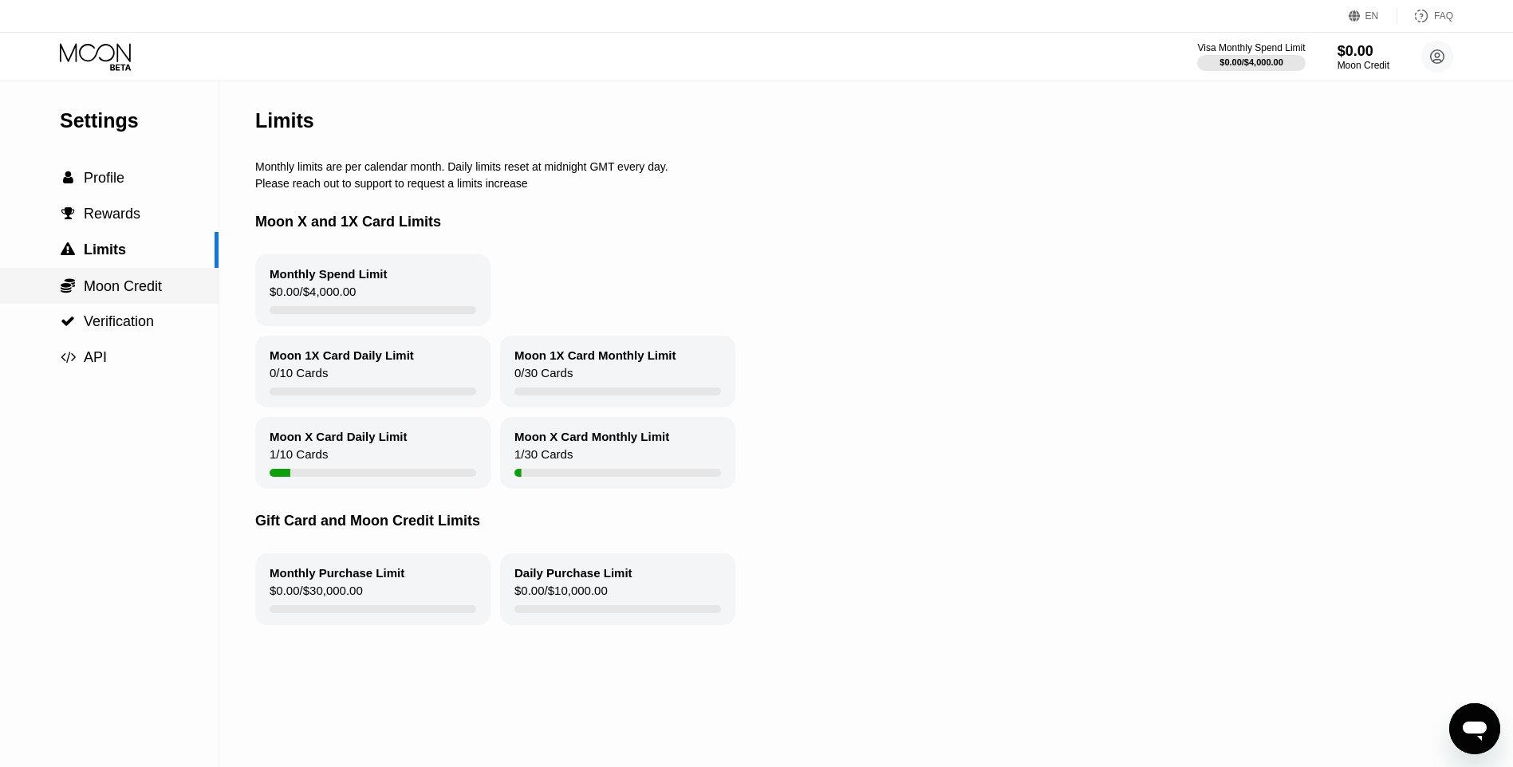
click at [103, 292] on span "Moon Credit" at bounding box center [123, 286] width 78 height 16
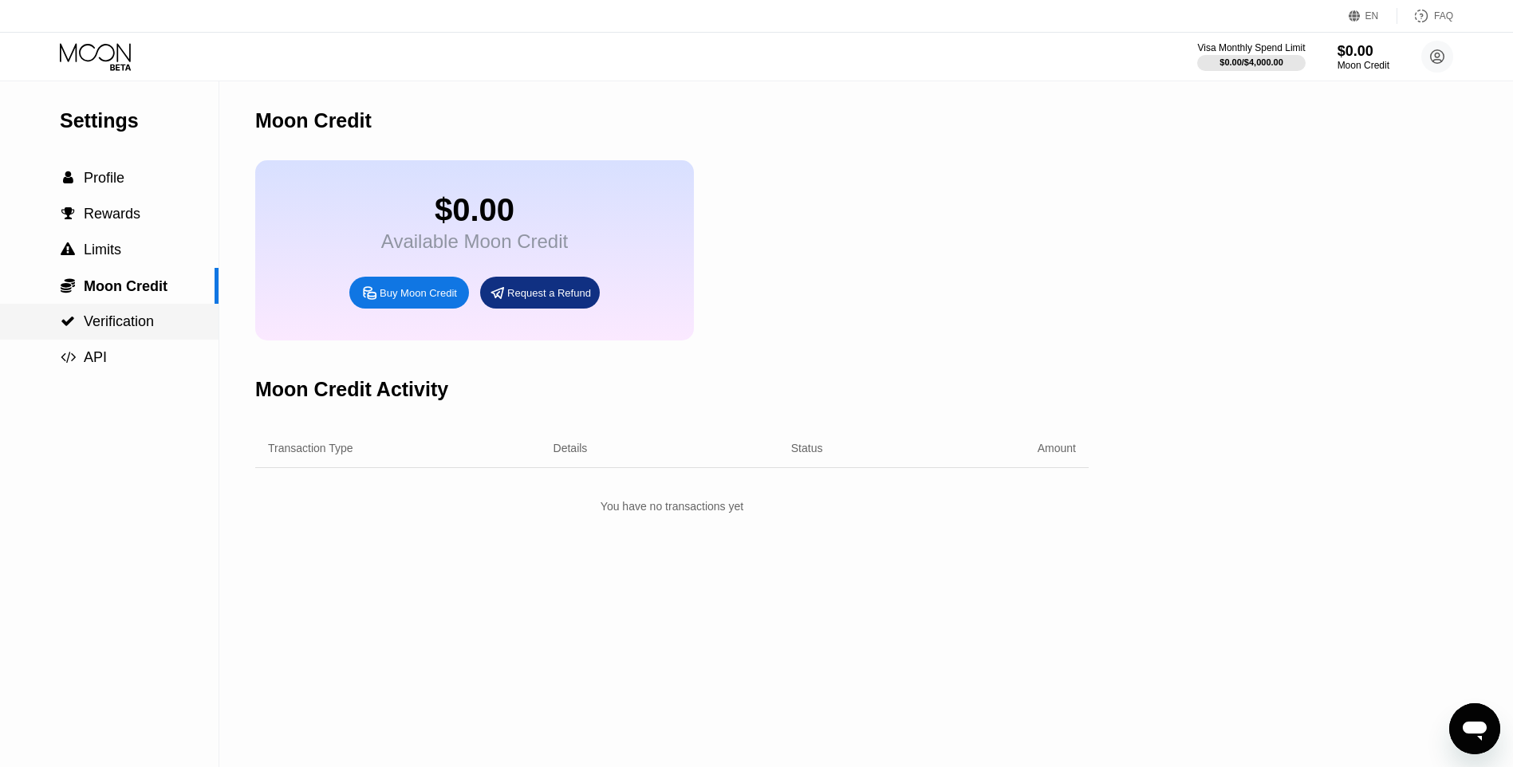
click at [97, 322] on span "Verification" at bounding box center [119, 321] width 70 height 16
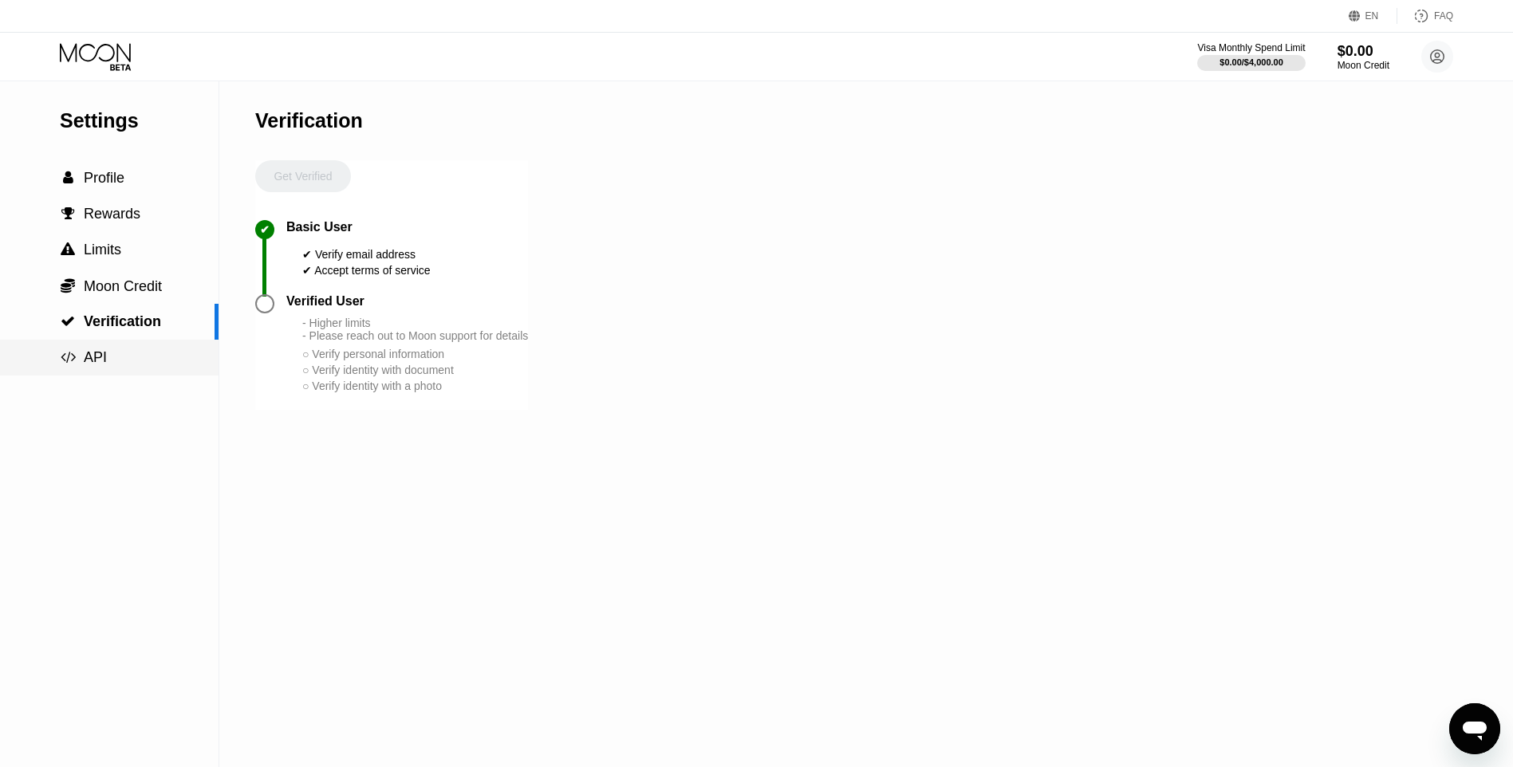
click at [91, 355] on span "API" at bounding box center [95, 357] width 23 height 16
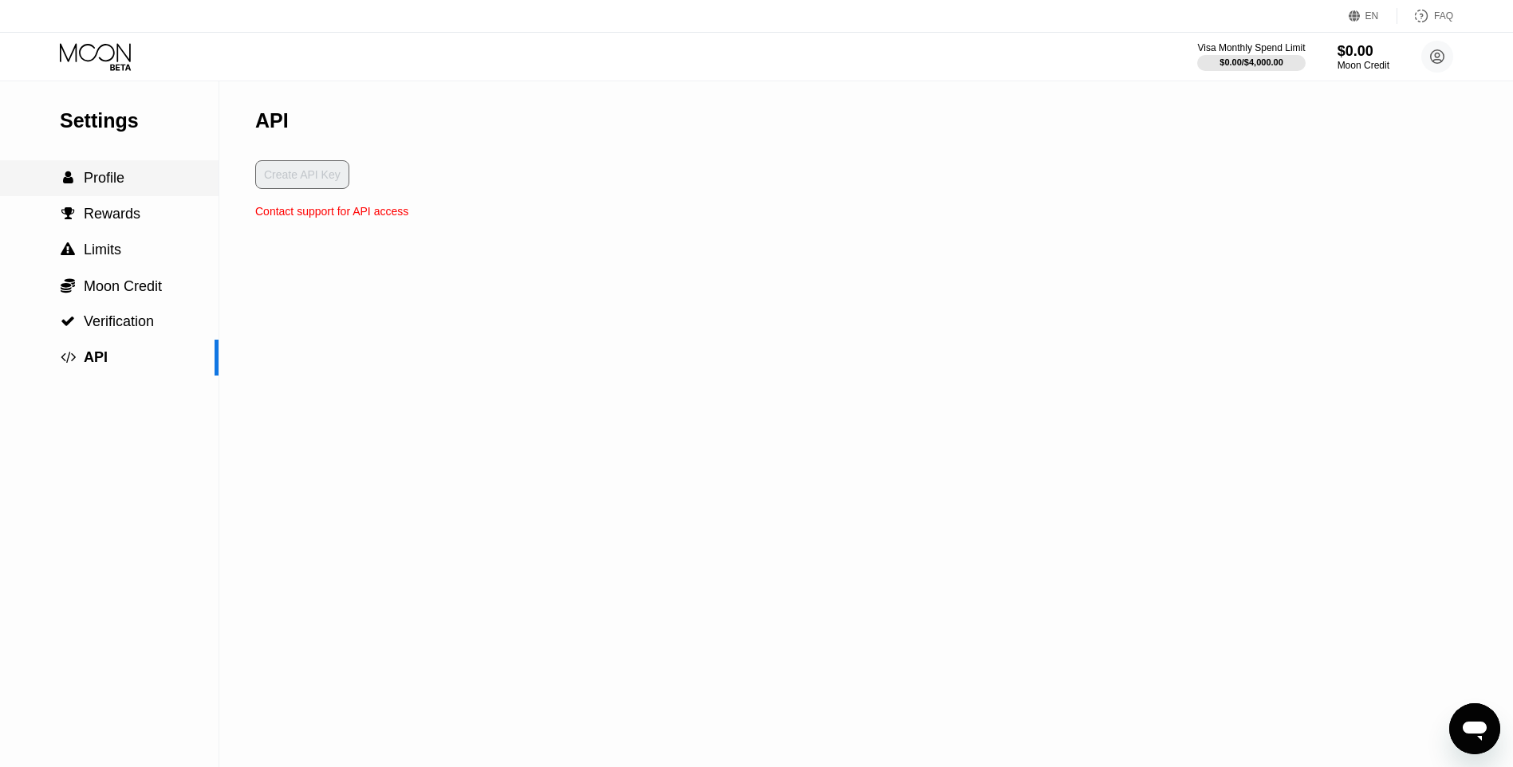
click at [86, 186] on span "Profile" at bounding box center [104, 178] width 41 height 16
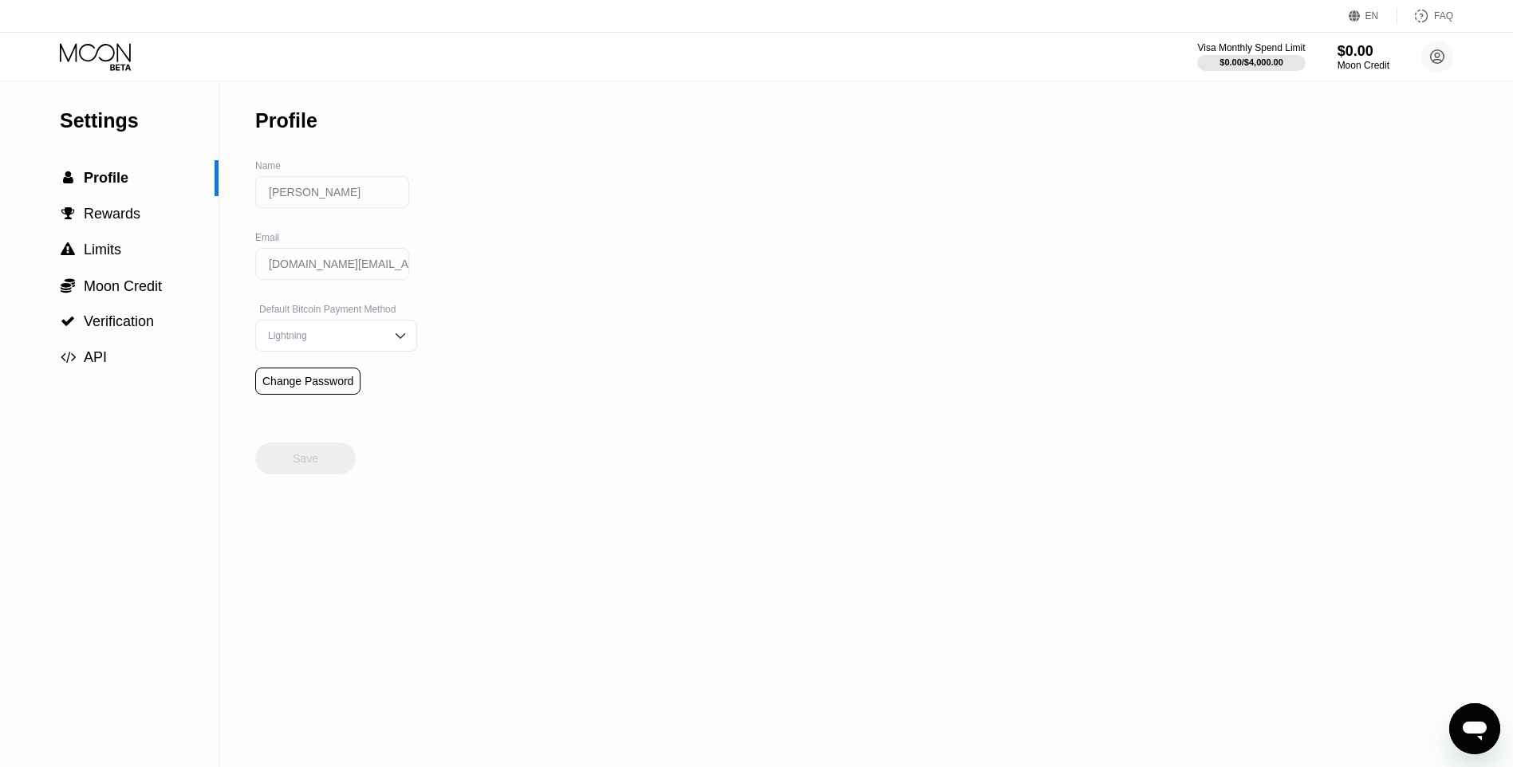
click at [352, 341] on div "Lightning" at bounding box center [324, 335] width 120 height 11
click at [475, 351] on div "Settings  Profile  Rewards  Limits  Moon Credit  Verification  API Profil…" at bounding box center [756, 424] width 1513 height 686
click at [231, 382] on div "Settings  Profile  Rewards  Limits  Moon Credit  Verification  API Profil…" at bounding box center [756, 424] width 1513 height 686
click at [302, 405] on div "On-Chain" at bounding box center [336, 399] width 144 height 11
click at [360, 341] on div "On-Chain" at bounding box center [324, 335] width 120 height 11
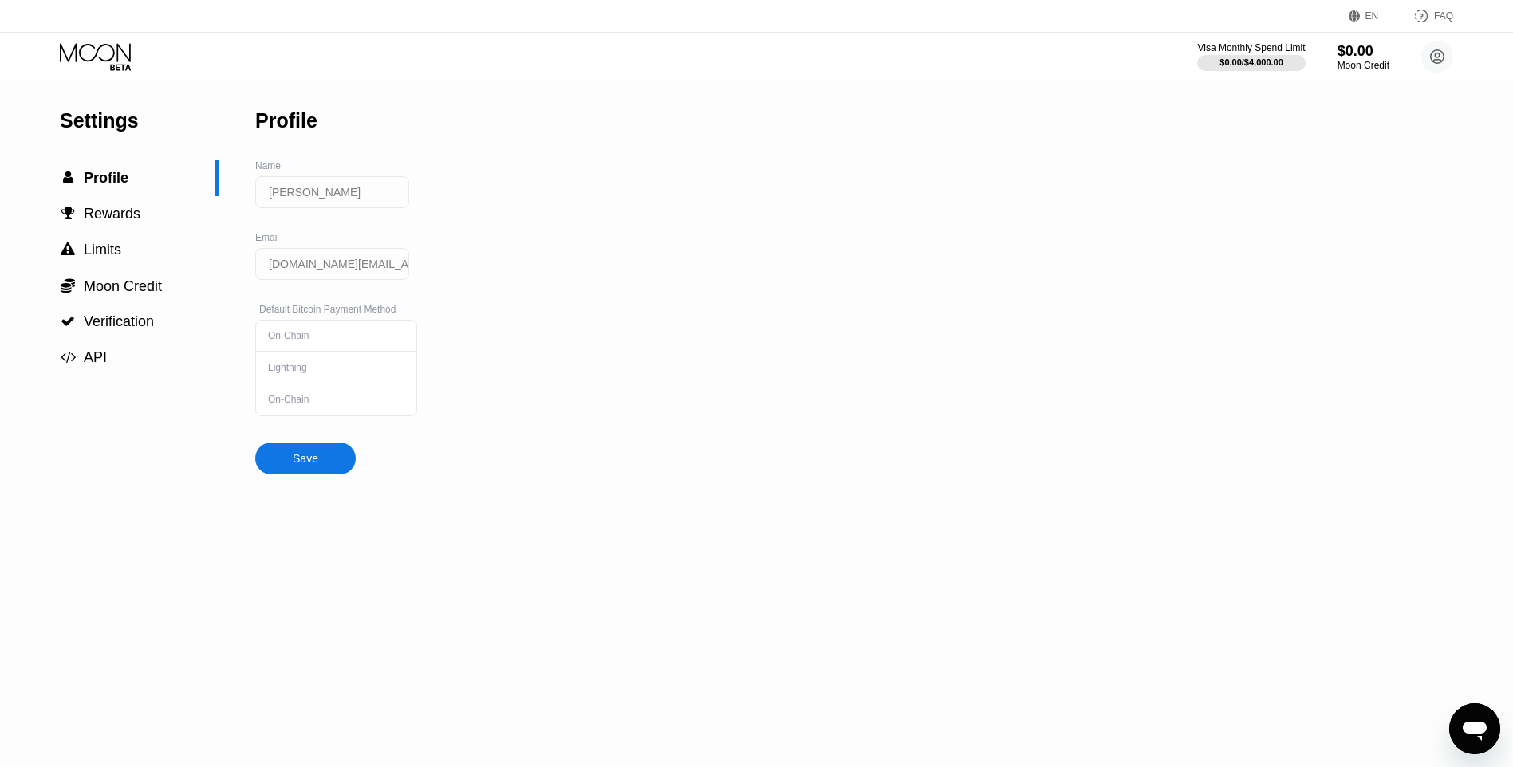
click at [251, 353] on div "Settings  Profile  Rewards  Limits  Moon Credit  Verification  API Profil…" at bounding box center [756, 424] width 1513 height 686
click at [262, 364] on div "Lightning" at bounding box center [336, 368] width 160 height 32
click at [241, 356] on div "Settings  Profile  Rewards  Limits  Moon Credit  Verification  API Profil…" at bounding box center [756, 424] width 1513 height 686
click at [300, 199] on input "Владислав Мельников" at bounding box center [332, 192] width 154 height 32
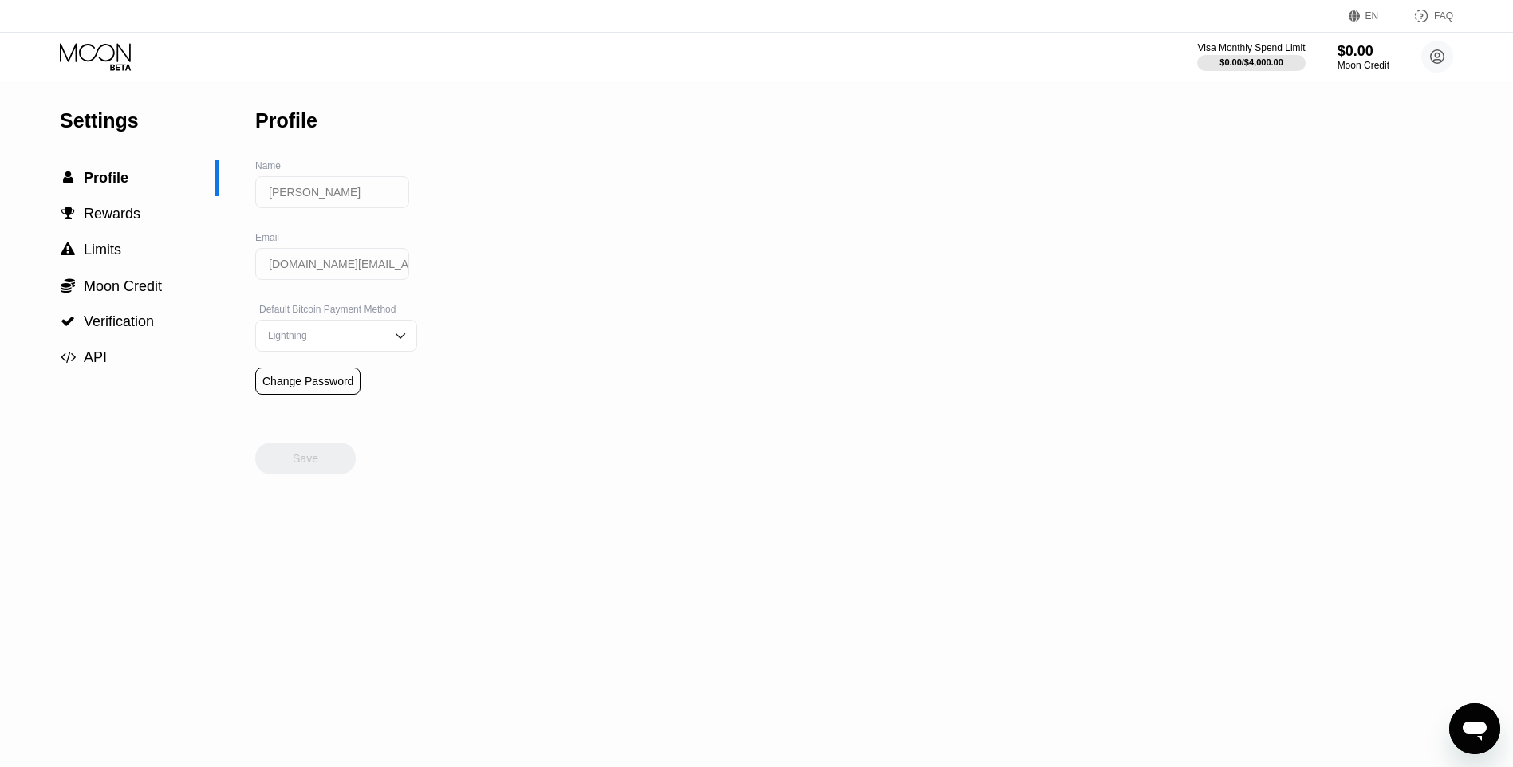
click at [300, 199] on input "Владислав Мельников" at bounding box center [332, 192] width 154 height 32
drag, startPoint x: 300, startPoint y: 199, endPoint x: 540, endPoint y: 252, distance: 245.9
click at [540, 252] on div "Settings  Profile  Rewards  Limits  Moon Credit  Verification  API Profil…" at bounding box center [756, 424] width 1513 height 686
click at [86, 126] on div "Settings" at bounding box center [139, 120] width 159 height 23
click at [78, 49] on icon at bounding box center [97, 57] width 74 height 28
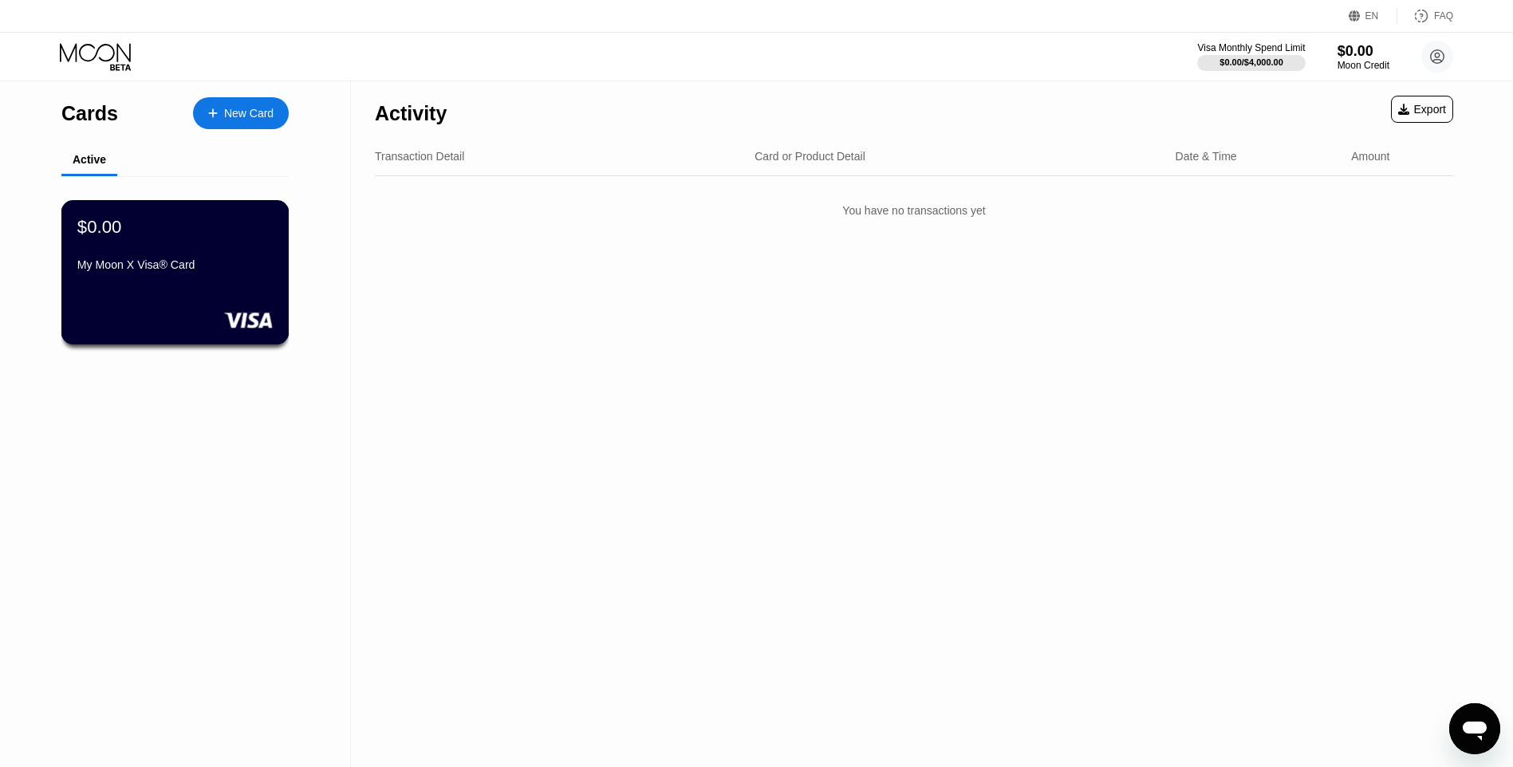
click at [181, 246] on div "$0.00 My Moon X Visa® Card" at bounding box center [174, 246] width 195 height 61
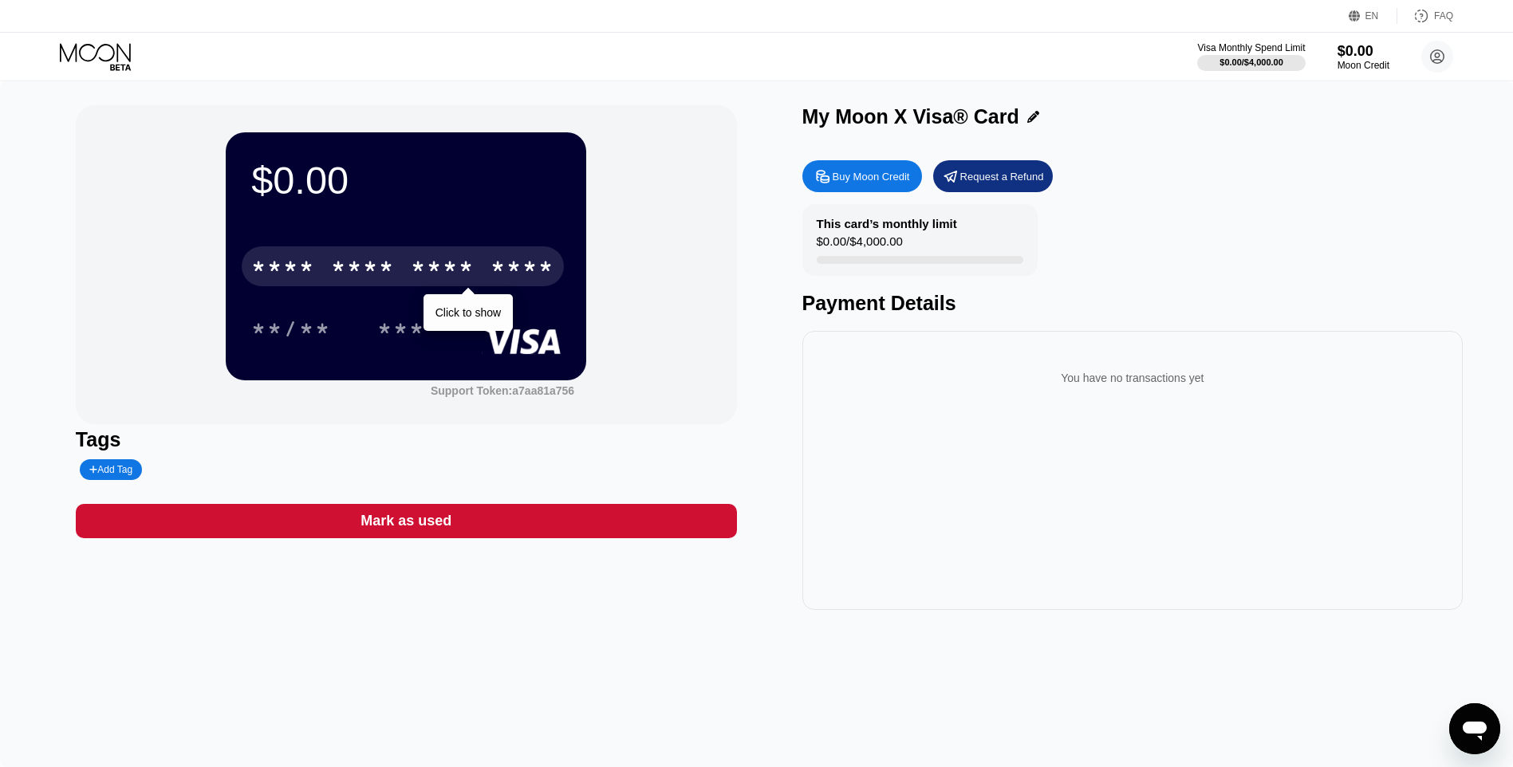
click at [455, 279] on div "* * * *" at bounding box center [443, 269] width 64 height 26
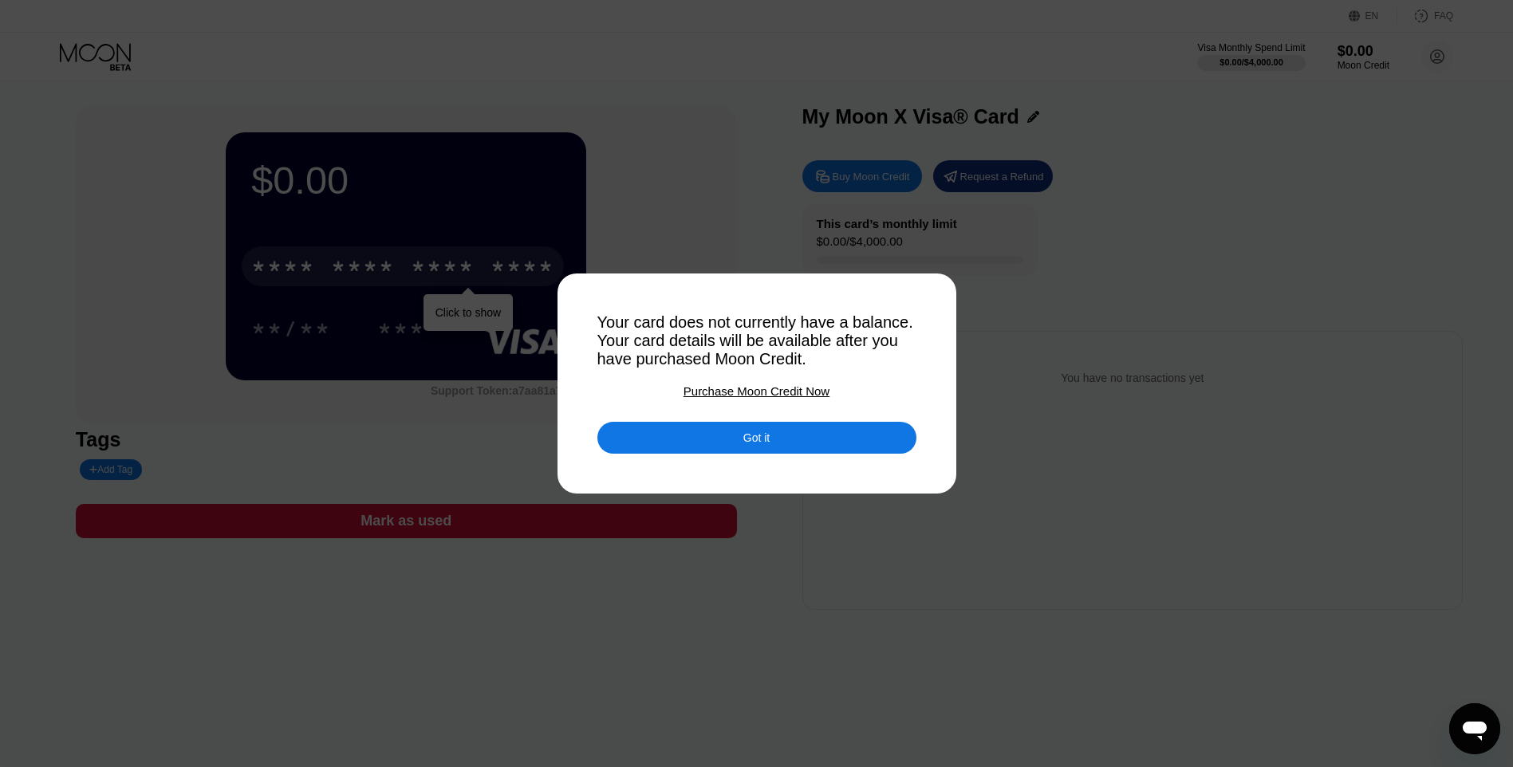
click at [753, 396] on div "Purchase Moon Credit Now" at bounding box center [756, 391] width 146 height 14
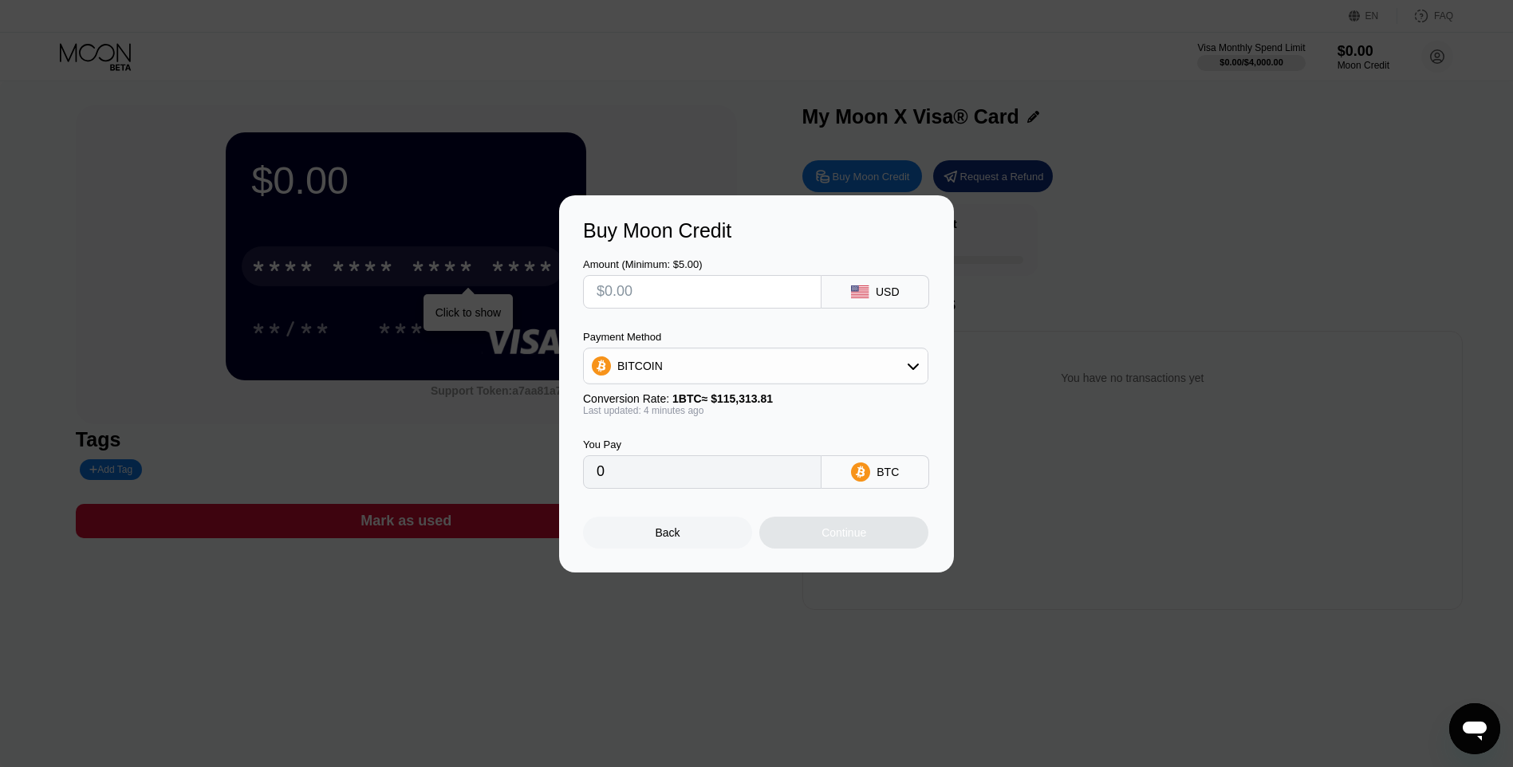
click at [884, 368] on div "BITCOIN" at bounding box center [756, 366] width 344 height 32
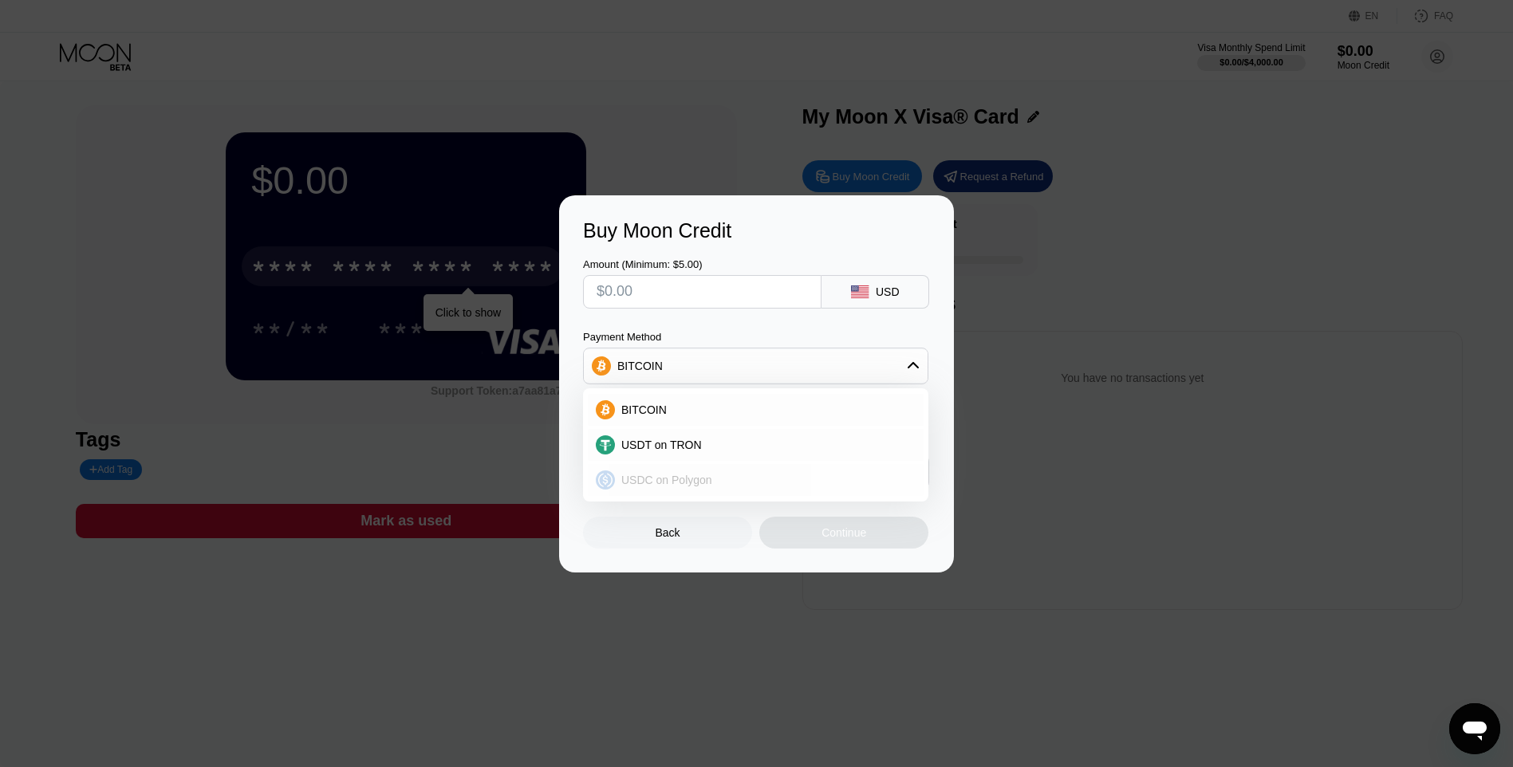
click at [754, 475] on div "USDC on Polygon" at bounding box center [765, 480] width 301 height 13
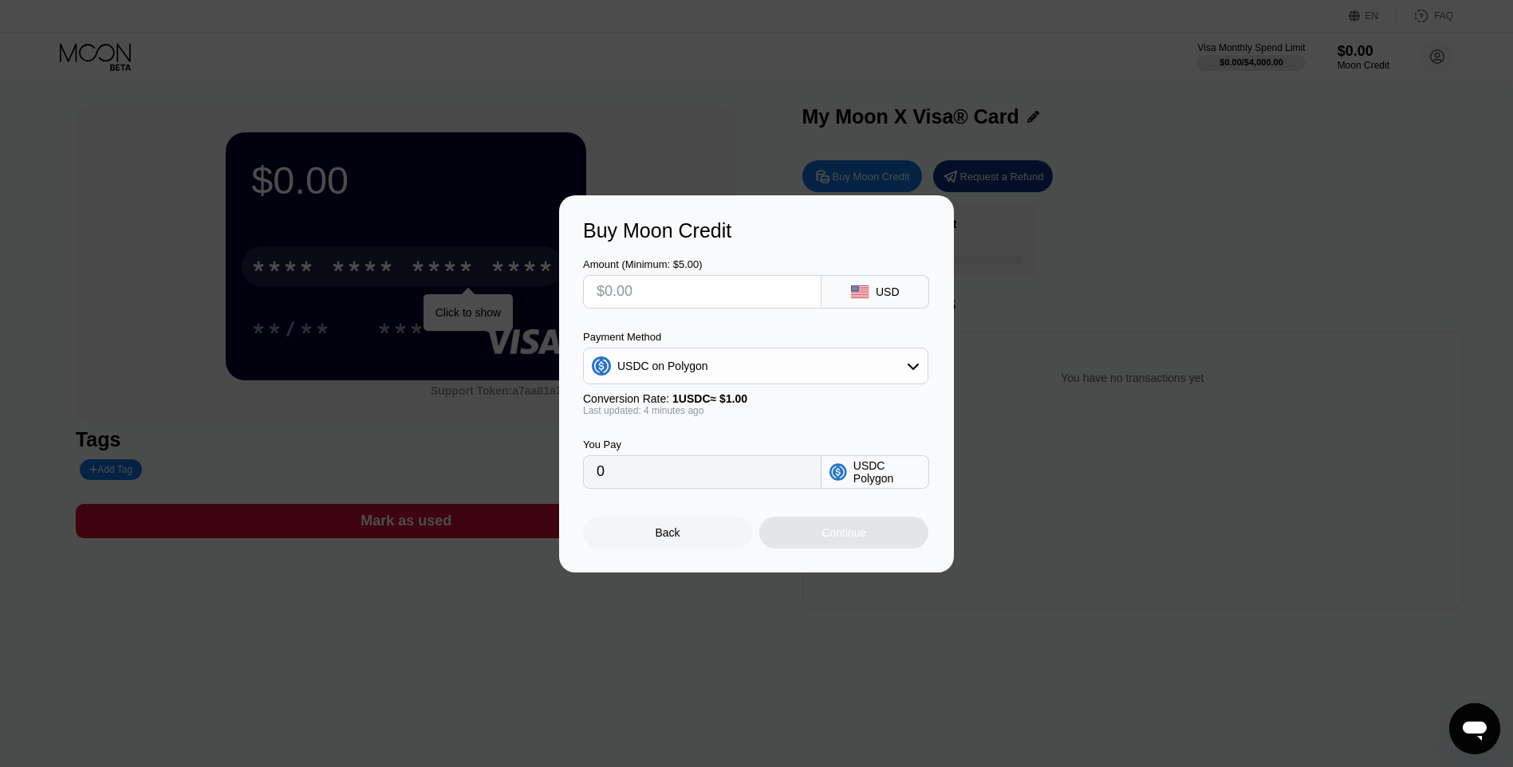
drag, startPoint x: 731, startPoint y: 486, endPoint x: 549, endPoint y: 486, distance: 181.8
click at [549, 486] on div "Buy Moon Credit Amount (Minimum: $5.00) USD Payment Method USDC on Polygon Conv…" at bounding box center [756, 383] width 1513 height 377
click at [878, 485] on div "USDC Polygon" at bounding box center [886, 472] width 67 height 26
click at [837, 471] on icon at bounding box center [838, 472] width 18 height 18
click at [840, 475] on icon at bounding box center [838, 472] width 18 height 18
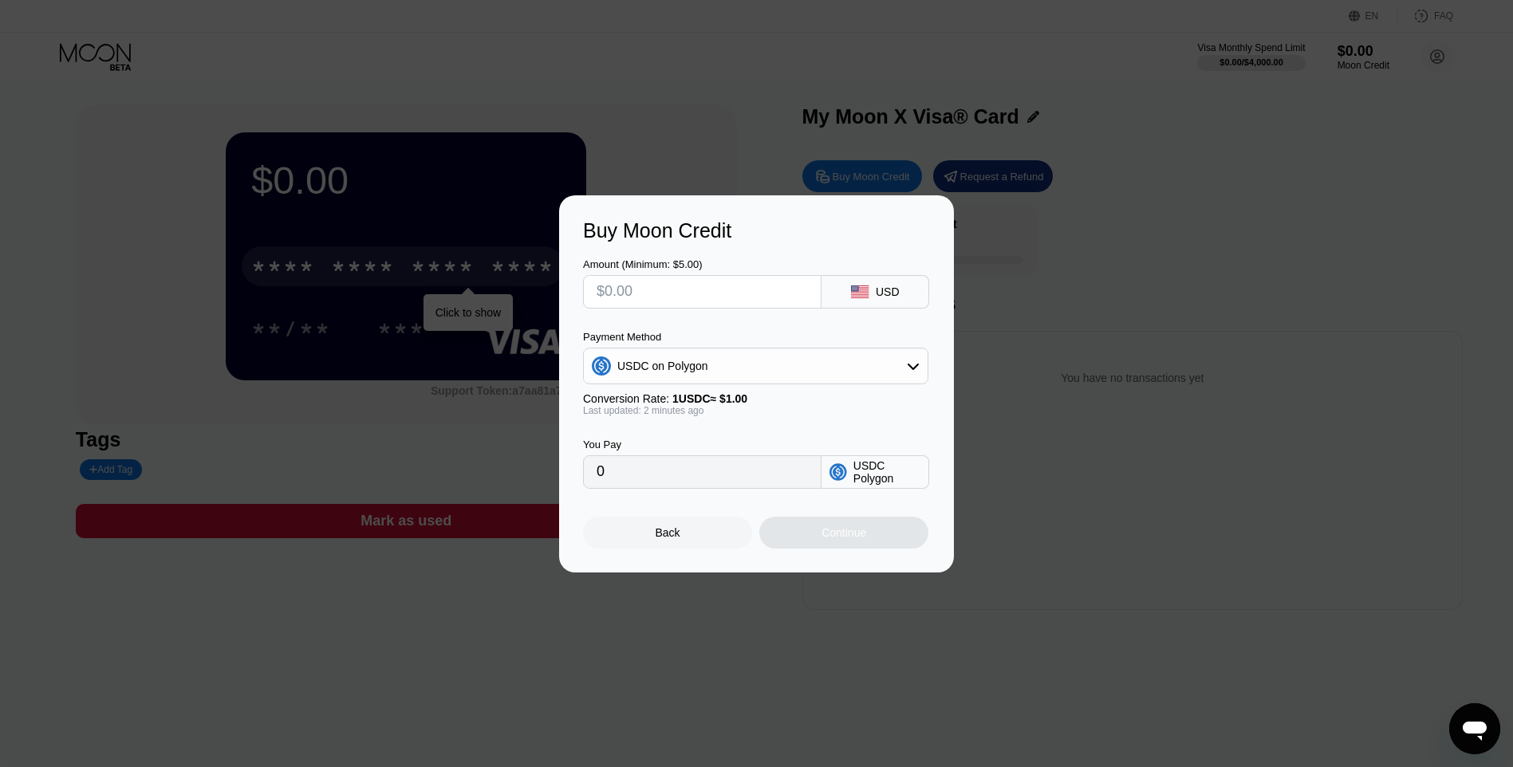
click at [671, 281] on input "text" at bounding box center [702, 292] width 211 height 32
drag, startPoint x: 668, startPoint y: 293, endPoint x: 613, endPoint y: 293, distance: 55.0
click at [613, 293] on input "text" at bounding box center [702, 292] width 211 height 32
type input "$6"
type input "6.00000000"
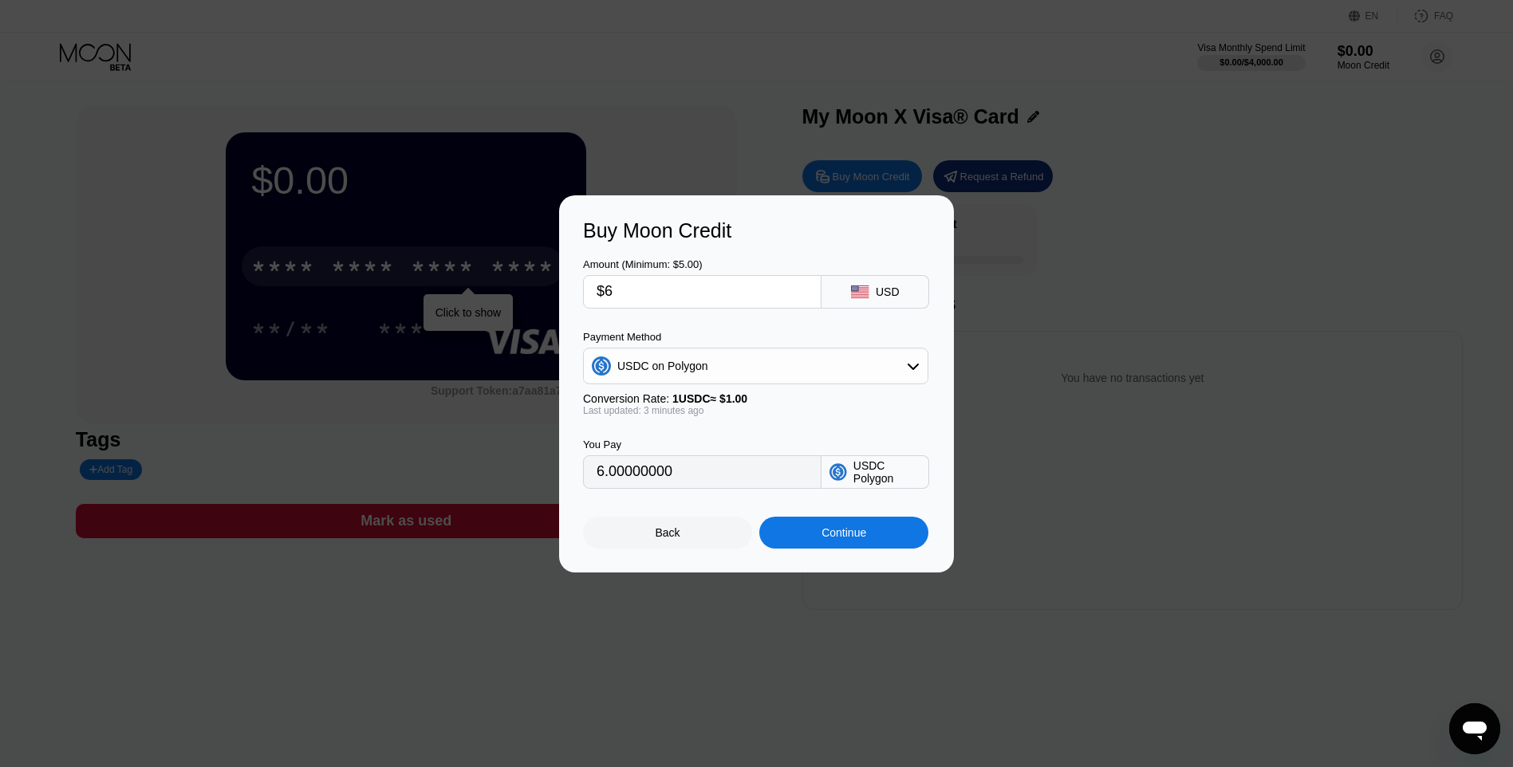
type input "$6"
click at [728, 463] on input "6.00000000" at bounding box center [702, 472] width 211 height 32
click at [731, 483] on input "6.00000000" at bounding box center [702, 472] width 211 height 32
click at [703, 370] on div "USDC on Polygon" at bounding box center [662, 366] width 91 height 13
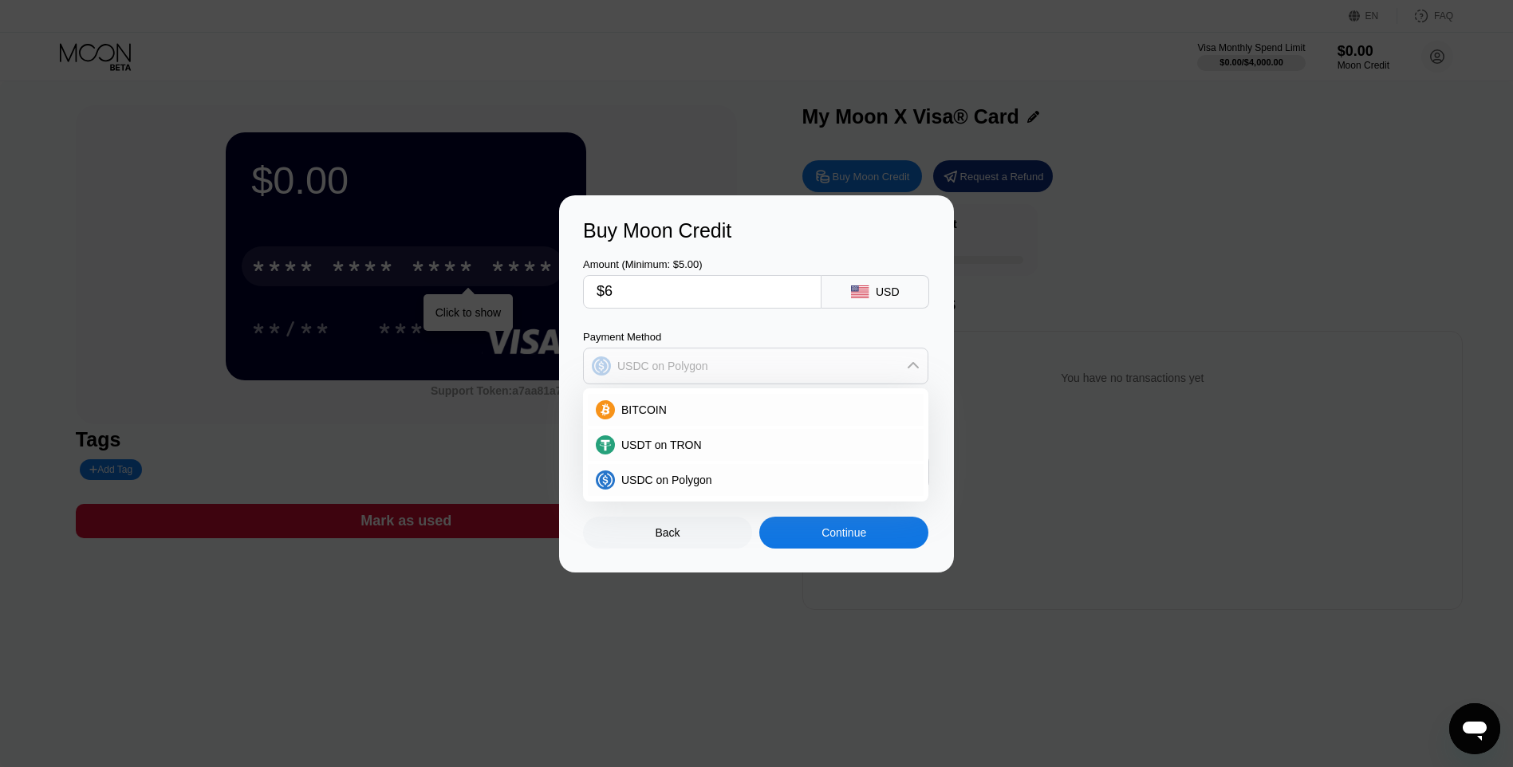
click at [709, 368] on div "USDC on Polygon" at bounding box center [756, 366] width 344 height 32
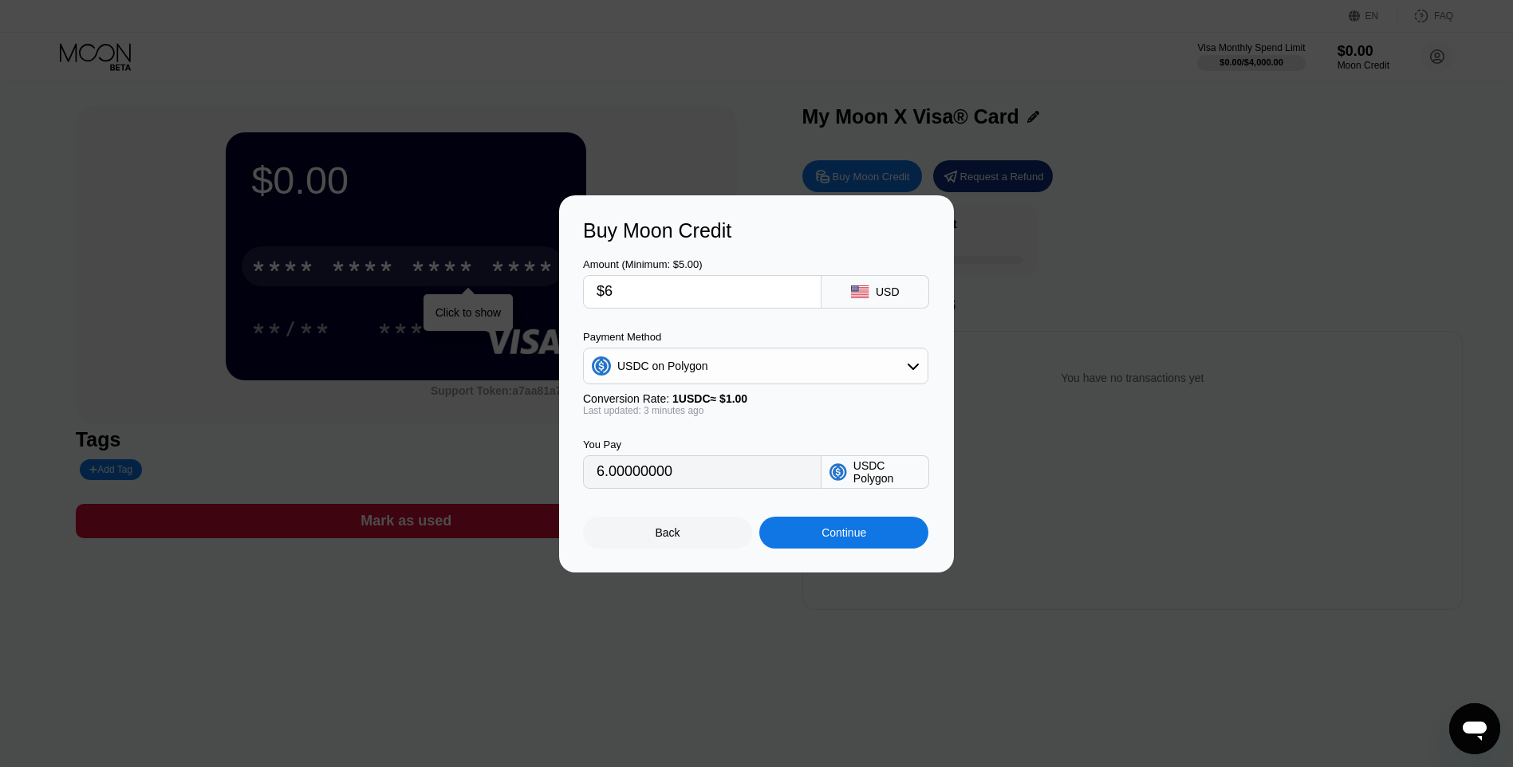
click at [826, 531] on div "Continue" at bounding box center [843, 532] width 45 height 13
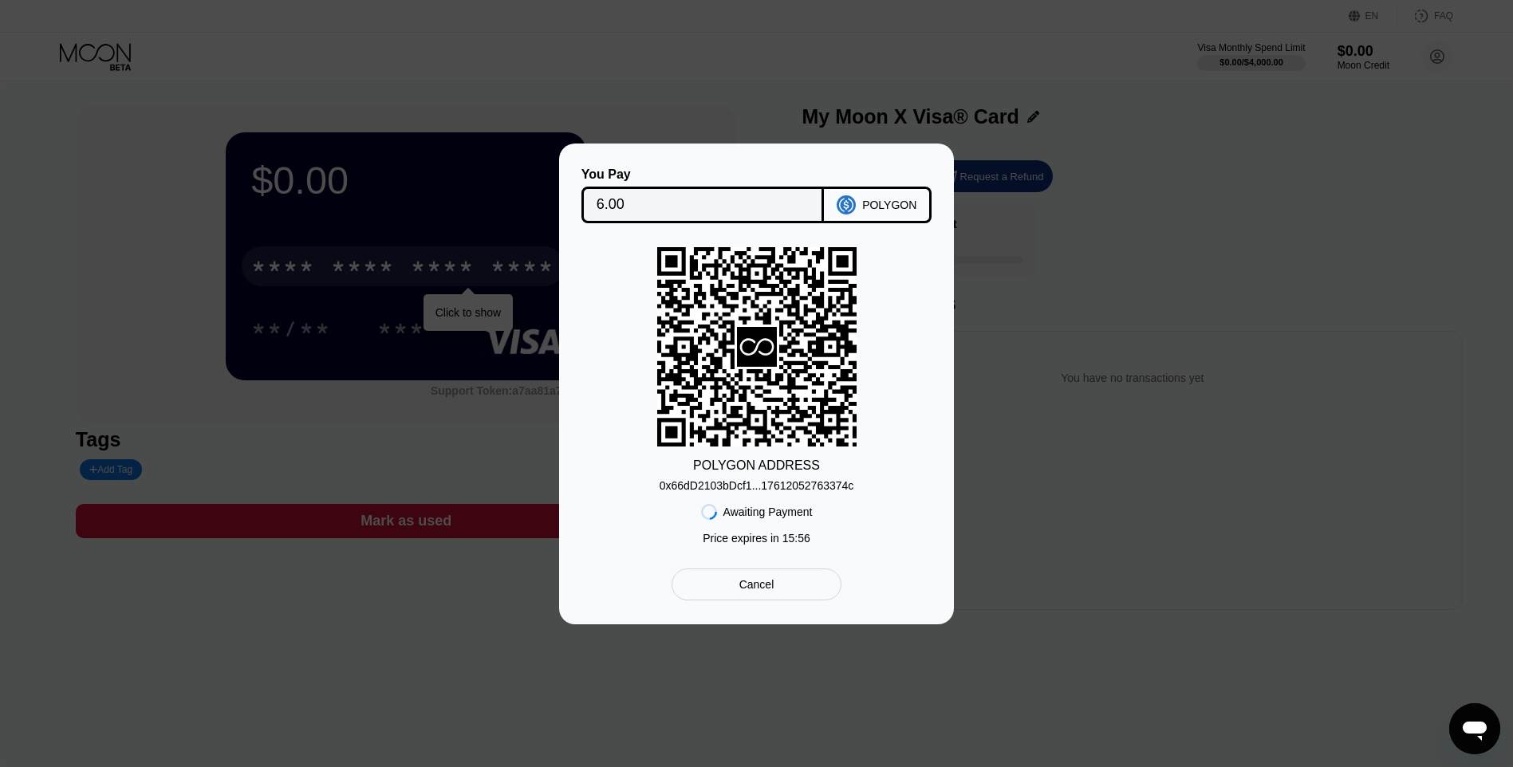
click at [809, 341] on icon at bounding box center [756, 346] width 199 height 195
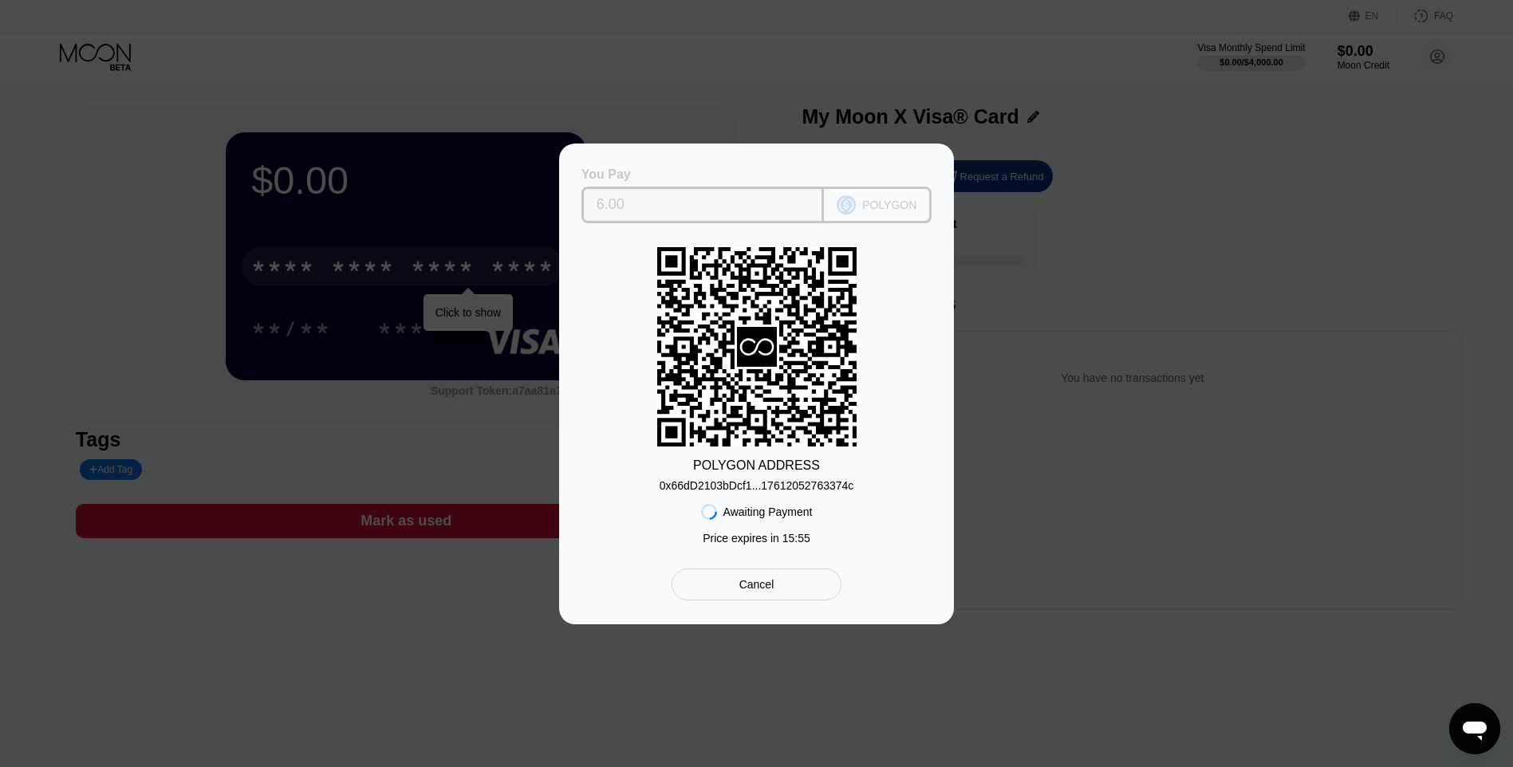
click at [854, 200] on icon at bounding box center [846, 204] width 19 height 19
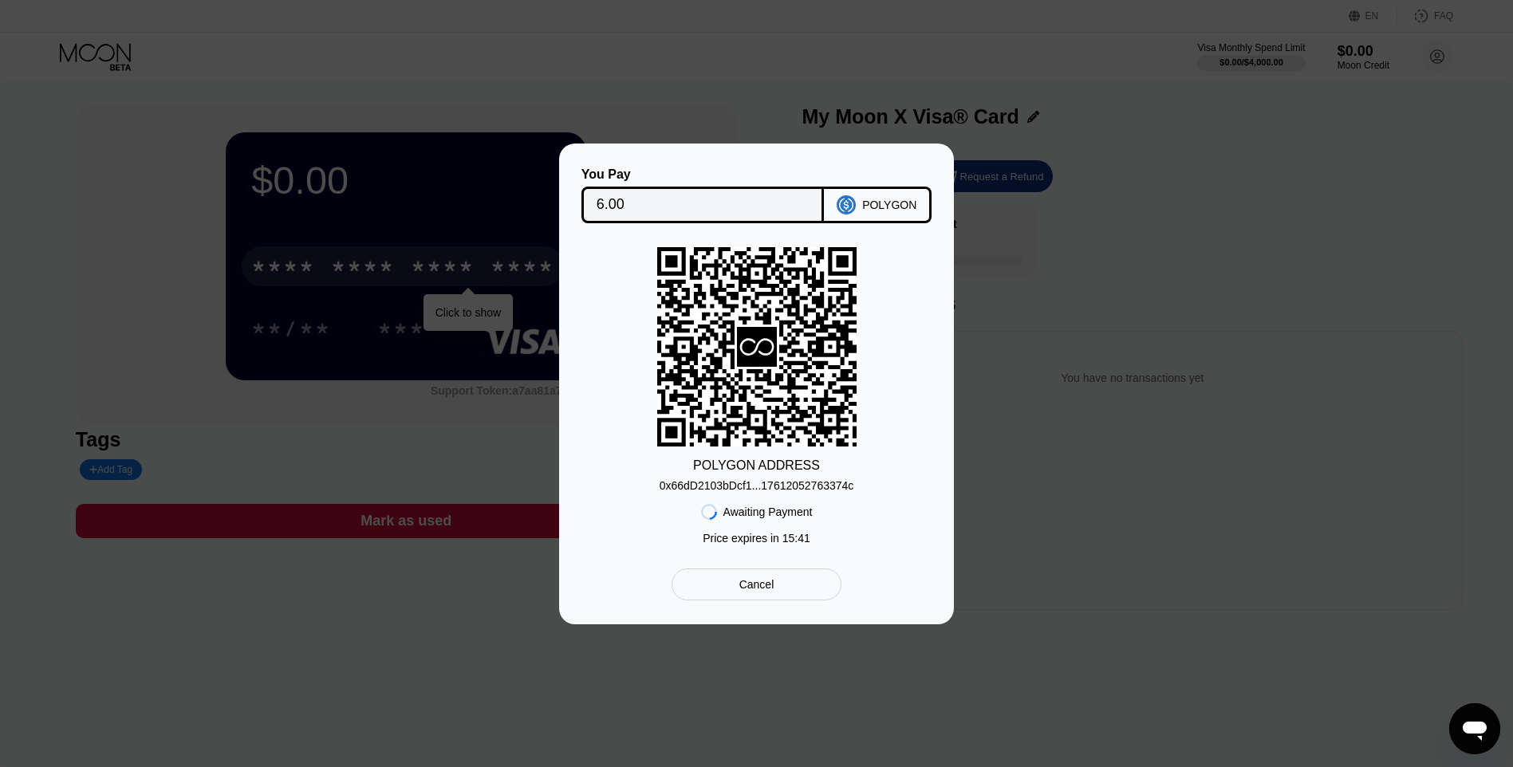
click at [746, 485] on div "0x66dD2103bDcf1...17612052763374c" at bounding box center [757, 485] width 195 height 13
click at [751, 512] on div "Awaiting Payment" at bounding box center [767, 512] width 89 height 13
drag, startPoint x: 747, startPoint y: 521, endPoint x: 815, endPoint y: 510, distance: 68.7
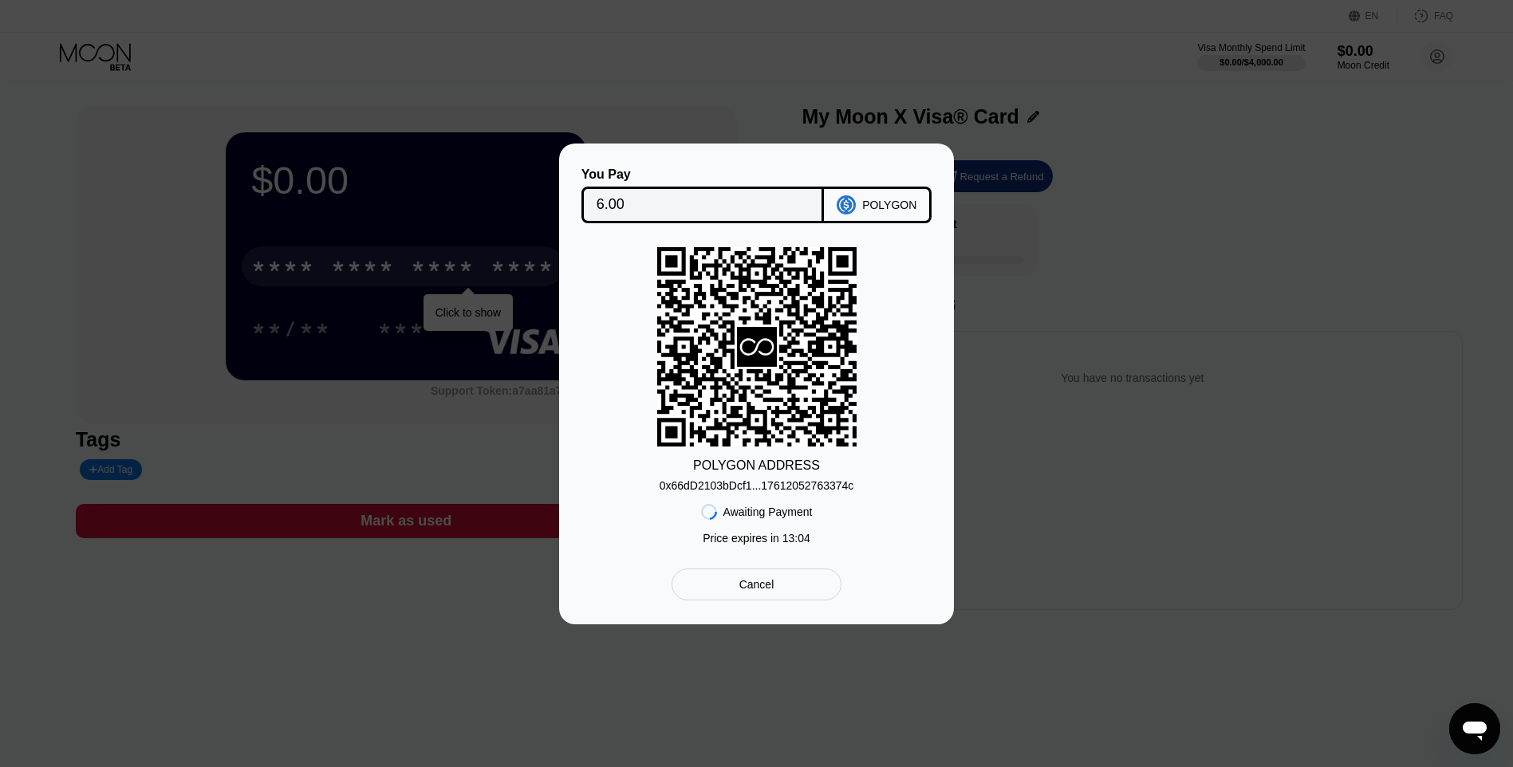
click at [815, 510] on div "POLYGON ADDRESS 0x66dD2103bDcf1...17612052763374c Awaiting Payment Price expire…" at bounding box center [756, 399] width 347 height 305
click at [759, 518] on div "Awaiting Payment" at bounding box center [767, 512] width 89 height 13
click at [764, 516] on div "Awaiting Payment" at bounding box center [767, 512] width 89 height 13
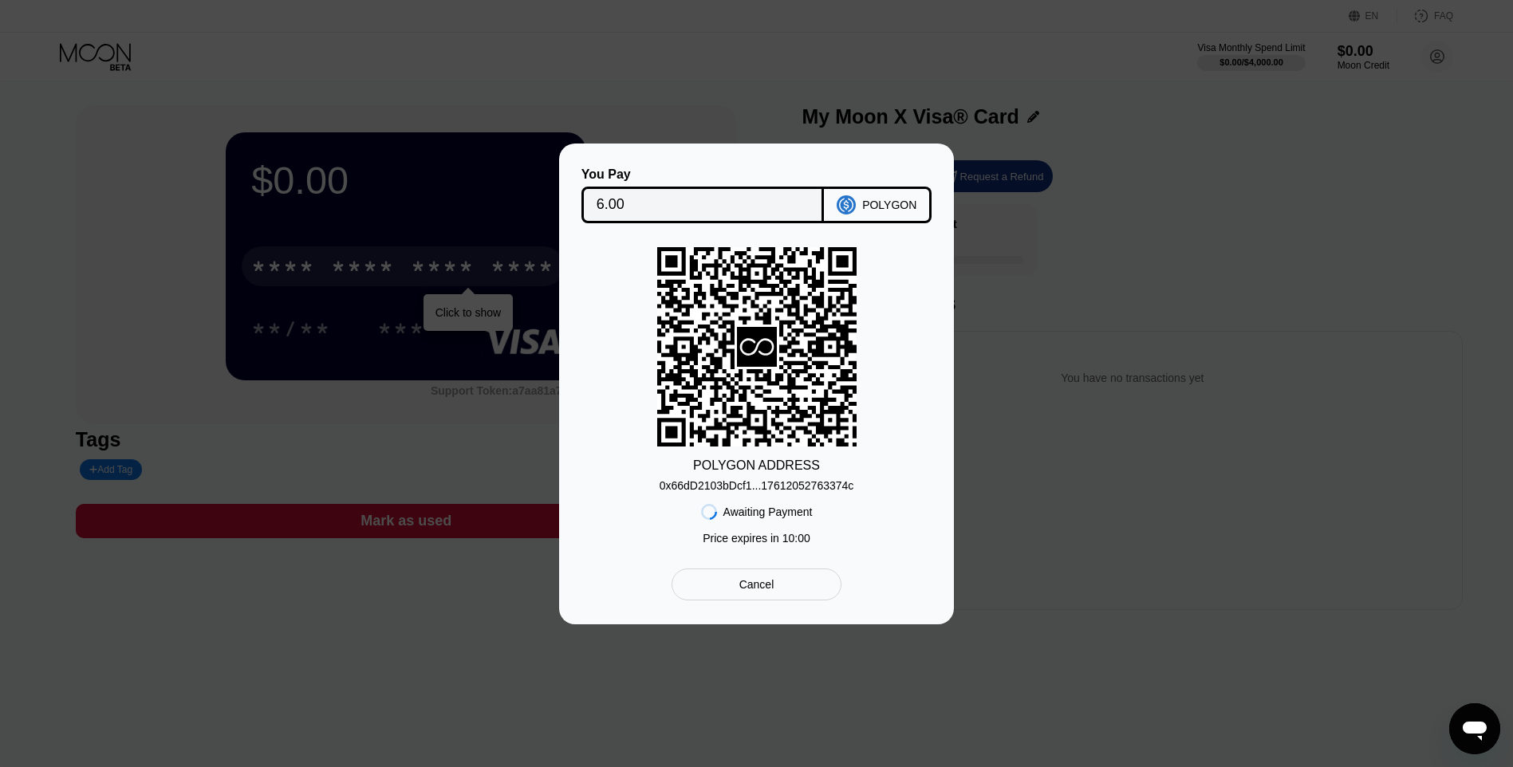
drag, startPoint x: 807, startPoint y: 510, endPoint x: 738, endPoint y: 517, distance: 68.9
click at [741, 517] on div "Awaiting Payment" at bounding box center [767, 512] width 89 height 13
click at [839, 488] on div "0x66dD2103bDcf1...17612052763374c" at bounding box center [757, 485] width 195 height 13
click at [846, 490] on div "0x66dD2103bDcf1...17612052763374c" at bounding box center [757, 485] width 195 height 13
click at [778, 599] on div "Cancel" at bounding box center [757, 585] width 170 height 32
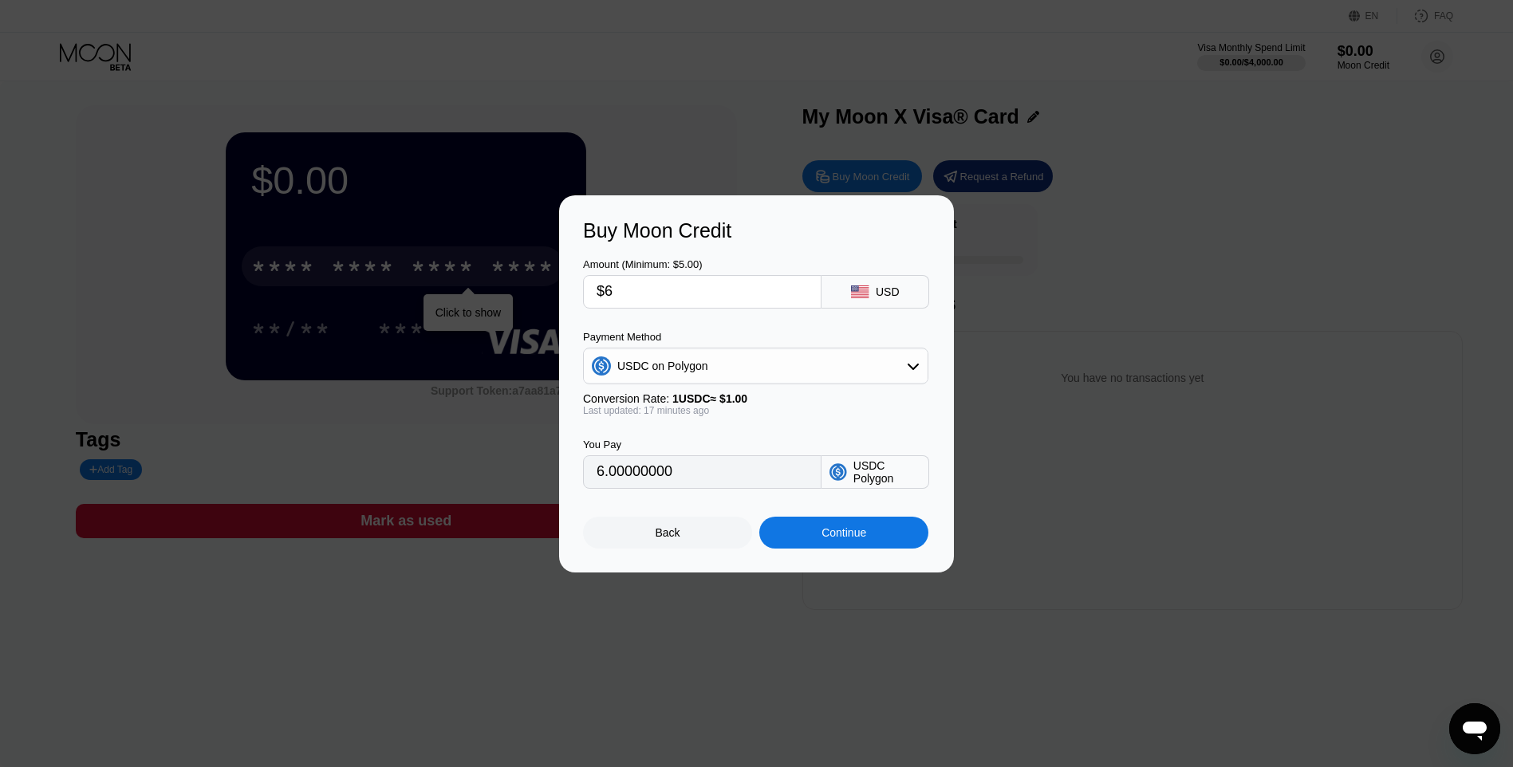
click at [829, 364] on div "USDC on Polygon" at bounding box center [756, 366] width 344 height 32
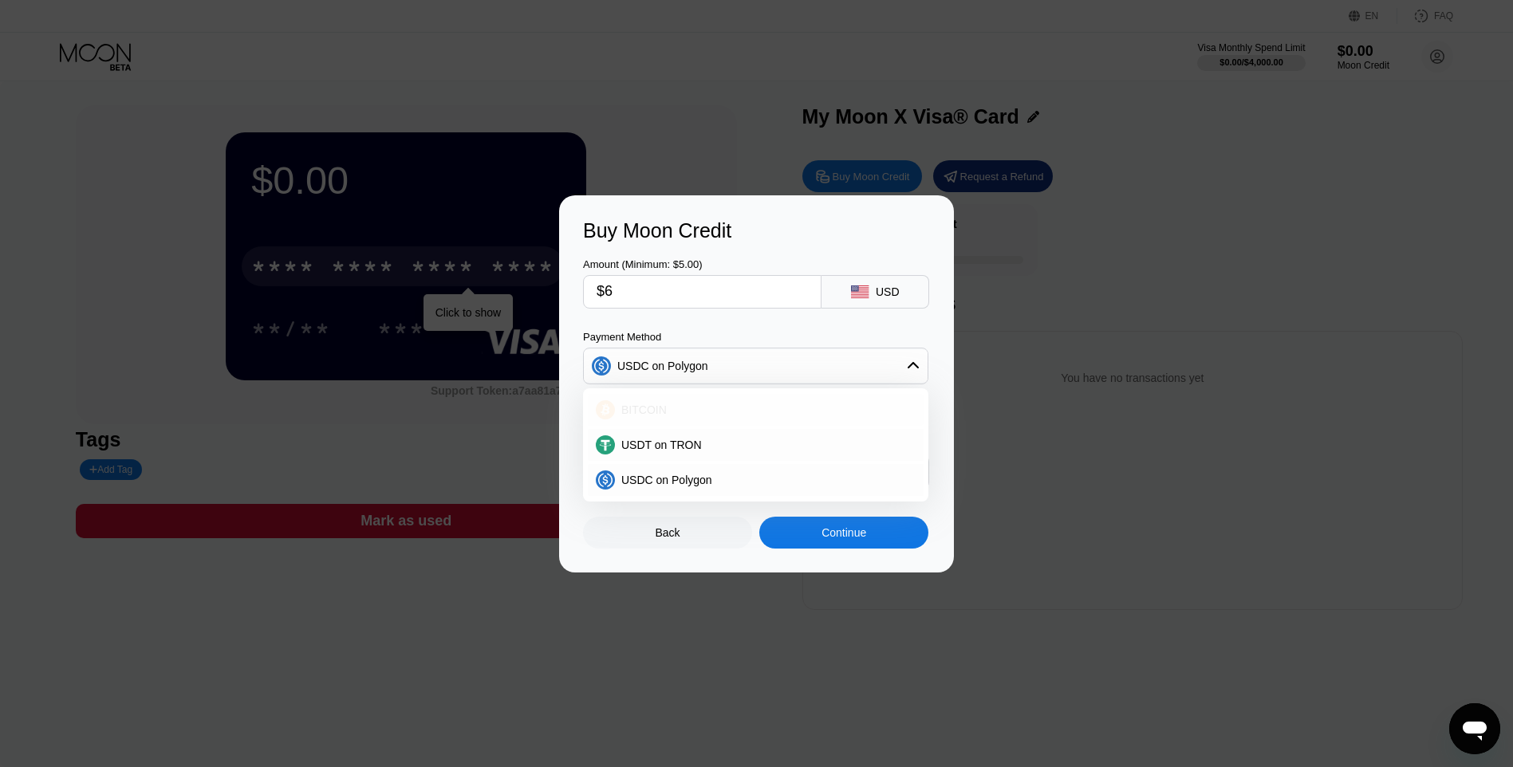
click at [730, 413] on div "BITCOIN" at bounding box center [765, 410] width 301 height 13
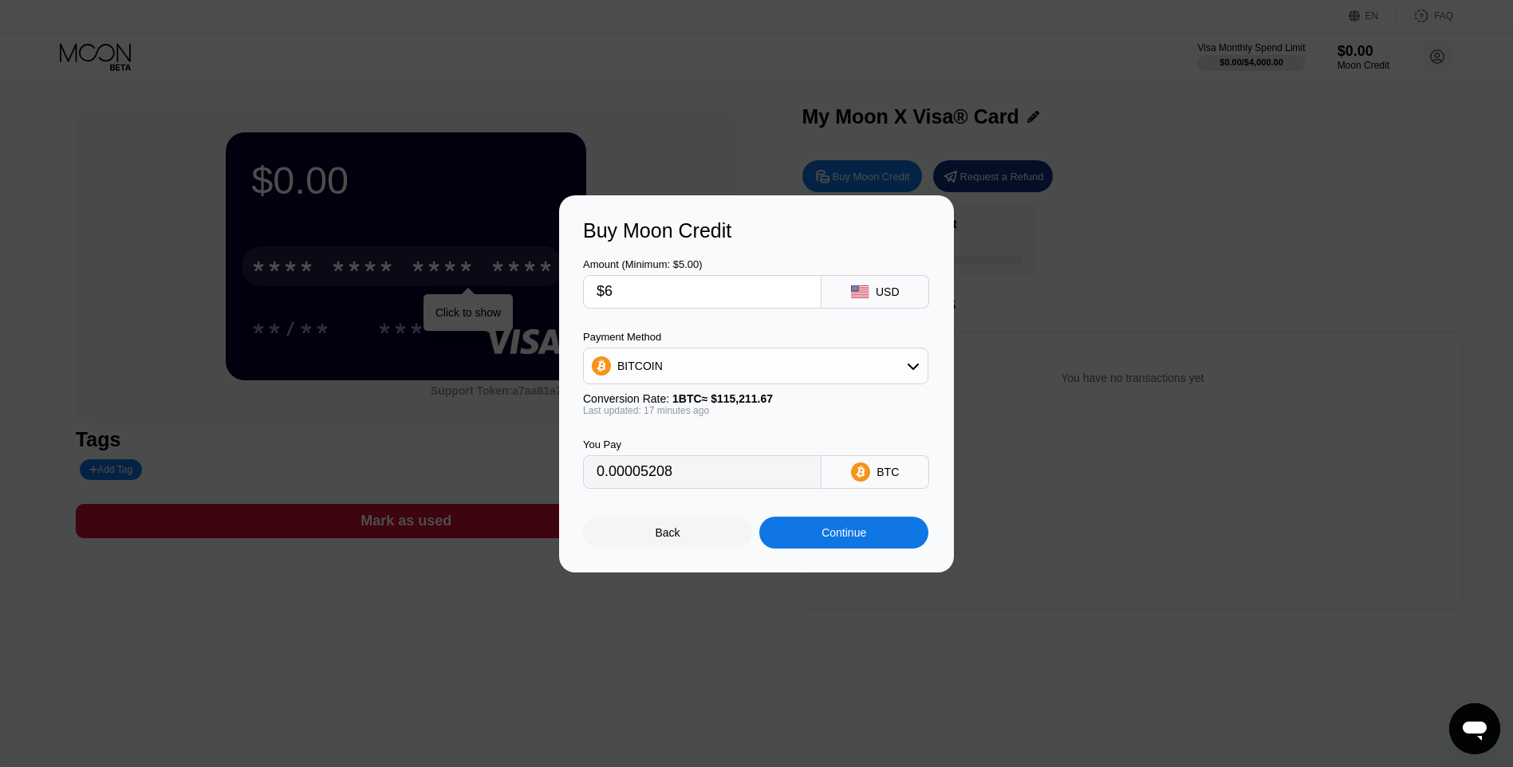
type input "0.00005210"
click at [846, 435] on div "You Pay 0.00005210 BTC" at bounding box center [756, 452] width 347 height 73
drag, startPoint x: 659, startPoint y: 296, endPoint x: 607, endPoint y: 293, distance: 51.9
click at [607, 293] on input "$6" at bounding box center [702, 292] width 211 height 32
type input "$5"
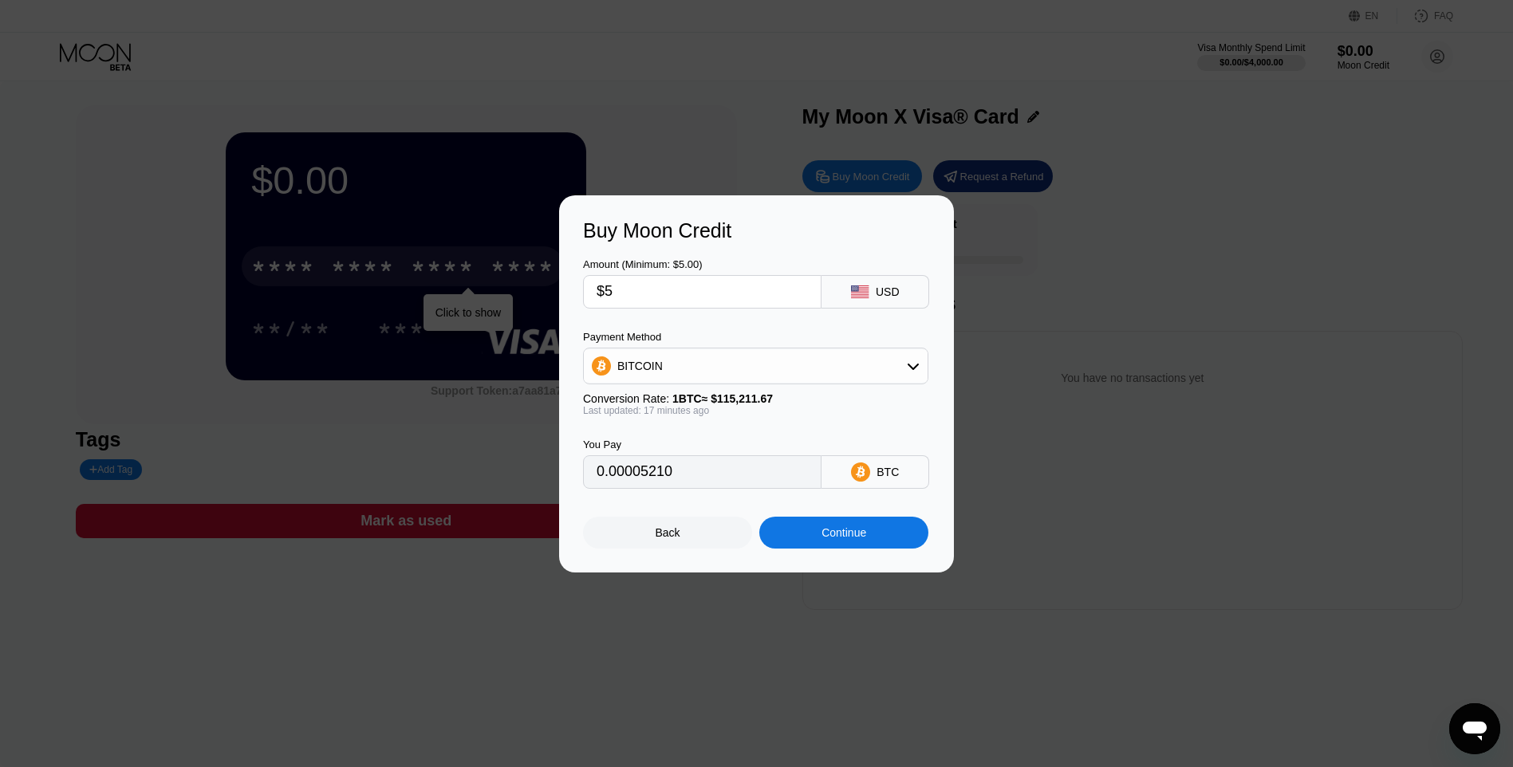
type input "0.00004342"
type input "$5.3"
type input "0.00004603"
type input "$5.3"
click at [807, 414] on div "Last updated: 18 minutes ago" at bounding box center [755, 410] width 345 height 11
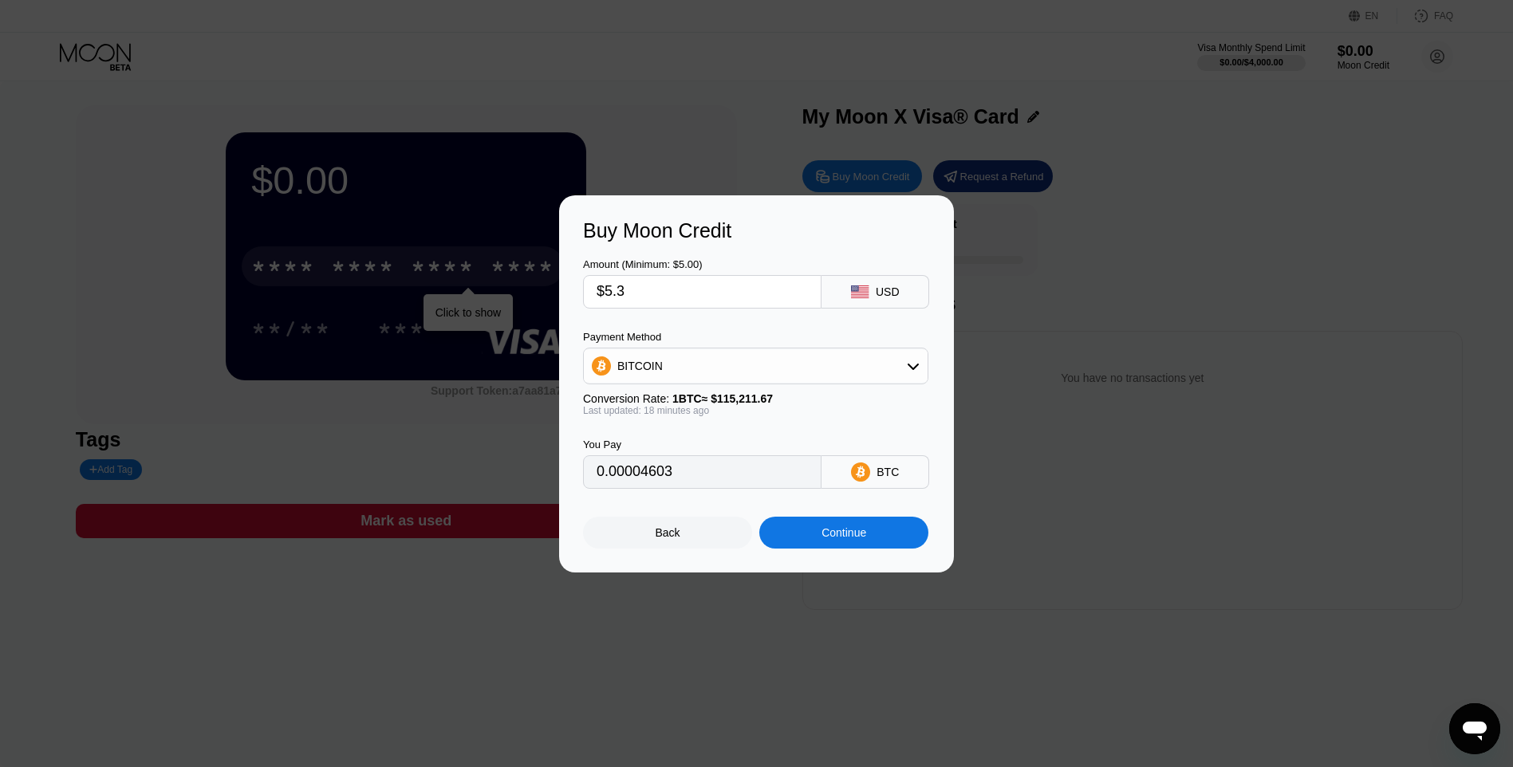
click at [838, 537] on div "Continue" at bounding box center [843, 532] width 45 height 13
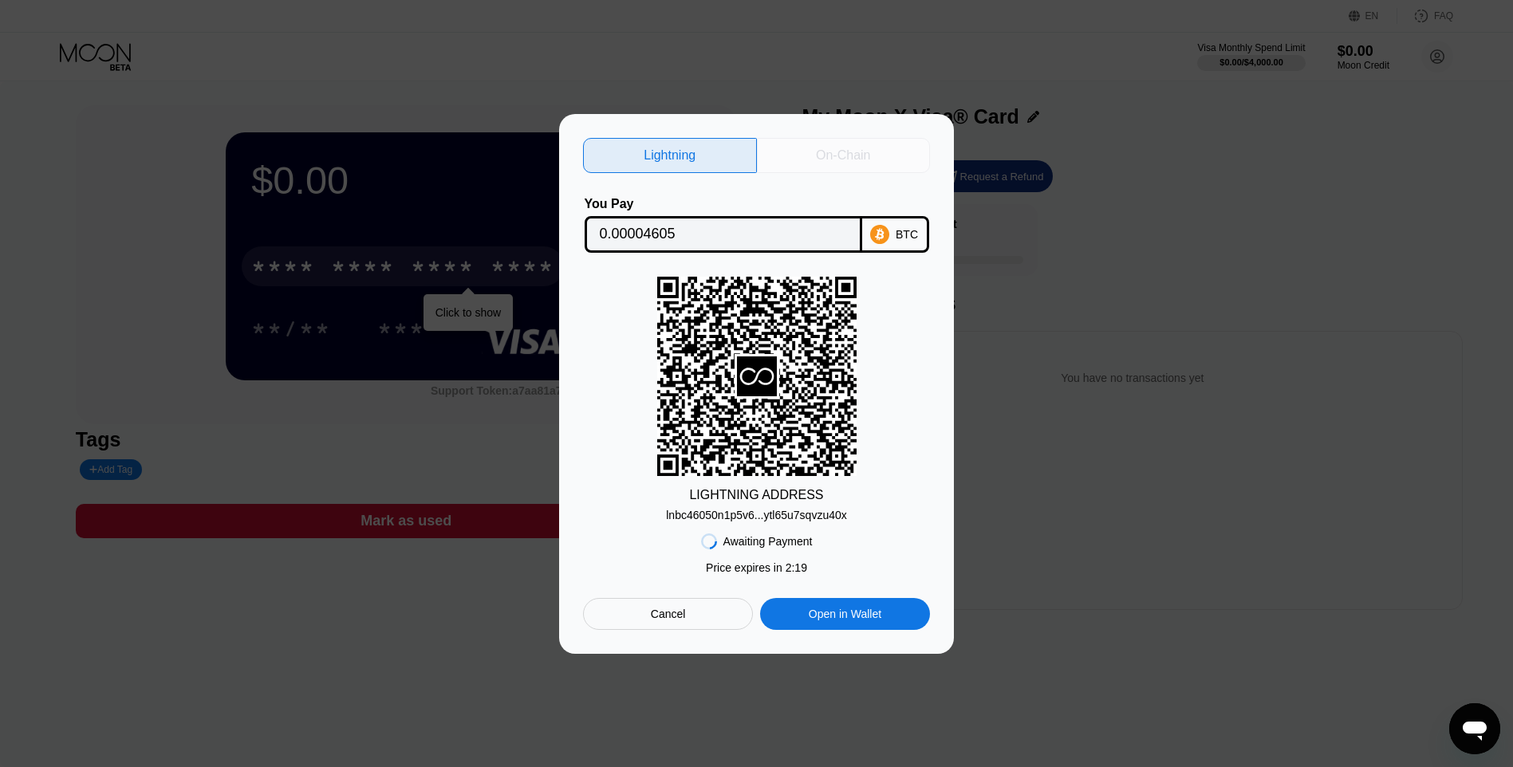
click at [813, 145] on div "On-Chain" at bounding box center [844, 155] width 174 height 35
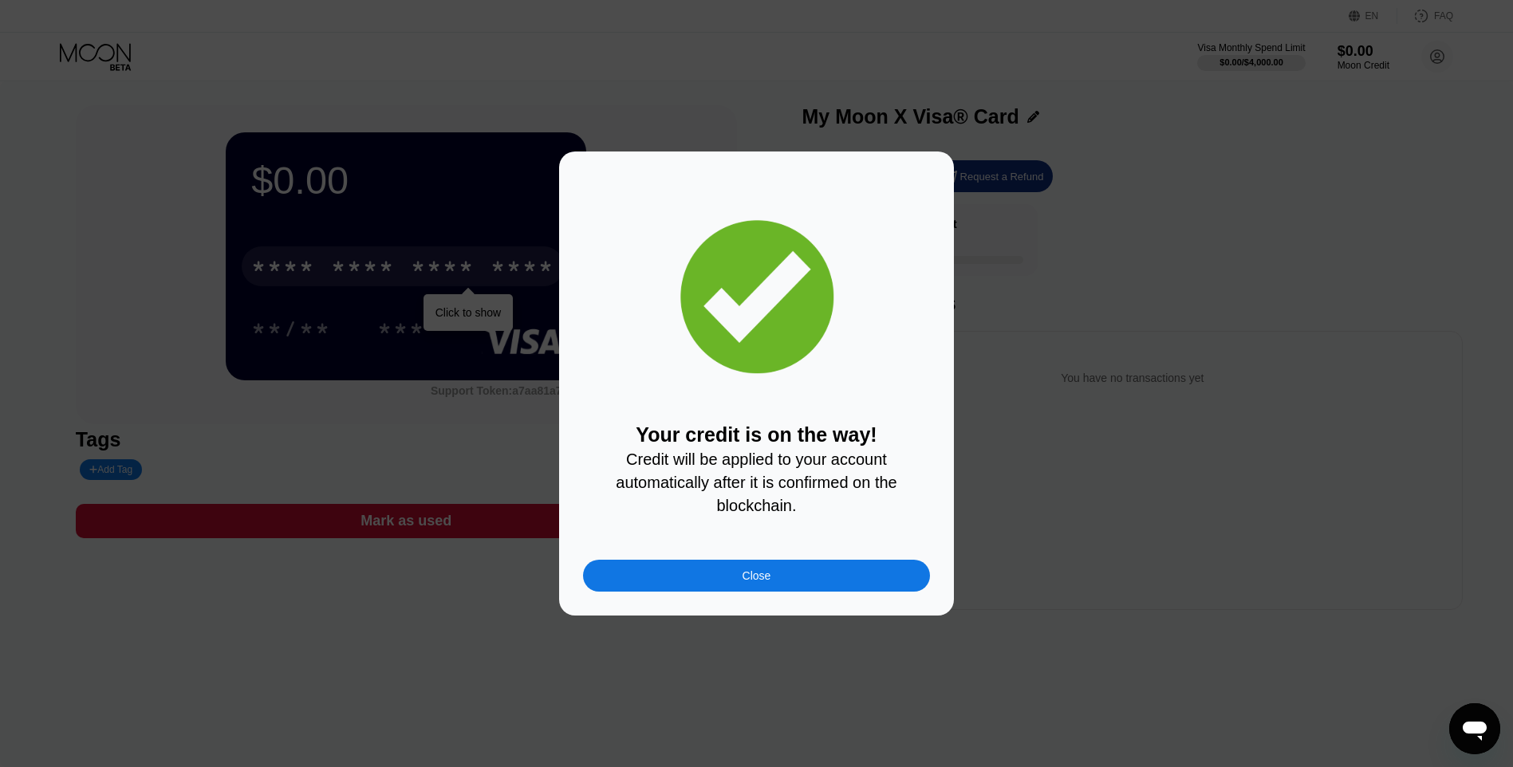
click at [736, 583] on div "Close" at bounding box center [756, 576] width 347 height 32
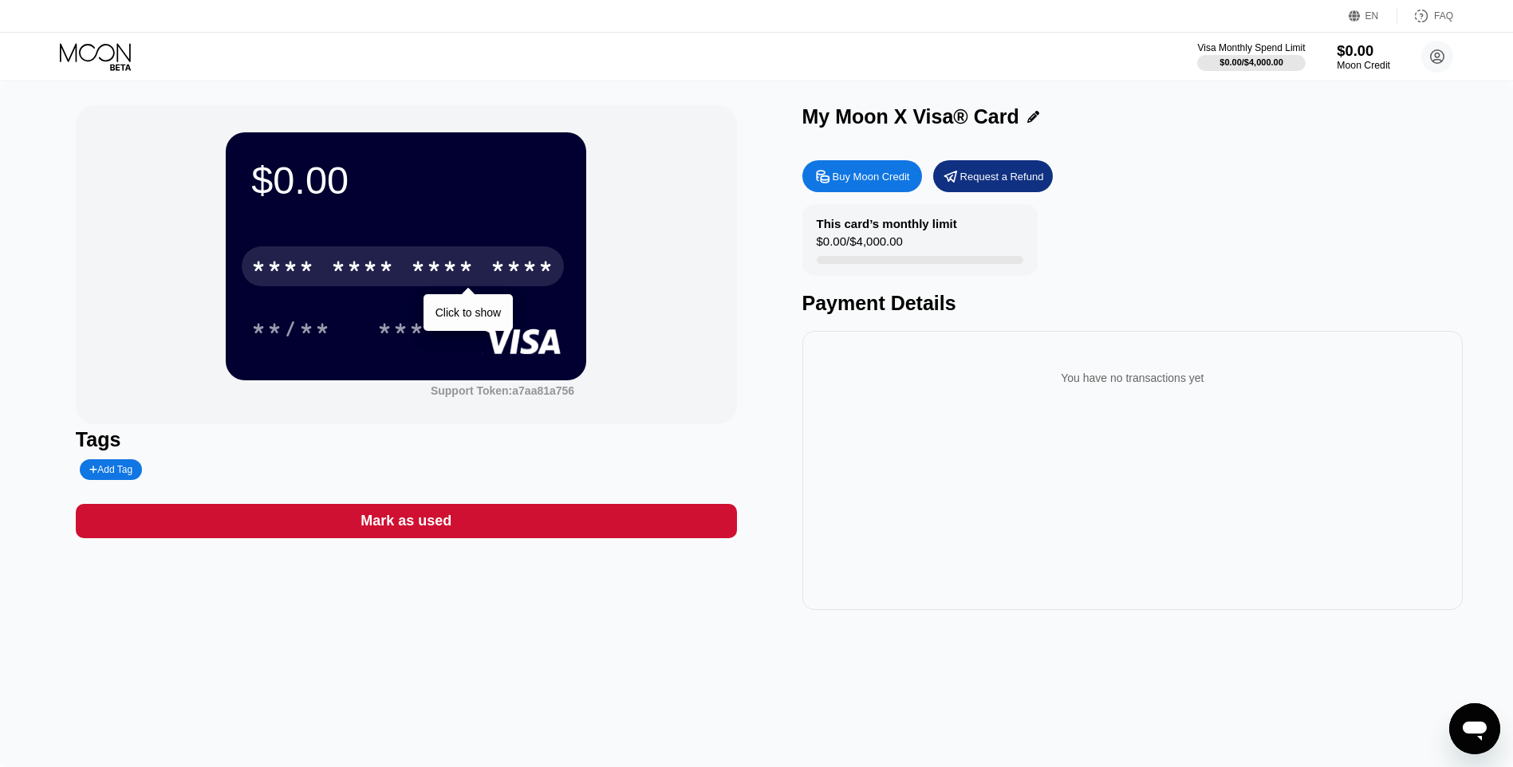
click at [1349, 57] on div "$0.00" at bounding box center [1363, 50] width 53 height 17
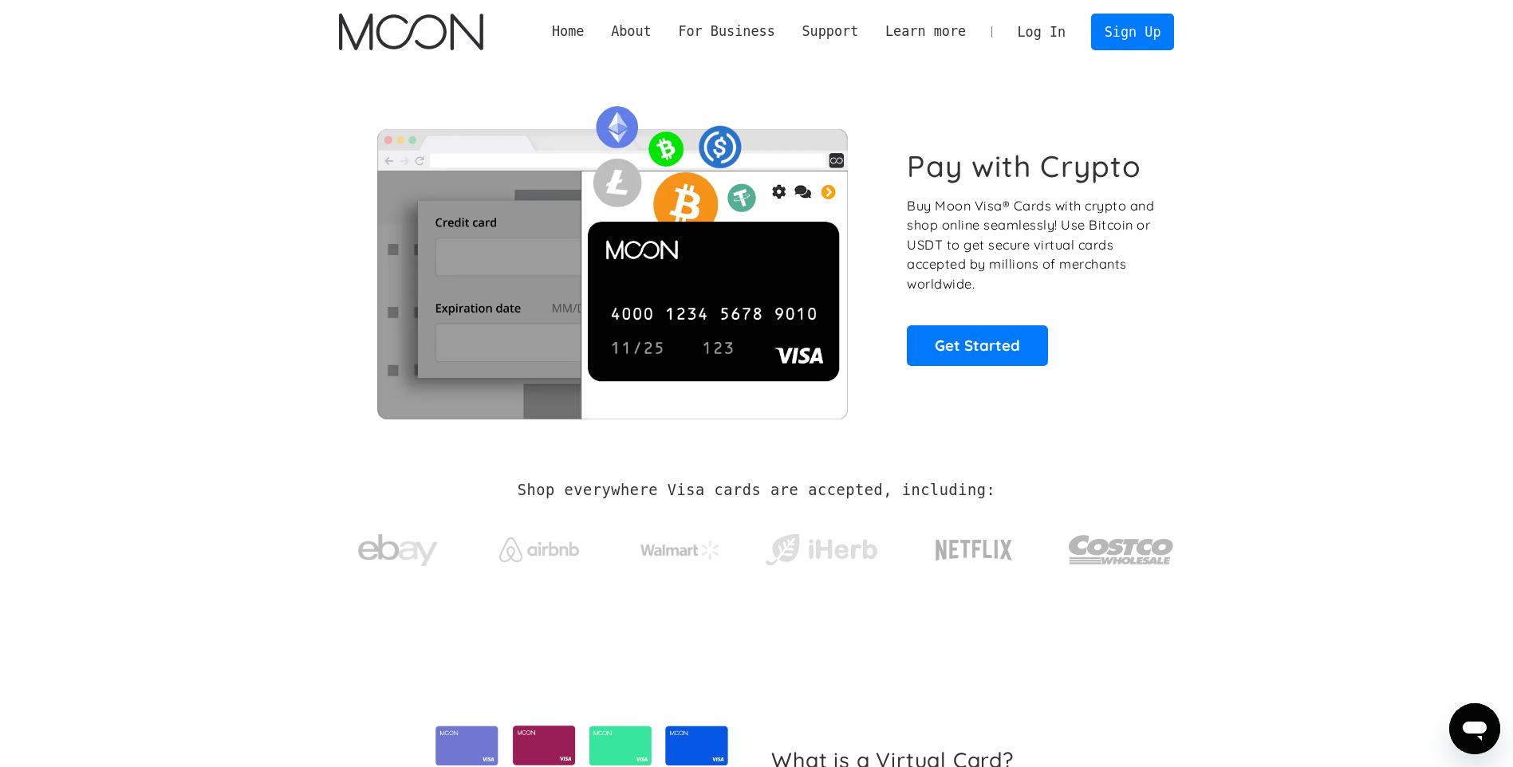
click at [1044, 34] on link "Log In" at bounding box center [1041, 31] width 75 height 35
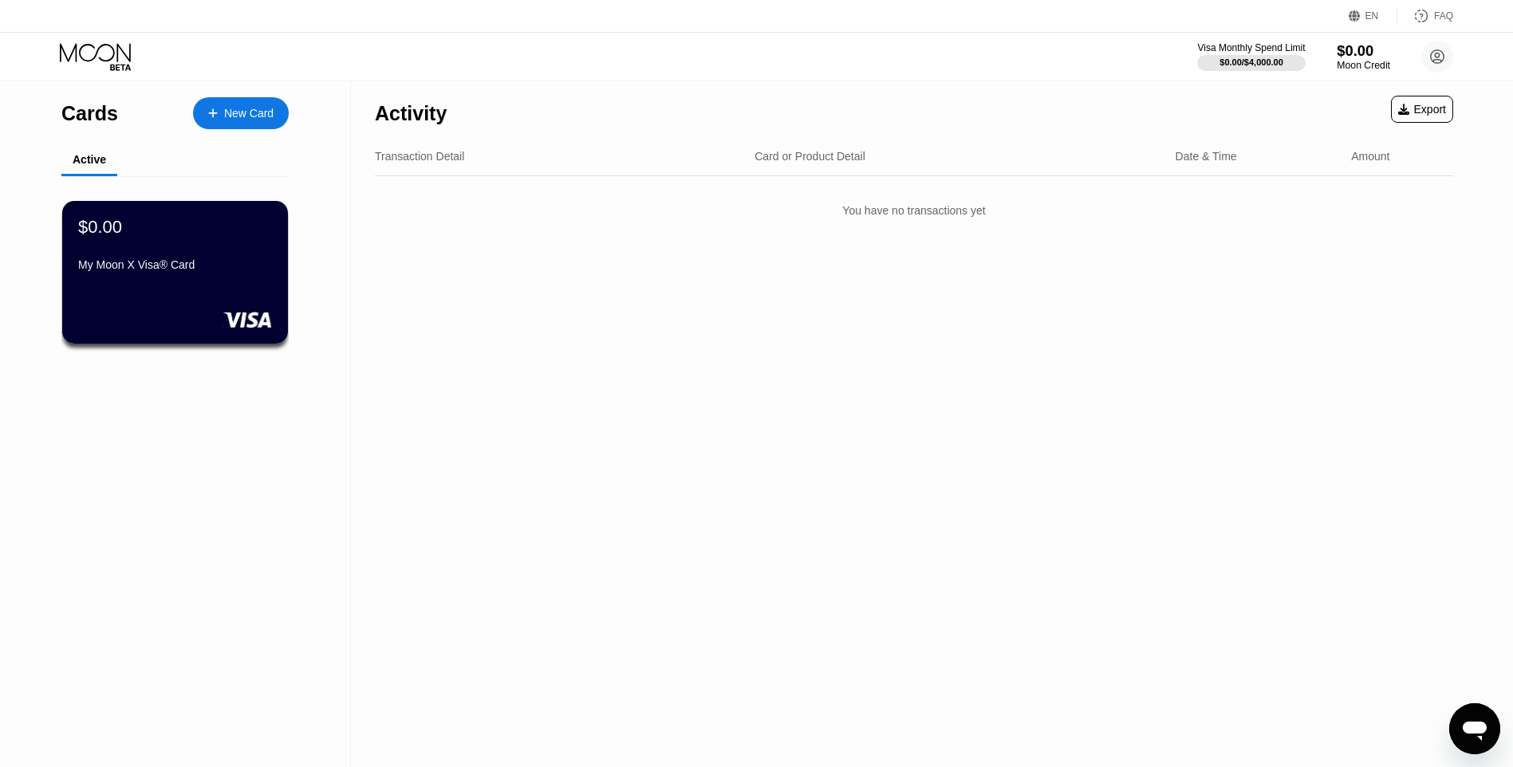
click at [1339, 63] on div "Moon Credit" at bounding box center [1363, 65] width 53 height 11
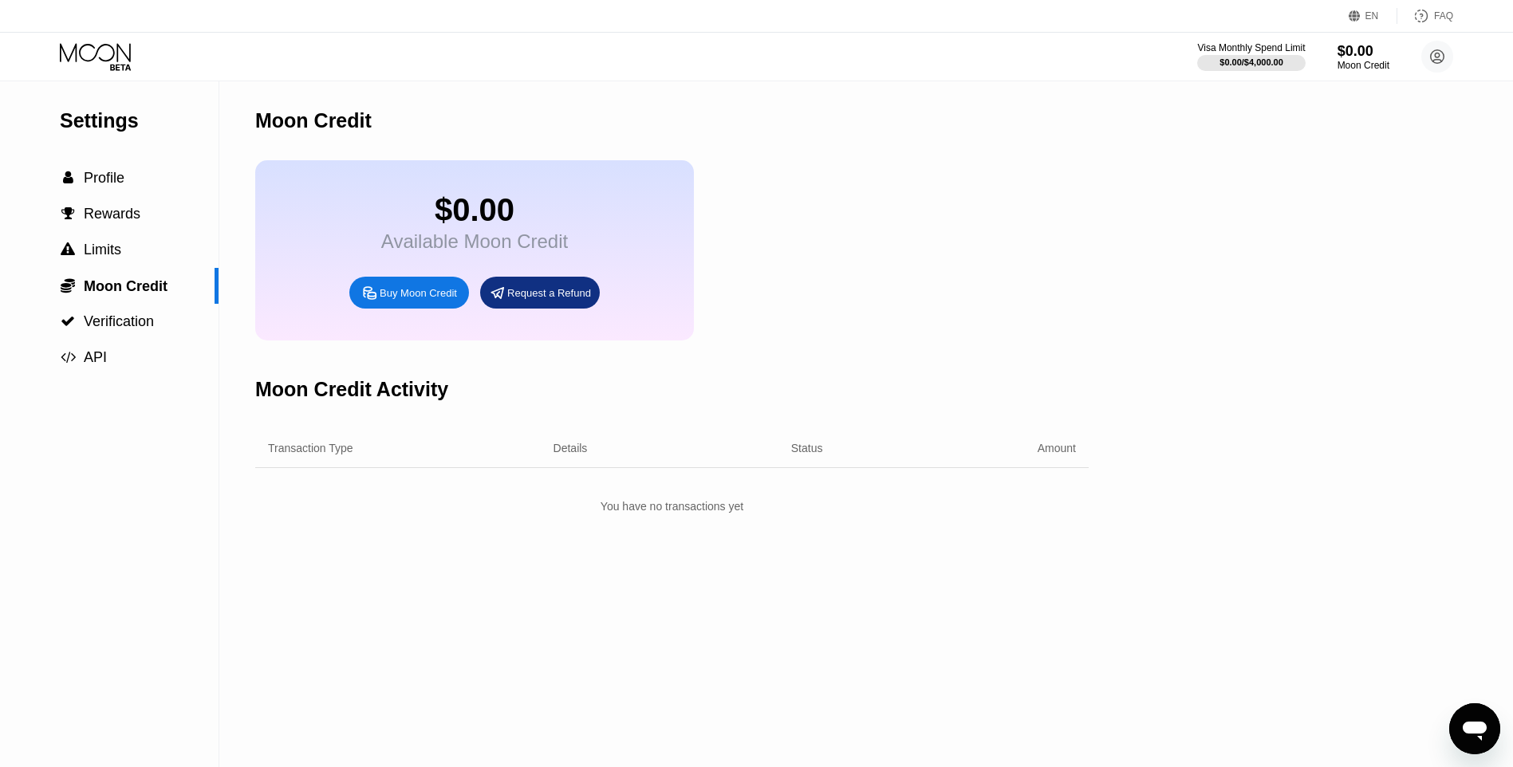
click at [439, 253] on div "Available Moon Credit" at bounding box center [474, 241] width 187 height 22
drag, startPoint x: 439, startPoint y: 258, endPoint x: 924, endPoint y: 281, distance: 485.4
click at [924, 281] on div "$0.00 Available Moon Credit Buy Moon Credit Request a Refund" at bounding box center [671, 250] width 833 height 180
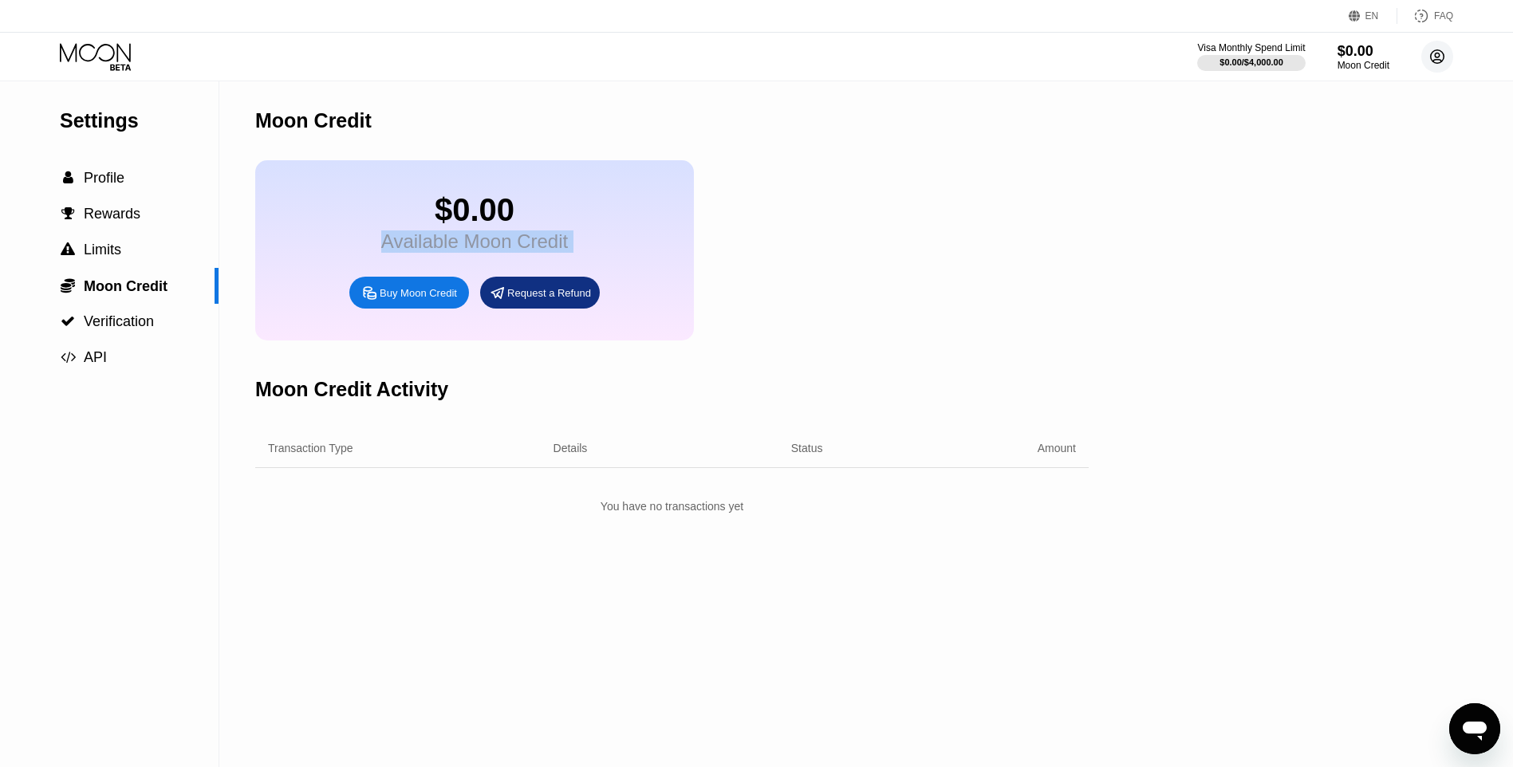
click at [1437, 55] on circle at bounding box center [1437, 57] width 32 height 32
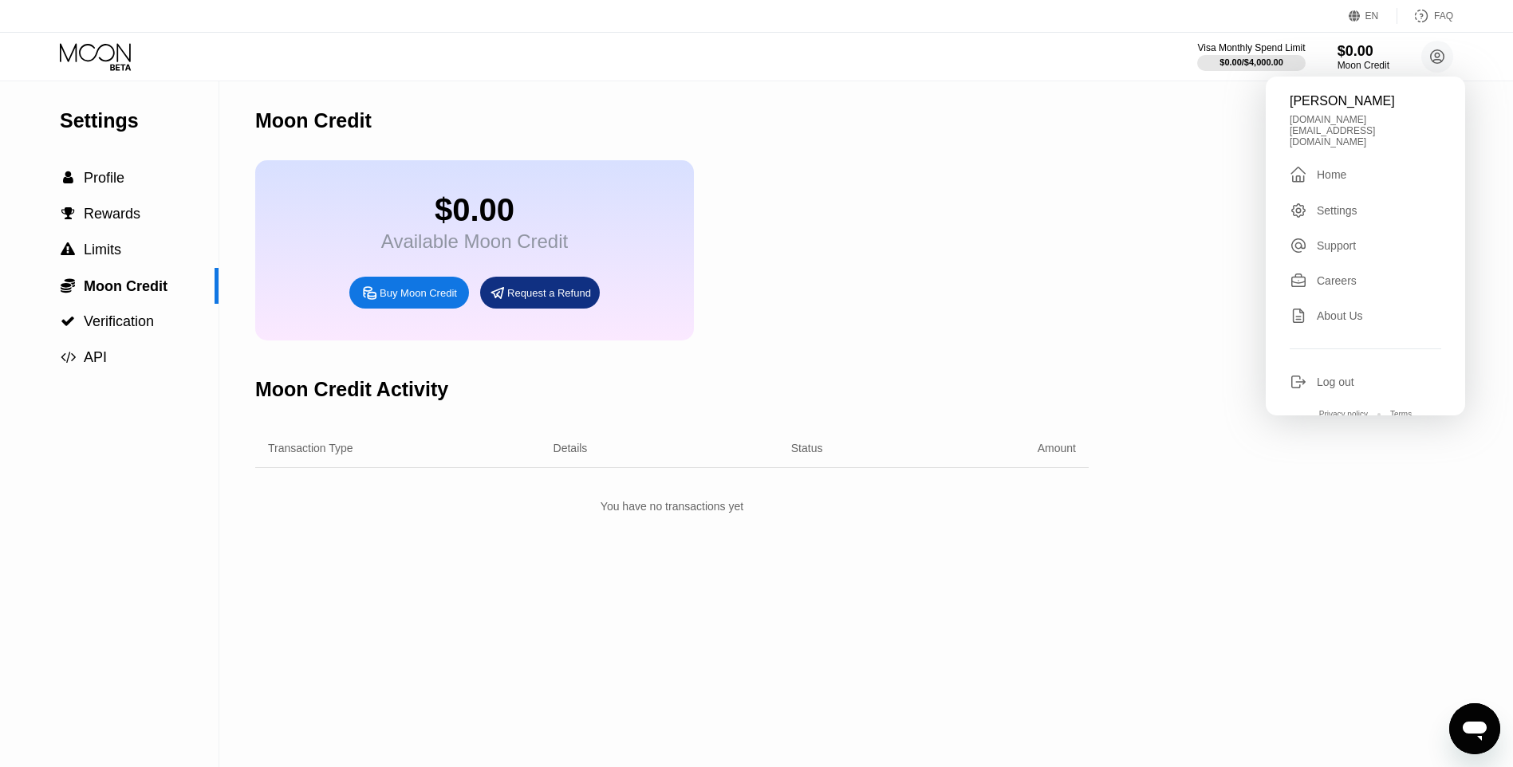
click at [1345, 239] on div "Support" at bounding box center [1336, 245] width 39 height 13
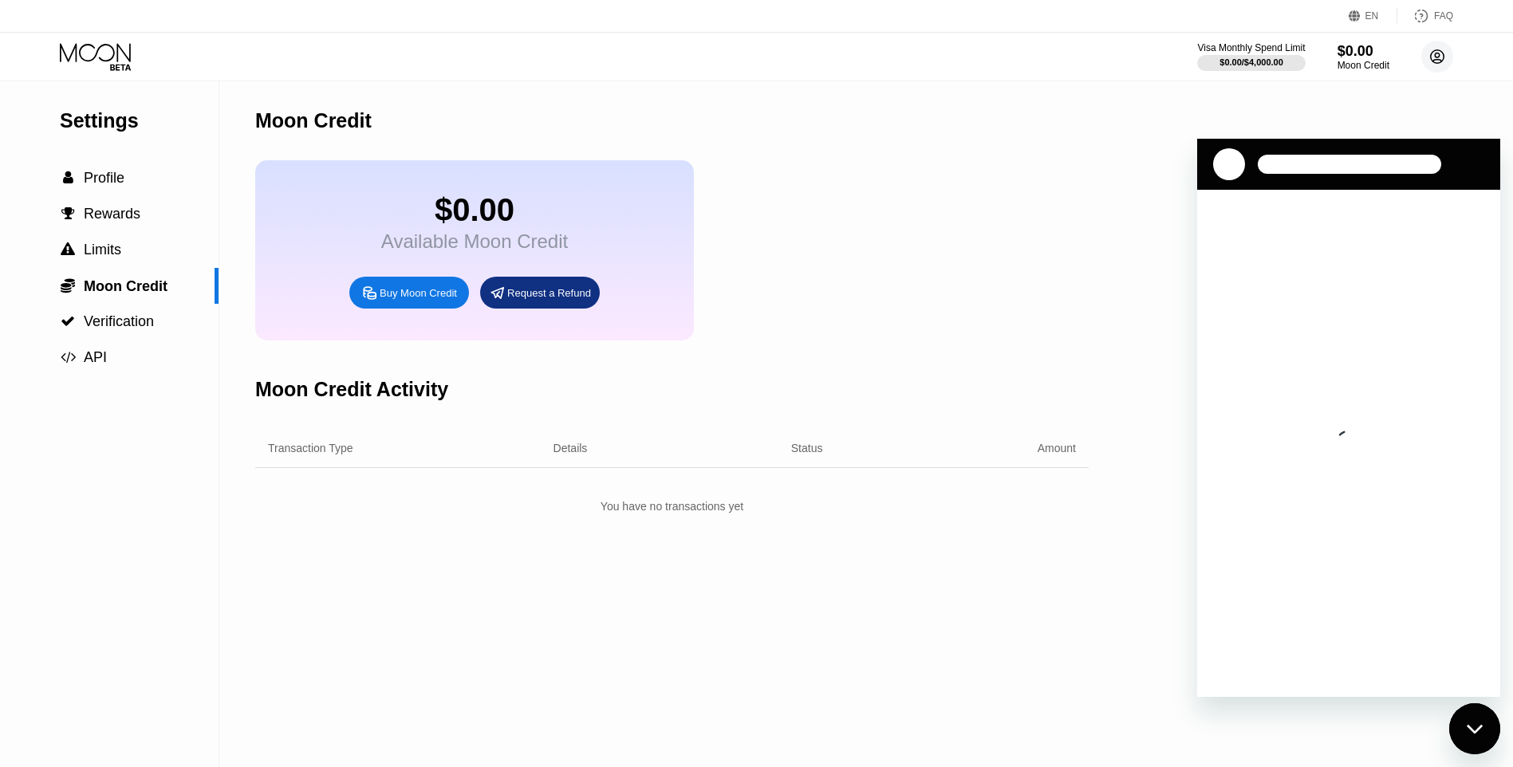
click at [1432, 51] on circle at bounding box center [1437, 57] width 32 height 32
click at [1486, 734] on div "Close messaging window" at bounding box center [1475, 729] width 48 height 48
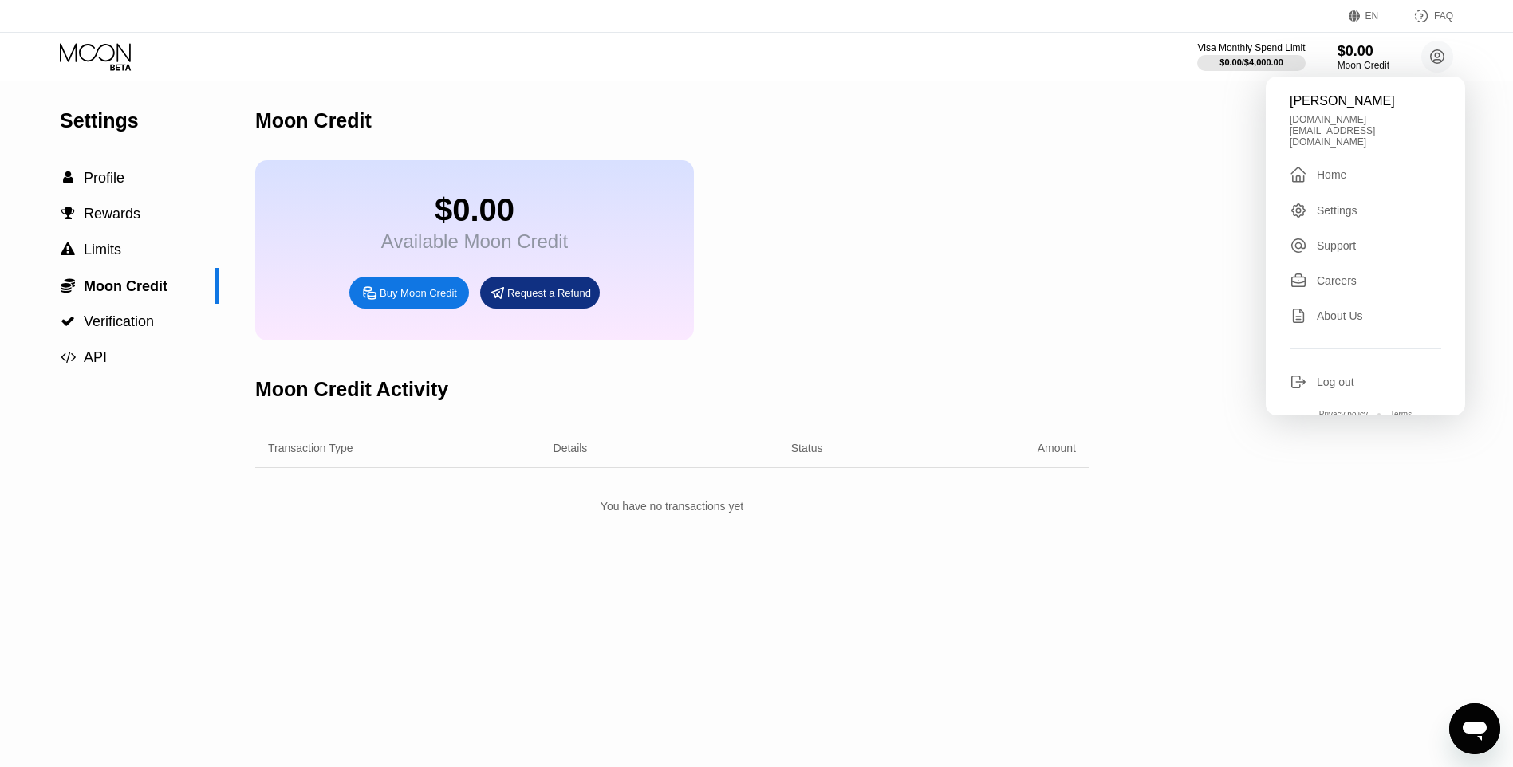
click at [1329, 168] on div "Home" at bounding box center [1332, 174] width 30 height 13
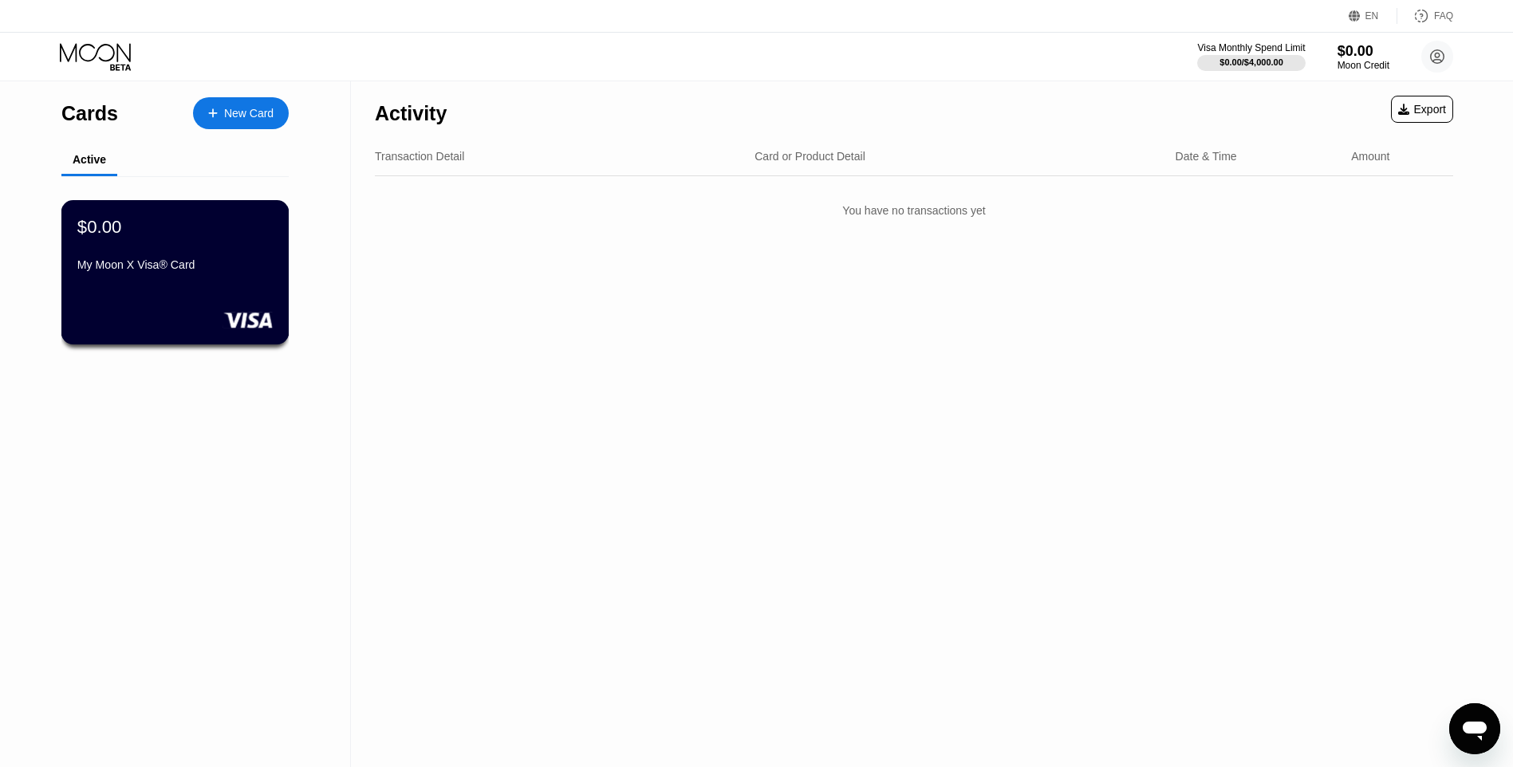
click at [129, 278] on div "My Moon X Visa® Card" at bounding box center [174, 267] width 195 height 19
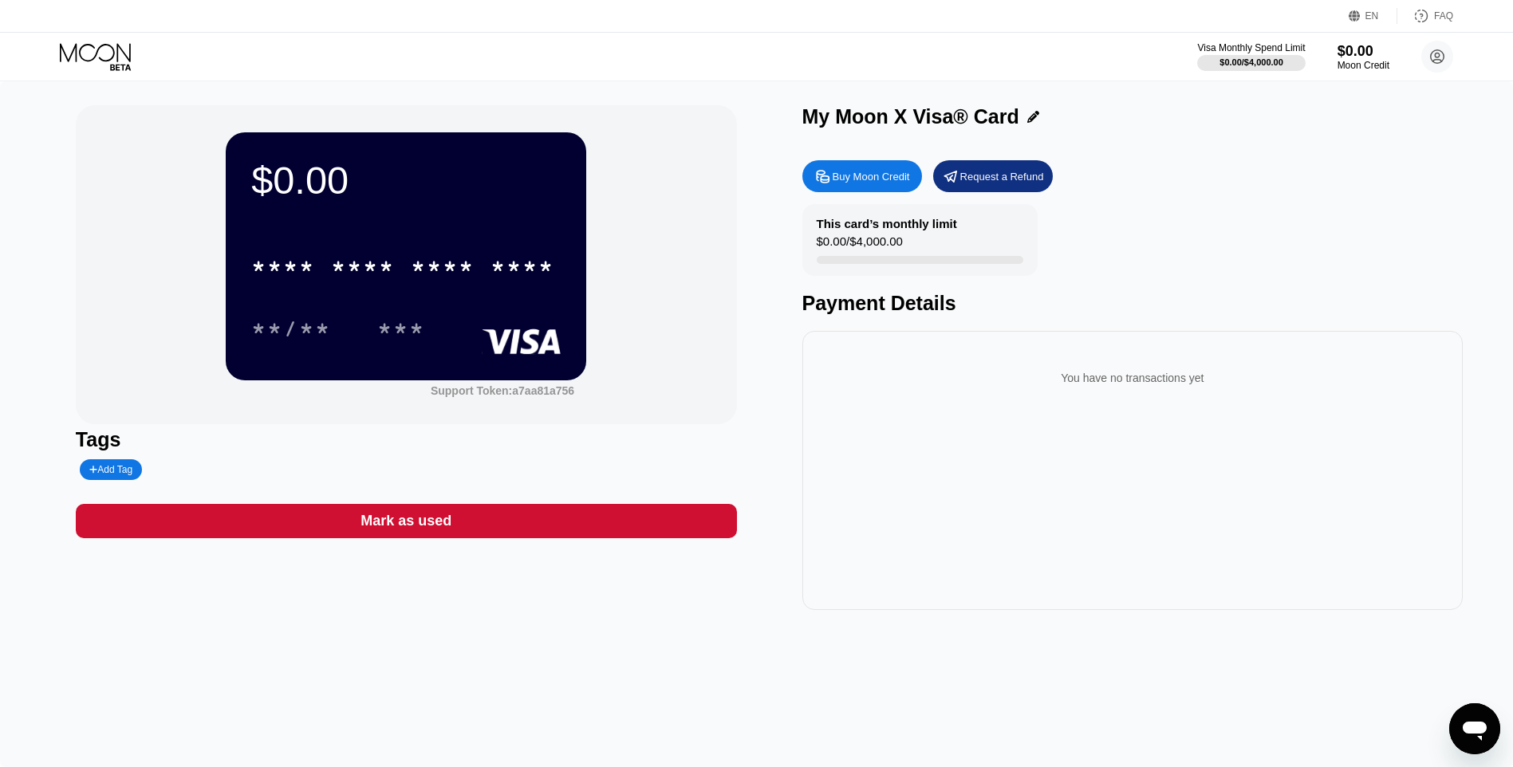
click at [896, 400] on div "You have no transactions yet" at bounding box center [1133, 378] width 636 height 45
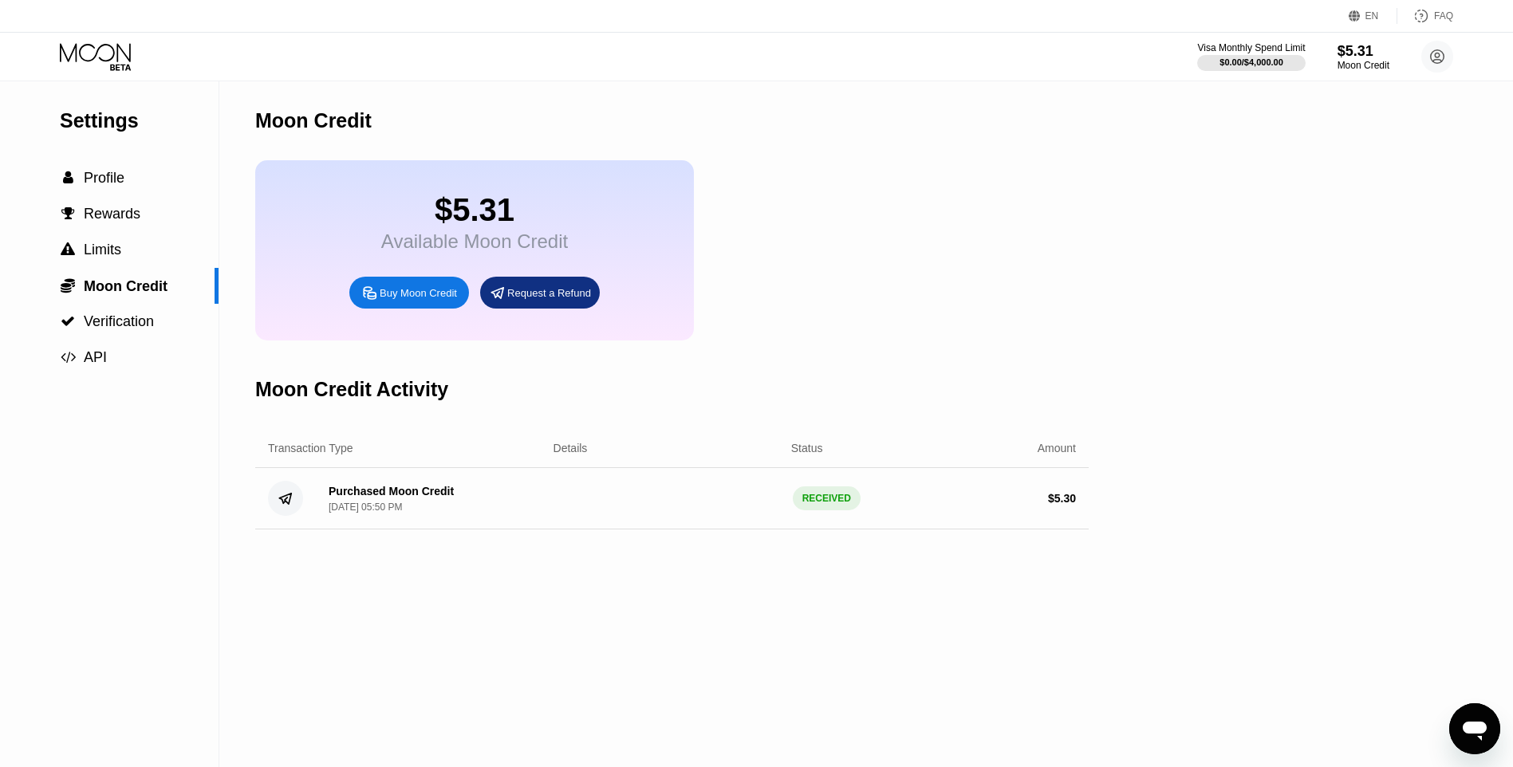
click at [960, 675] on div "Moon Credit $5.31 Available Moon Credit Buy Moon Credit Request a Refund Moon C…" at bounding box center [671, 424] width 833 height 686
click at [102, 175] on span "Profile" at bounding box center [104, 178] width 41 height 16
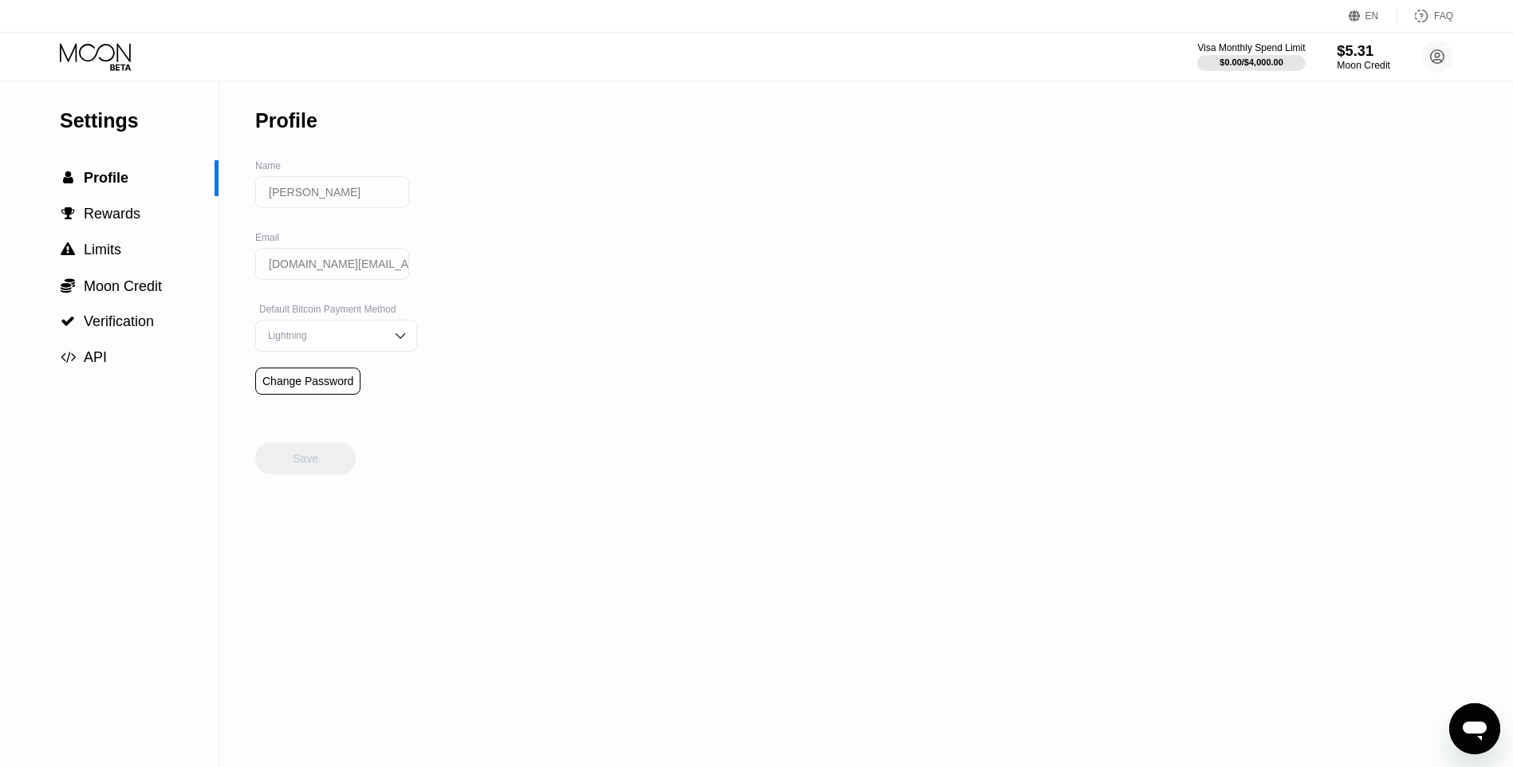
click at [1357, 61] on div "Moon Credit" at bounding box center [1363, 65] width 53 height 11
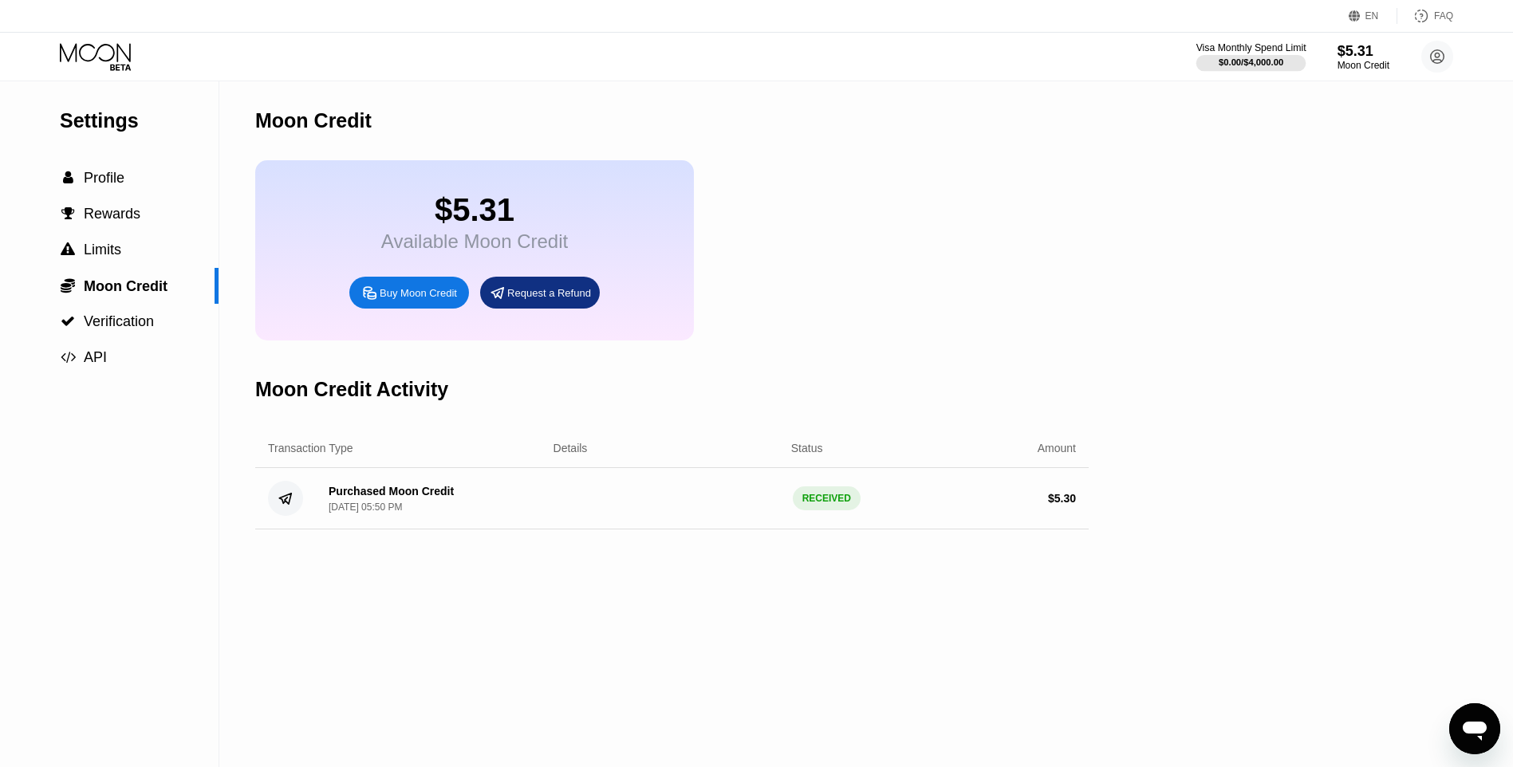
click at [1248, 46] on div "Visa Monthly Spend Limit" at bounding box center [1251, 47] width 110 height 11
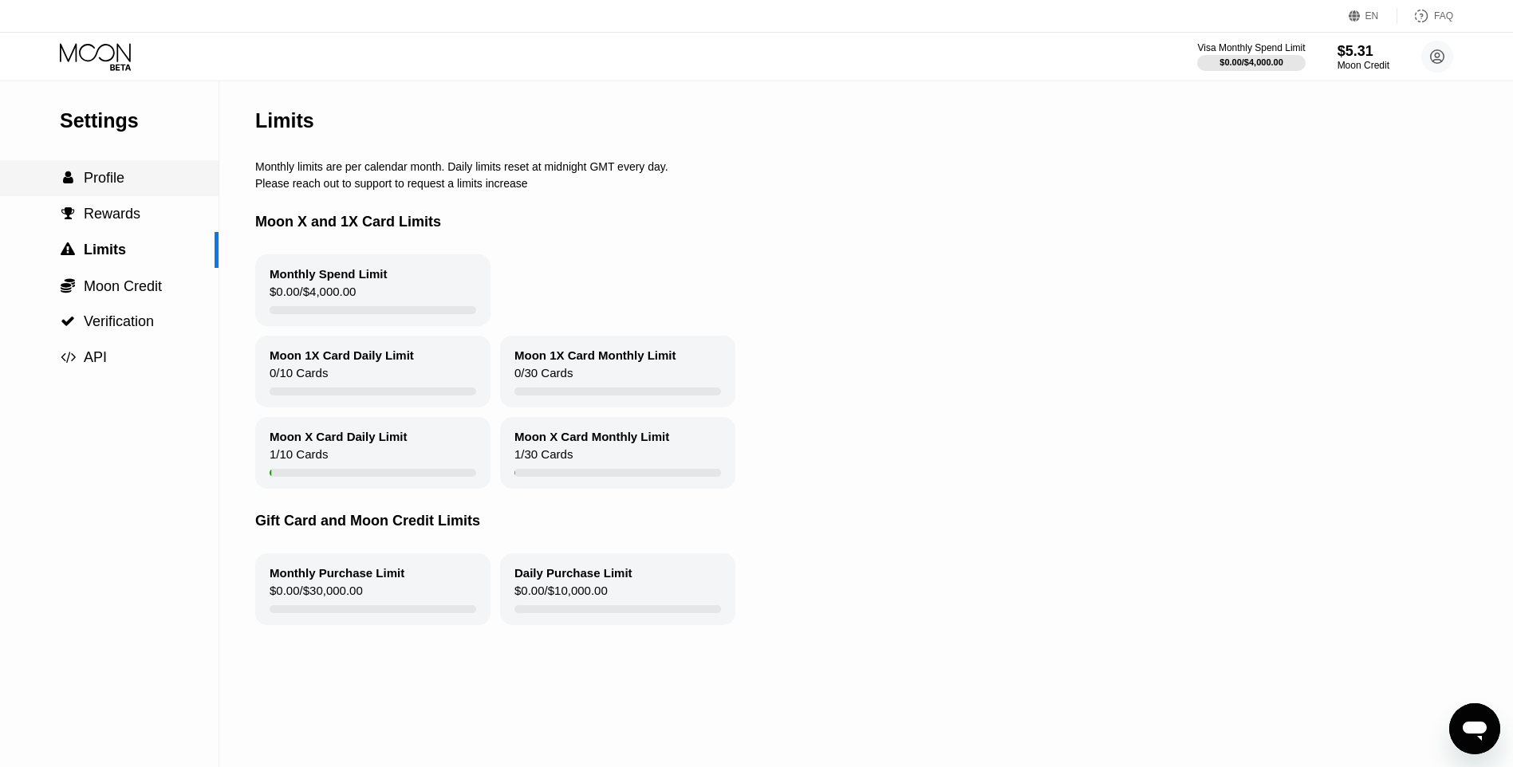
click at [121, 186] on span "Profile" at bounding box center [104, 178] width 41 height 16
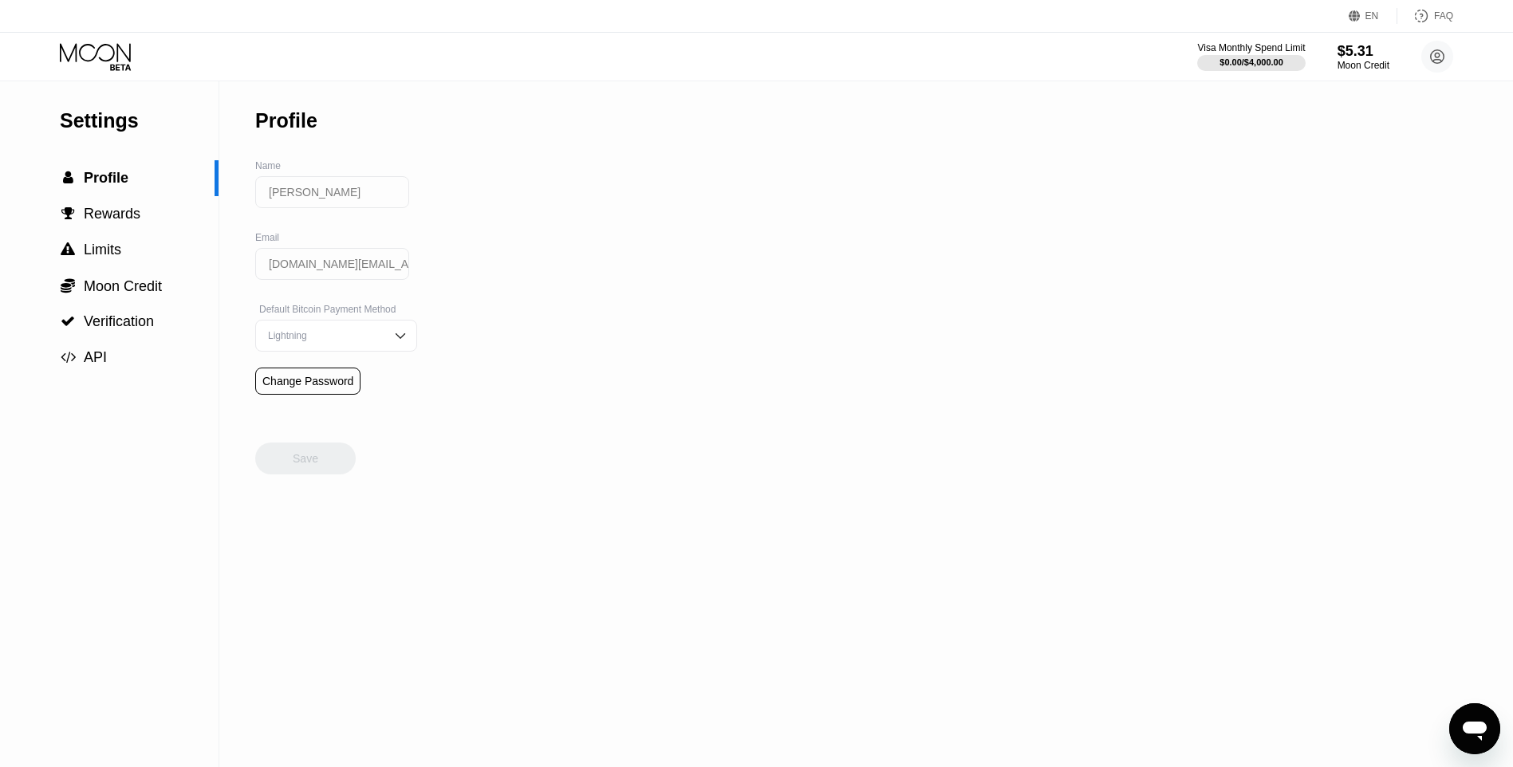
click at [104, 61] on icon at bounding box center [95, 52] width 71 height 18
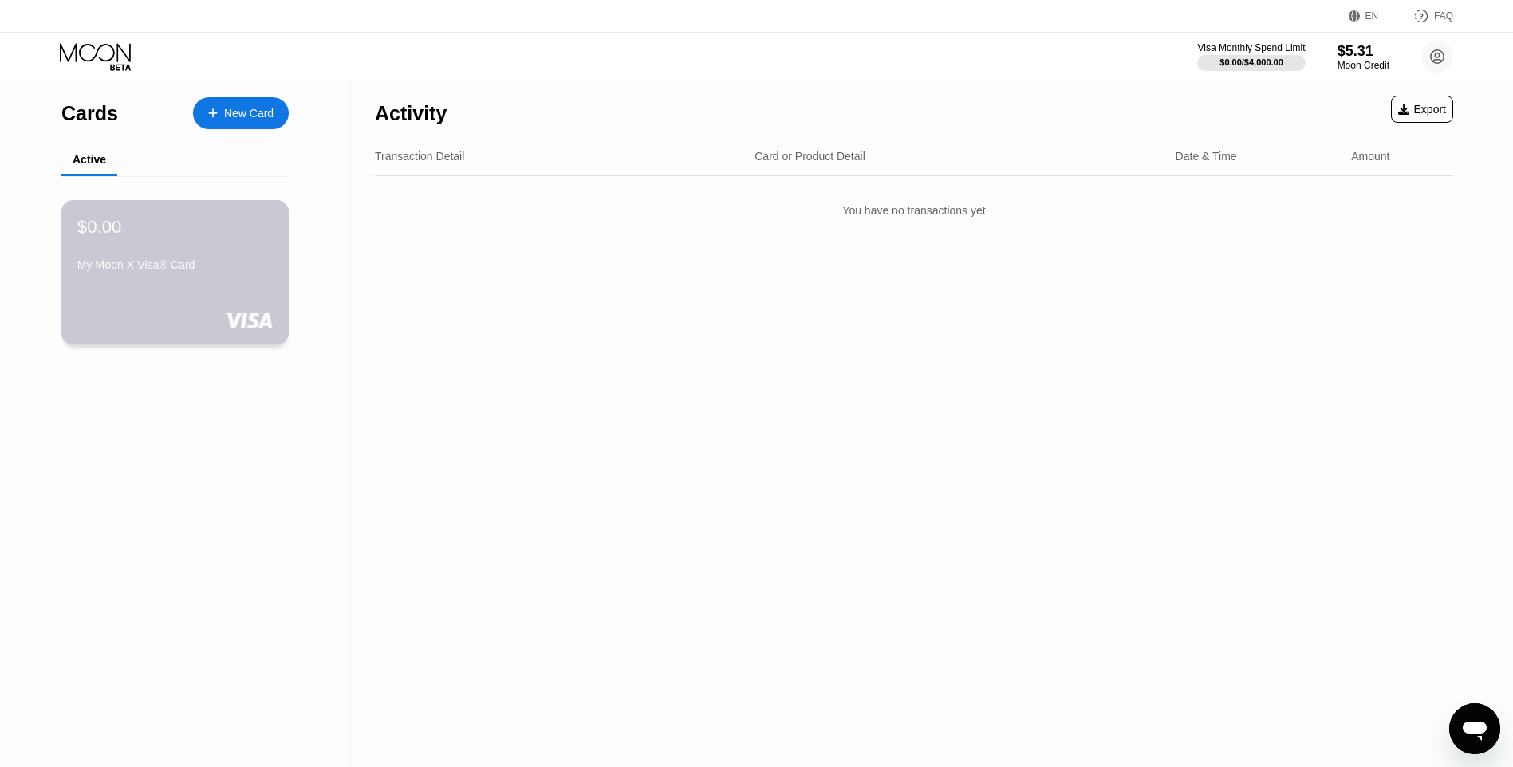
click at [169, 271] on div "My Moon X Visa® Card" at bounding box center [174, 264] width 195 height 13
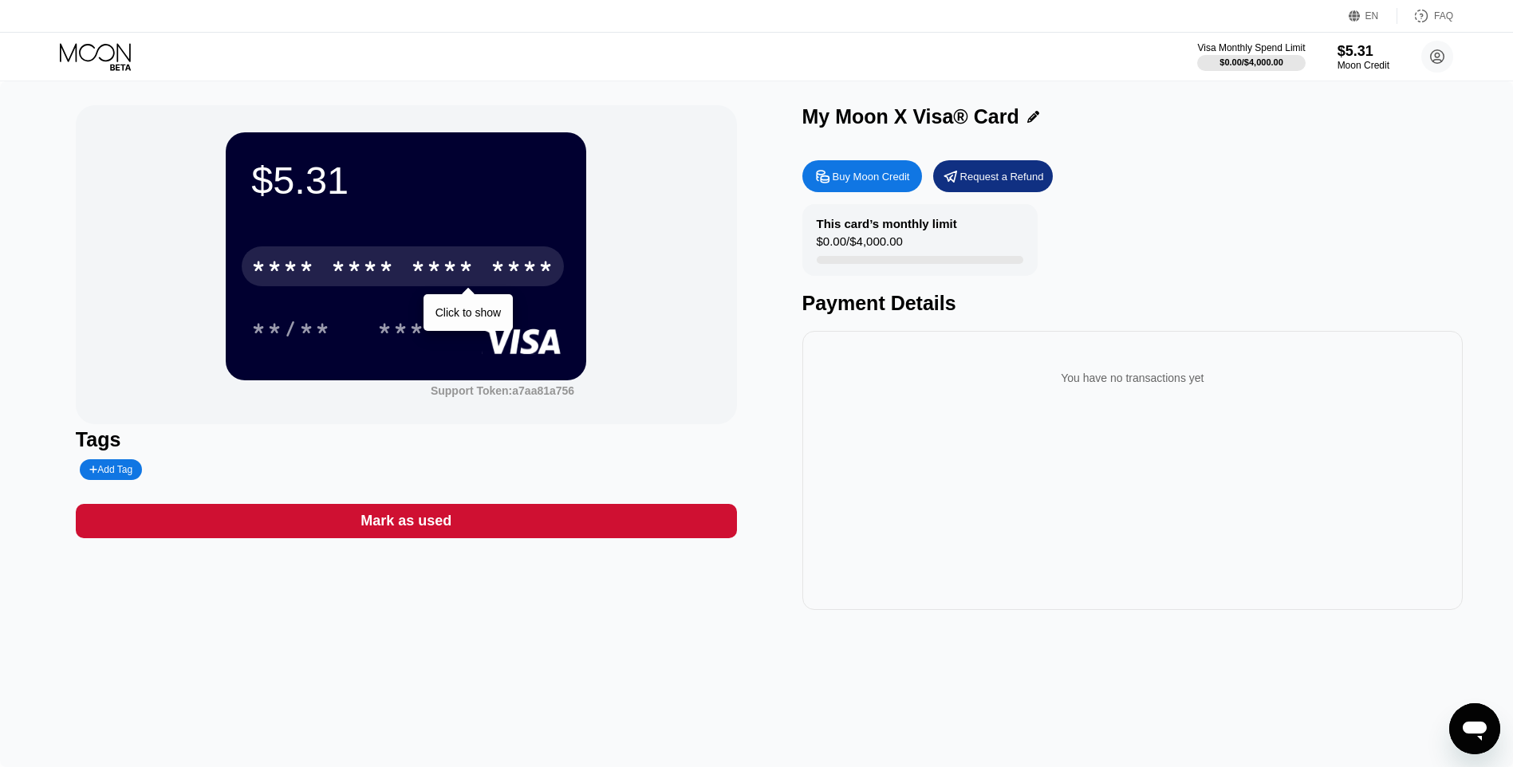
click at [407, 256] on div "* * * * * * * * * * * * ****" at bounding box center [403, 266] width 322 height 40
click at [427, 270] on div "* * * *" at bounding box center [443, 269] width 64 height 26
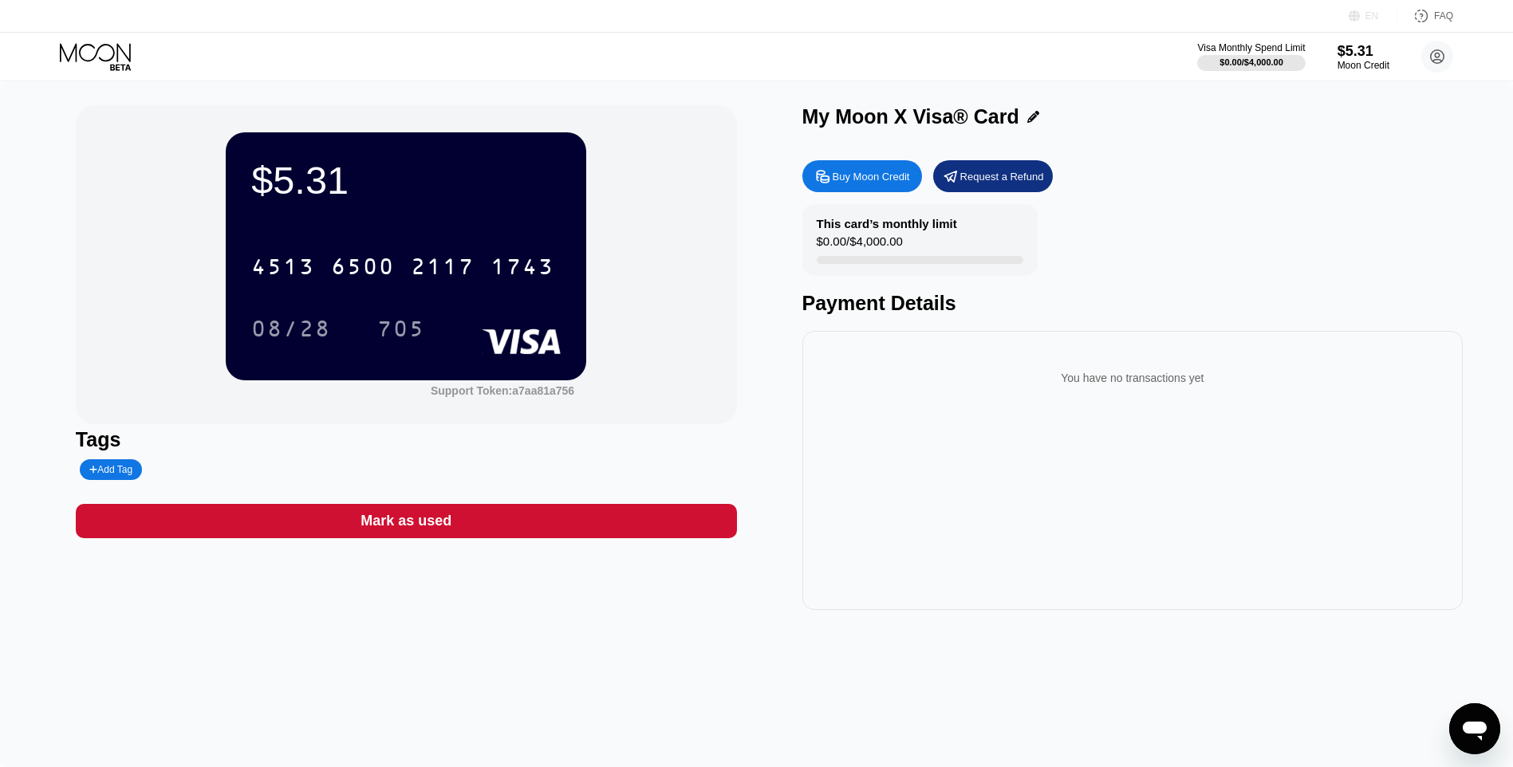
click at [1370, 12] on div "EN" at bounding box center [1372, 15] width 14 height 11
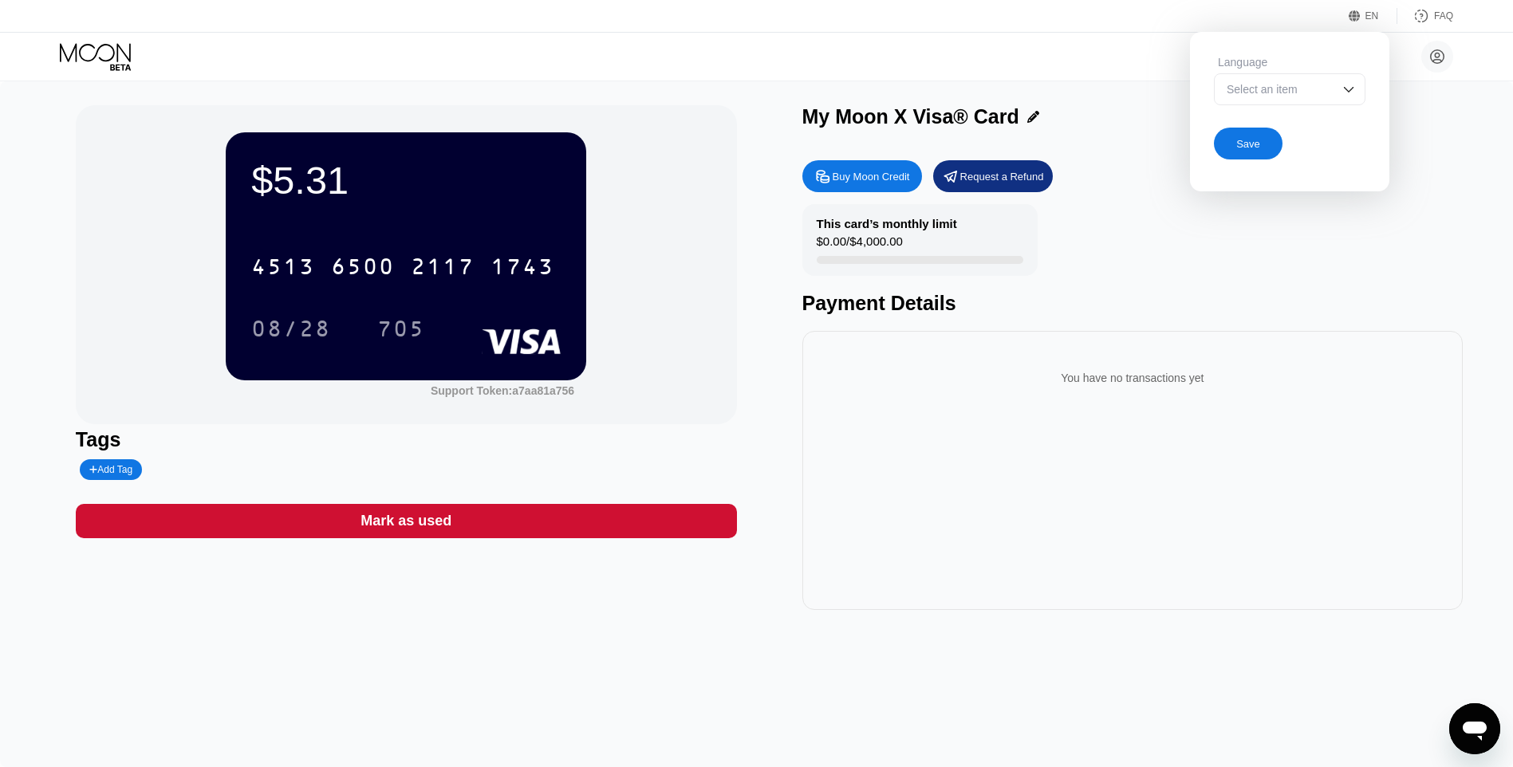
click at [1317, 81] on div "Select an item" at bounding box center [1290, 89] width 152 height 32
click at [1268, 151] on div at bounding box center [1290, 153] width 150 height 32
click at [1290, 90] on div at bounding box center [1290, 89] width 152 height 32
click at [1317, 124] on div at bounding box center [1290, 121] width 150 height 32
click at [1447, 117] on div "My Moon X Visa® Card" at bounding box center [1132, 116] width 661 height 23
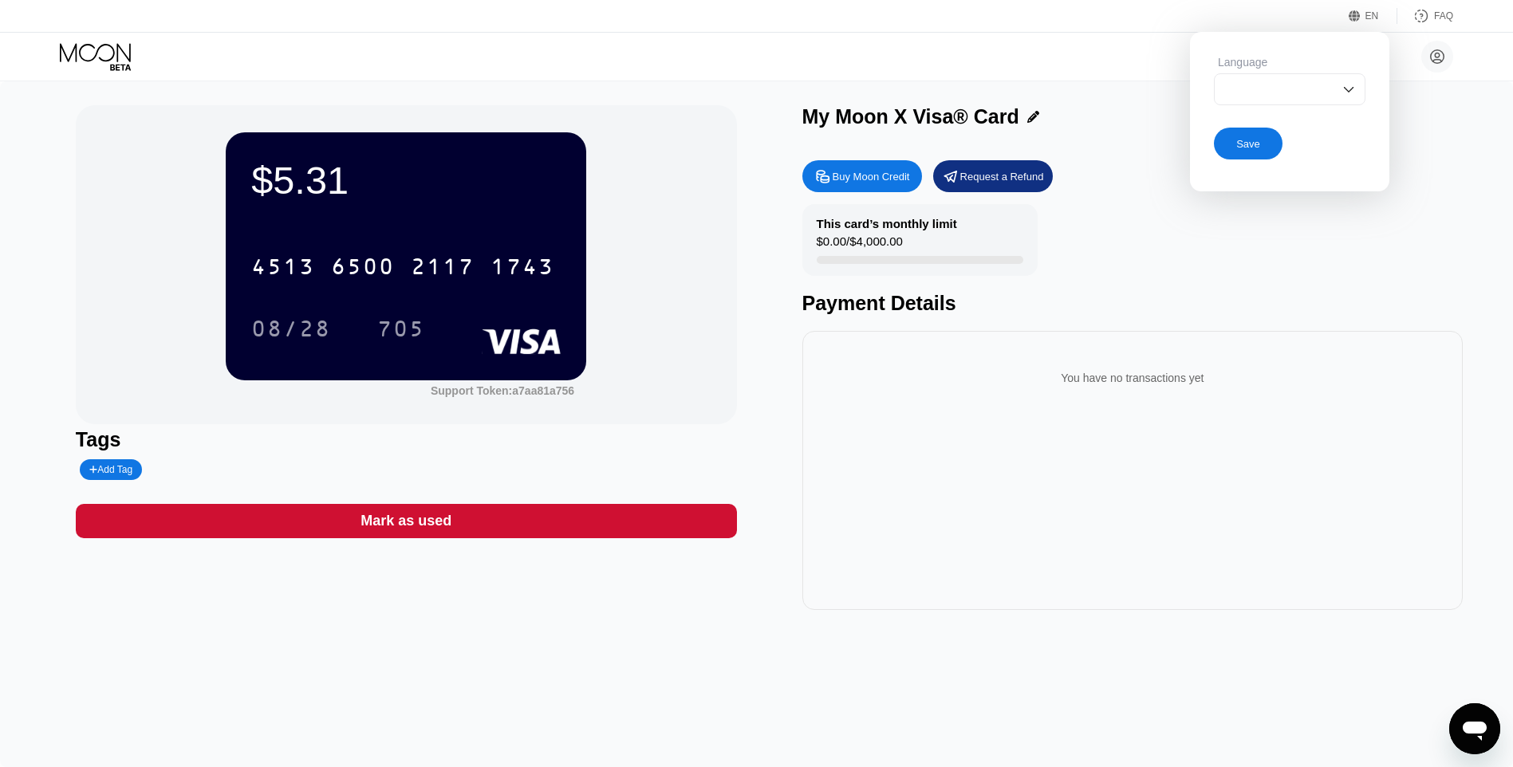
click at [1101, 123] on div "My Moon X Visa® Card" at bounding box center [1132, 116] width 661 height 23
click at [112, 53] on icon at bounding box center [97, 57] width 74 height 28
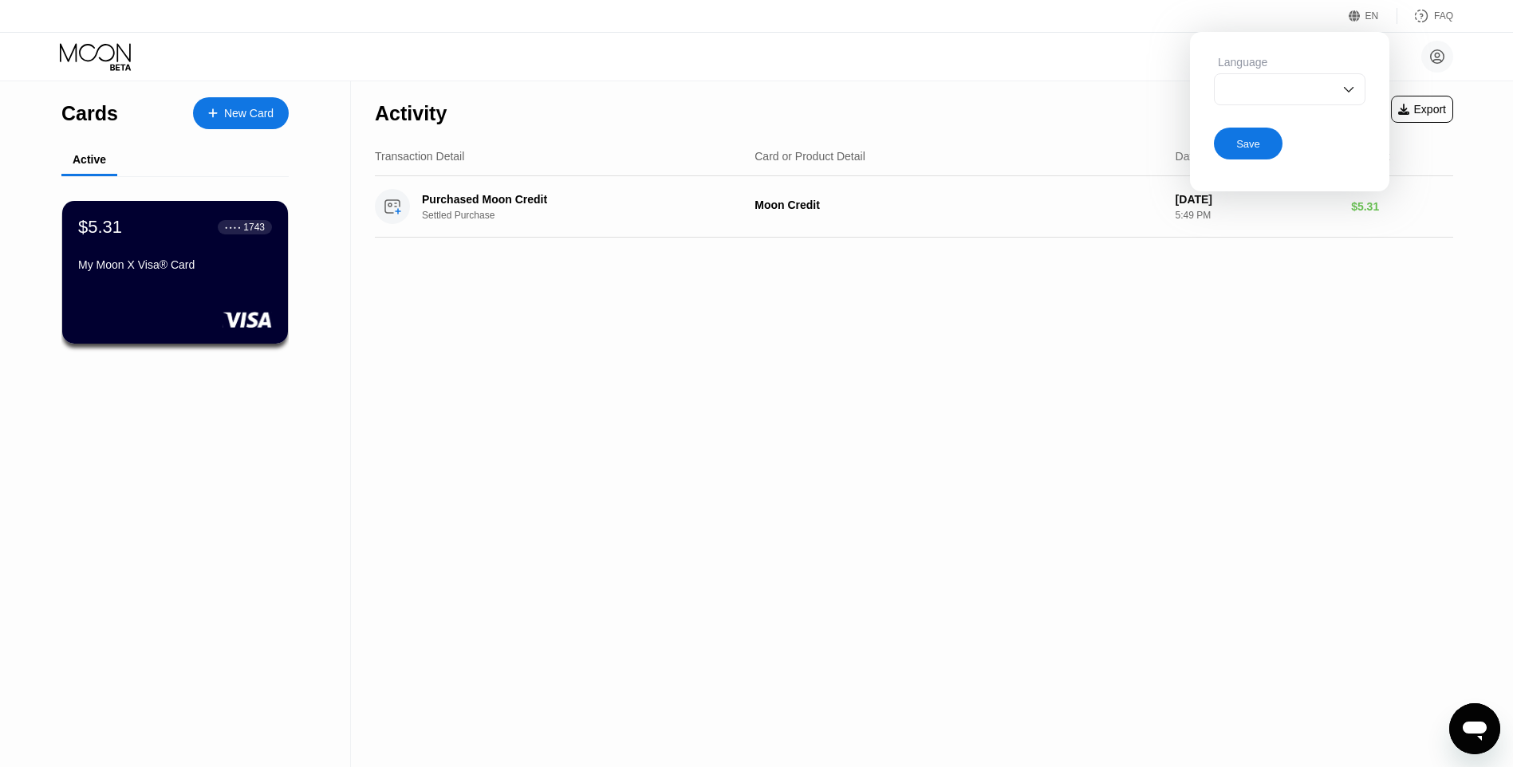
click at [1362, 23] on div "EN" at bounding box center [1357, 16] width 16 height 16
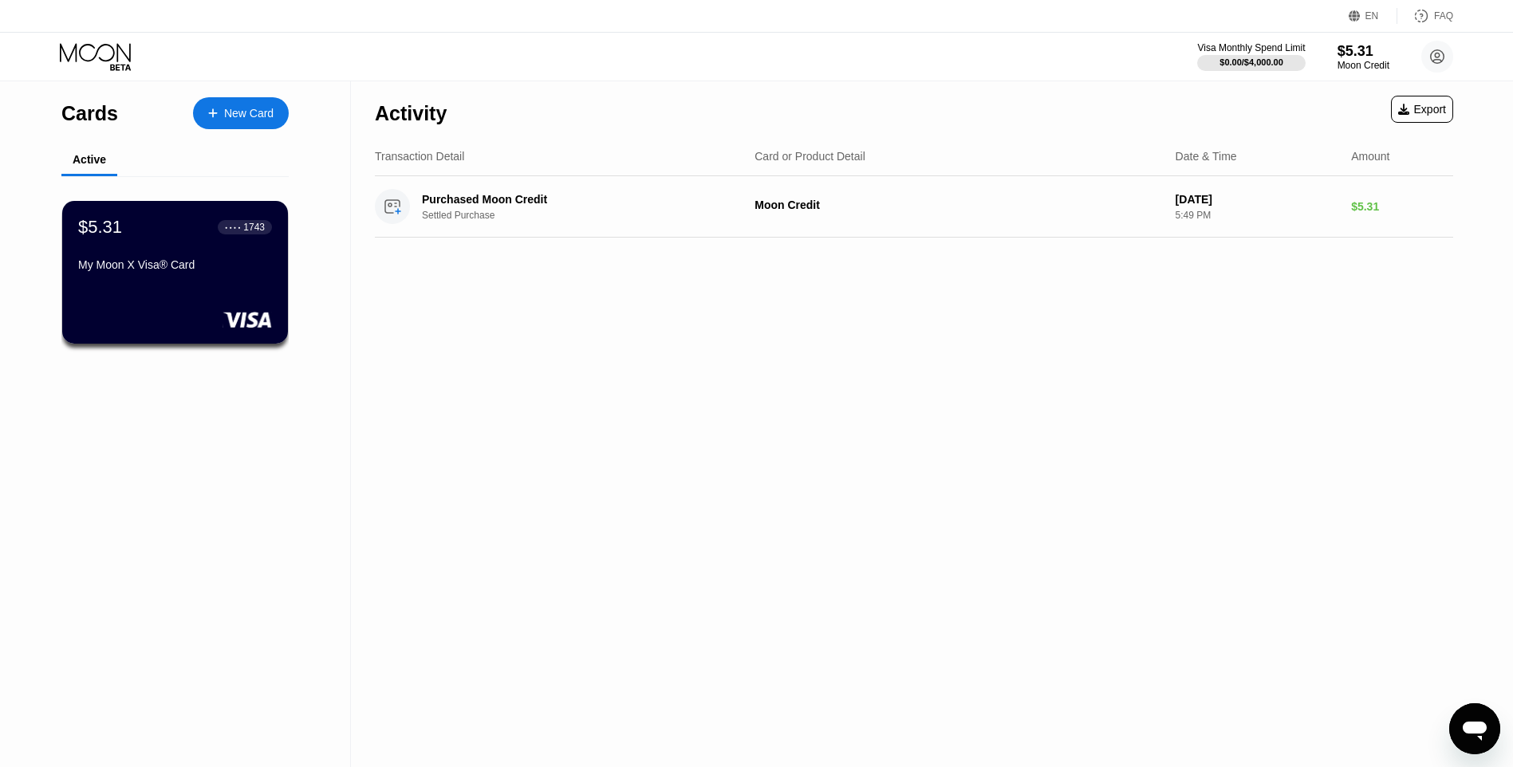
click at [1161, 302] on div "Activity Export Transaction Detail Card or Product Detail Date & Time Amount Pu…" at bounding box center [914, 424] width 1126 height 686
click at [1437, 23] on div "FAQ" at bounding box center [1425, 16] width 56 height 16
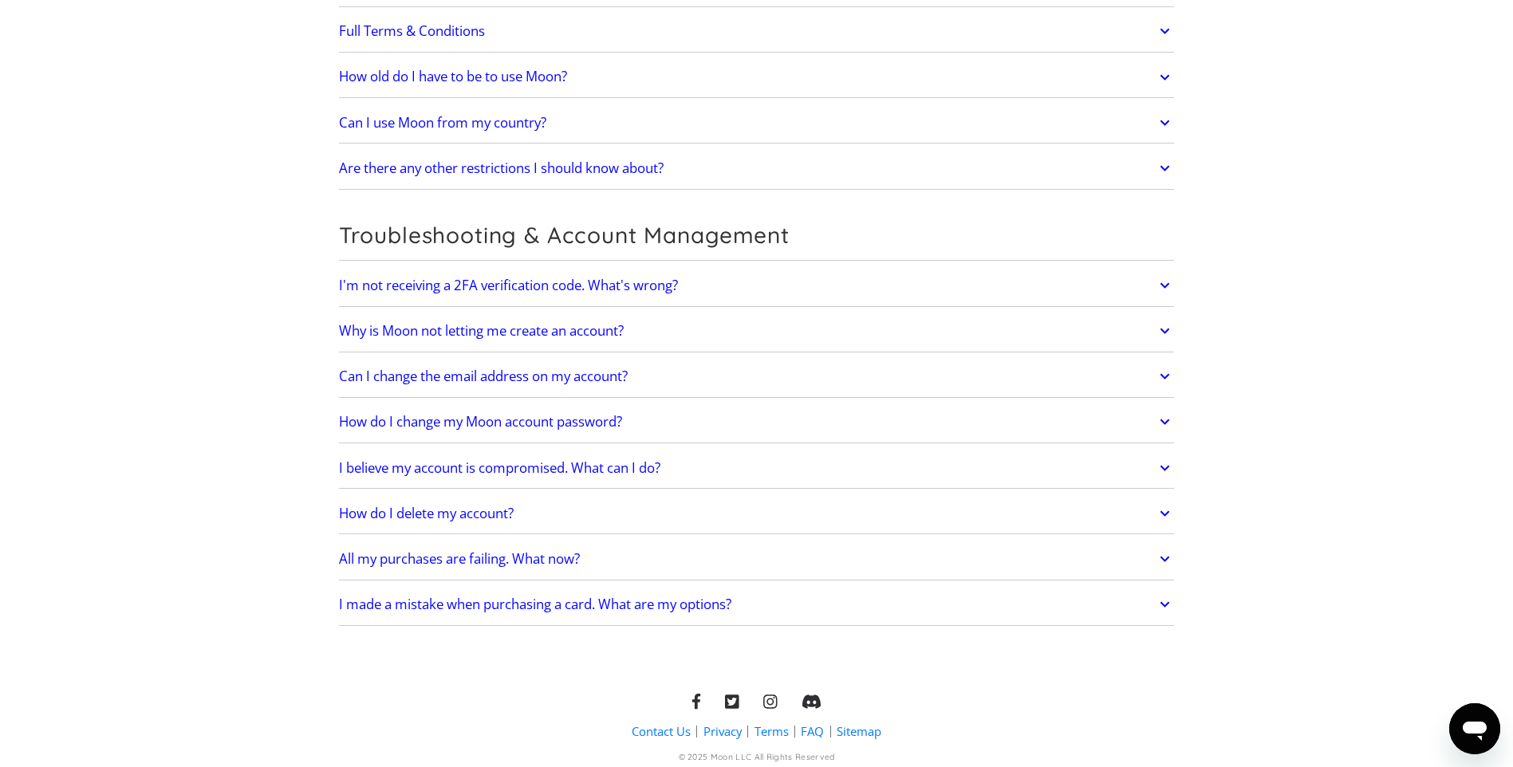
scroll to position [3275, 0]
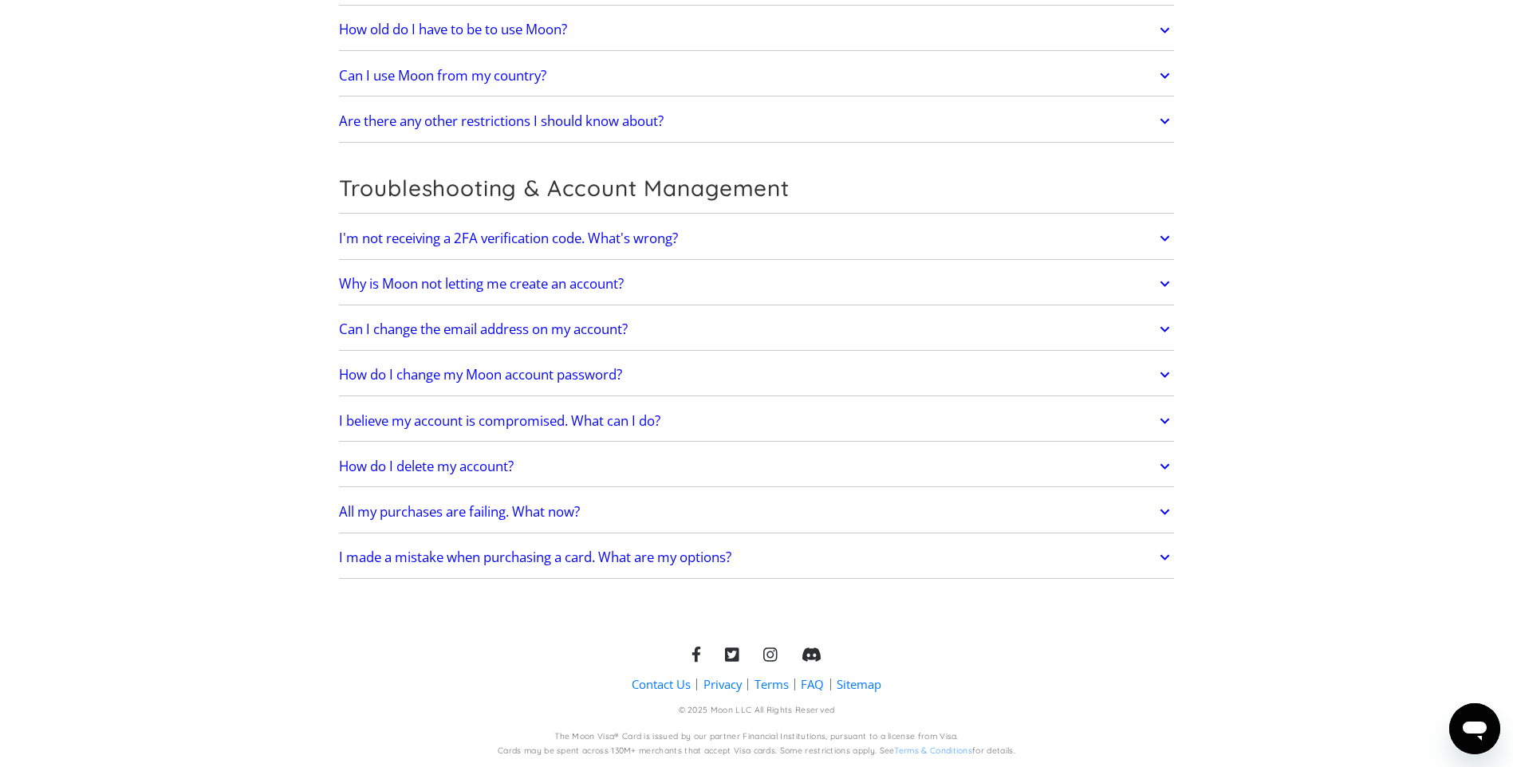
click at [632, 554] on h2 "I made a mistake when purchasing a card. What are my options?" at bounding box center [535, 557] width 392 height 16
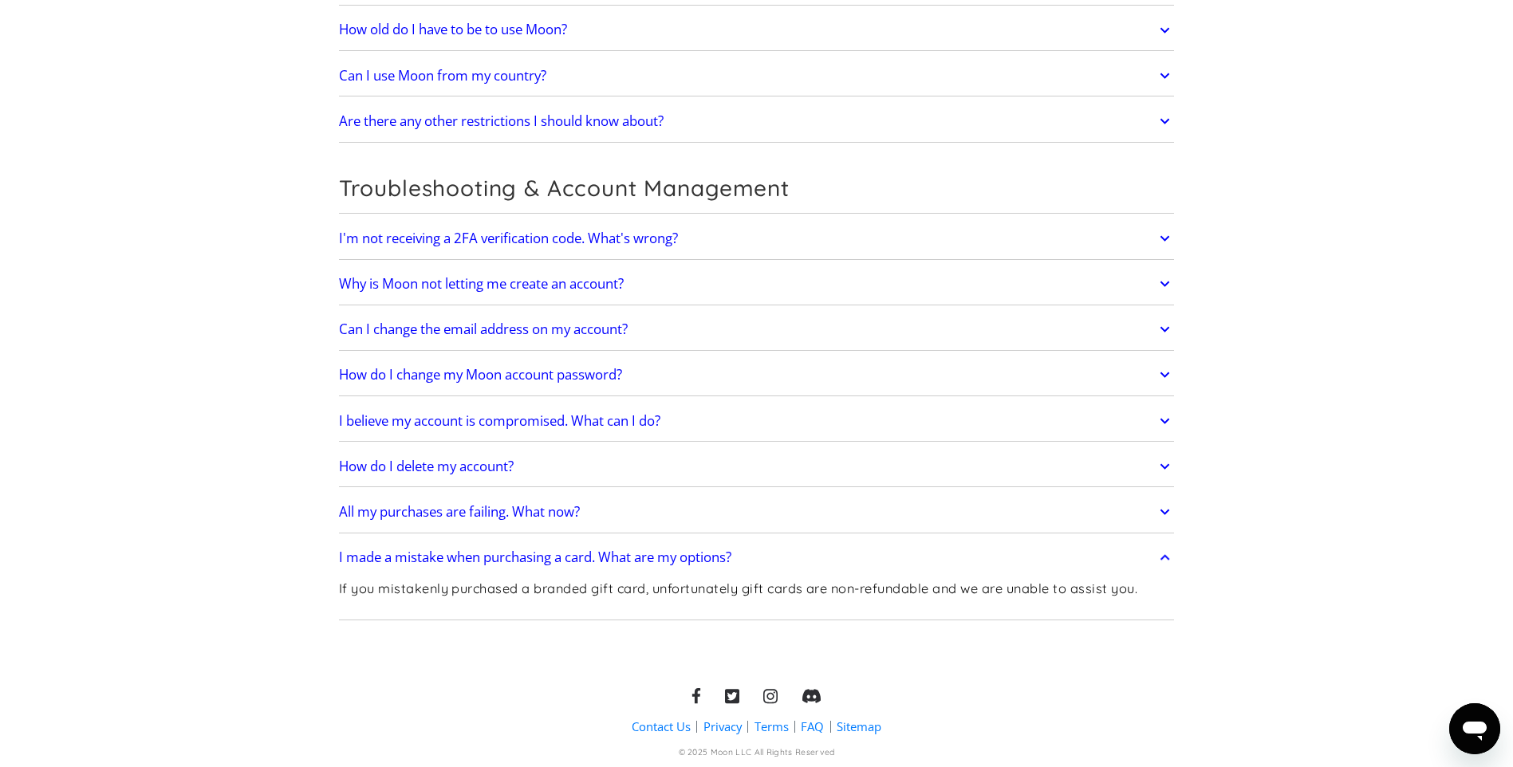
click at [632, 554] on h2 "I made a mistake when purchasing a card. What are my options?" at bounding box center [535, 557] width 392 height 16
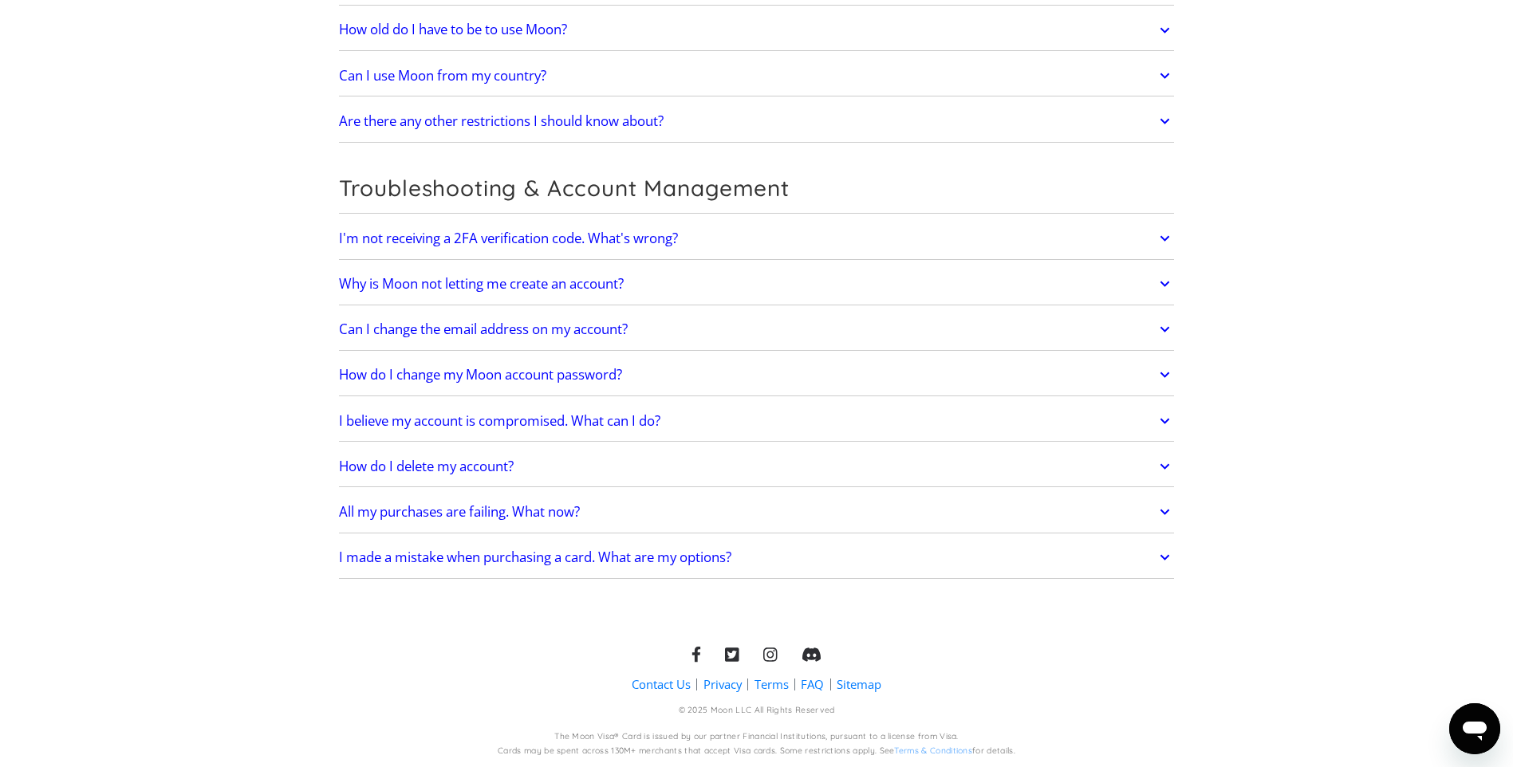
click at [565, 421] on h2 "I believe my account is compromised. What can I do?" at bounding box center [499, 421] width 321 height 16
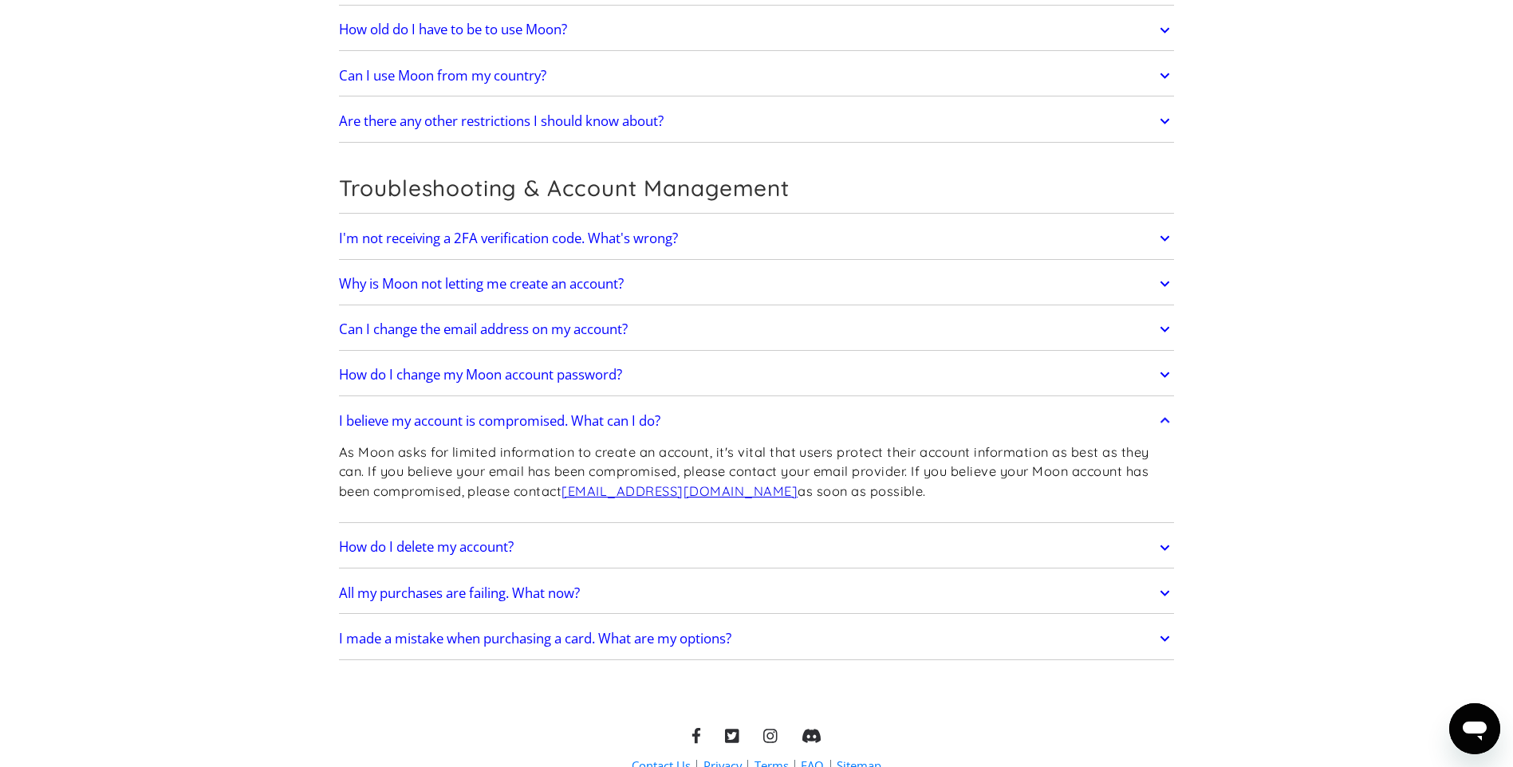
click at [565, 421] on h2 "I believe my account is compromised. What can I do?" at bounding box center [499, 421] width 321 height 16
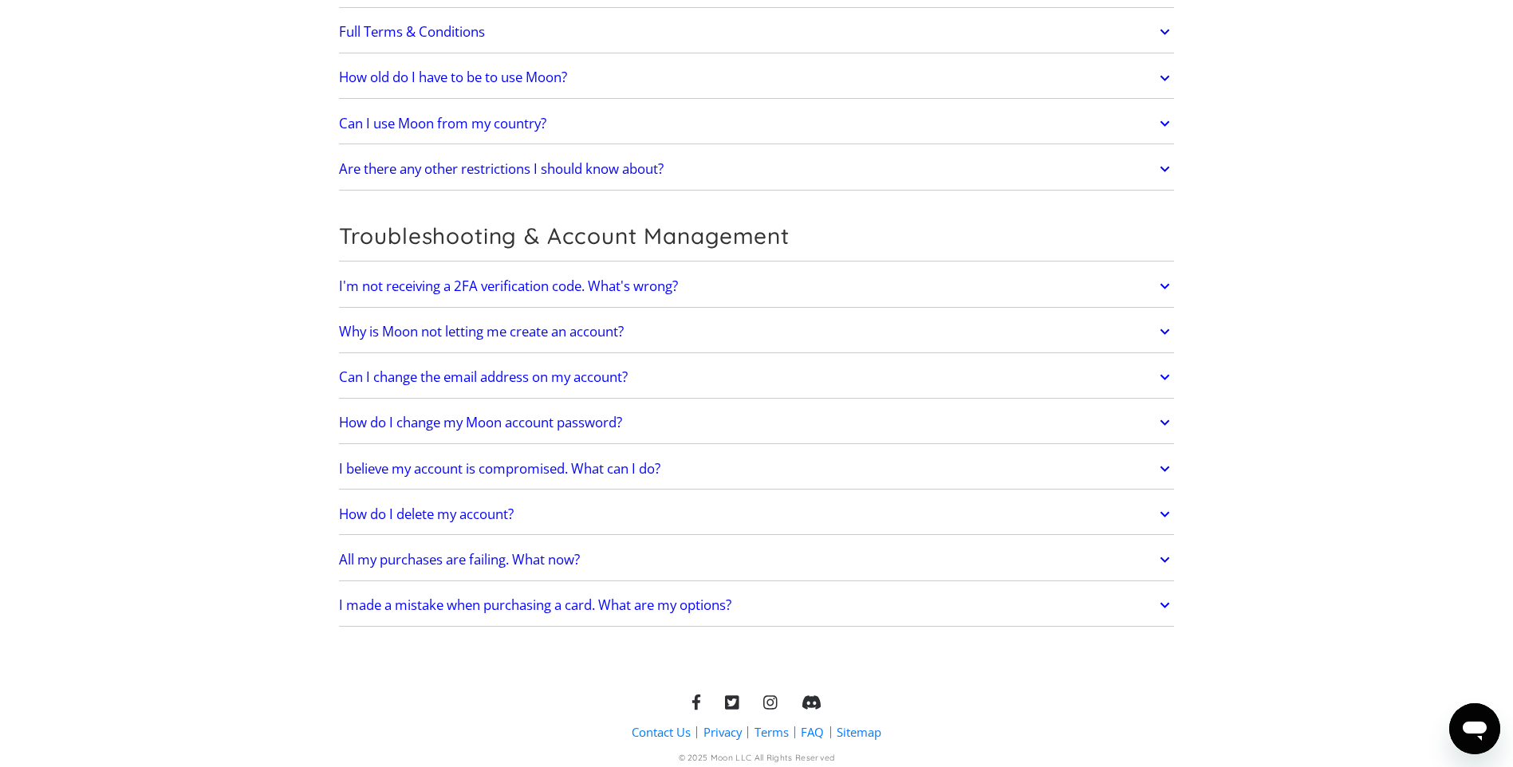
scroll to position [3116, 0]
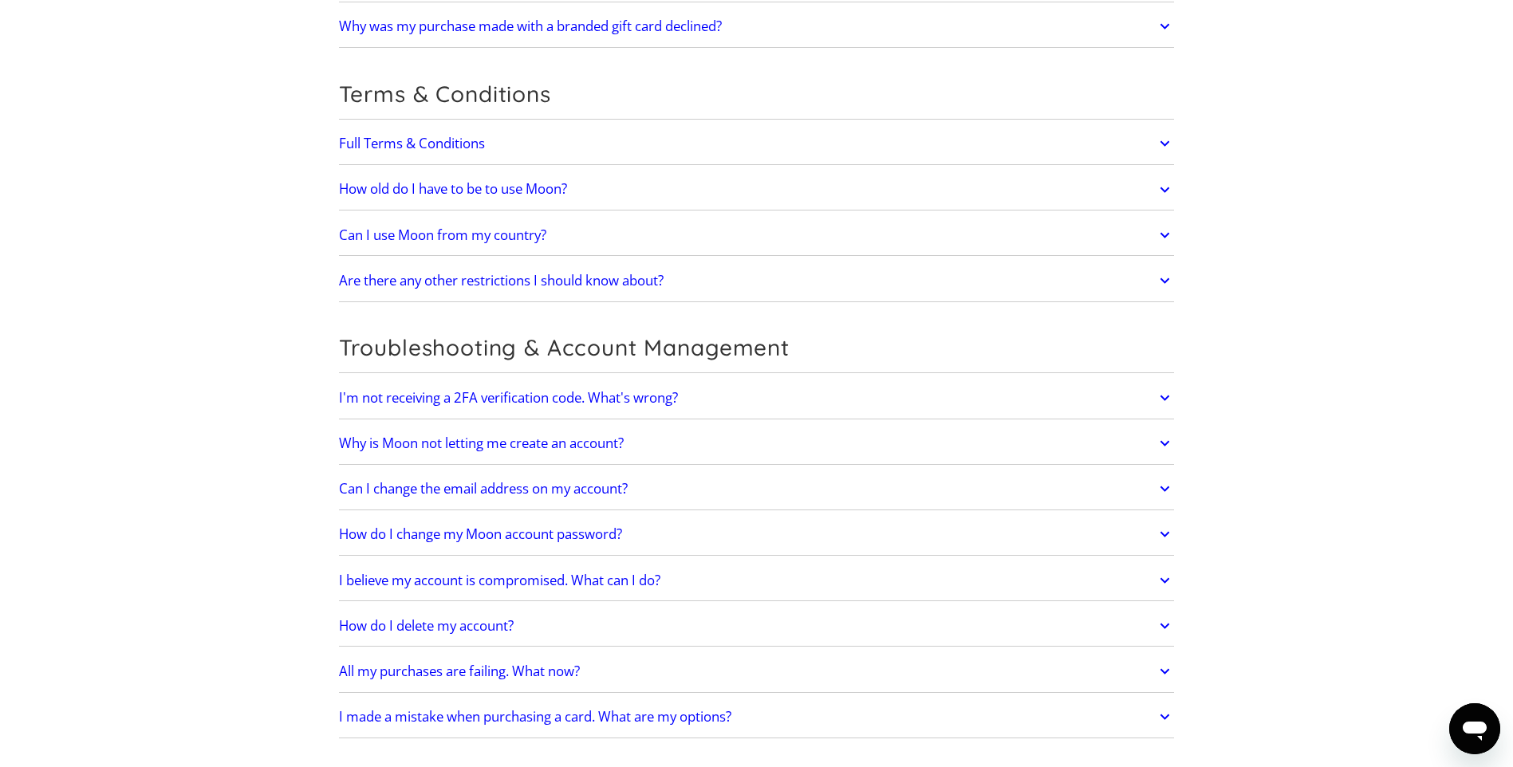
click at [503, 446] on h2 "Why is Moon not letting me create an account?" at bounding box center [481, 443] width 285 height 16
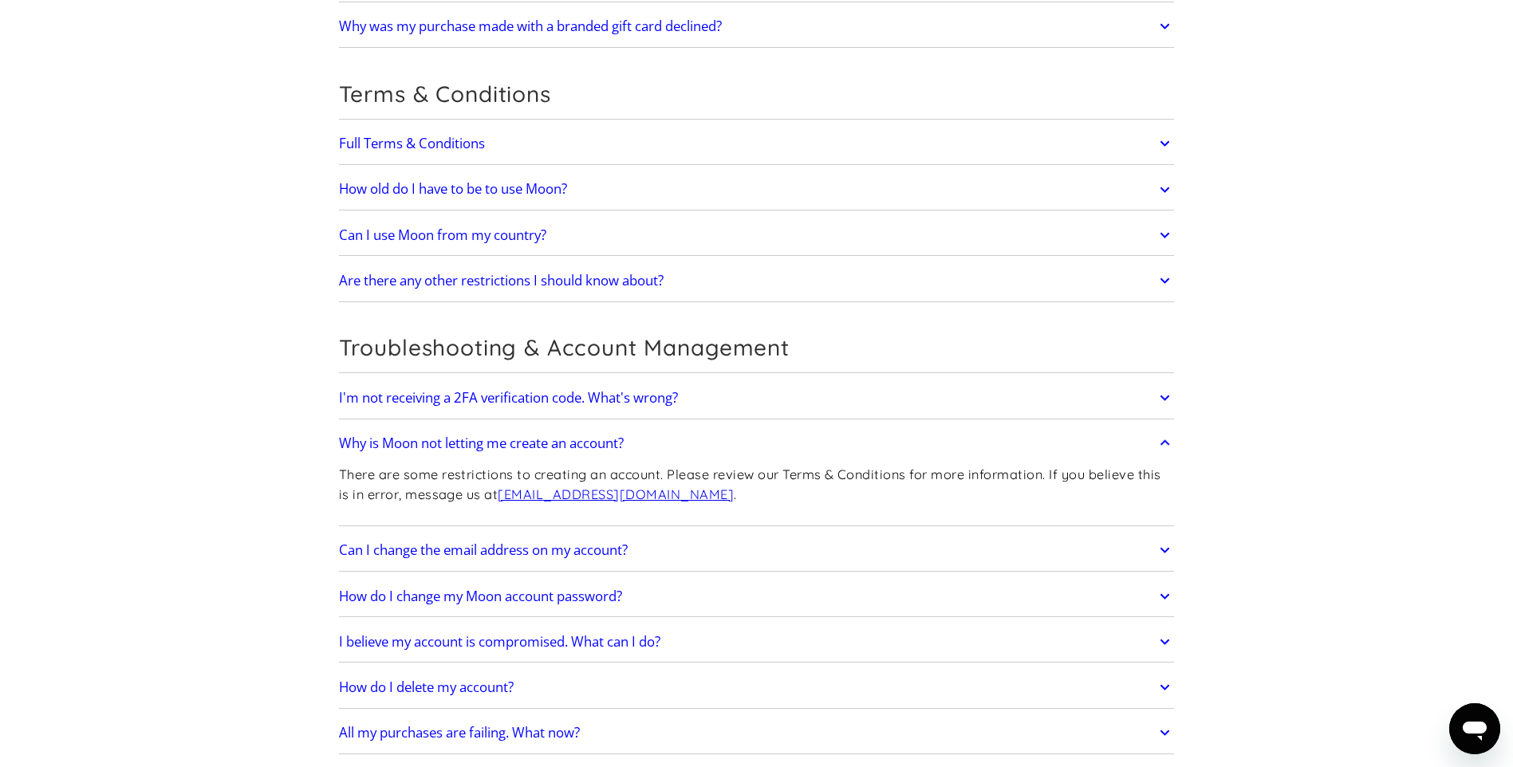
click at [503, 446] on h2 "Why is Moon not letting me create an account?" at bounding box center [481, 443] width 285 height 16
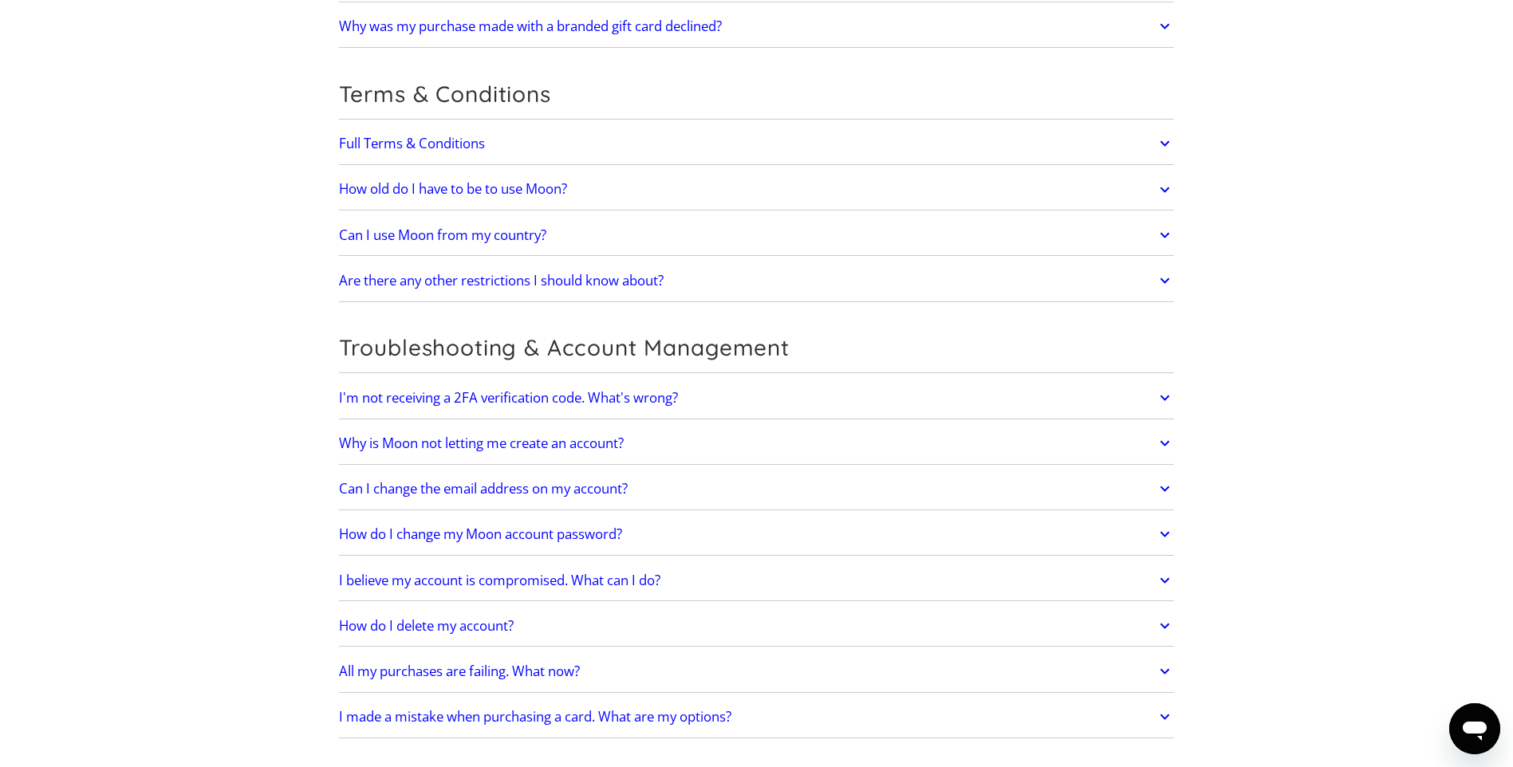
click at [514, 394] on h2 "I'm not receiving a 2FA verification code. What's wrong?" at bounding box center [508, 398] width 339 height 16
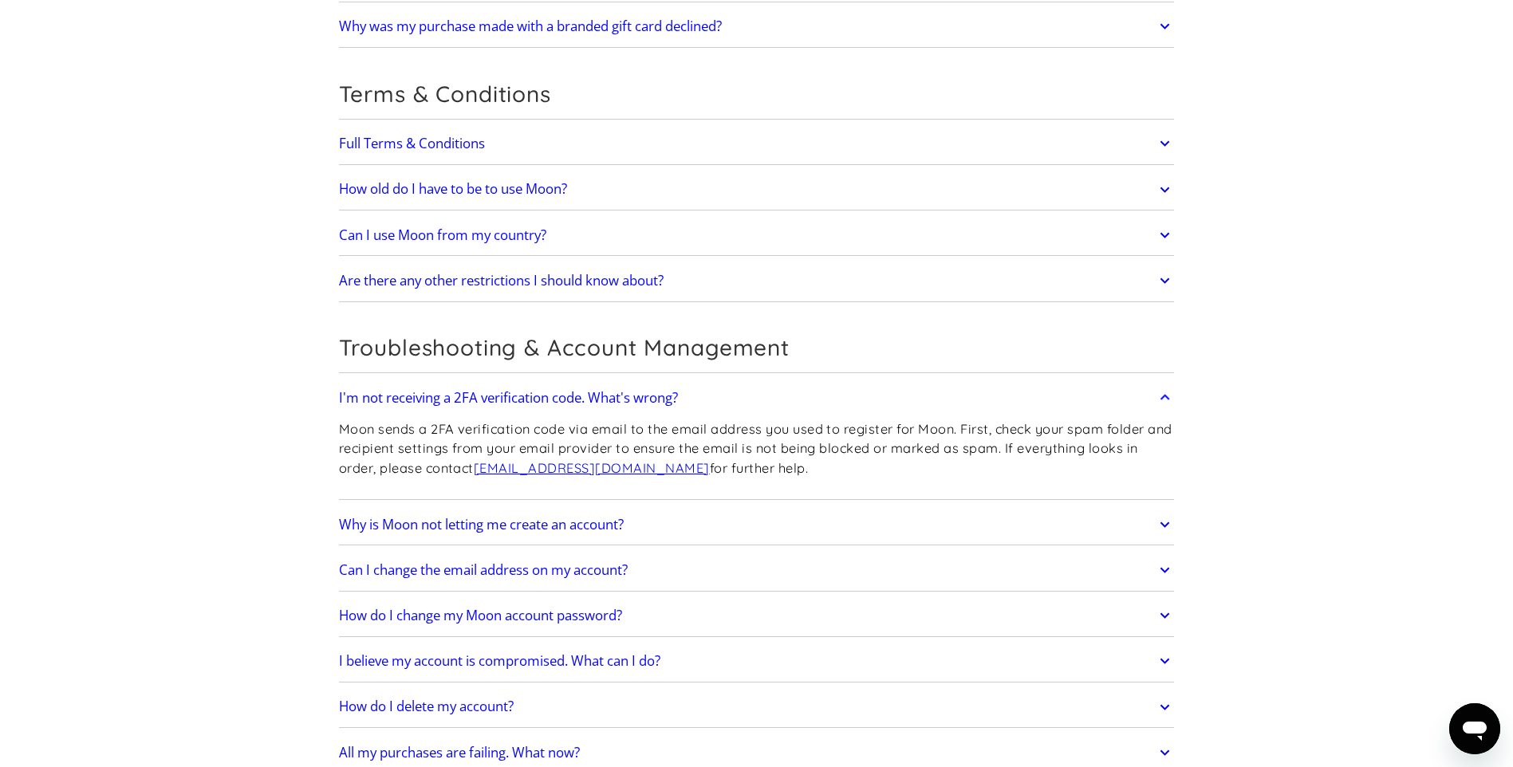
click at [514, 394] on h2 "I'm not receiving a 2FA verification code. What's wrong?" at bounding box center [508, 398] width 339 height 16
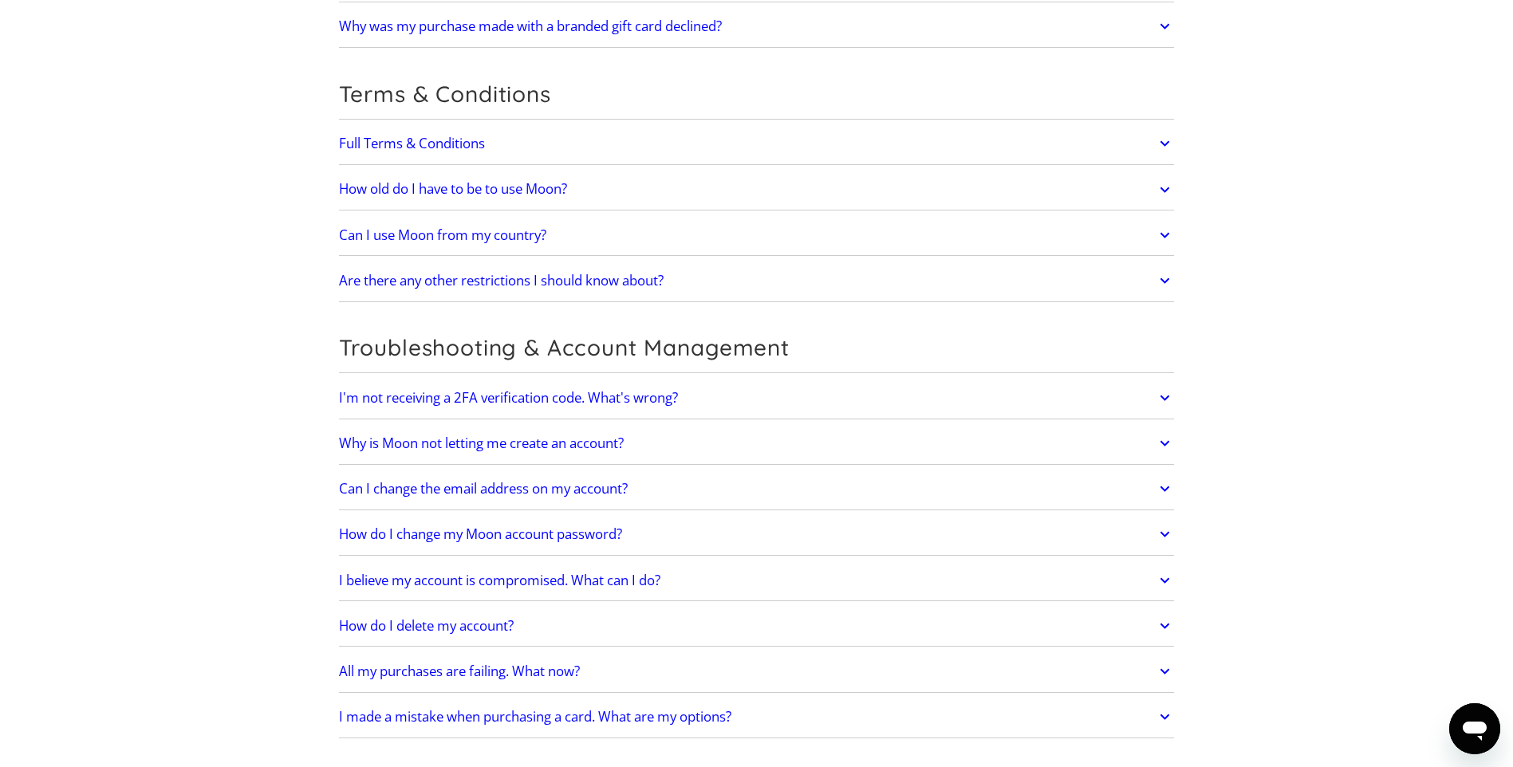
click at [504, 274] on h2 "Are there any other restrictions I should know about?" at bounding box center [501, 281] width 325 height 16
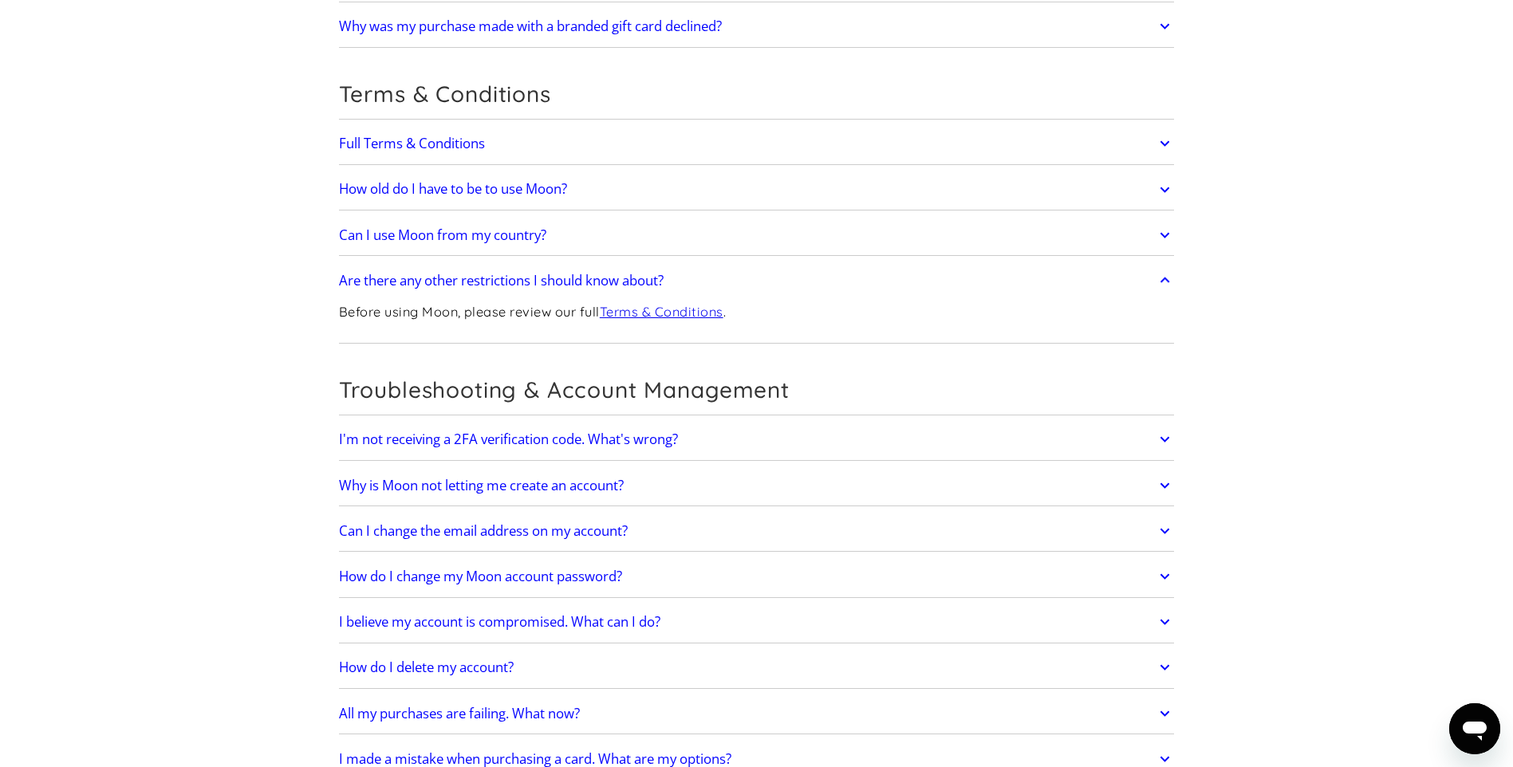
click at [503, 273] on h2 "Are there any other restrictions I should know about?" at bounding box center [501, 281] width 325 height 16
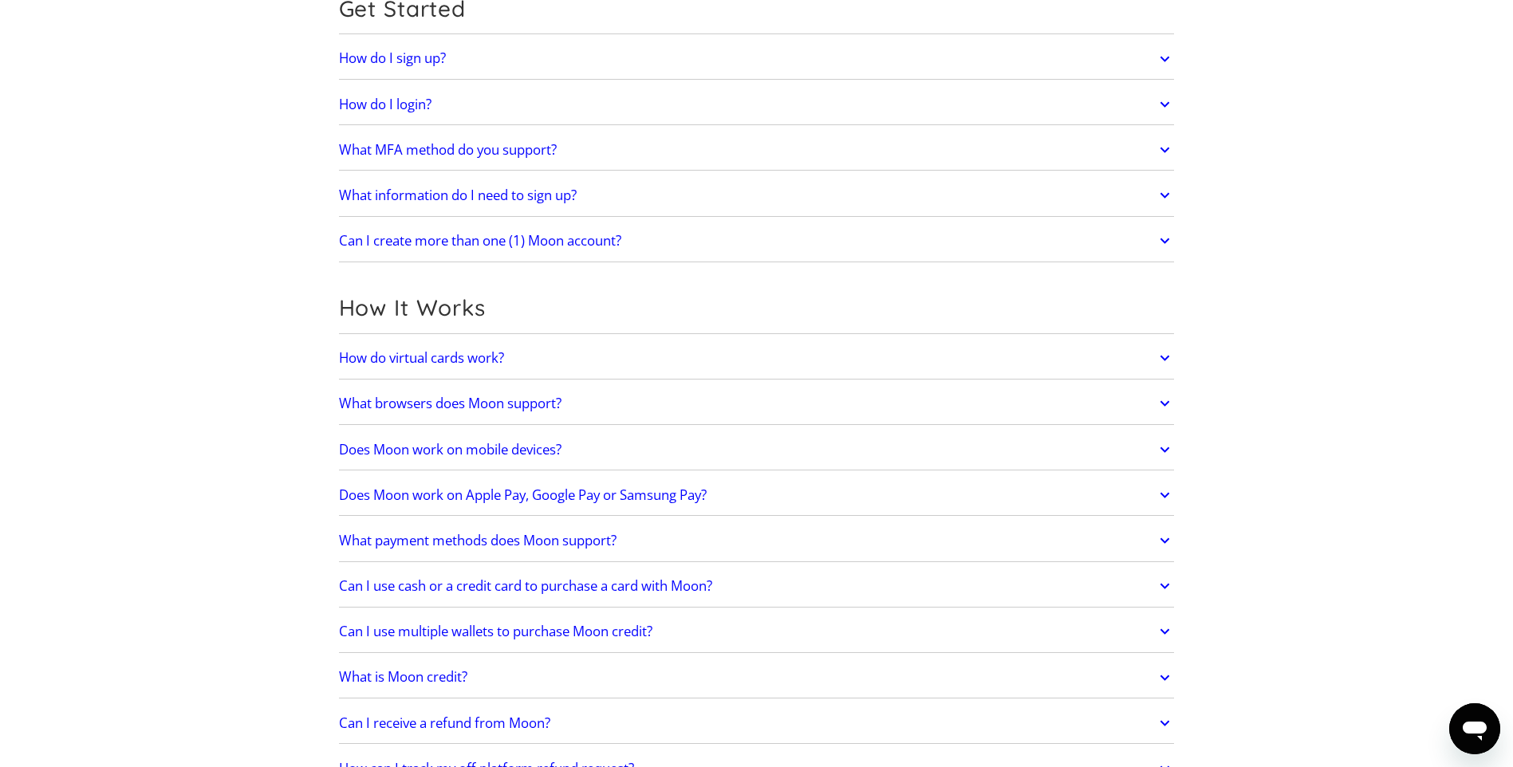
scroll to position [85, 0]
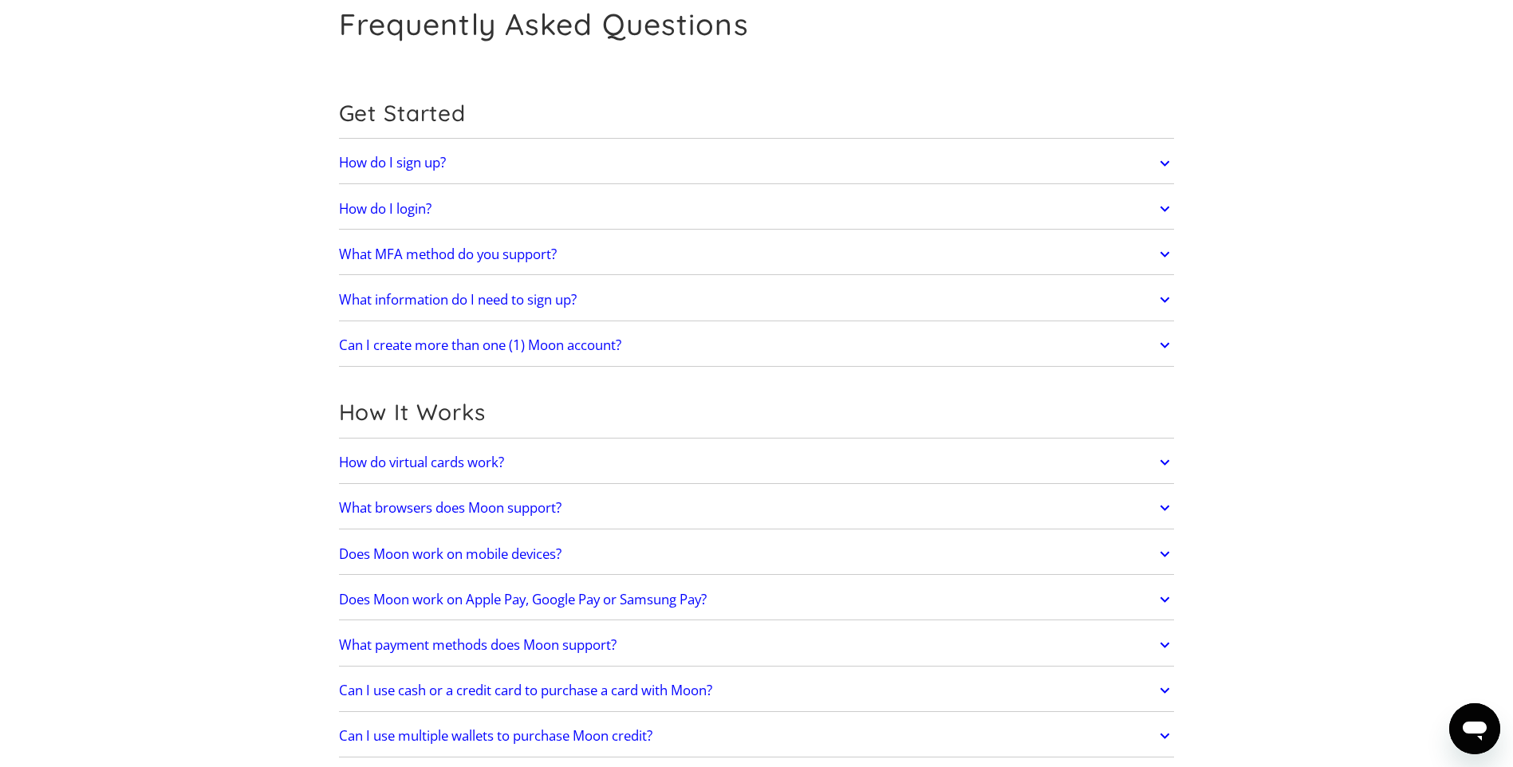
click at [466, 346] on h2 "Can I create more than one (1) Moon account?" at bounding box center [480, 345] width 282 height 16
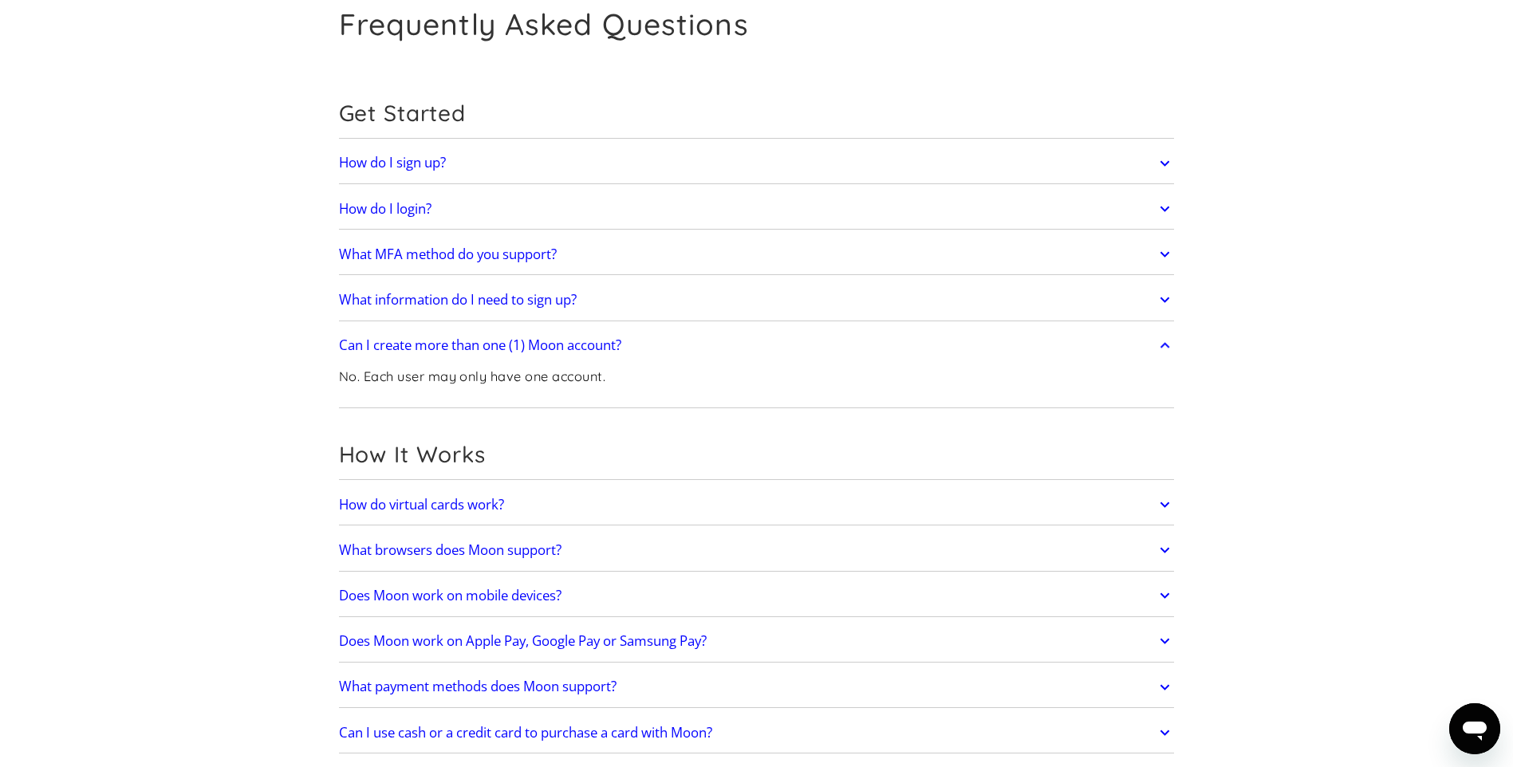
click at [465, 305] on h2 "What information do I need to sign up?" at bounding box center [458, 300] width 238 height 16
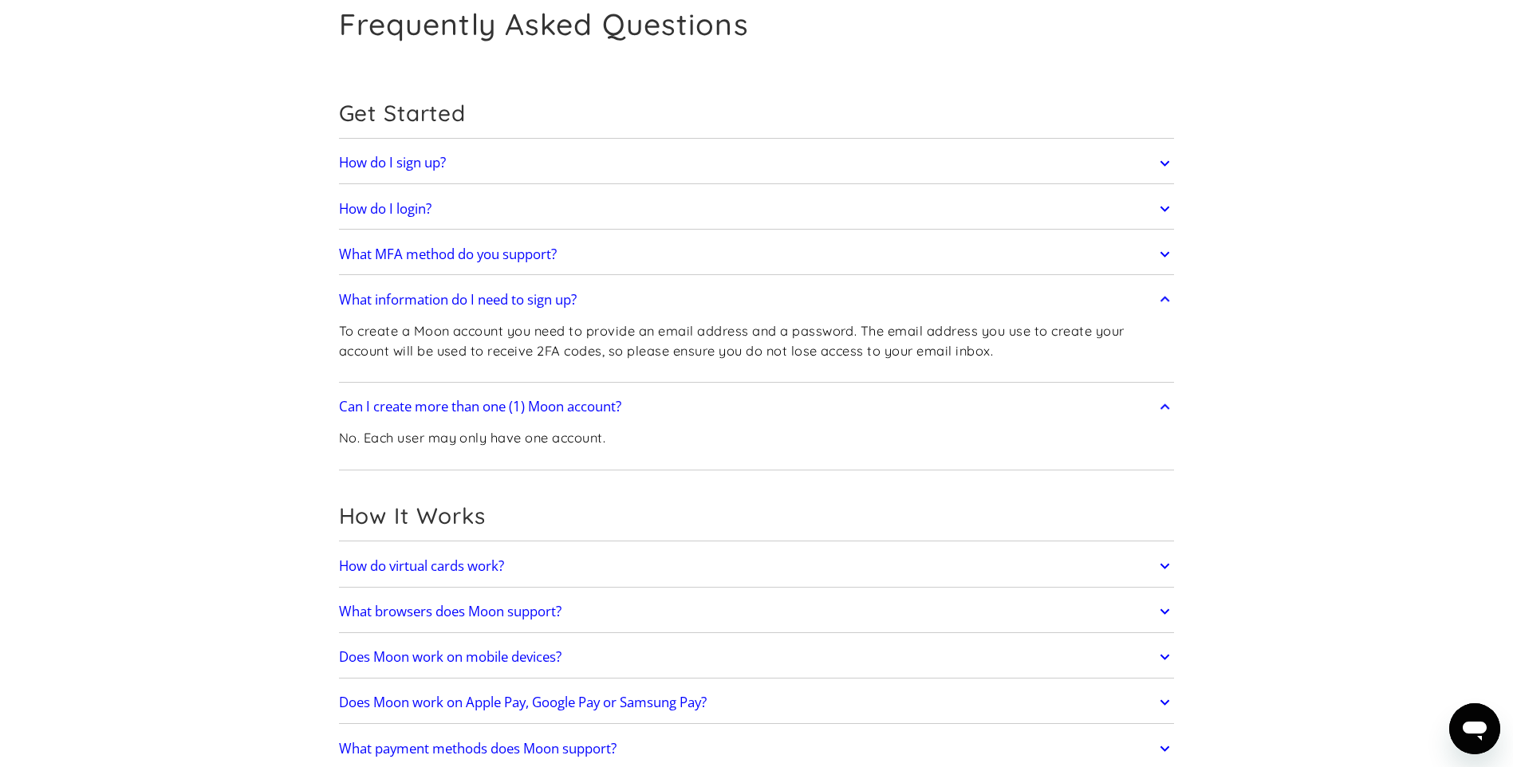
click at [465, 305] on h2 "What information do I need to sign up?" at bounding box center [458, 300] width 238 height 16
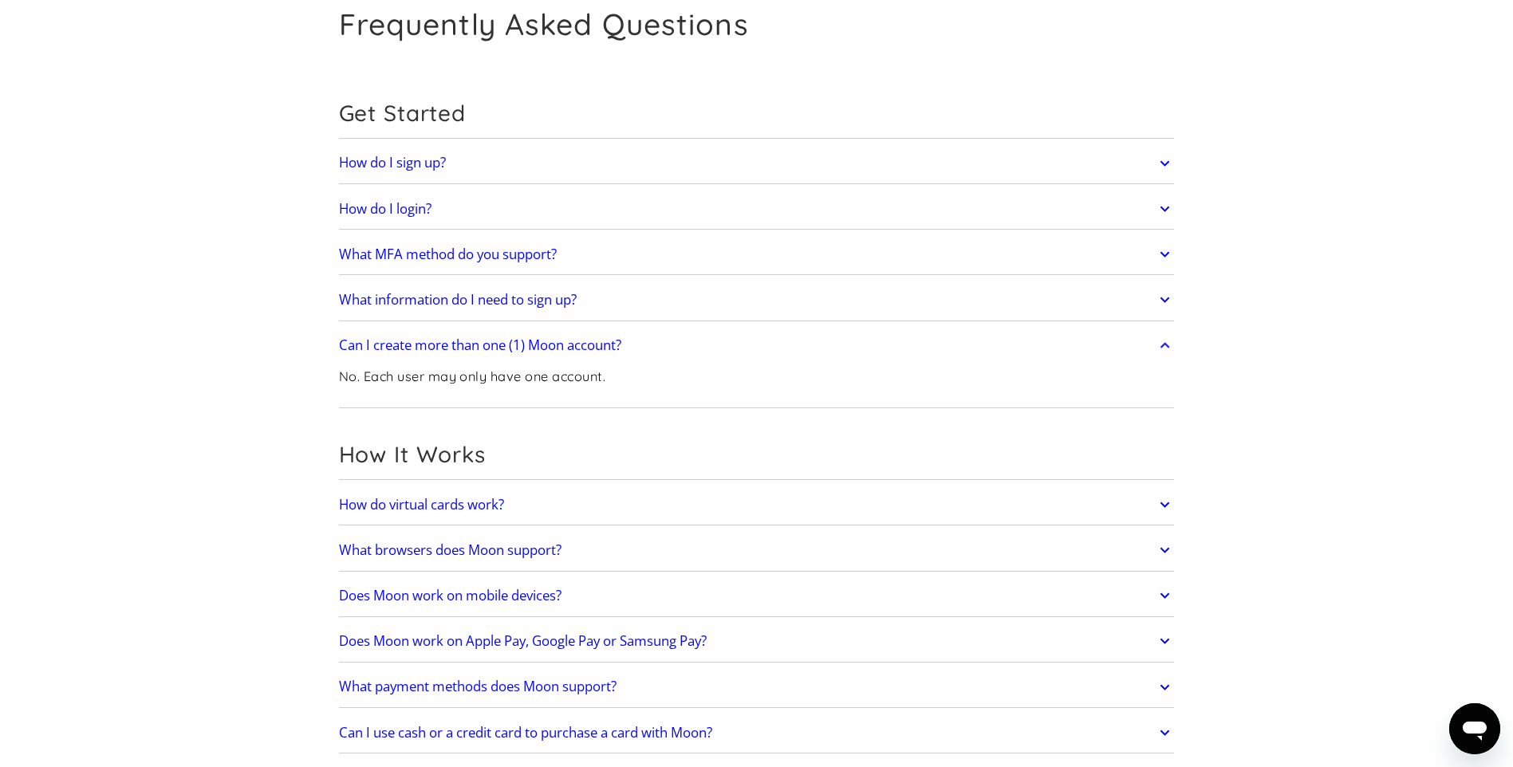
click at [444, 258] on h2 "What MFA method do you support?" at bounding box center [448, 254] width 218 height 16
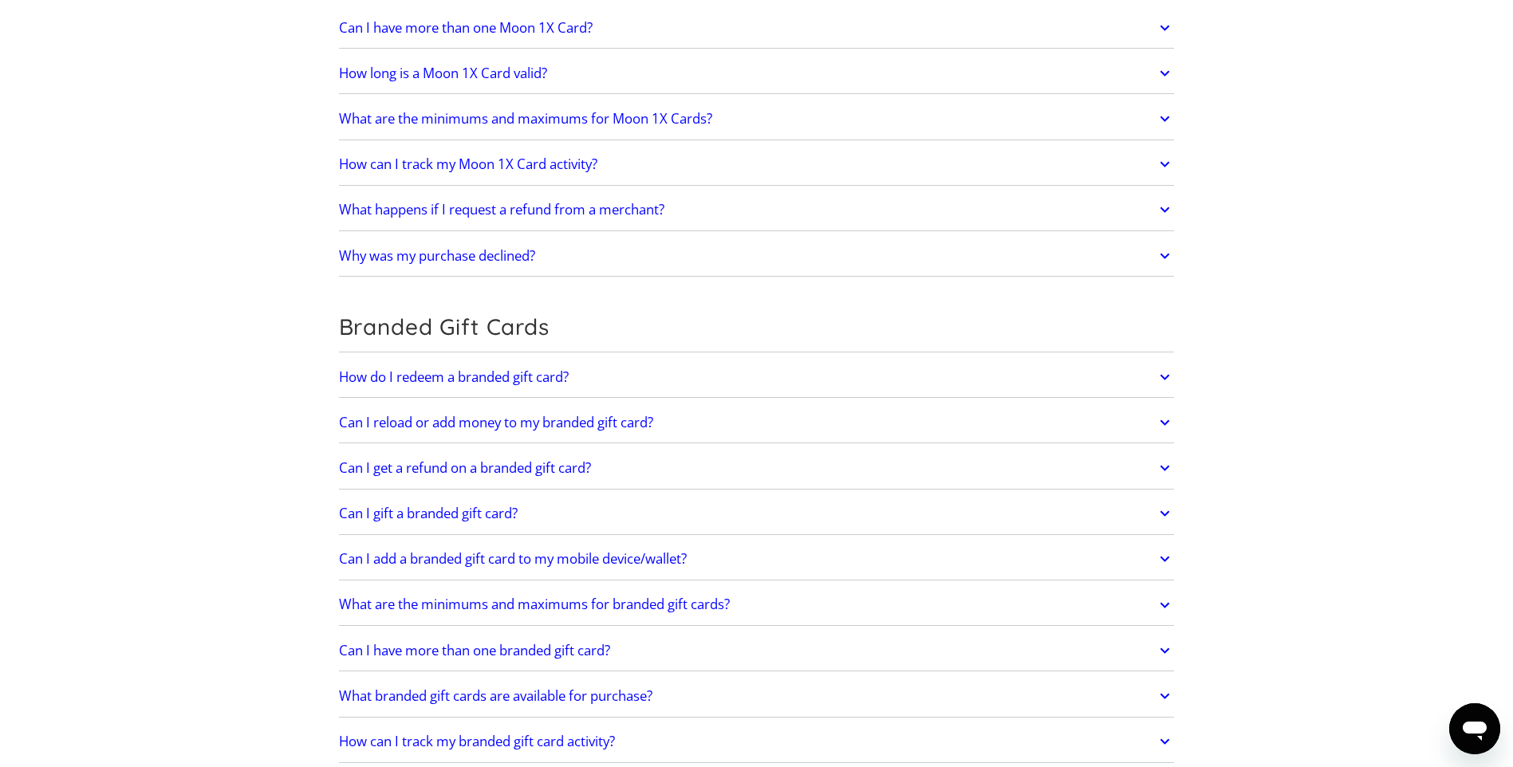
scroll to position [2398, 0]
